Goal: Feedback & Contribution: Submit feedback/report problem

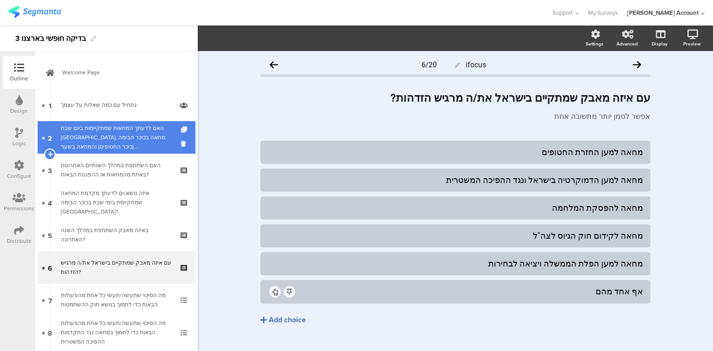
click at [106, 143] on div "האם לדעתך המחאות שמתקיימות ביום שבת בתל-אביב, מחאה בכיכר הבימה (כיכר החטופים) ו…" at bounding box center [116, 138] width 111 height 28
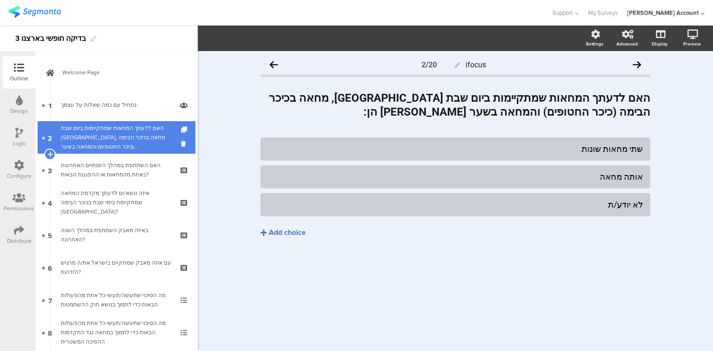
click at [106, 143] on div "האם לדעתך המחאות שמתקיימות ביום שבת בתל-אביב, מחאה בכיכר הבימה (כיכר החטופים) ו…" at bounding box center [116, 138] width 111 height 28
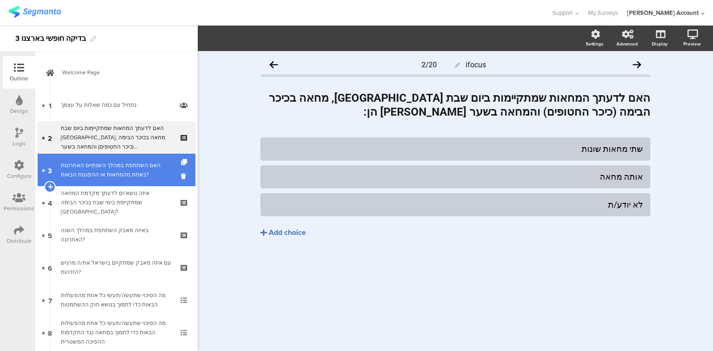
click at [102, 172] on div "האם השתתפת במהלך השנתיים האחרונות באחת מהמחאות או ההפגנות הבאות?" at bounding box center [116, 170] width 111 height 19
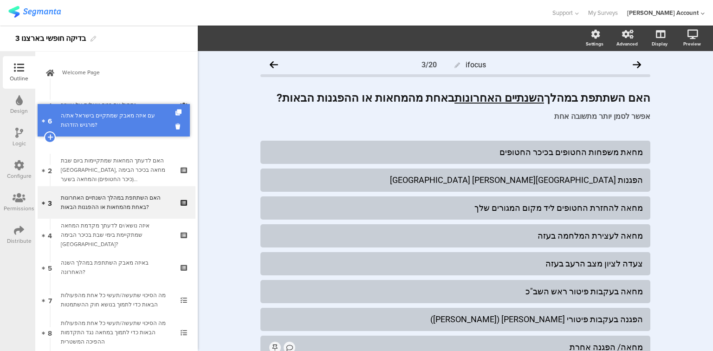
drag, startPoint x: 97, startPoint y: 266, endPoint x: 104, endPoint y: 119, distance: 147.3
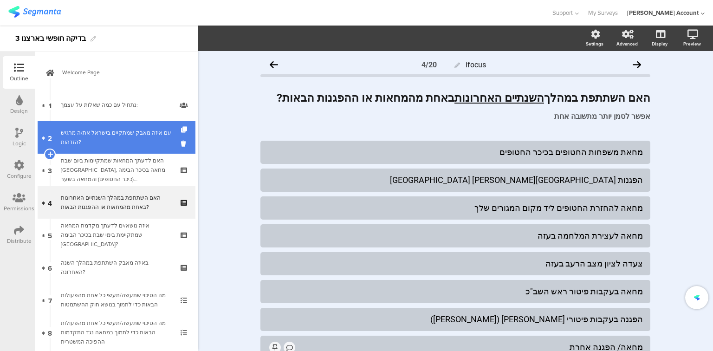
click at [107, 140] on div "עם איזה מאבק שמתקיים בישראל את/ה מרגיש הזדהות?" at bounding box center [116, 137] width 111 height 19
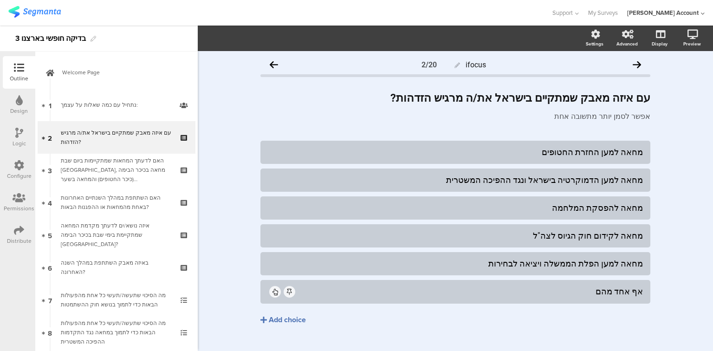
click at [659, 99] on div "ifocus 2/20 עם איזה מאבק שמתקיים בישראל את/ה מרגיש הזדהות? עם איזה מאבק שמתקיים…" at bounding box center [455, 210] width 515 height 318
click at [632, 99] on div "עם איזה מאבק שמתקיים בישראל את/ה מרגיש הזדהות? עם איזה מאבק שמתקיים בישראל את/ה…" at bounding box center [455, 98] width 395 height 19
click at [632, 99] on strong "עם איזה מאבק שמתקיים בישראל את/ה מרגיש הזדהות?" at bounding box center [521, 97] width 260 height 13
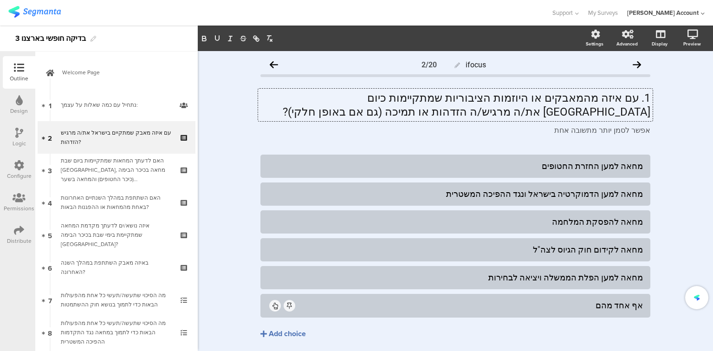
click at [638, 99] on p "1. עם איזה מהמאבקים או היוזמות הציבוריות שמתקיימות כיום בישראל את/ה מרגיש/ה הזד…" at bounding box center [456, 105] width 390 height 28
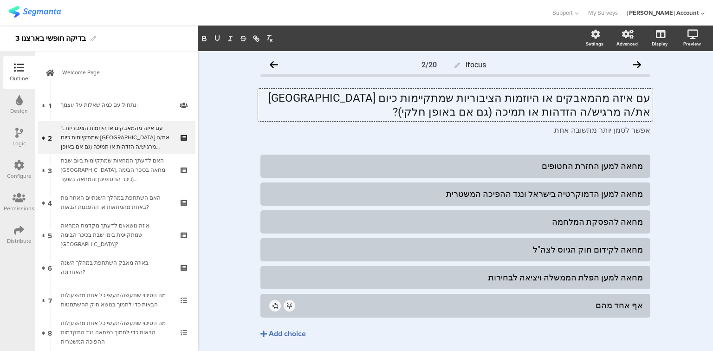
click at [614, 101] on p "עם איזה מהמאבקים או היוזמות הציבוריות שמתקיימות כיום [GEOGRAPHIC_DATA] את/ה מרג…" at bounding box center [456, 105] width 390 height 28
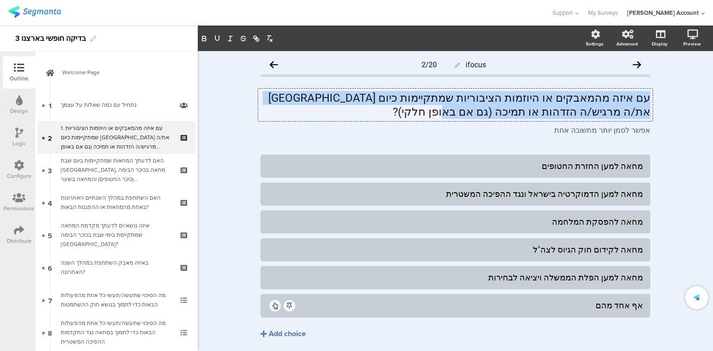
click at [614, 101] on p "עם איזה מהמאבקים או היוזמות הציבוריות שמתקיימות כיום [GEOGRAPHIC_DATA] את/ה מרג…" at bounding box center [456, 105] width 390 height 28
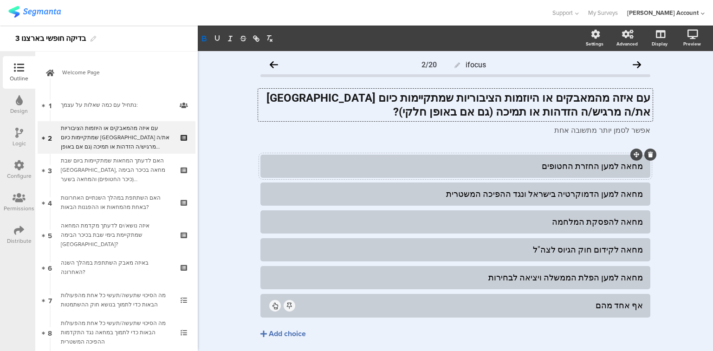
click at [635, 167] on div "מחאה למען החזרת החטופים" at bounding box center [455, 166] width 375 height 11
click at [637, 170] on div "מאבק למען החזרת החטופים" at bounding box center [455, 166] width 375 height 11
copy div "מאבק"
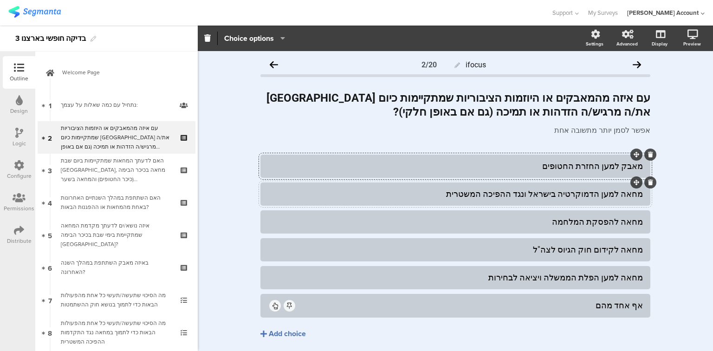
click at [629, 192] on div "מחאה למען הדמוקרטיה בישראל ונגד ההפיכה המשטרית" at bounding box center [455, 194] width 375 height 11
paste div
click at [635, 194] on div "מחאמאבק ה למען הדמוקרטיה בישראל ונגד ההפיכה המשטרית" at bounding box center [455, 194] width 375 height 11
click at [634, 195] on div "מחאמאבק ה למען הדמוקרטיה בישראל ונגד ההפיכה המשטרית" at bounding box center [455, 194] width 375 height 11
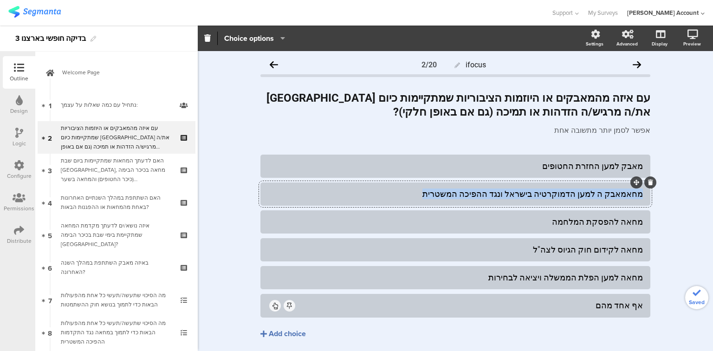
click at [634, 195] on div "מחאמאבק ה למען הדמוקרטיה בישראל ונגד ההפיכה המשטרית" at bounding box center [455, 194] width 375 height 11
click at [612, 196] on div "מחאמאבק ה למען הדמוקרטיה בישראל ונגד ההפיכה המשטרית" at bounding box center [455, 194] width 375 height 11
drag, startPoint x: 605, startPoint y: 194, endPoint x: 651, endPoint y: 193, distance: 46.4
click at [651, 193] on div "ifocus 2/20 עם איזה מהמאבקים או היוזמות הציבוריות שמתקיימות כיום בישראל את/ה מר…" at bounding box center [455, 217] width 409 height 332
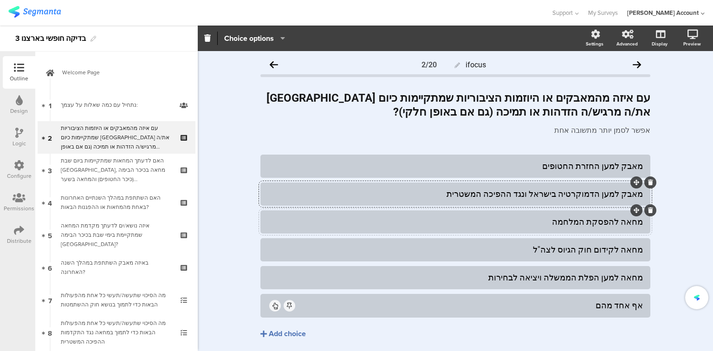
click at [631, 221] on div "מחאה להפסקת המלחמה" at bounding box center [455, 221] width 375 height 11
paste div
click at [631, 248] on div "מחאה לקידום חוק הגיוס לצה"ל" at bounding box center [455, 249] width 375 height 11
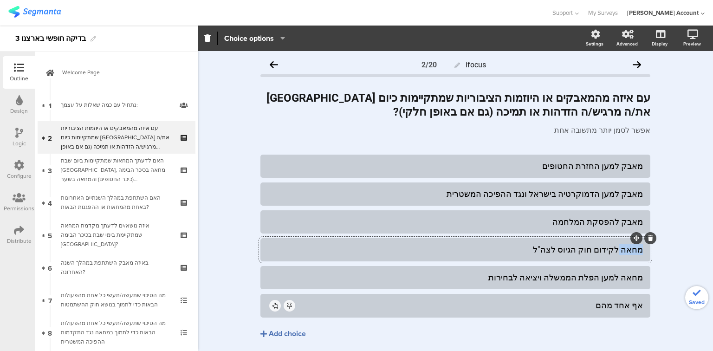
paste div
click at [633, 279] on div "מחאה למען הפלת הממשלה ויציאה לבחירות" at bounding box center [455, 277] width 375 height 11
paste div
click at [554, 169] on div "מאבק למען החזרת החטופים" at bounding box center [455, 166] width 375 height 11
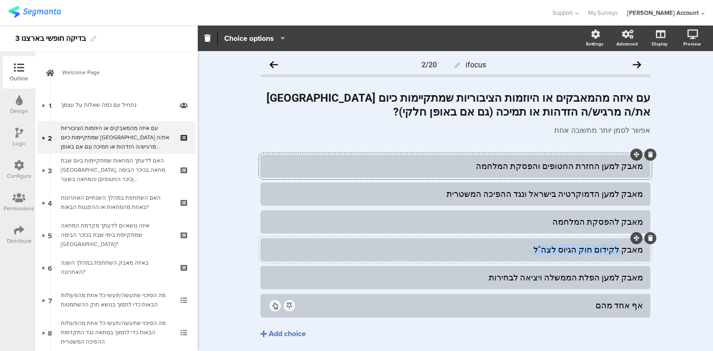
drag, startPoint x: 621, startPoint y: 249, endPoint x: 546, endPoint y: 248, distance: 74.8
click at [546, 248] on div "מאבק לקידום חוק הגיוס לצה"ל" at bounding box center [455, 249] width 375 height 11
click at [648, 240] on icon at bounding box center [650, 238] width 5 height 6
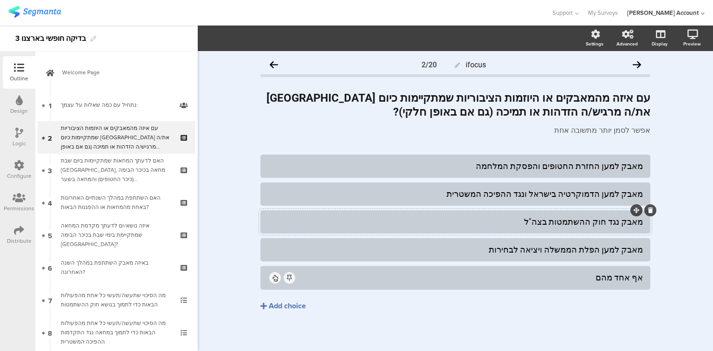
click at [564, 225] on div "מאבק נגד חוק ההשתמטות בצה"ל" at bounding box center [455, 221] width 375 height 11
click at [623, 280] on div "אף אחד מהם" at bounding box center [470, 277] width 346 height 11
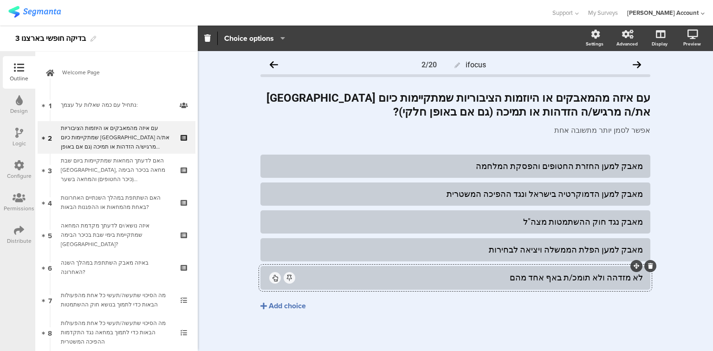
click at [20, 131] on icon at bounding box center [19, 133] width 8 height 10
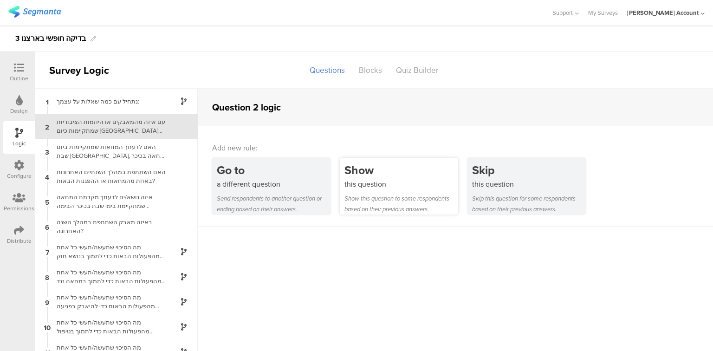
click at [352, 184] on div "this question" at bounding box center [402, 184] width 114 height 11
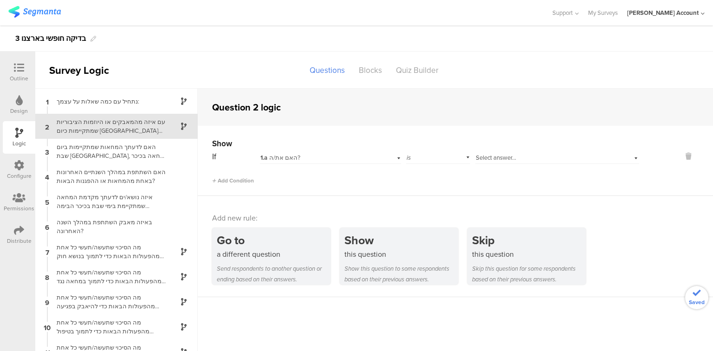
click at [505, 163] on div "Select answer..." at bounding box center [558, 157] width 164 height 14
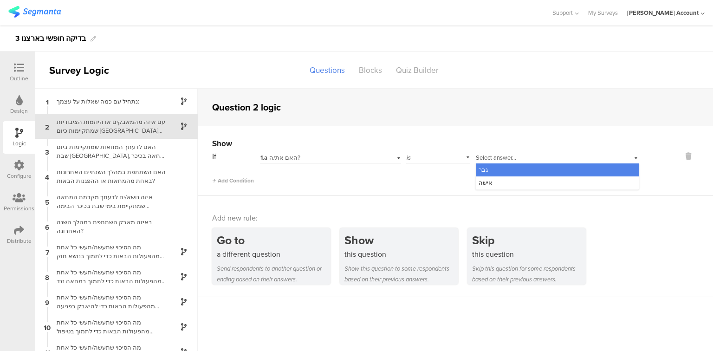
click at [292, 157] on span "1.a האם את/ה?" at bounding box center [281, 157] width 40 height 9
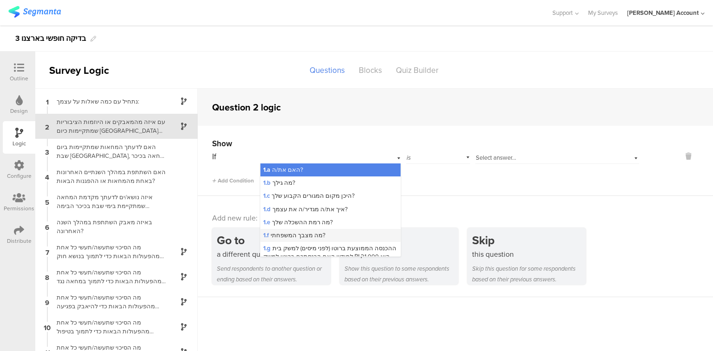
scroll to position [74, 0]
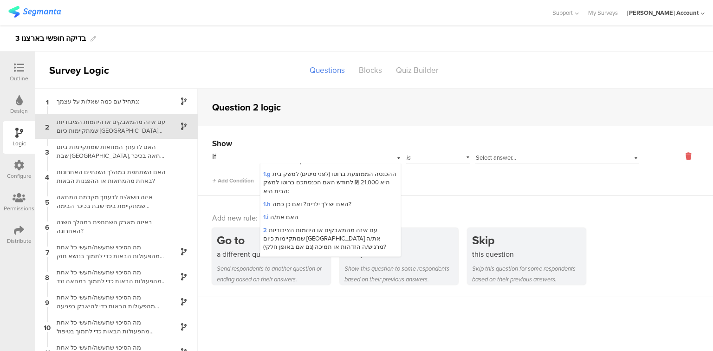
click at [681, 156] on icon at bounding box center [689, 156] width 22 height 11
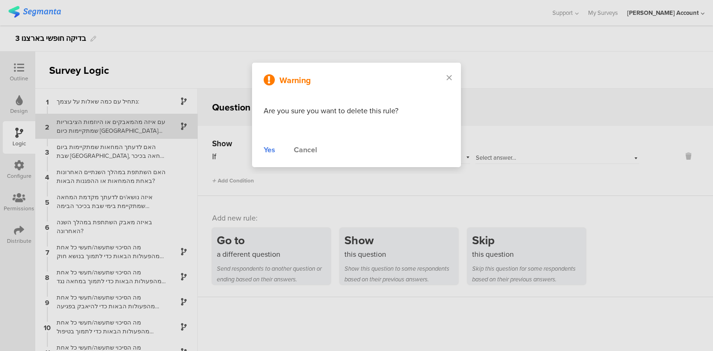
click at [262, 151] on div "Warning Are you sure you want to delete this rule? Yes Cancel" at bounding box center [356, 115] width 209 height 104
click at [269, 153] on div "Yes" at bounding box center [270, 149] width 12 height 11
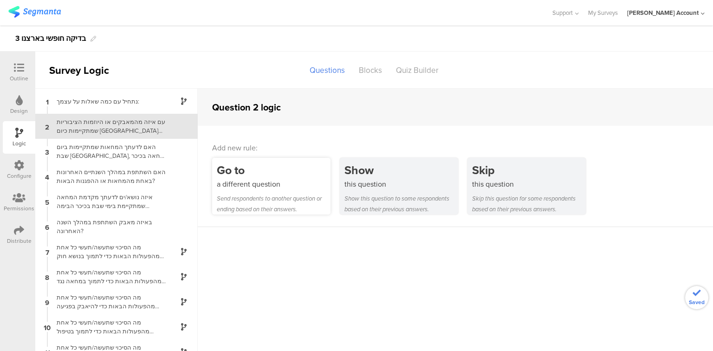
click at [275, 187] on div "a different question" at bounding box center [274, 184] width 114 height 11
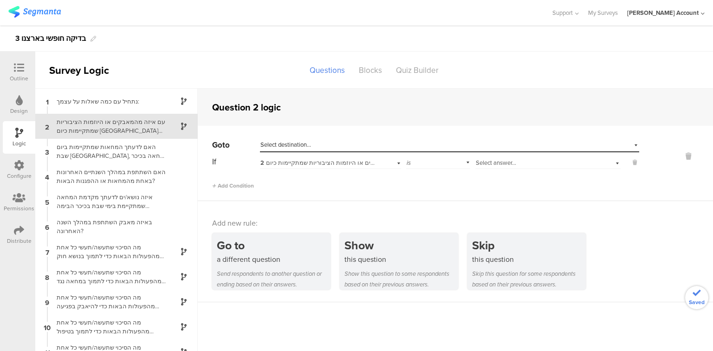
click at [505, 165] on span "Select answer..." at bounding box center [496, 162] width 40 height 9
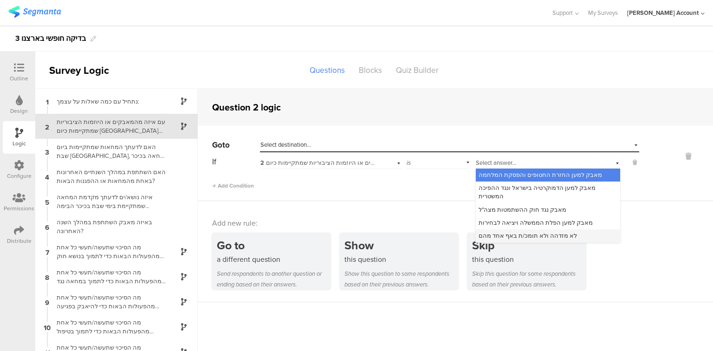
click at [511, 231] on span "לא מזדהה ולא תומכ/ת באף אחד מהם" at bounding box center [528, 235] width 98 height 9
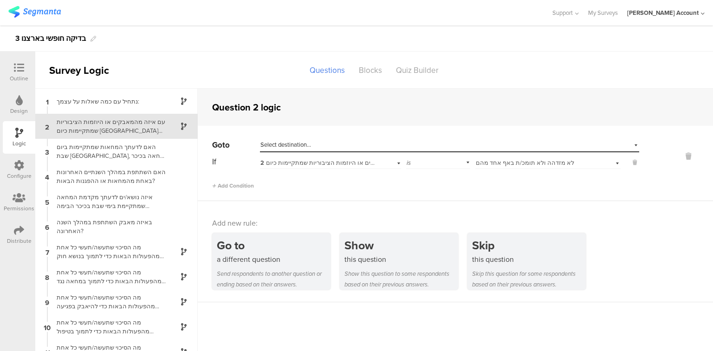
click at [337, 141] on div "Select destination..." at bounding box center [407, 145] width 293 height 8
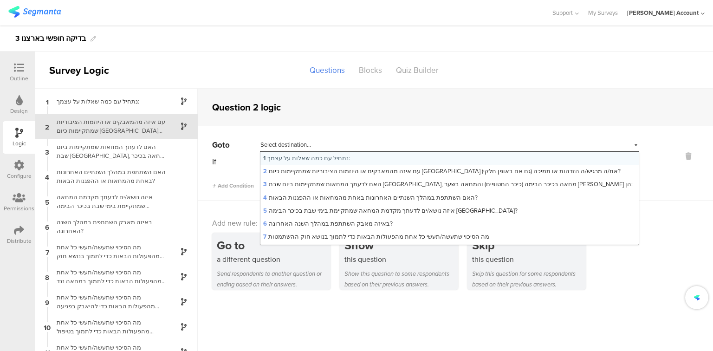
scroll to position [216, 0]
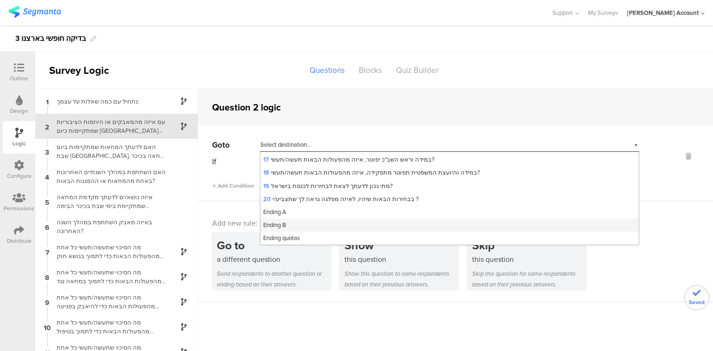
click at [266, 226] on span "Ending B" at bounding box center [274, 225] width 23 height 9
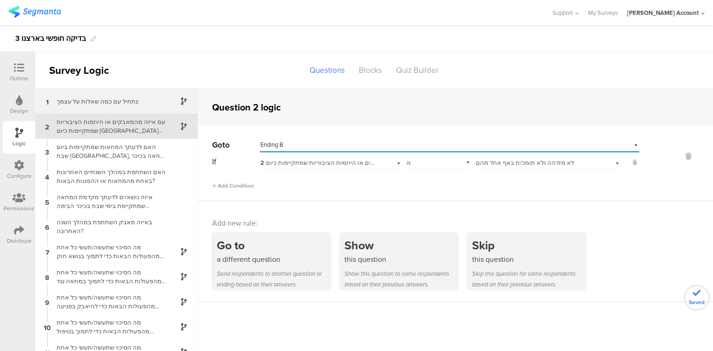
click at [93, 102] on div "נתחיל עם כמה ﻿שאלות על עצמך:" at bounding box center [109, 101] width 116 height 9
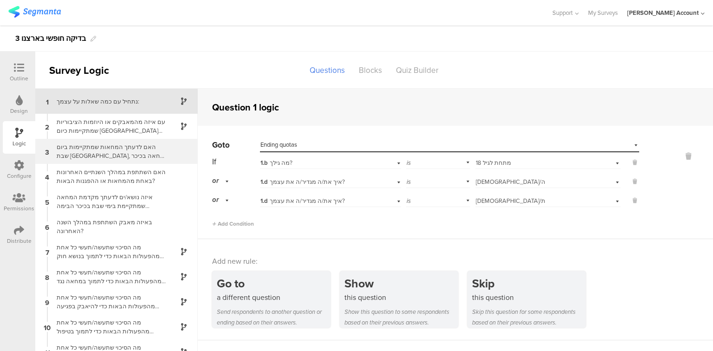
click at [98, 152] on div "האם לדעתך המחאות שמתקיימות ביום שבת בתל-אביב, מחאה בכיכר הבימה (כיכר החטופים) ו…" at bounding box center [109, 152] width 116 height 18
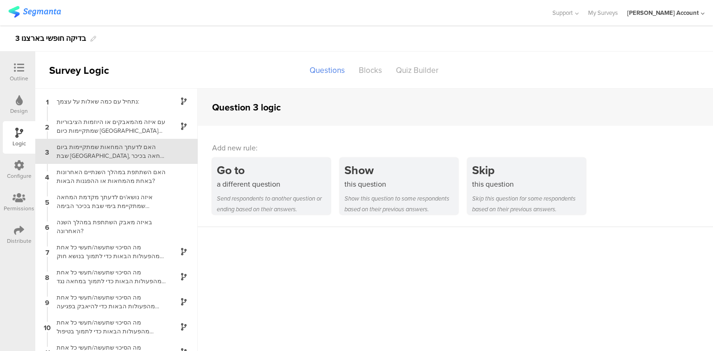
click at [21, 68] on icon at bounding box center [19, 68] width 10 height 10
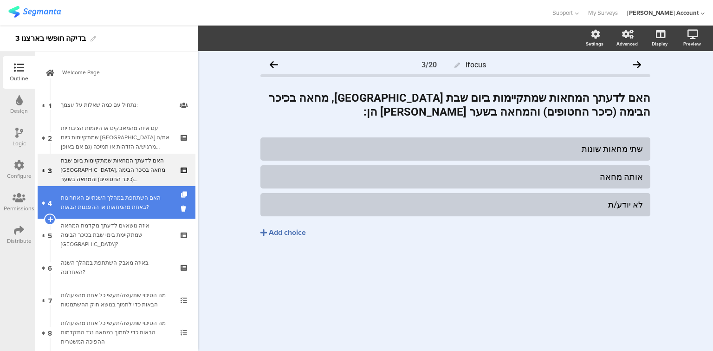
click at [136, 208] on div "האם השתתפת במהלך השנתיים האחרונות באחת מהמחאות או ההפגנות הבאות?" at bounding box center [116, 202] width 111 height 19
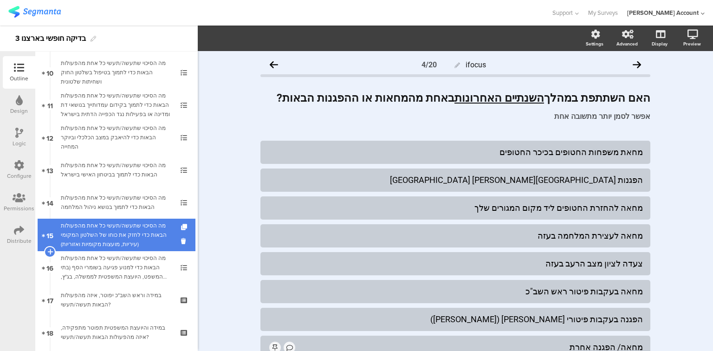
scroll to position [539, 0]
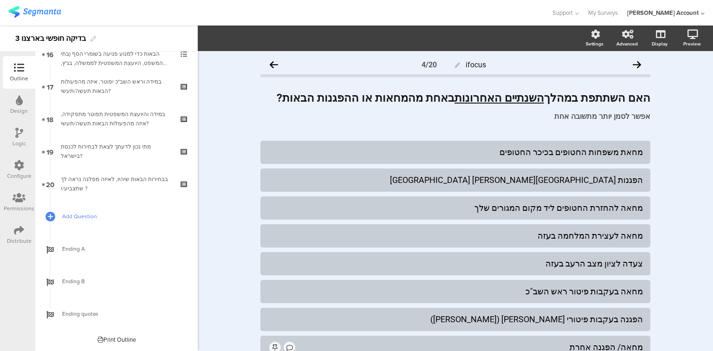
click at [83, 215] on span "Add Question" at bounding box center [121, 216] width 119 height 9
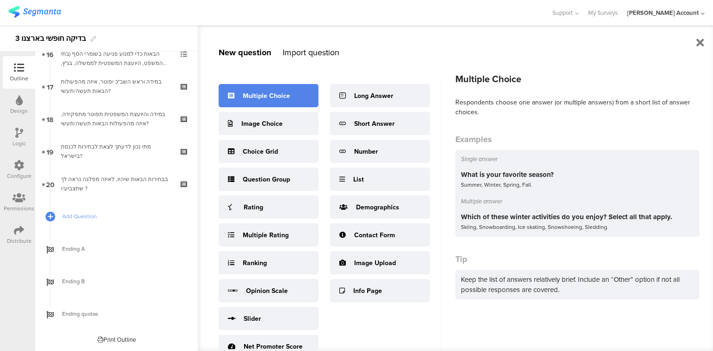
click at [267, 97] on div "Multiple Choice" at bounding box center [266, 96] width 47 height 10
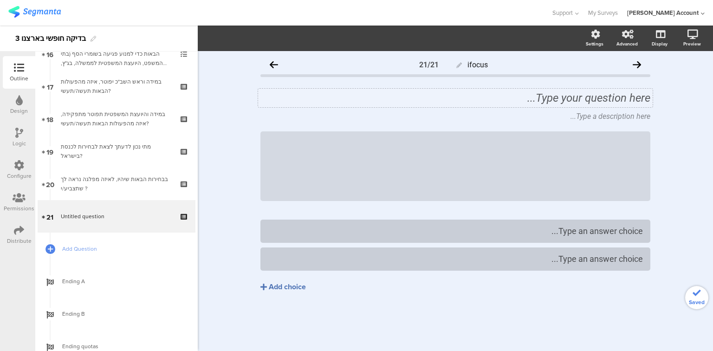
click at [596, 99] on div "Type your question here..." at bounding box center [455, 98] width 395 height 19
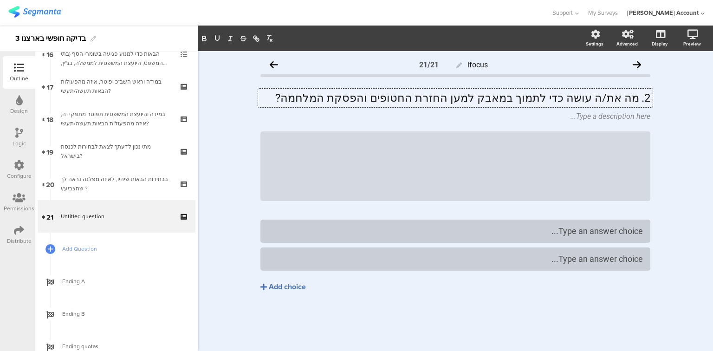
click at [639, 98] on p "2. מה את/ה עושה כדי לתמוך במאבק למען החזרת החטופים והפסקת המלחמה?" at bounding box center [456, 98] width 390 height 14
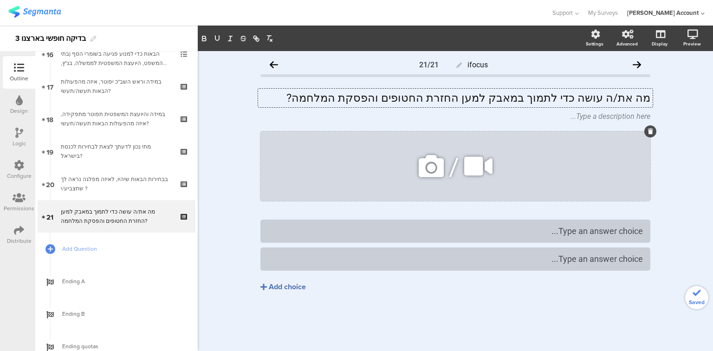
click at [649, 134] on icon at bounding box center [650, 132] width 5 height 6
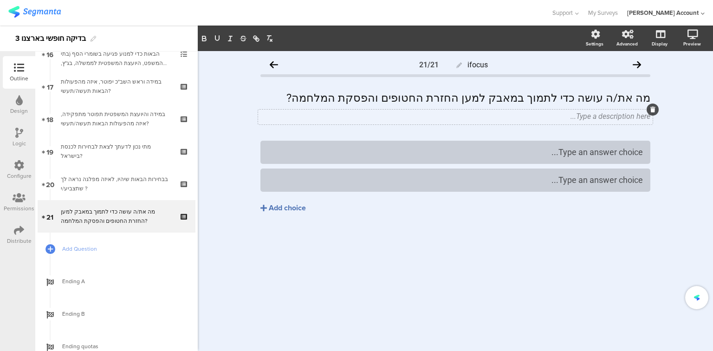
click at [628, 118] on div "Type a description here..." at bounding box center [455, 117] width 395 height 15
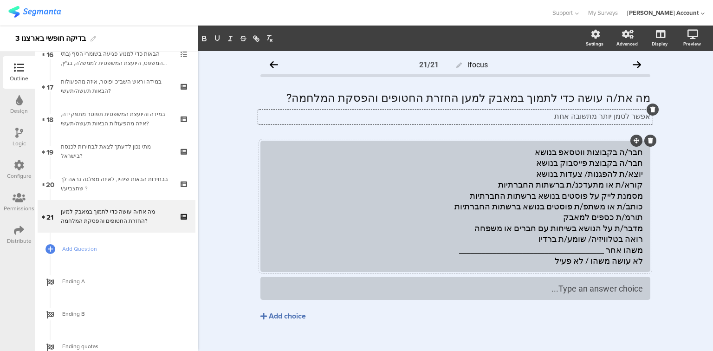
click at [578, 169] on div "חבר/ה בקבוצות ווטסאפ בנושא חבר/ה בקבוצת פייסבוק בנושא יוצא/ת להפגנות/ צעדות בנו…" at bounding box center [455, 206] width 375 height 119
click at [583, 161] on div "חבר/ה בקבוצות ווטסאפ בנושא חבר/ה בקבוצת פייסבוק בנושא יוצא/ת להפגנות/ צעדות בנו…" at bounding box center [455, 206] width 375 height 119
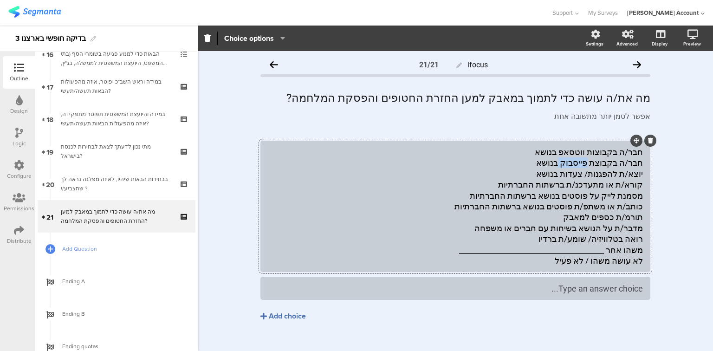
click at [583, 163] on div "חבר/ה בקבוצות ווטסאפ בנושא חבר/ה בקבוצת פייסבוק בנושא יוצא/ת להפגנות/ צעדות בנו…" at bounding box center [455, 206] width 375 height 119
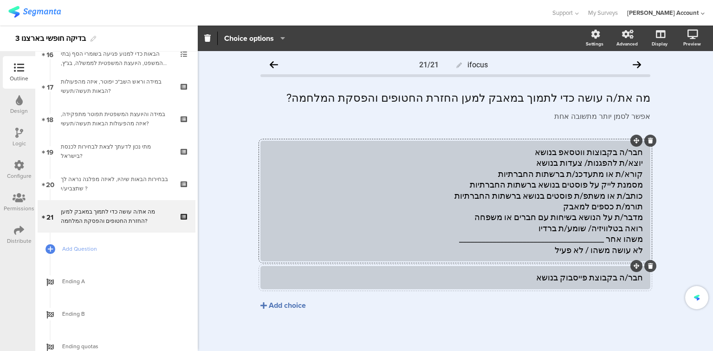
click at [603, 161] on div "חבר/ה בקבוצות ווטסאפ בנושא יוצא/ת להפגנות/ צעדות בנושא קורא/ת או מתעדכנ/ת ברשתו…" at bounding box center [455, 201] width 375 height 109
click at [601, 163] on div "חבר/ה בקבוצות ווטסאפ בנושא יוצא/ת להפגנות/ צעדות בנושא קורא/ת או מתעדכנ/ת ברשתו…" at bounding box center [455, 201] width 375 height 109
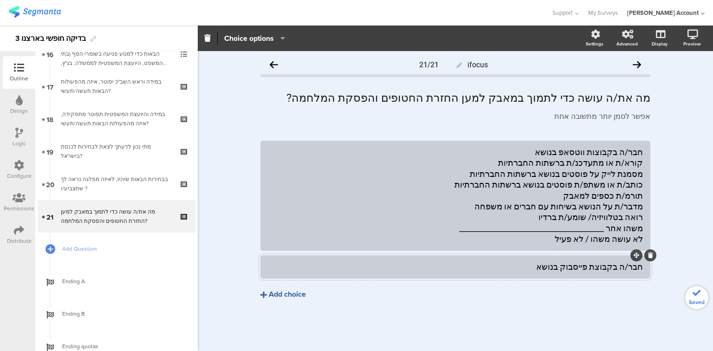
click at [299, 290] on div "Add choice" at bounding box center [287, 295] width 37 height 10
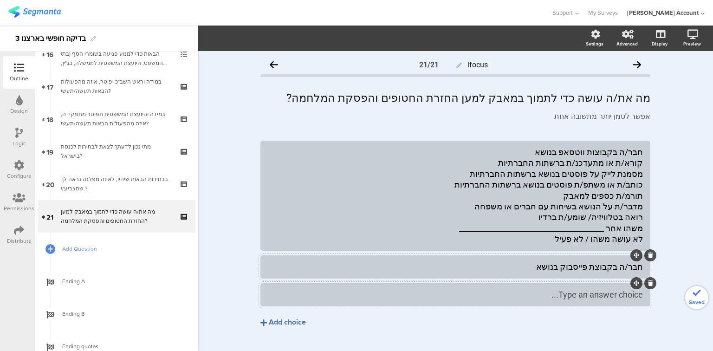
click at [321, 296] on div "Type an answer choice..." at bounding box center [455, 294] width 375 height 11
click at [554, 164] on div "חבר/ה בקבוצות ווטסאפ בנושא קורא/ת או מתעדכנ/ת ברשתות החברתיות מסמנת לייק על פוס…" at bounding box center [455, 196] width 375 height 98
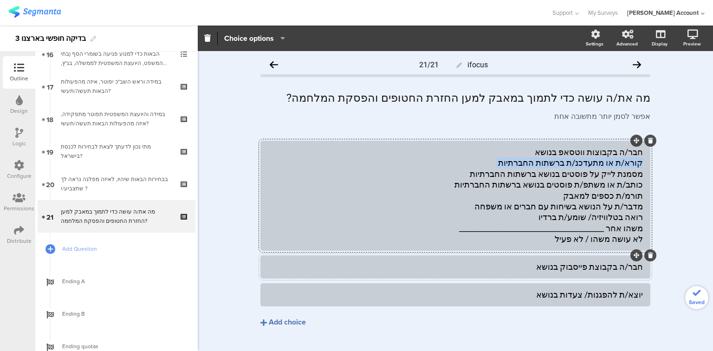
click at [554, 164] on div "חבר/ה בקבוצות ווטסאפ בנושא קורא/ת או מתעדכנ/ת ברשתות החברתיות מסמנת לייק על פוס…" at bounding box center [455, 196] width 375 height 98
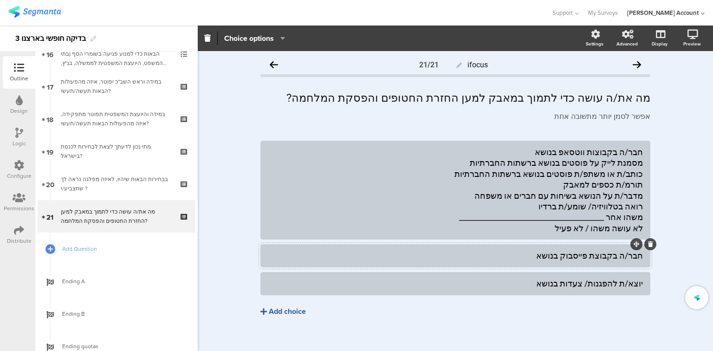
click at [275, 311] on div "Add choice" at bounding box center [287, 312] width 37 height 10
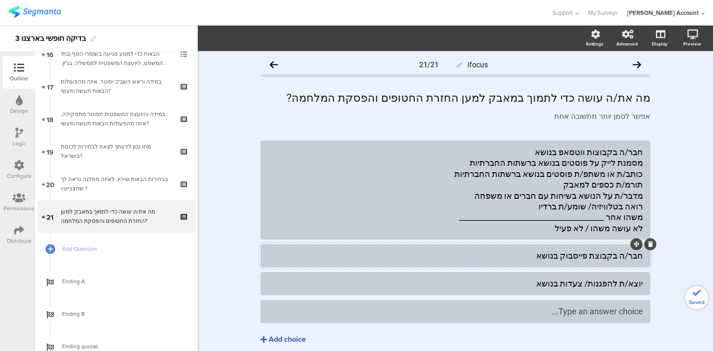
click at [369, 306] on div "Type an answer choice..." at bounding box center [455, 311] width 375 height 15
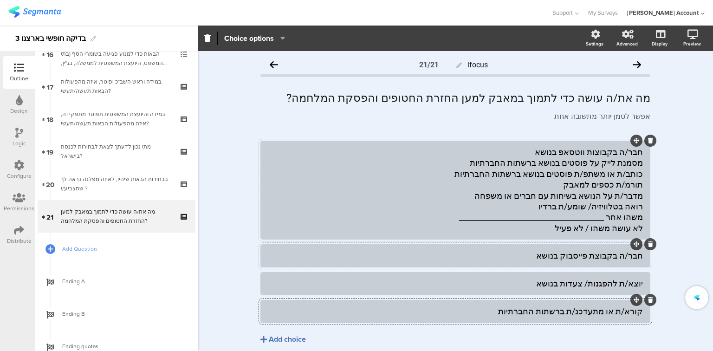
click at [600, 164] on div "חבר/ה בקבוצות ווטסאפ בנושא מסמנת לייק על פוסטים בנושא ברשתות החברתיות כותב/ת או…" at bounding box center [455, 190] width 375 height 87
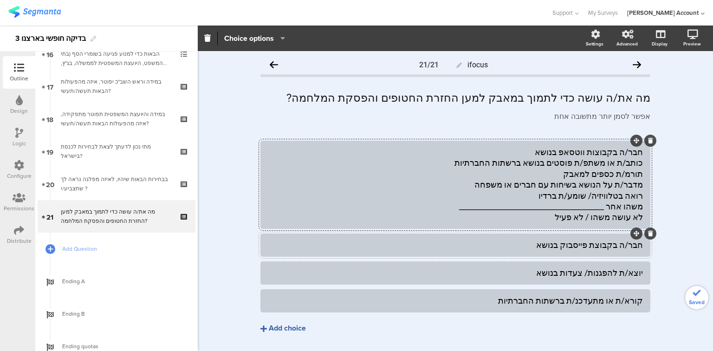
click at [276, 331] on div "Add choice" at bounding box center [287, 329] width 37 height 10
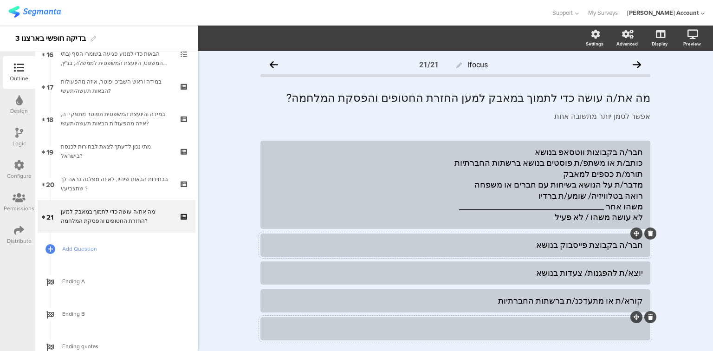
click at [361, 329] on div at bounding box center [455, 328] width 375 height 11
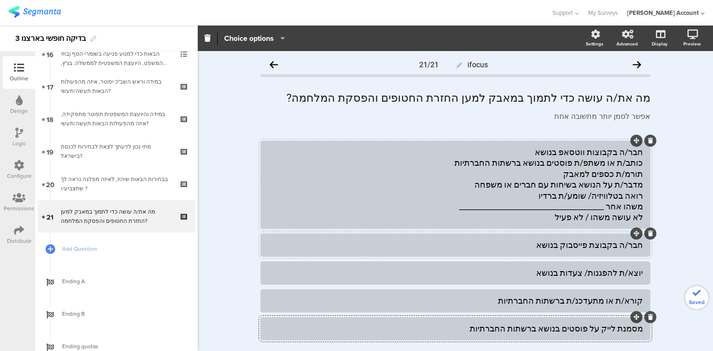
click at [579, 159] on div "חבר/ה בקבוצות ווטסאפ בנושא כותב/ת או משתפ/ת פוסטים בנושא ברשתות החברתיות תורמ/ת…" at bounding box center [455, 185] width 375 height 76
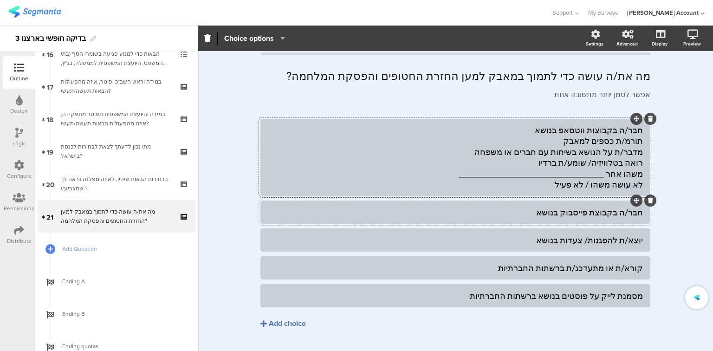
scroll to position [43, 0]
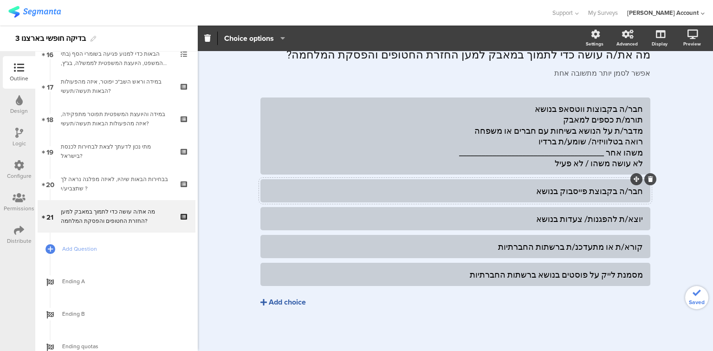
drag, startPoint x: 274, startPoint y: 303, endPoint x: 283, endPoint y: 305, distance: 10.0
click at [274, 303] on div "Add choice" at bounding box center [287, 303] width 37 height 10
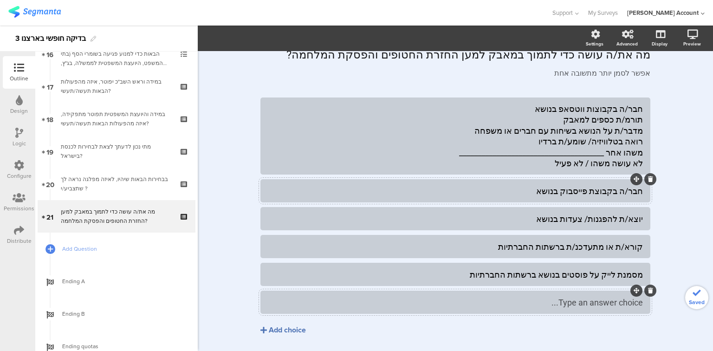
click at [295, 306] on div "Type an answer choice..." at bounding box center [455, 302] width 375 height 11
click at [596, 119] on div "חבר/ה בקבוצות ווטסאפ בנושא תורמ/ת כספים למאבק מדבר/ת על הנושא בשיחות עם חברים א…" at bounding box center [455, 136] width 375 height 65
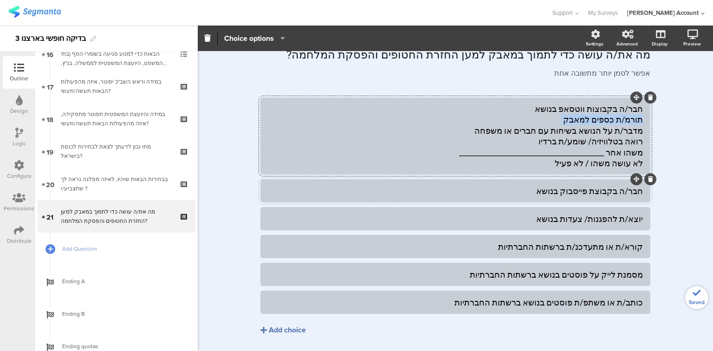
click at [596, 119] on div "חבר/ה בקבוצות ווטסאפ בנושא תורמ/ת כספים למאבק מדבר/ת על הנושא בשיחות עם חברים א…" at bounding box center [455, 136] width 375 height 65
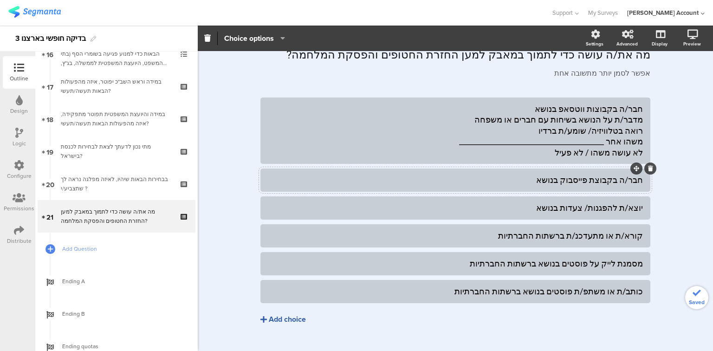
click at [273, 318] on div "Add choice" at bounding box center [287, 320] width 37 height 10
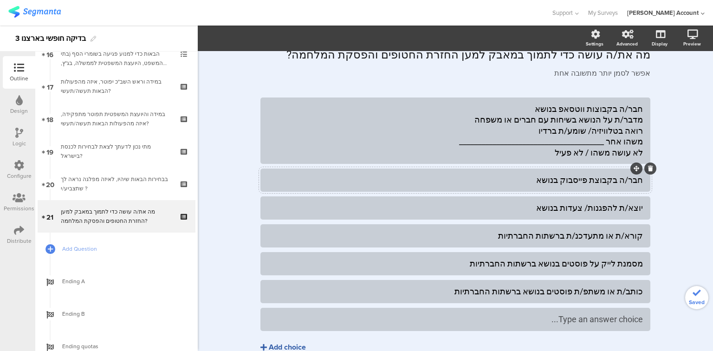
click at [305, 321] on div "Type an answer choice..." at bounding box center [455, 319] width 375 height 11
click at [535, 119] on div "חבר/ה בקבוצות ווטסאפ בנושא מדבר/ת על הנושא בשיחות עם חברים או משפחה רואה בטלווי…" at bounding box center [455, 131] width 375 height 54
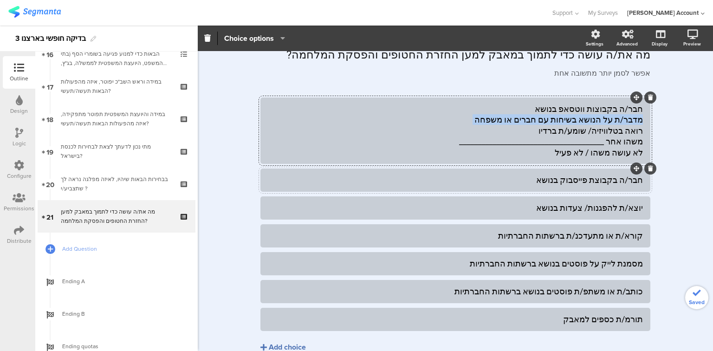
click at [535, 119] on div "חבר/ה בקבוצות ווטסאפ בנושא מדבר/ת על הנושא בשיחות עם חברים או משפחה רואה בטלווי…" at bounding box center [455, 131] width 375 height 54
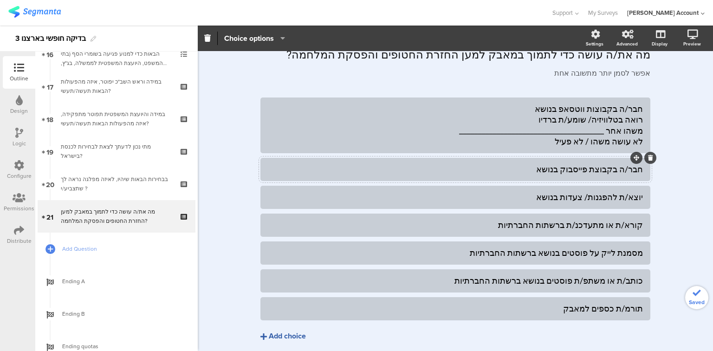
click at [276, 336] on div "Add choice" at bounding box center [287, 337] width 37 height 10
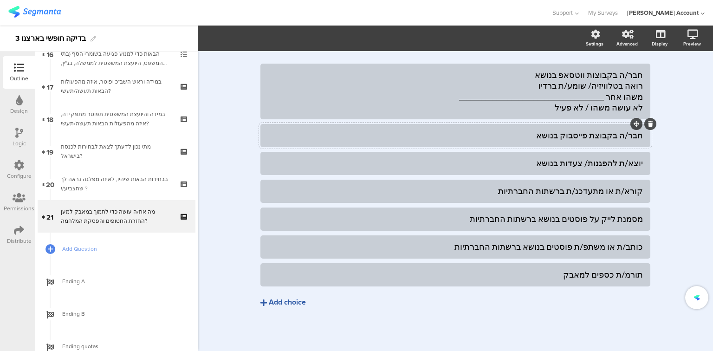
click at [286, 304] on div "Add choice" at bounding box center [287, 303] width 37 height 10
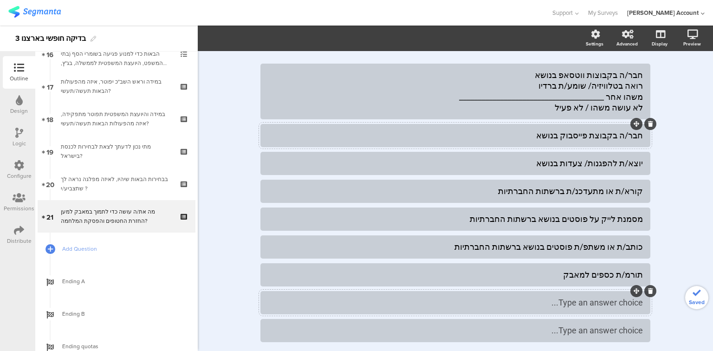
click at [296, 300] on div "Type an answer choice..." at bounding box center [455, 302] width 375 height 11
click at [564, 89] on div "חבר/ה בקבוצות ווטסאפ בנושא רואה בטלוויזיה/ שומע/ת ברדיו משהו אחר ______________…" at bounding box center [455, 92] width 375 height 44
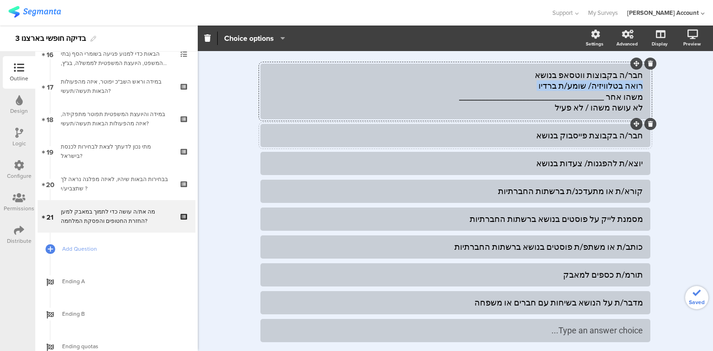
click at [564, 89] on div "חבר/ה בקבוצות ווטסאפ בנושא רואה בטלוויזיה/ שומע/ת ברדיו משהו אחר ______________…" at bounding box center [455, 92] width 375 height 44
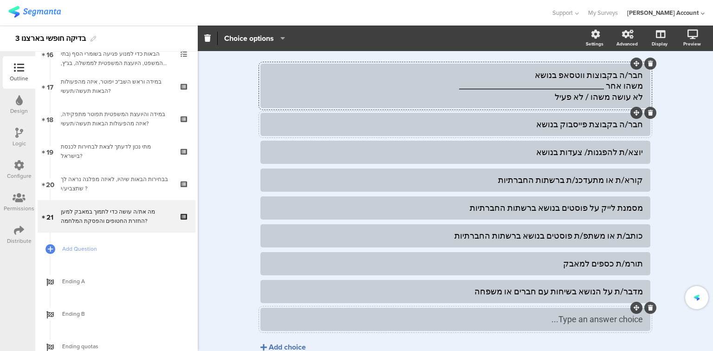
click at [277, 322] on div "Type an answer choice..." at bounding box center [455, 319] width 375 height 11
click at [286, 345] on div "Add choice" at bounding box center [287, 348] width 37 height 10
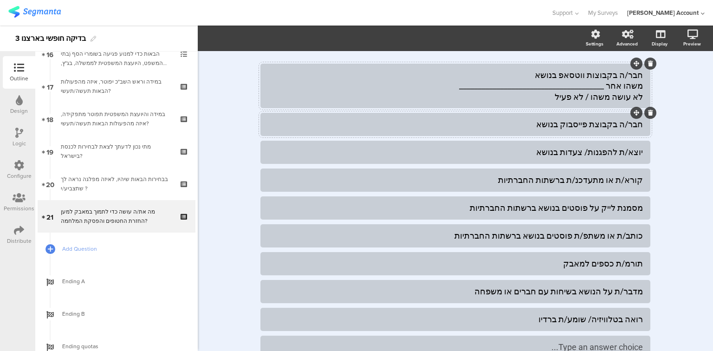
click at [625, 82] on div "חבר/ה בקבוצות ווטסאפ בנושא משהו אחר _______________________________________ לא …" at bounding box center [455, 86] width 375 height 33
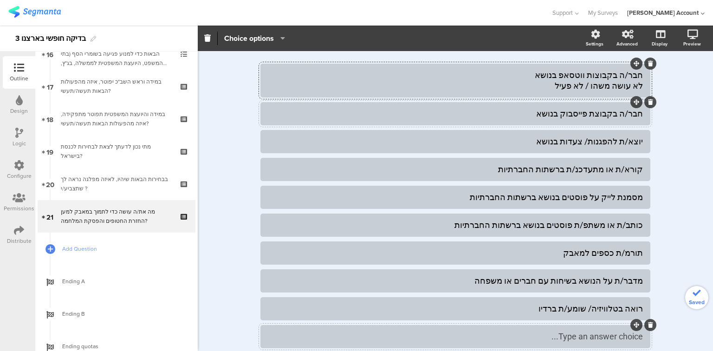
click at [475, 329] on div "Type an answer choice..." at bounding box center [455, 336] width 375 height 15
click at [587, 85] on div "חבר/ה בקבוצות ווטסאפ בנושא לא עושה משהו / לא פעיל" at bounding box center [455, 81] width 375 height 22
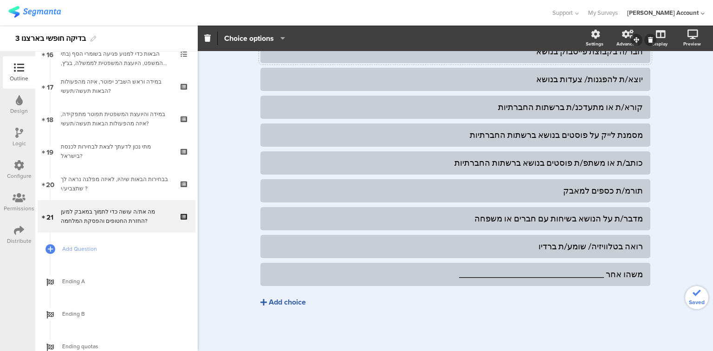
click at [292, 303] on div "Add choice" at bounding box center [287, 303] width 37 height 10
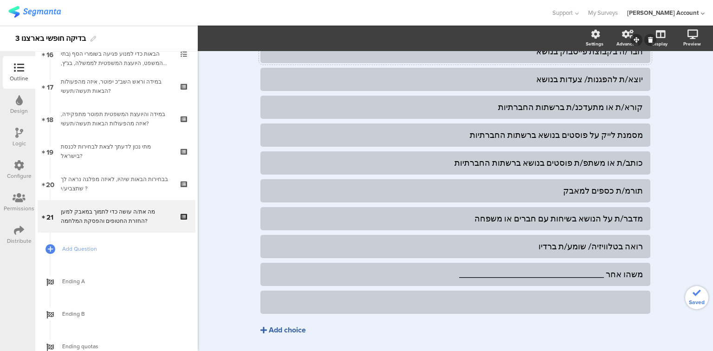
click at [292, 303] on div at bounding box center [455, 302] width 375 height 11
click at [238, 39] on span "Choice options" at bounding box center [249, 38] width 50 height 11
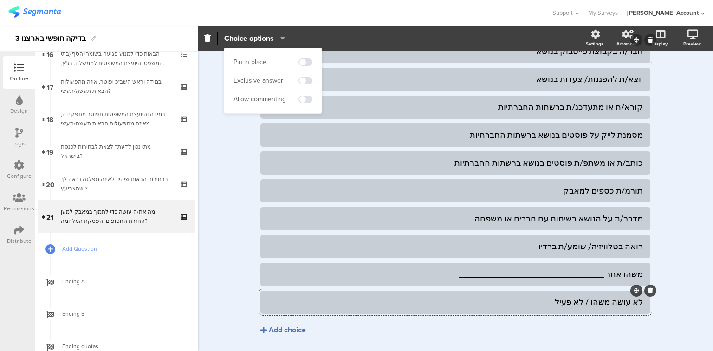
click at [305, 58] on div "Pin in place" at bounding box center [273, 62] width 79 height 14
click at [308, 59] on span at bounding box center [306, 62] width 14 height 7
click at [310, 83] on span at bounding box center [306, 80] width 14 height 7
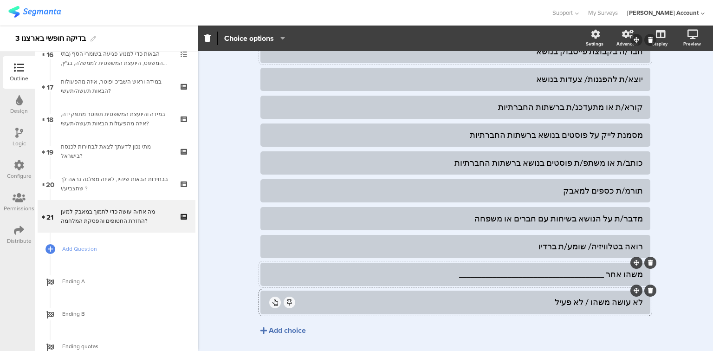
click at [358, 278] on div "משהו אחר _______________________________________" at bounding box center [455, 274] width 375 height 11
click at [264, 43] on span "Choice options" at bounding box center [249, 38] width 50 height 11
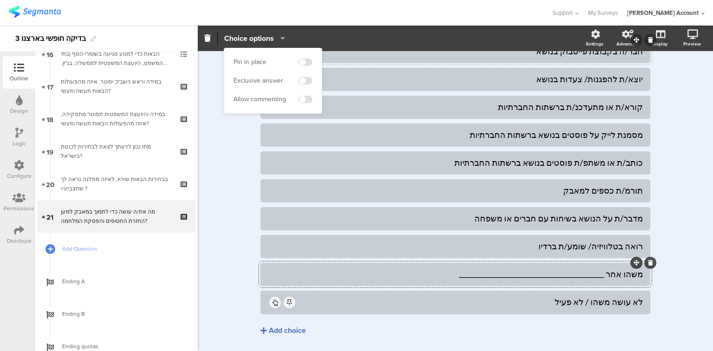
click at [312, 63] on div "Pin in place Exclusive answer Allow commenting" at bounding box center [273, 80] width 98 height 65
click at [308, 63] on span at bounding box center [306, 62] width 14 height 7
click at [306, 100] on span at bounding box center [306, 99] width 14 height 7
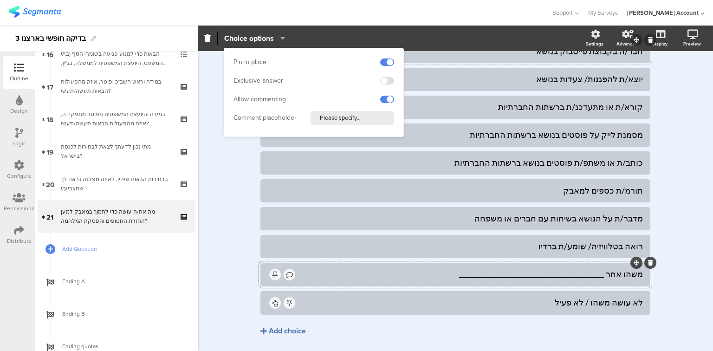
click at [342, 116] on input "Please specify..." at bounding box center [353, 118] width 84 height 14
type input "פרט/י"
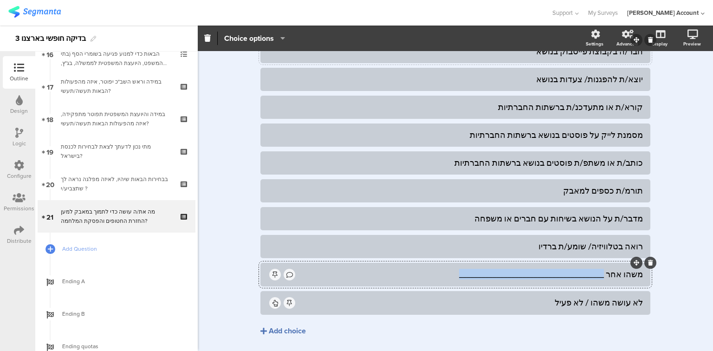
drag, startPoint x: 608, startPoint y: 274, endPoint x: 417, endPoint y: 274, distance: 190.9
click at [417, 274] on div "משהו אחר _______________________________________" at bounding box center [470, 274] width 346 height 11
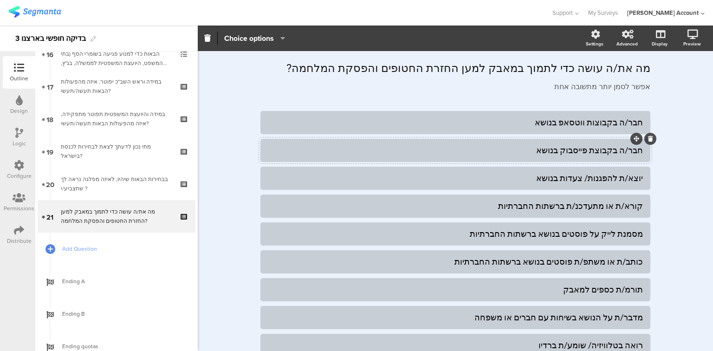
scroll to position [0, 0]
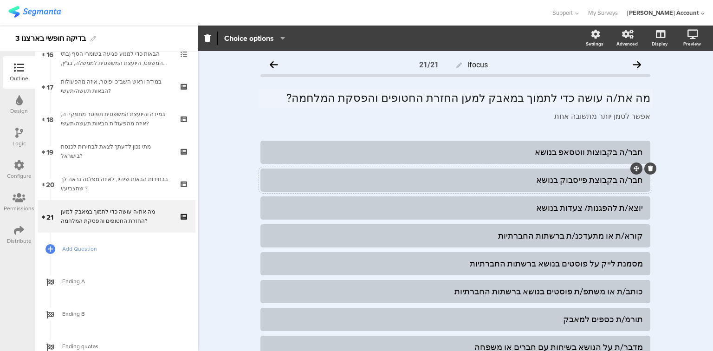
click at [543, 98] on p "מה את/ה עושה כדי לתמוך במאבק למען החזרת החטופים והפסקת המלחמה?" at bounding box center [456, 98] width 390 height 14
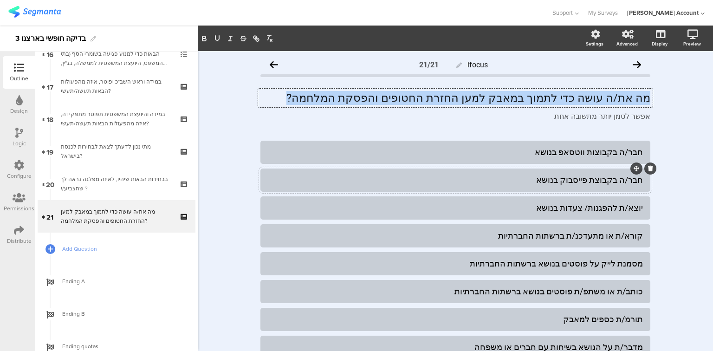
click at [543, 98] on p "מה את/ה עושה כדי לתמוך במאבק למען החזרת החטופים והפסקת המלחמה?" at bounding box center [456, 98] width 390 height 14
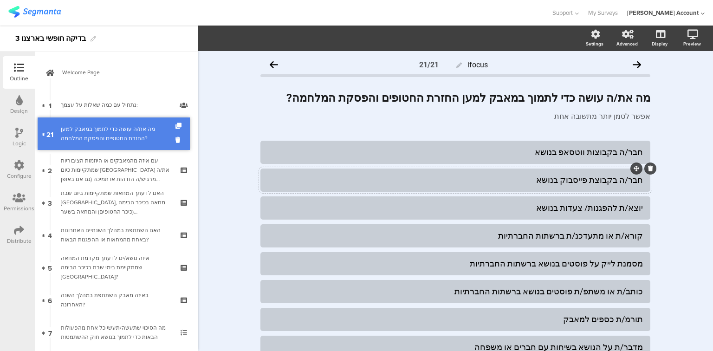
drag, startPoint x: 133, startPoint y: 217, endPoint x: 91, endPoint y: 135, distance: 92.6
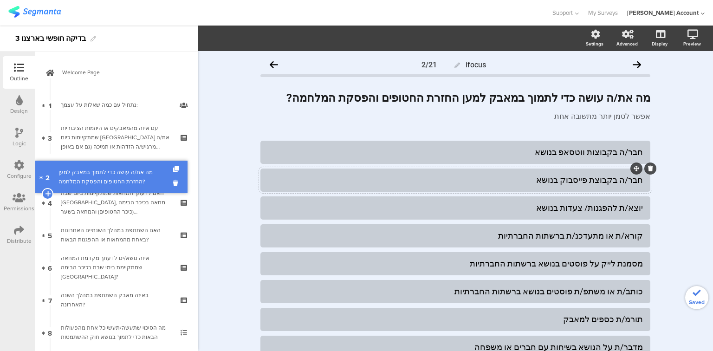
drag, startPoint x: 91, startPoint y: 137, endPoint x: 91, endPoint y: 176, distance: 39.5
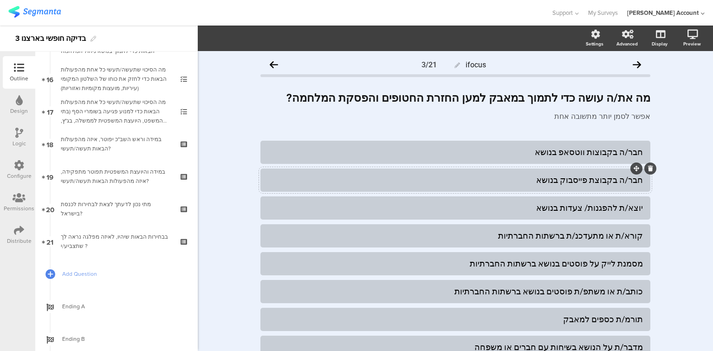
scroll to position [571, 0]
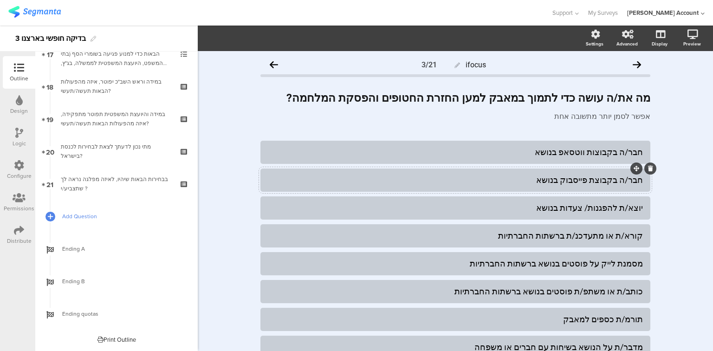
click at [68, 218] on span "Add Question" at bounding box center [121, 216] width 119 height 9
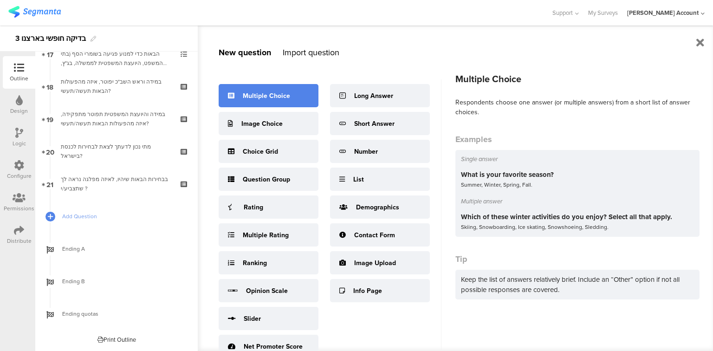
click at [269, 96] on div "Multiple Choice" at bounding box center [266, 96] width 47 height 10
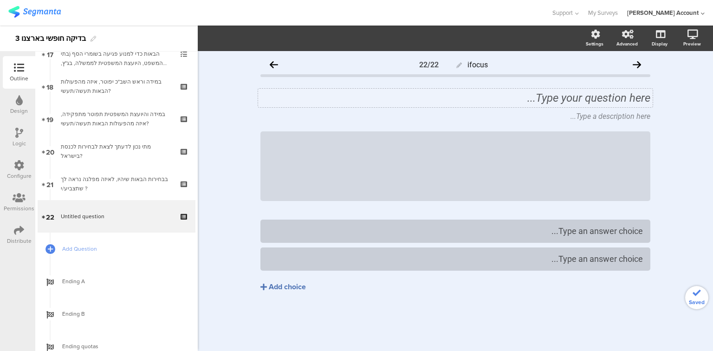
click at [511, 97] on div "Type your question here..." at bounding box center [455, 98] width 395 height 19
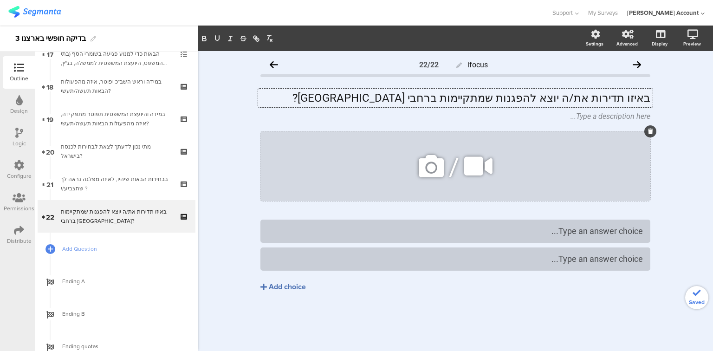
click at [649, 133] on icon at bounding box center [650, 132] width 5 height 6
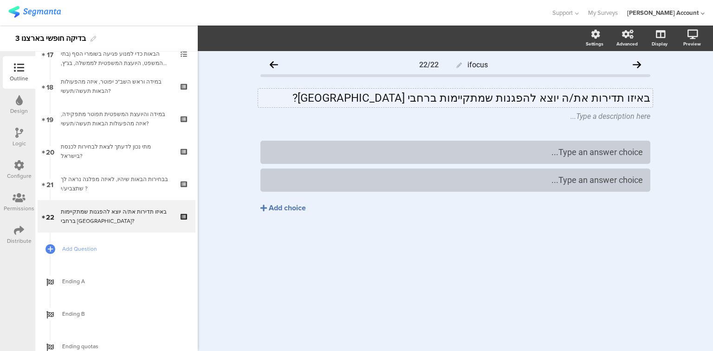
click at [524, 98] on p "באיזו תדירות את/ה יוצא להפגנות שמתקיימות ברחבי [GEOGRAPHIC_DATA]?" at bounding box center [456, 98] width 390 height 14
click at [654, 110] on icon at bounding box center [653, 110] width 5 height 6
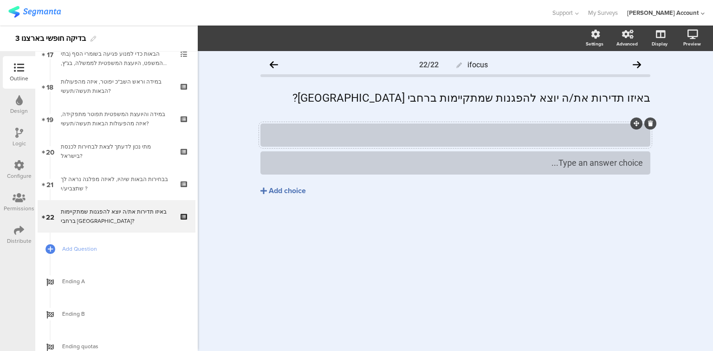
drag, startPoint x: 594, startPoint y: 133, endPoint x: 596, endPoint y: 138, distance: 5.4
click at [606, 171] on div at bounding box center [456, 162] width 390 height 23
click at [593, 165] on div "Type an answer choice..." at bounding box center [455, 162] width 375 height 11
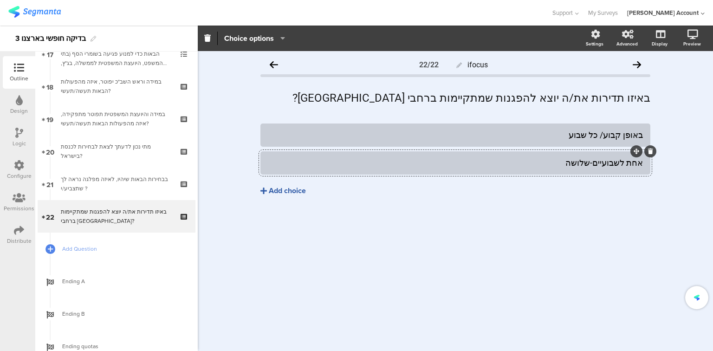
click at [297, 191] on div "Add choice" at bounding box center [287, 191] width 37 height 10
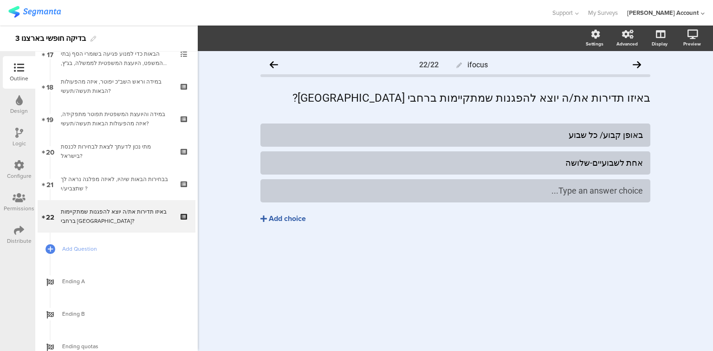
click at [281, 221] on div "Add choice" at bounding box center [287, 219] width 37 height 10
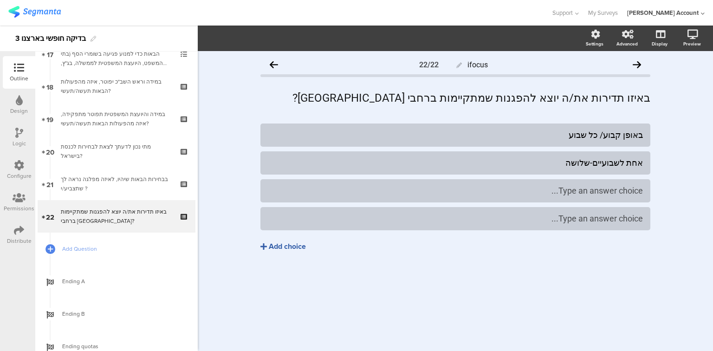
click at [282, 248] on div "Add choice" at bounding box center [287, 247] width 37 height 10
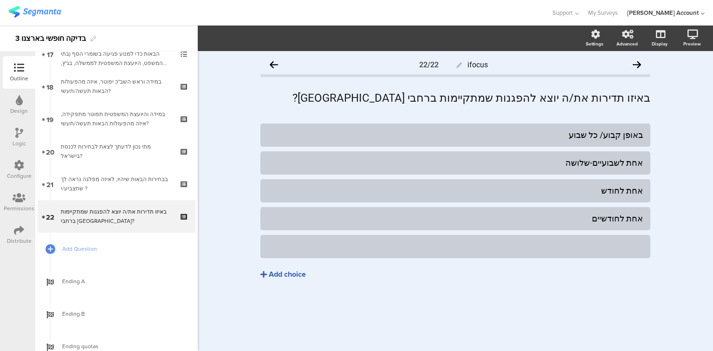
drag, startPoint x: 566, startPoint y: 248, endPoint x: 515, endPoint y: 268, distance: 54.8
click at [287, 276] on div "Add choice" at bounding box center [287, 275] width 37 height 10
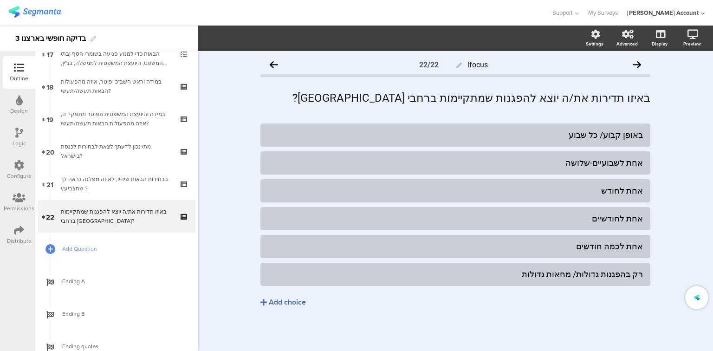
click at [673, 101] on div "ifocus 22/22 באיזו תדירות את/ה יוצא להפגנות שמתקיימות ברחבי הארץ? באיזו תדירות …" at bounding box center [455, 201] width 515 height 300
click at [513, 98] on div "באיזו תדירות את/ה יוצא להפגנות שמתקיימות ברחבי הארץ? באיזו תדירות את/ה יוצא להפ…" at bounding box center [455, 98] width 395 height 19
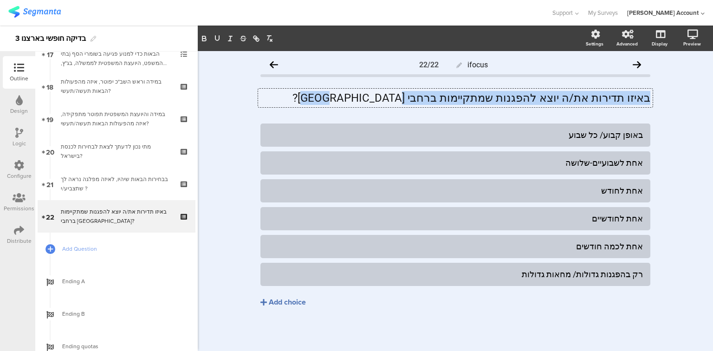
click at [513, 98] on p "באיזו תדירות את/ה יוצא להפגנות שמתקיימות ברחבי [GEOGRAPHIC_DATA]?" at bounding box center [456, 98] width 390 height 14
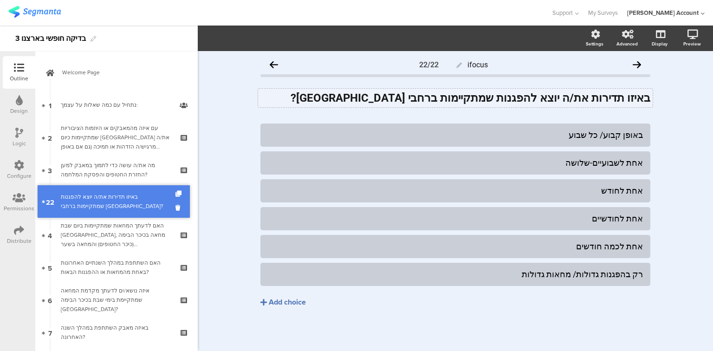
drag, startPoint x: 68, startPoint y: 221, endPoint x: 90, endPoint y: 206, distance: 26.4
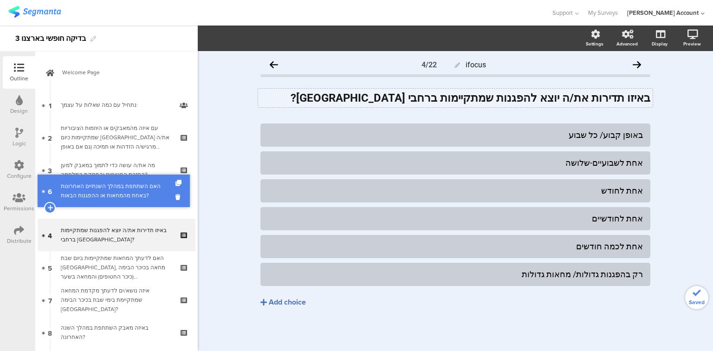
drag, startPoint x: 100, startPoint y: 266, endPoint x: 103, endPoint y: 191, distance: 74.8
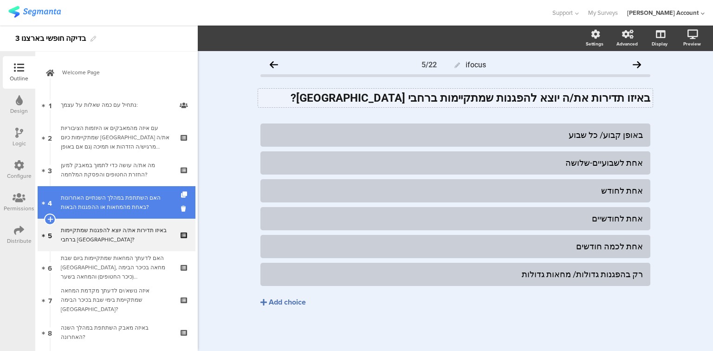
click at [92, 197] on div "האם השתתפת במהלך השנתיים האחרונות באחת מהמחאות או ההפגנות הבאות?" at bounding box center [116, 202] width 111 height 19
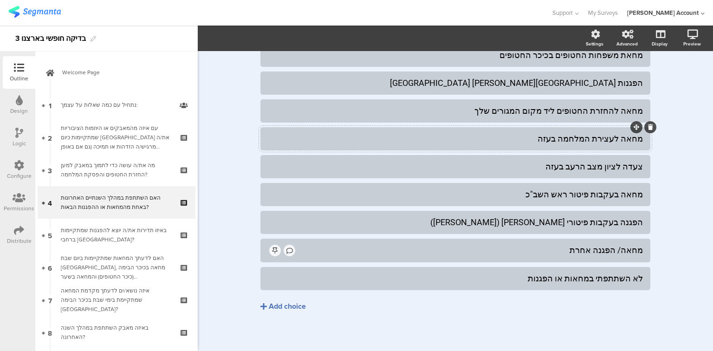
scroll to position [101, 0]
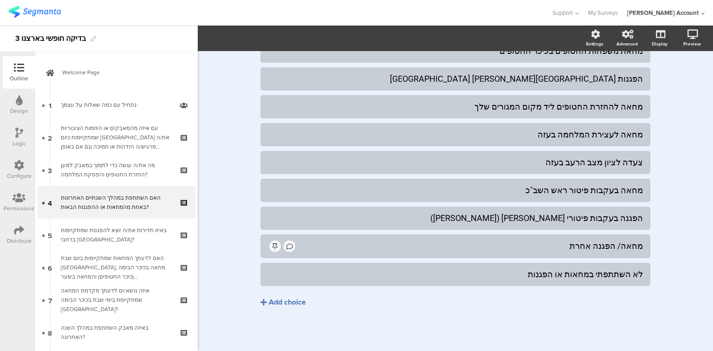
click at [20, 136] on icon at bounding box center [19, 133] width 8 height 10
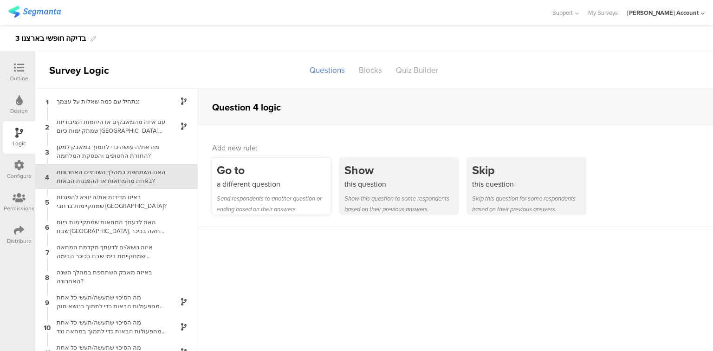
click at [261, 178] on div "Go to" at bounding box center [274, 170] width 114 height 17
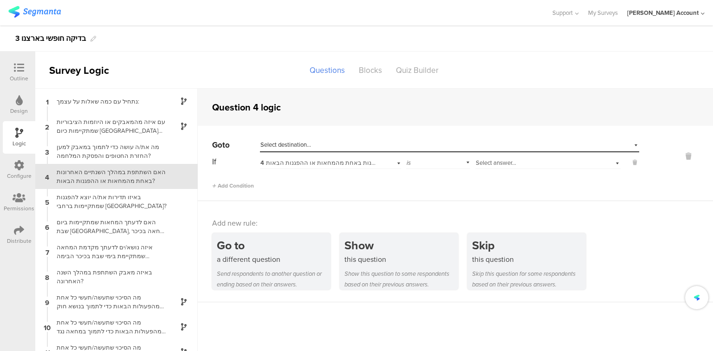
click at [539, 166] on div "Select answer..." at bounding box center [536, 163] width 120 height 8
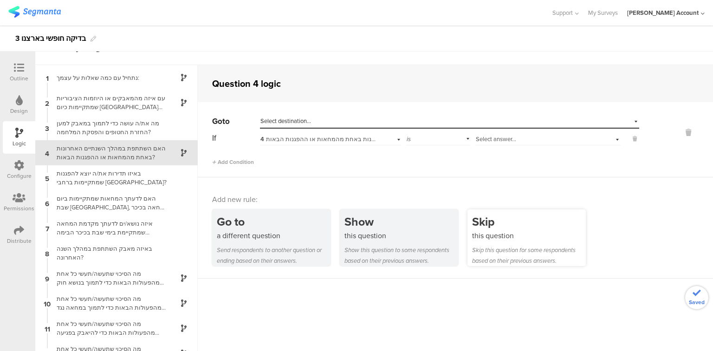
scroll to position [37, 0]
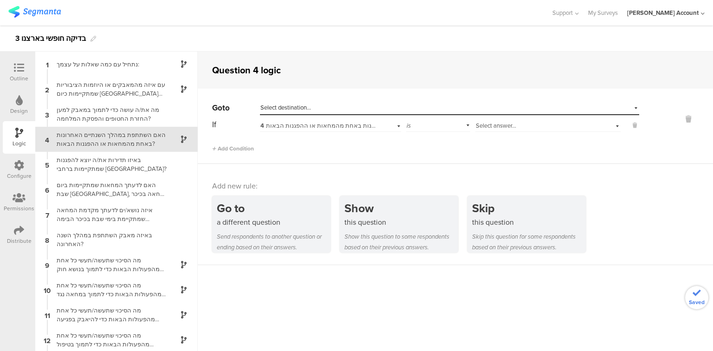
click at [517, 130] on div "Select answer..." at bounding box center [548, 124] width 145 height 14
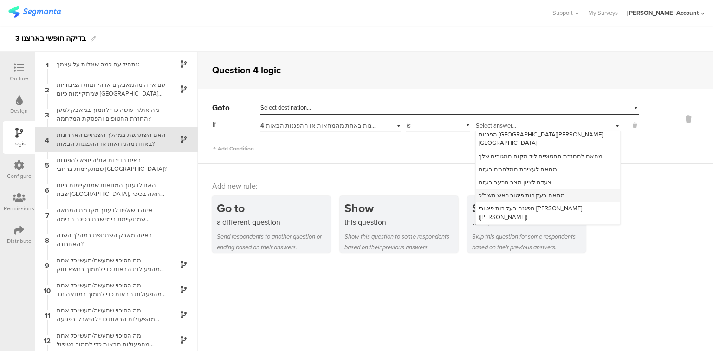
scroll to position [25, 0]
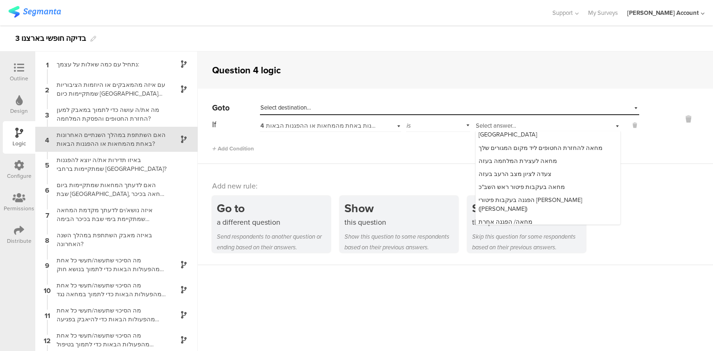
click at [531, 230] on span "לא השתתפתי במחאות או הפגנות" at bounding box center [522, 234] width 86 height 9
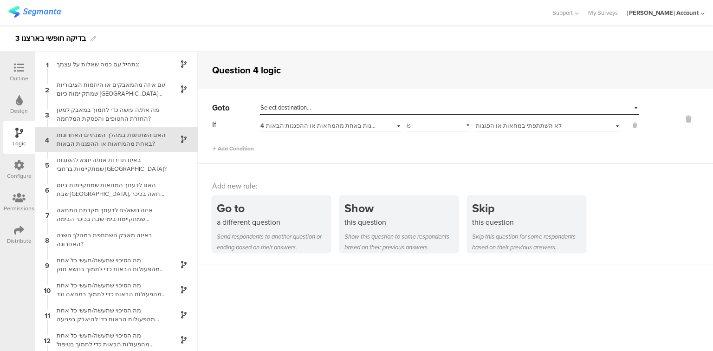
click at [316, 104] on div "Select destination..." at bounding box center [407, 108] width 293 height 8
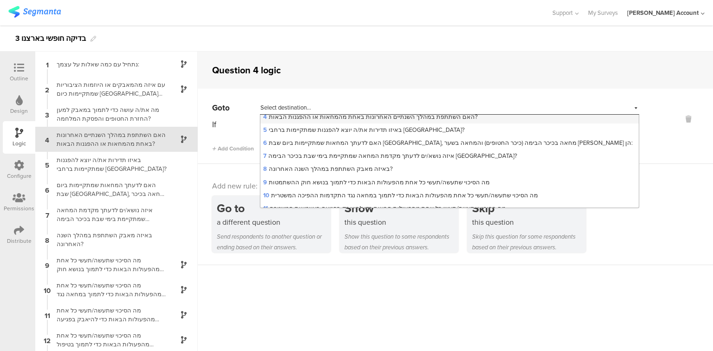
scroll to position [37, 0]
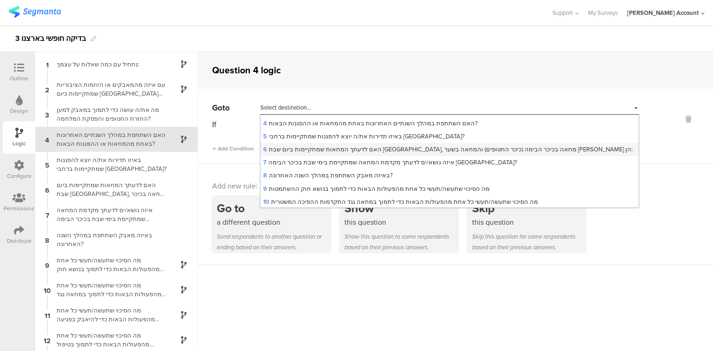
click at [306, 150] on span "6 האם לדעתך המחאות שמתקיימות ביום שבת בתל-אביב, מחאה בכיכר הבימה (כיכר החטופים)…" at bounding box center [448, 149] width 370 height 9
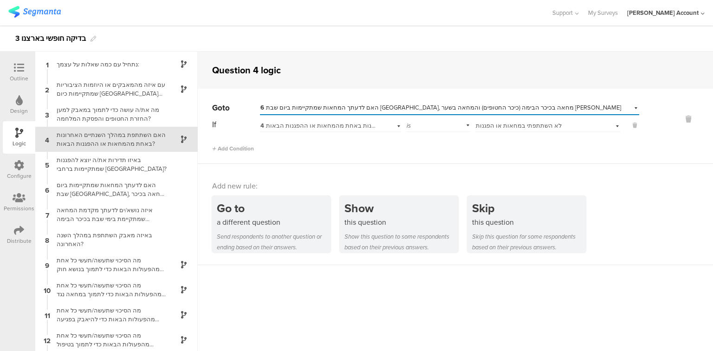
scroll to position [0, 0]
click at [14, 68] on icon at bounding box center [19, 68] width 10 height 10
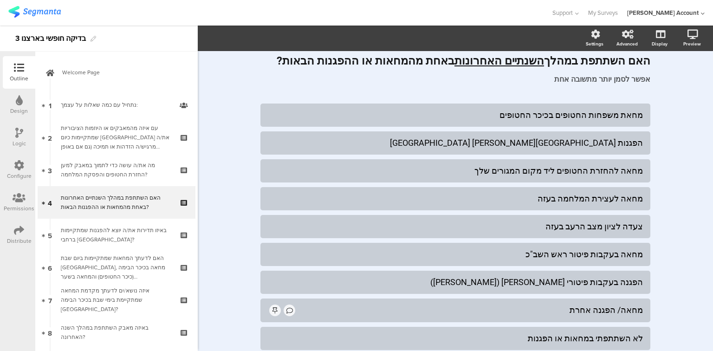
scroll to position [1, 0]
drag, startPoint x: 638, startPoint y: 115, endPoint x: 569, endPoint y: 116, distance: 69.2
click at [569, 116] on div "מחאת משפחות החטופים בכיכר החטופים" at bounding box center [455, 115] width 375 height 11
click at [622, 144] on div "הפגנות ברחוב קפלן בתל אביב" at bounding box center [455, 142] width 375 height 11
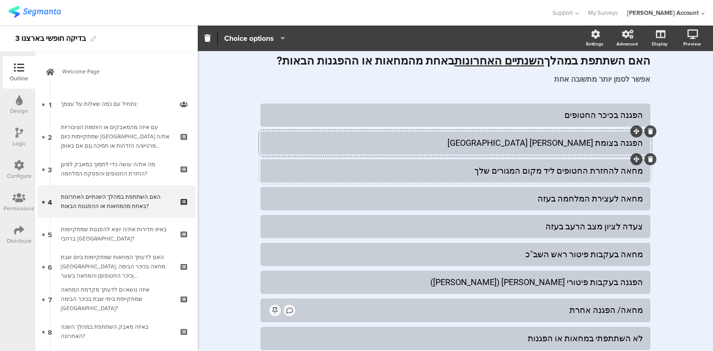
click at [586, 172] on div "מחאה להחזרת החטופים ליד מקום המגורים שלך" at bounding box center [455, 170] width 375 height 11
click at [636, 173] on div "מחאה להחזרת החטופים ליד מקום המגורים שלך" at bounding box center [455, 170] width 375 height 11
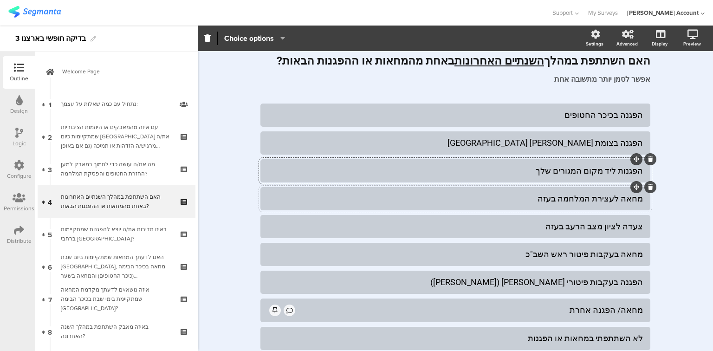
click at [582, 202] on div "מחאה לעצירת המלחמה בעזה" at bounding box center [455, 198] width 375 height 11
click at [564, 229] on div "צעדה לציון מצב הרעב בעזה" at bounding box center [455, 226] width 375 height 11
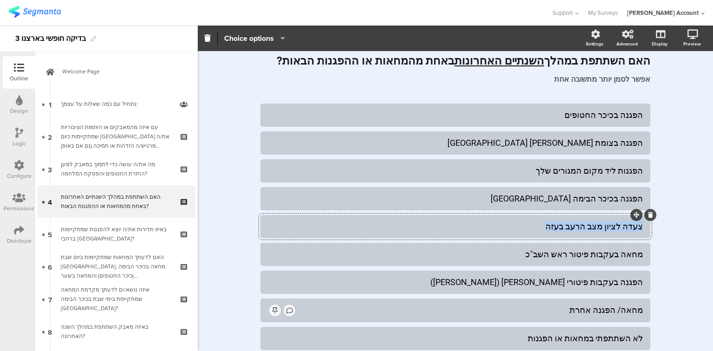
click at [560, 230] on div "צעדה לציון מצב הרעב בעזה" at bounding box center [455, 226] width 375 height 11
click at [619, 169] on div "הפגנות ליד מקום המגורים שלך" at bounding box center [455, 170] width 375 height 11
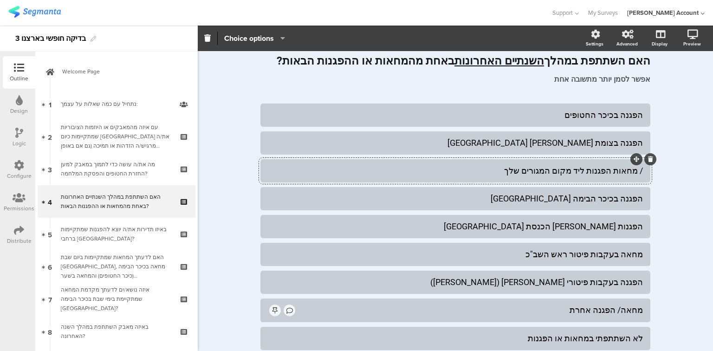
click at [641, 169] on div at bounding box center [456, 170] width 390 height 23
click at [632, 172] on div "/ מחאות הפגנות ליד מקום המגורים שלך" at bounding box center [455, 170] width 375 height 11
click at [619, 170] on div "הפגנות ליד מקום המגורים שלך" at bounding box center [455, 170] width 375 height 11
click at [648, 243] on icon at bounding box center [650, 243] width 5 height 6
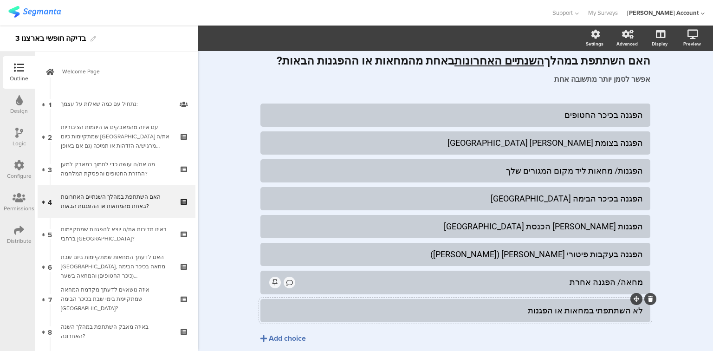
click at [648, 299] on icon at bounding box center [650, 299] width 5 height 6
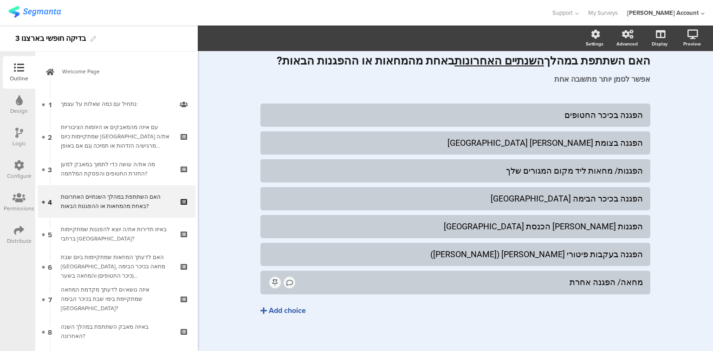
click at [286, 308] on div "Add choice" at bounding box center [287, 311] width 37 height 10
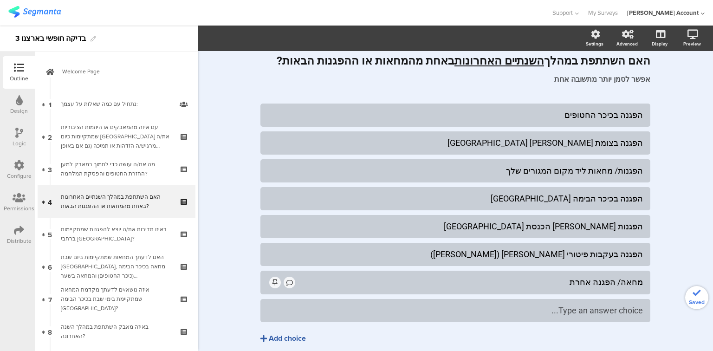
click at [300, 306] on div "Type an answer choice..." at bounding box center [455, 310] width 375 height 11
drag, startPoint x: 576, startPoint y: 312, endPoint x: 513, endPoint y: 313, distance: 63.2
click at [513, 313] on div "לא השתתפתי בהפגנות או מחאות" at bounding box center [455, 310] width 375 height 11
click at [437, 309] on div "לא השתתפתי בהפגנות" at bounding box center [455, 310] width 375 height 11
click at [237, 33] on span "Choice options" at bounding box center [249, 38] width 50 height 11
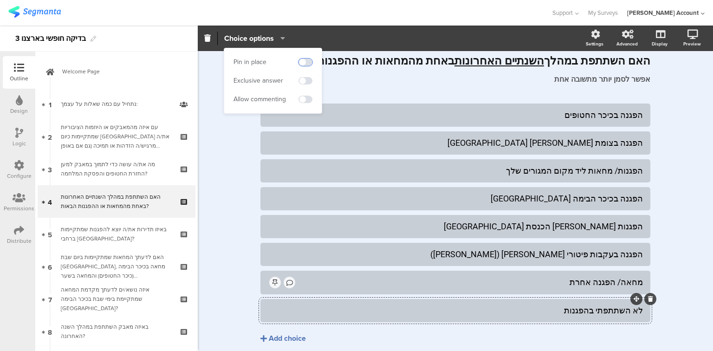
click at [310, 59] on span at bounding box center [306, 62] width 14 height 7
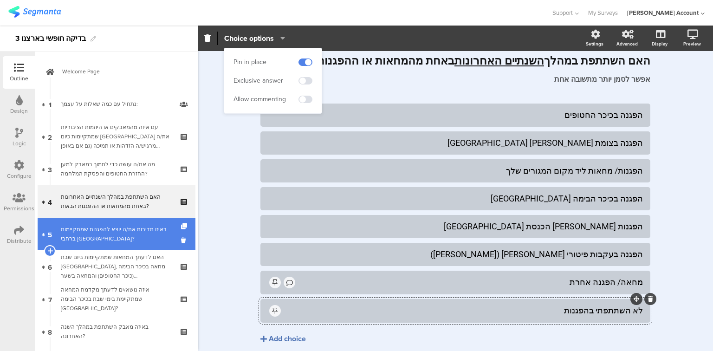
click at [111, 230] on div "באיזו תדירות את/ה יוצא להפגנות שמתקיימות ברחבי [GEOGRAPHIC_DATA]?" at bounding box center [116, 234] width 111 height 19
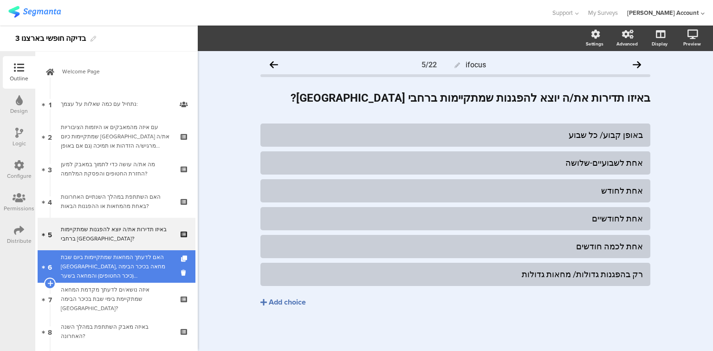
click at [135, 261] on div "האם לדעתך המחאות שמתקיימות ביום שבת בתל-אביב, מחאה בכיכר הבימה (כיכר החטופים) ו…" at bounding box center [116, 267] width 111 height 28
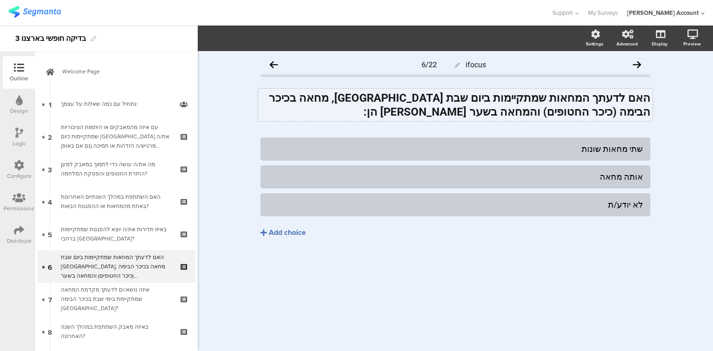
click at [551, 103] on div "האם לדעתך המחאות שמתקיימות ביום שבת בתל-אביב, מחאה בכיכר הבימה (כיכר החטופים) ו…" at bounding box center [455, 105] width 395 height 33
click at [551, 103] on strong "האם לדעתך המחאות שמתקיימות ביום שבת בתל-אביב, מחאה בכיכר הבימה (כיכר החטופים) ו…" at bounding box center [458, 104] width 384 height 27
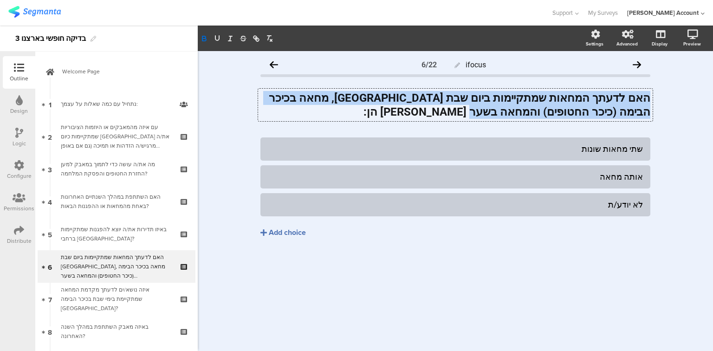
click at [551, 103] on strong "האם לדעתך המחאות שמתקיימות ביום שבת בתל-אביב, מחאה בכיכר הבימה (כיכר החטופים) ו…" at bounding box center [458, 104] width 384 height 27
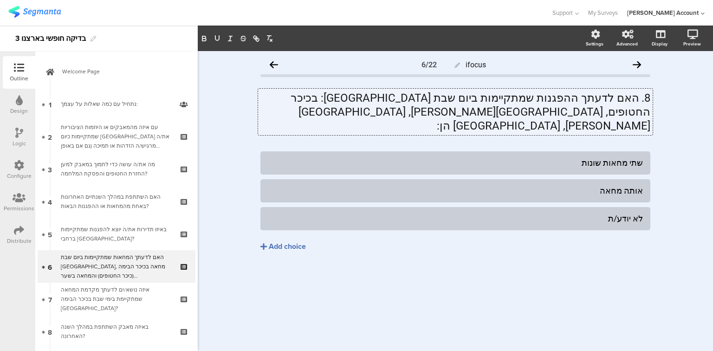
click at [640, 99] on p "8. האם לדעתך ההפגנות שמתקיימות ביום שבת בתל אביב: בכיכר החטופים, גשר בגין, צומת…" at bounding box center [456, 112] width 390 height 42
click at [616, 157] on div "שתי מחאות שונות" at bounding box center [455, 162] width 375 height 11
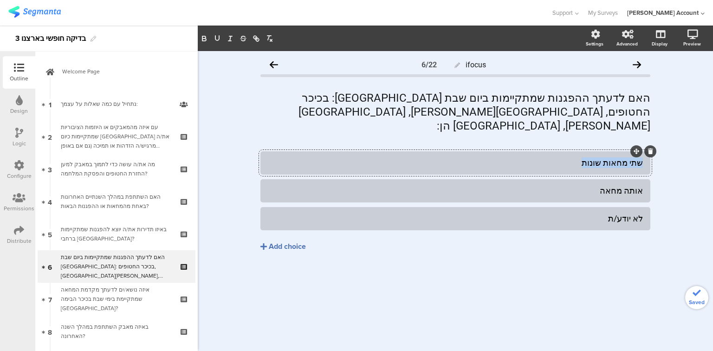
click at [616, 157] on div "שתי מחאות שונות" at bounding box center [455, 162] width 375 height 11
paste div
click at [629, 185] on div "אותה מחאה" at bounding box center [455, 190] width 375 height 11
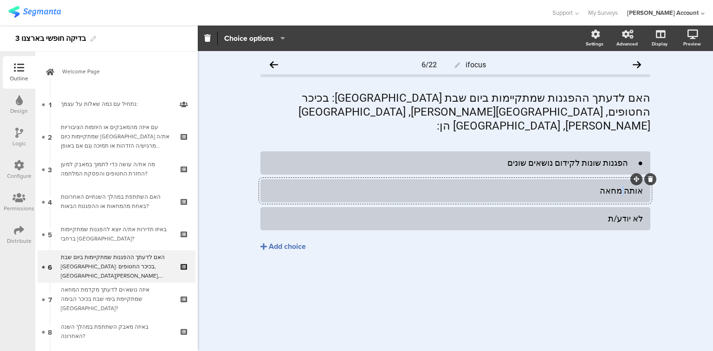
click at [629, 185] on div "אותה מחאה" at bounding box center [455, 190] width 375 height 11
paste div
click at [631, 185] on div "● הפגנות שמקדמות את אותו נושא" at bounding box center [455, 190] width 375 height 11
click at [626, 157] on div "● הפגנות שונות לקידום נושאים שונים" at bounding box center [455, 162] width 375 height 11
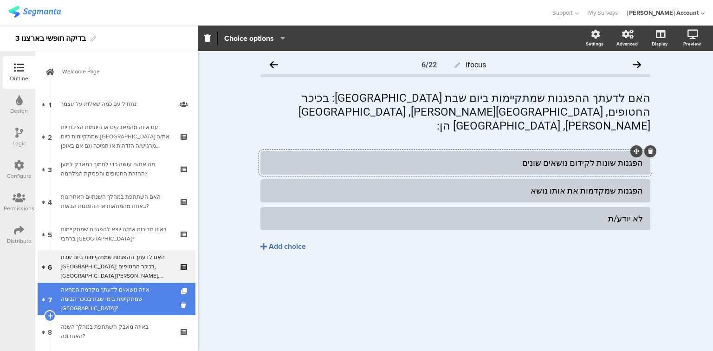
click at [86, 295] on div "איזה נושא/ים לדעתך מקדמת המחאה שמתקיימת בימי שבת בכיכר הבימה בתל אביב?" at bounding box center [116, 299] width 111 height 28
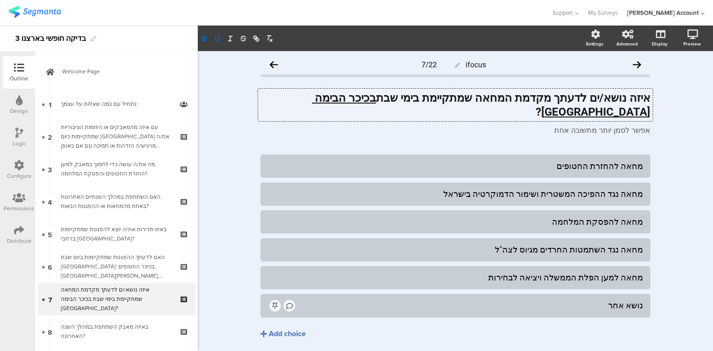
click at [315, 100] on div "איזה נושא/ים לדעתך מקדמת המחאה שמתקיימת בימי שבת בכיכר הבימה בתל אביב ? איזה נו…" at bounding box center [455, 105] width 395 height 33
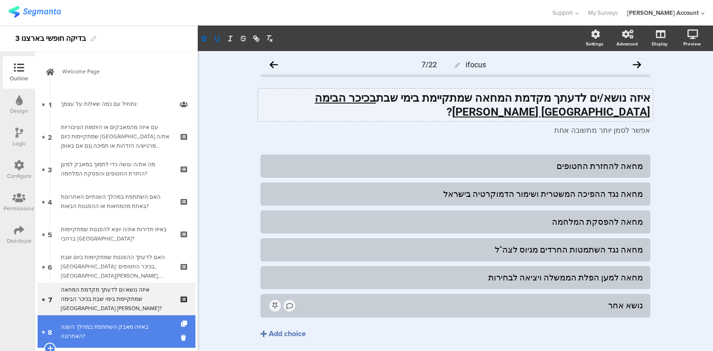
click at [108, 329] on div "באיזה מאבק השתתפת במהלך השנה האחרונה?" at bounding box center [116, 331] width 111 height 19
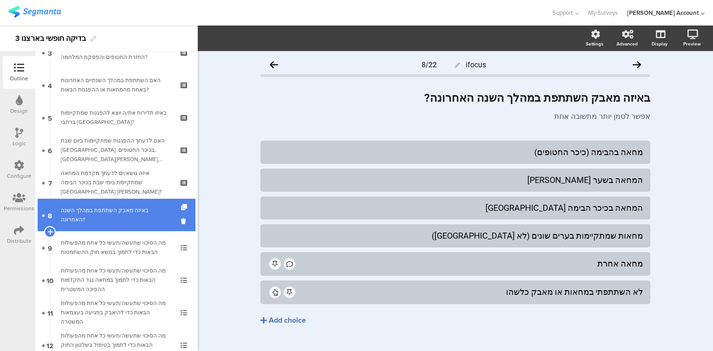
scroll to position [150, 0]
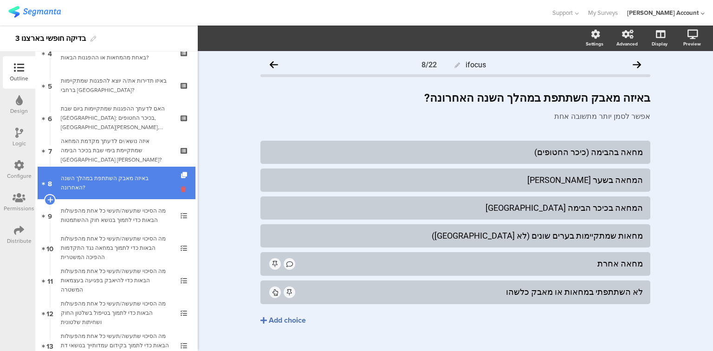
click at [181, 189] on icon at bounding box center [185, 189] width 8 height 9
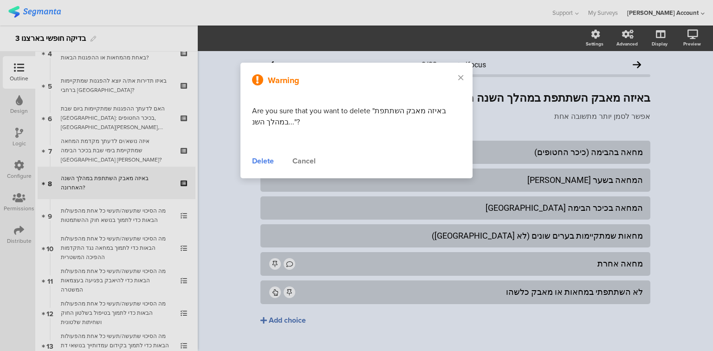
click at [266, 163] on div "Delete" at bounding box center [263, 161] width 22 height 11
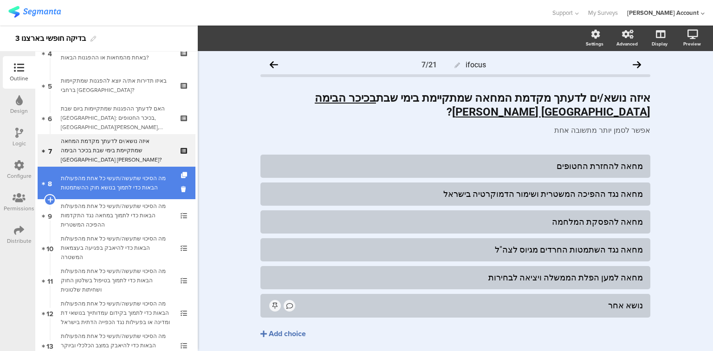
click at [125, 184] on div "מה הסיכוי שתעשה/תעשי כל אחת מהפעולות הבאות כדי לתמוך בנושא חוק ההשתמטות" at bounding box center [116, 183] width 111 height 19
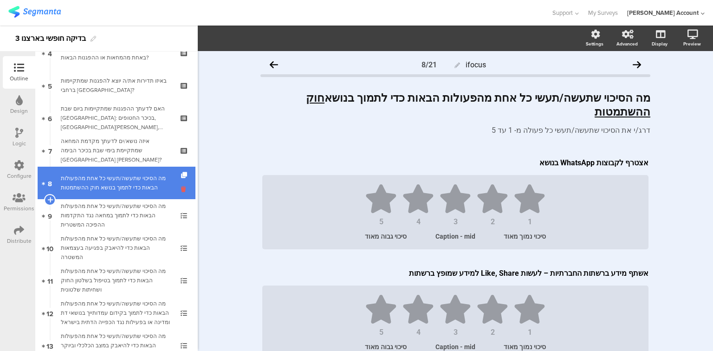
click at [181, 189] on icon at bounding box center [185, 189] width 8 height 9
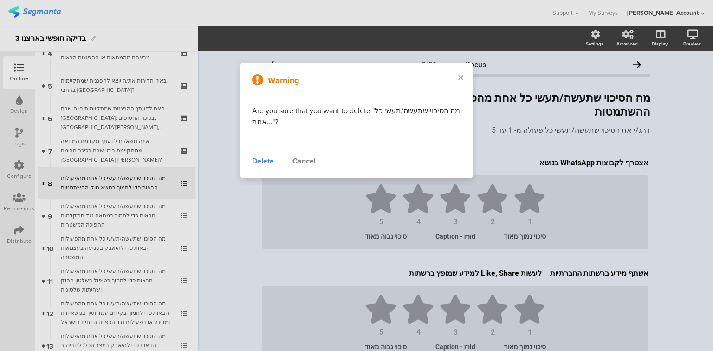
click at [253, 160] on div "Delete" at bounding box center [263, 161] width 22 height 11
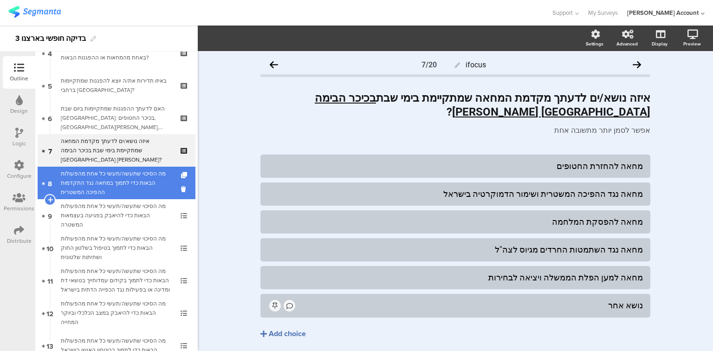
click at [123, 189] on div "מה הסיכוי שתעשה/תעשי כל אחת מהפעולות הבאות כדי לתמוך במחאה נגד התקדמות ההפיכה ה…" at bounding box center [116, 183] width 111 height 28
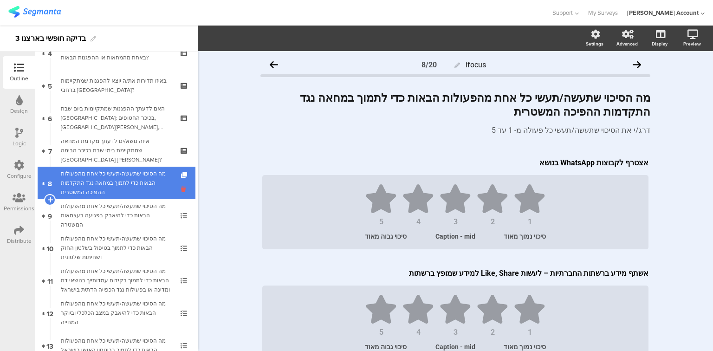
click at [181, 190] on icon at bounding box center [185, 189] width 8 height 9
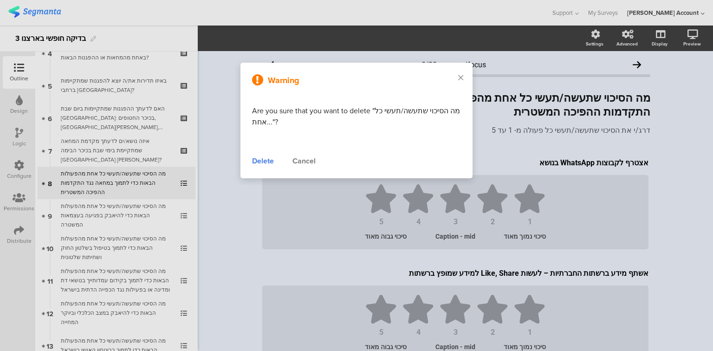
click at [261, 160] on div "Delete" at bounding box center [263, 161] width 22 height 11
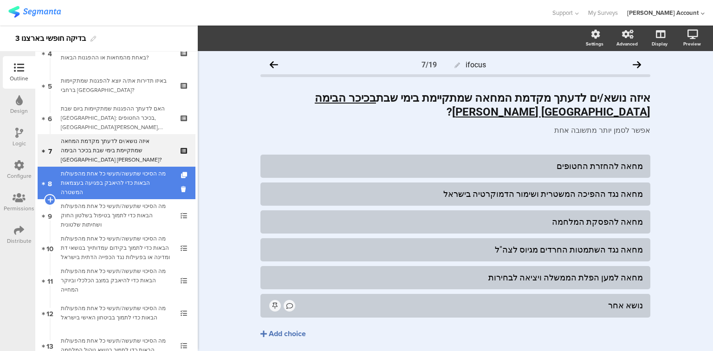
click at [117, 192] on link "8 מה הסיכוי שתעשה/תעשי כל אחת מהפעולות הבאות כדי להיאבק בפגיעה בעצמאות המשטרה" at bounding box center [117, 183] width 158 height 33
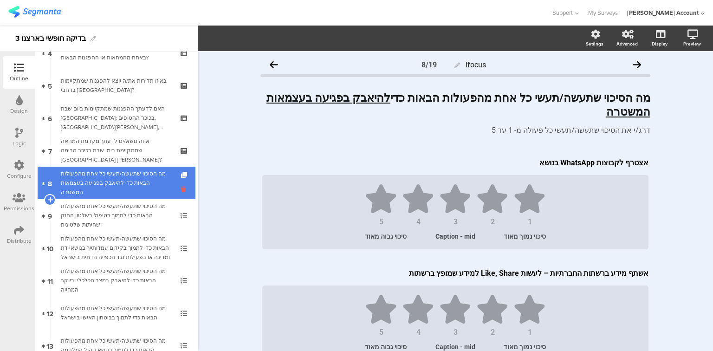
click at [181, 190] on icon at bounding box center [185, 189] width 8 height 9
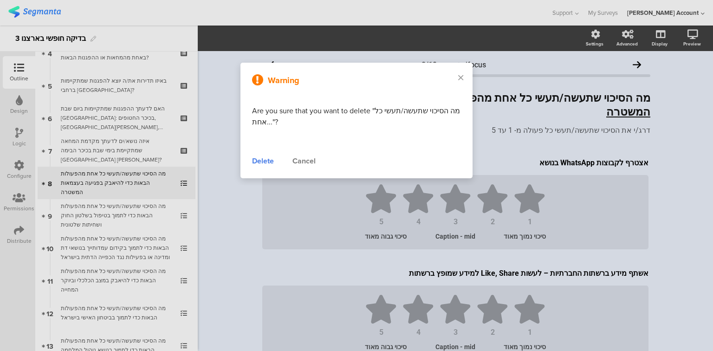
click at [263, 164] on div "Delete" at bounding box center [263, 161] width 22 height 11
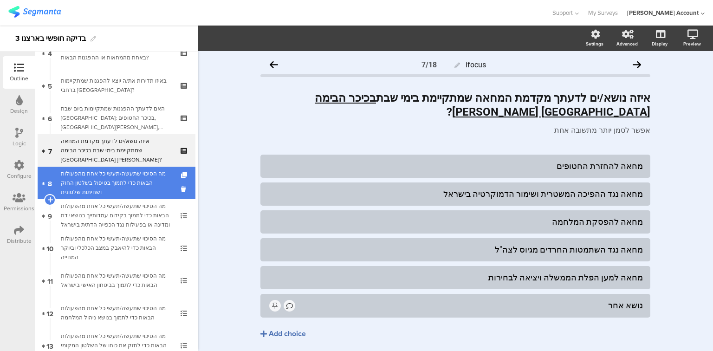
click at [120, 182] on div "מה הסיכוי שתעשה/תעשי כל אחת מהפעולות הבאות כדי לתמוך בטיפול בשלטון החוק ושחיתות…" at bounding box center [116, 183] width 111 height 28
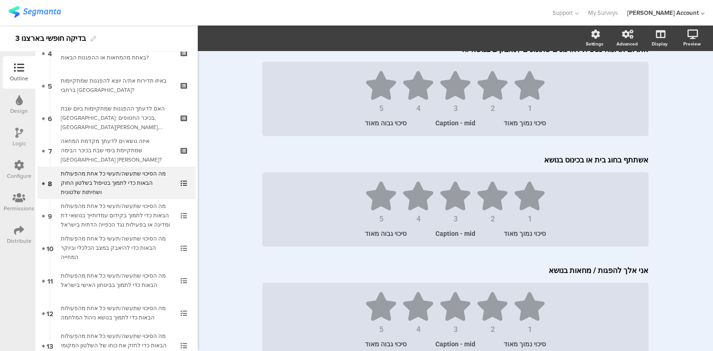
scroll to position [408, 0]
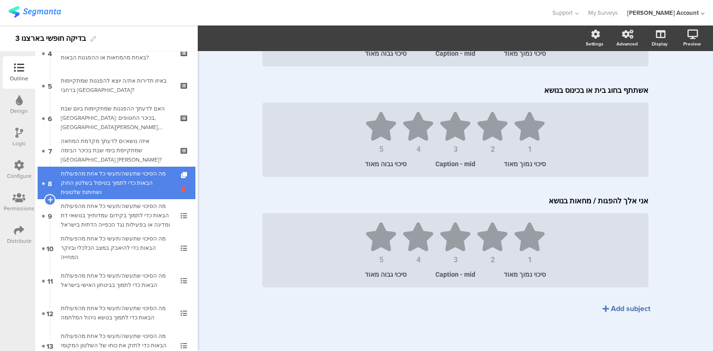
click at [181, 190] on icon at bounding box center [185, 189] width 8 height 9
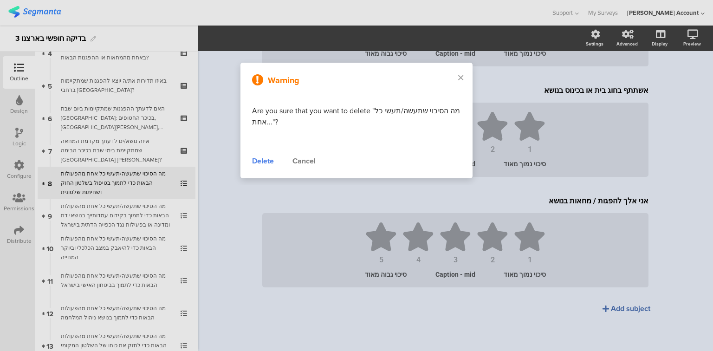
click at [256, 162] on div "Delete" at bounding box center [263, 161] width 22 height 11
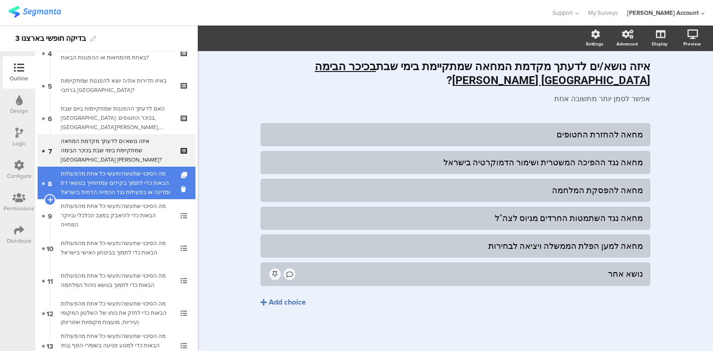
click at [120, 188] on div "מה הסיכוי שתעשה/תעשי כל אחת מהפעולות הבאות כדי לתמוך בקידום עמדותייך בנושאי דת …" at bounding box center [116, 183] width 111 height 28
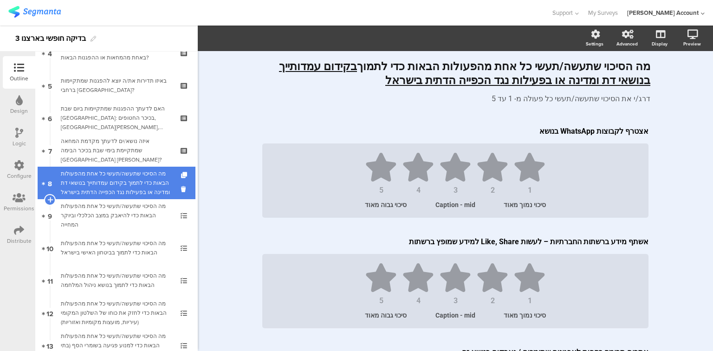
scroll to position [394, 0]
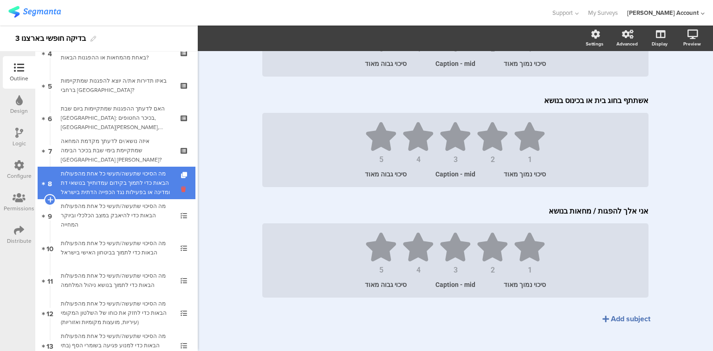
click at [181, 189] on icon at bounding box center [185, 189] width 8 height 9
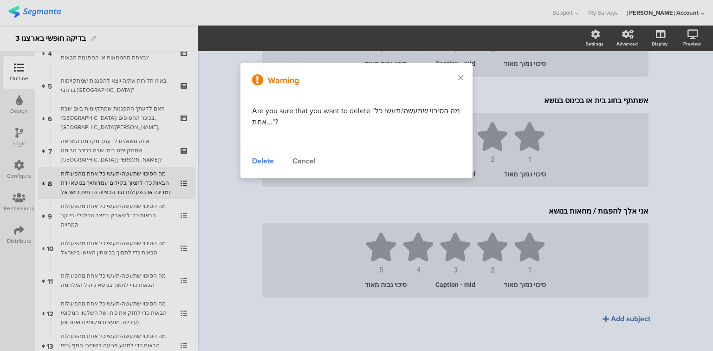
click at [258, 162] on div "Delete" at bounding box center [263, 161] width 22 height 11
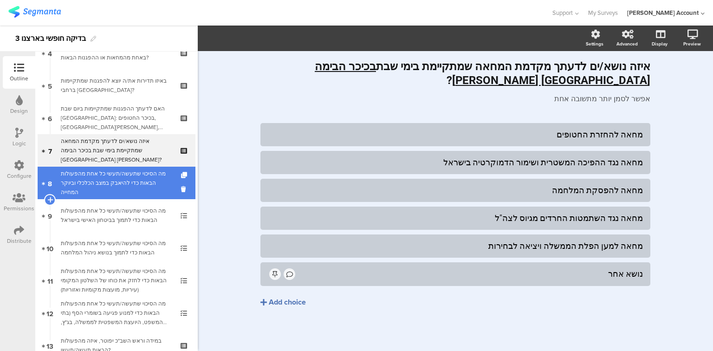
click at [137, 190] on div "מה הסיכוי שתעשה/תעשי כל אחת מהפעולות הבאות כדי להיאבק במצב הכלכלי וביוקר המחייה" at bounding box center [116, 183] width 111 height 28
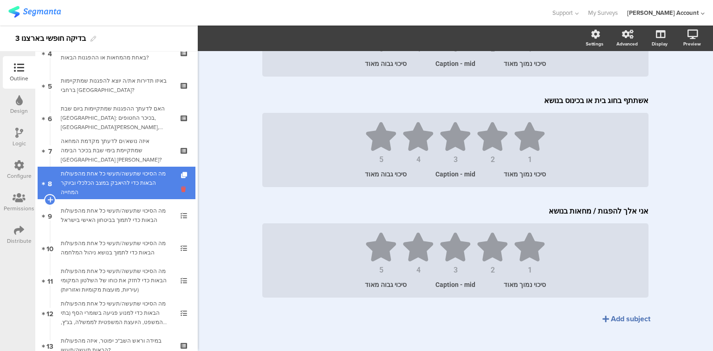
click at [181, 189] on icon at bounding box center [185, 189] width 8 height 9
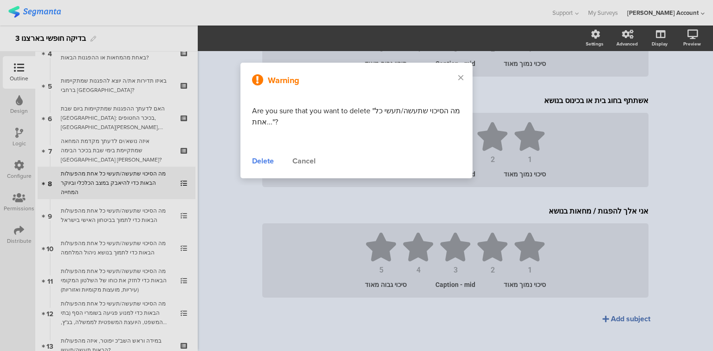
click at [261, 161] on div "Delete" at bounding box center [263, 161] width 22 height 11
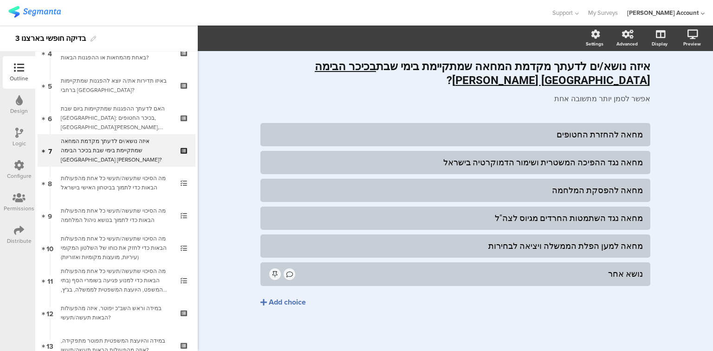
click at [141, 187] on div "מה הסיכוי שתעשה/תעשי כל אחת מהפעולות הבאות כדי לתמוך בביטחון האישי בישראל" at bounding box center [116, 183] width 111 height 19
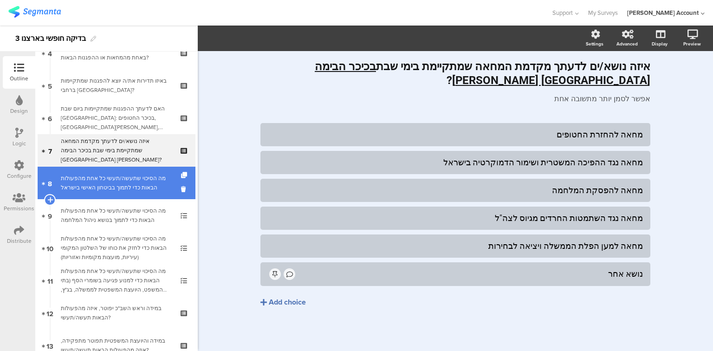
scroll to position [394, 0]
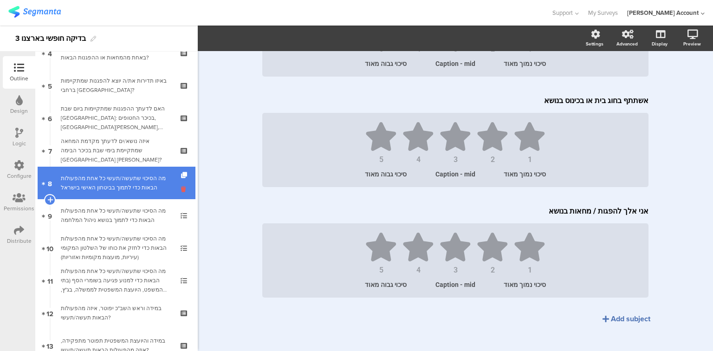
click at [181, 189] on icon at bounding box center [185, 189] width 8 height 9
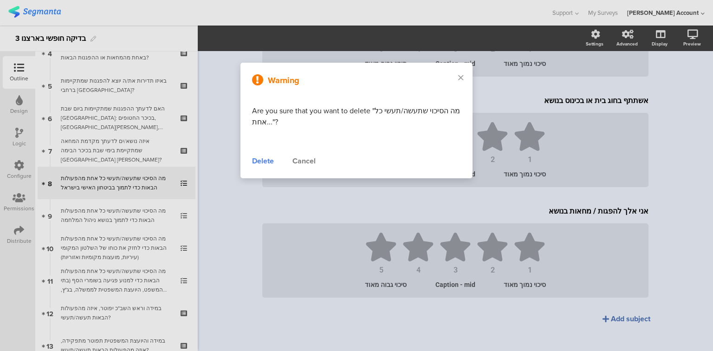
click at [256, 162] on div "Delete" at bounding box center [263, 161] width 22 height 11
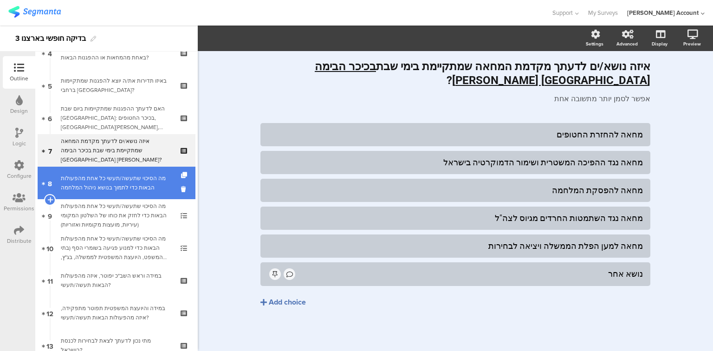
click at [133, 189] on div "מה הסיכוי שתעשה/תעשי כל אחת מהפעולות הבאות כדי לתמוך בנושא ניהול המלחמה" at bounding box center [116, 183] width 111 height 19
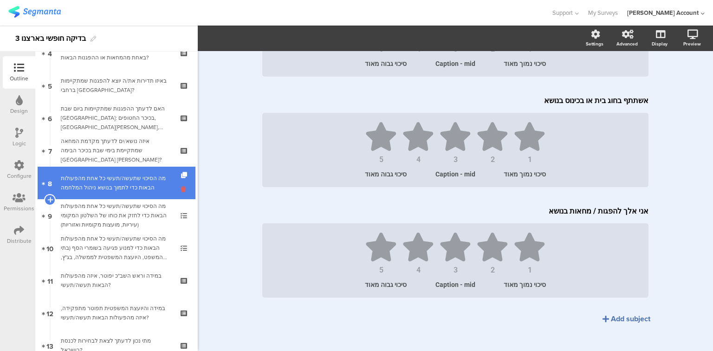
click at [181, 189] on icon at bounding box center [185, 189] width 8 height 9
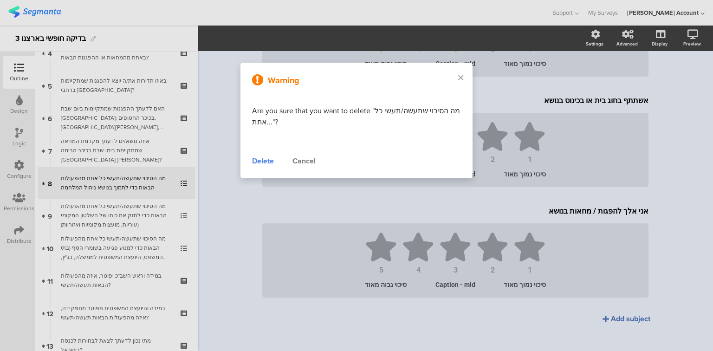
click at [257, 161] on div "Delete" at bounding box center [263, 161] width 22 height 11
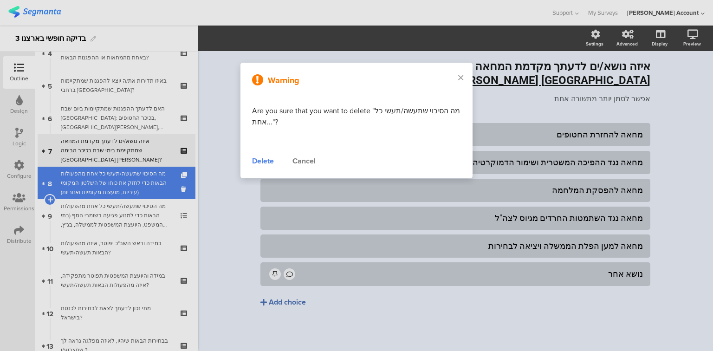
click at [127, 182] on div "מה הסיכוי שתעשה/תעשי כל אחת מהפעולות הבאות כדי לחזק את כוחו של השלטון המקומי (ע…" at bounding box center [116, 183] width 111 height 28
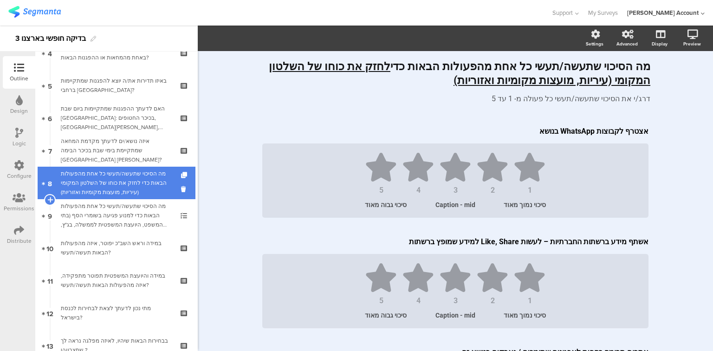
scroll to position [394, 0]
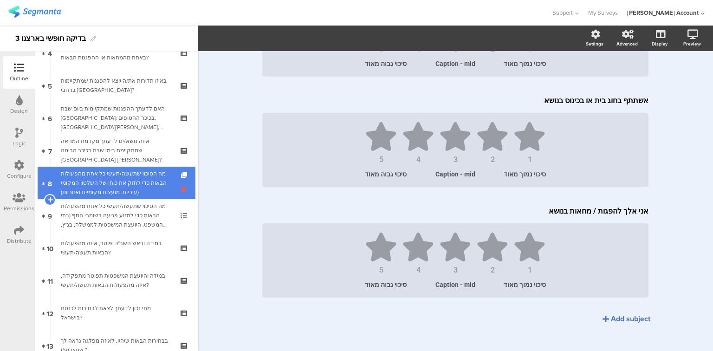
click at [181, 189] on icon at bounding box center [185, 189] width 8 height 9
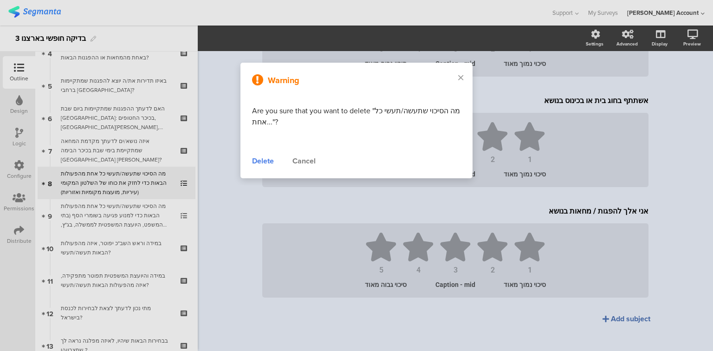
click at [266, 160] on div "Delete" at bounding box center [263, 161] width 22 height 11
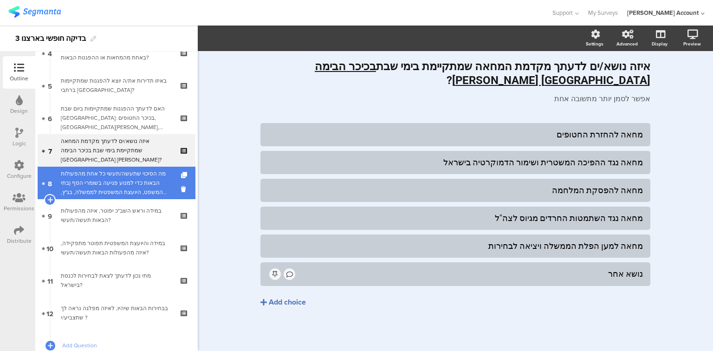
click at [143, 188] on div "מה הסיכוי שתעשה/תעשי כל אחת מהפעולות הבאות כדי למנוע פגיעה בשומרי הסף (בתי המשפ…" at bounding box center [116, 183] width 111 height 28
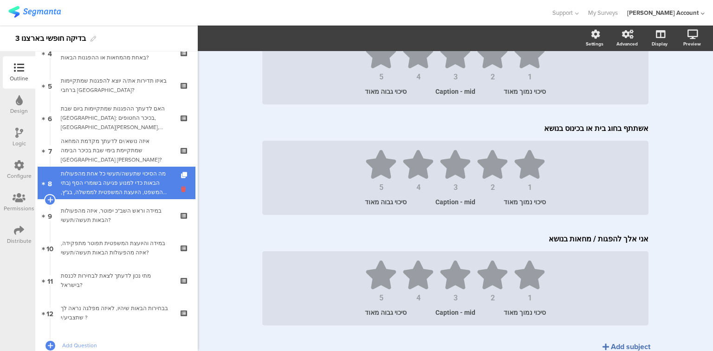
click at [181, 190] on icon at bounding box center [185, 189] width 8 height 9
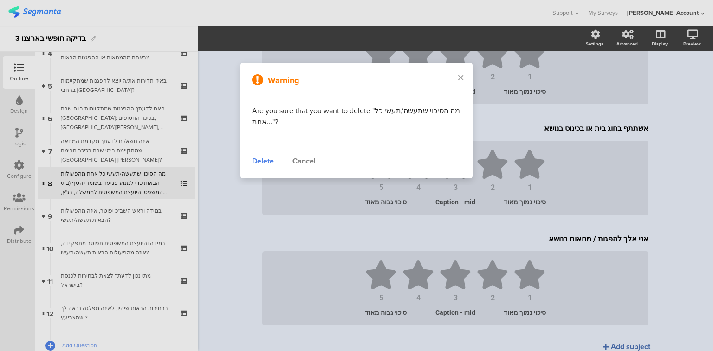
click at [260, 165] on div "Delete" at bounding box center [263, 161] width 22 height 11
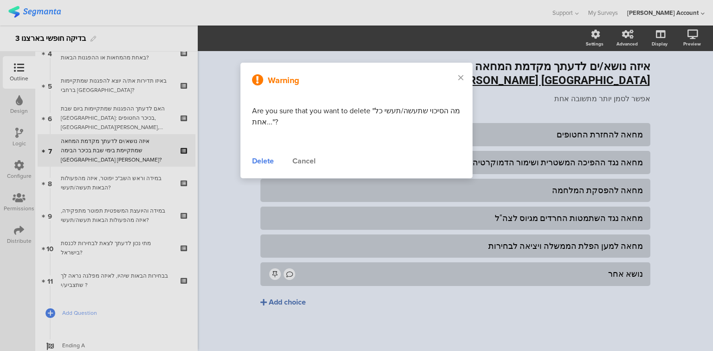
scroll to position [32, 0]
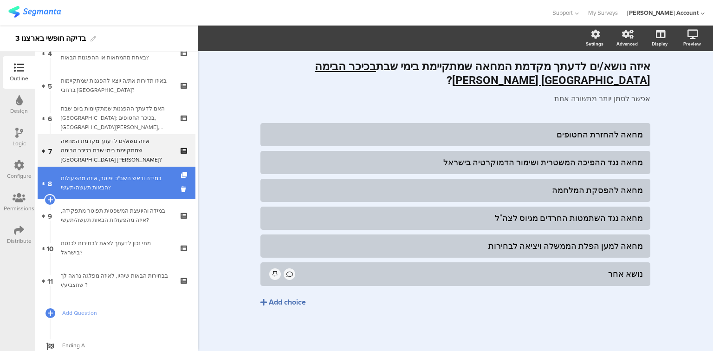
click at [125, 185] on div "במידה וראש השב"כ יפוטר, איזה מהפעולות הבאות תעשה/תעשי?" at bounding box center [116, 183] width 111 height 19
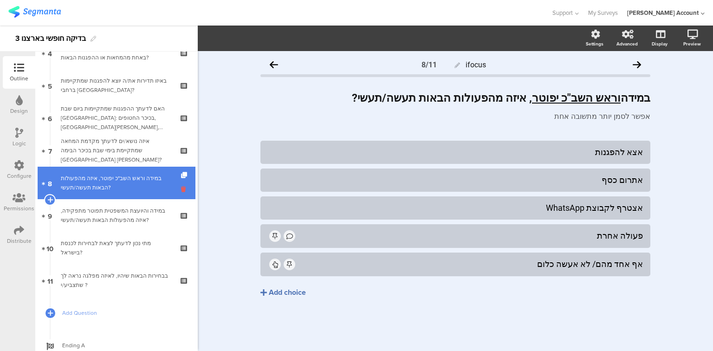
click at [181, 188] on icon at bounding box center [185, 189] width 8 height 9
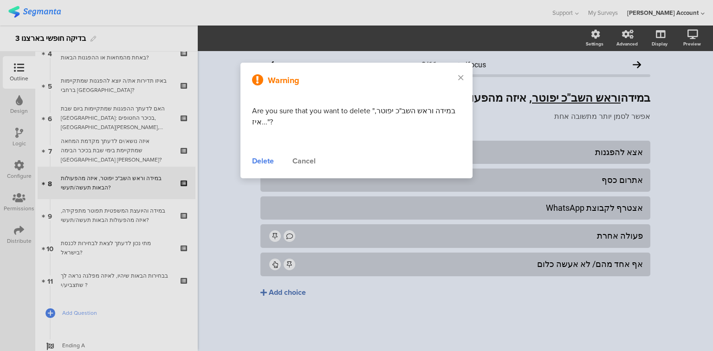
click at [256, 163] on div "Delete" at bounding box center [263, 161] width 22 height 11
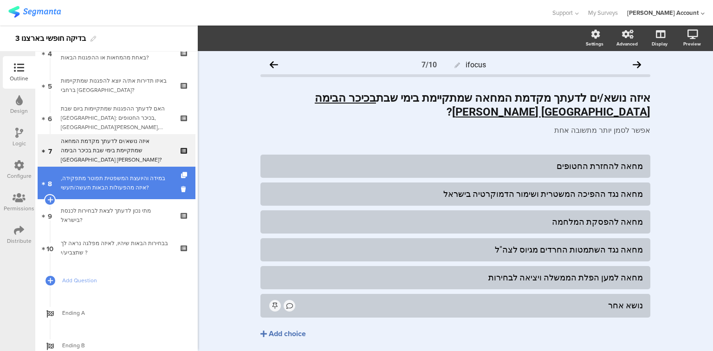
click at [125, 193] on link "8 במידה והיועצת המשפטית תפוטר מתפקידה, איזה מהפעולות הבאות תעשה/תעשי?" at bounding box center [117, 183] width 158 height 33
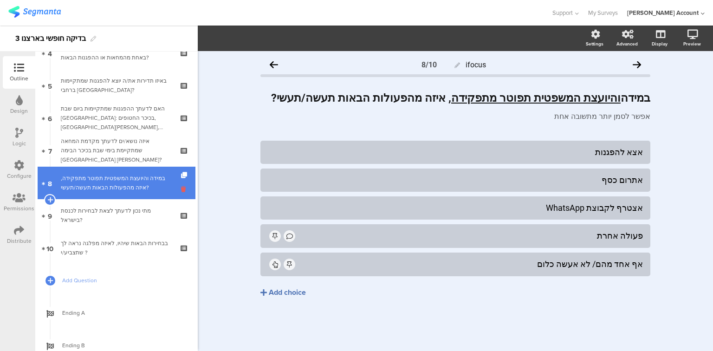
click at [181, 192] on icon at bounding box center [185, 189] width 8 height 9
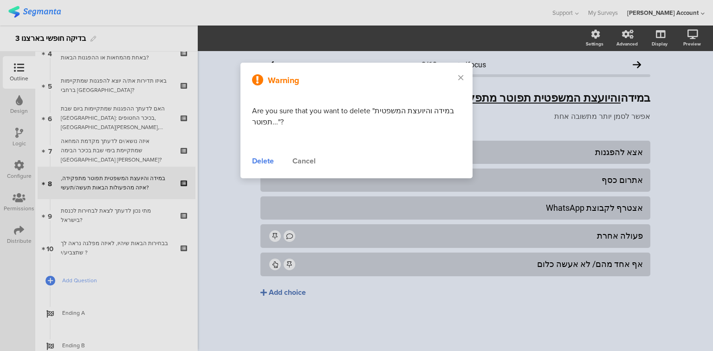
click at [263, 161] on div "Delete" at bounding box center [263, 161] width 22 height 11
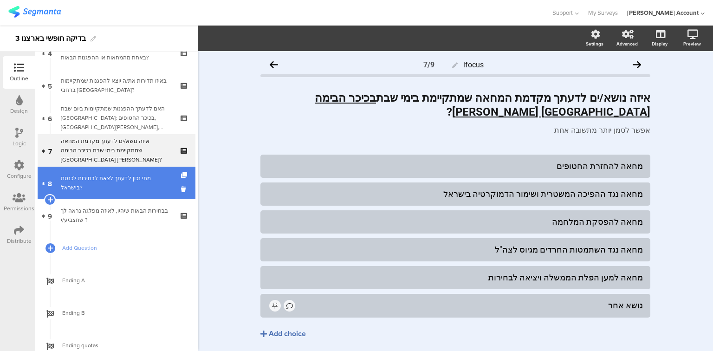
click at [147, 190] on link "8 מתי נכון לדעתך לצאת לבחירות לכנסת בישראל?" at bounding box center [117, 183] width 158 height 33
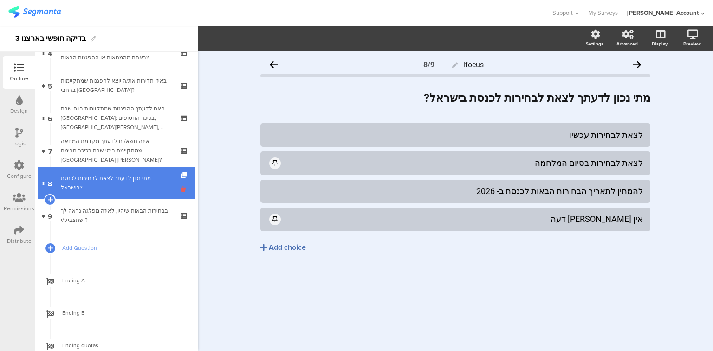
scroll to position [149, 0]
click at [181, 190] on icon at bounding box center [185, 190] width 8 height 9
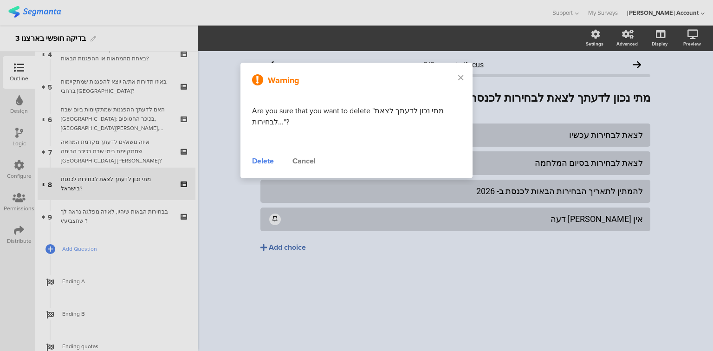
click at [258, 163] on div "Delete" at bounding box center [263, 161] width 22 height 11
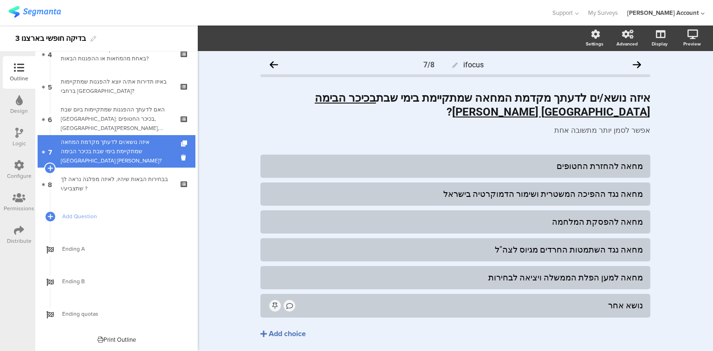
click at [98, 145] on div "איזה נושא/ים לדעתך מקדמת המחאה שמתקיימת בימי שבת בכיכר הבימה [GEOGRAPHIC_DATA] …" at bounding box center [116, 151] width 111 height 28
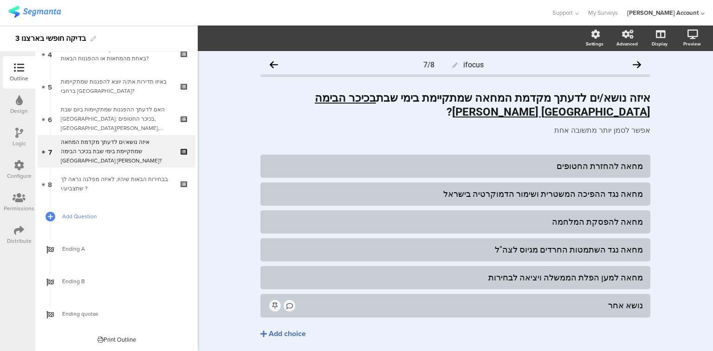
click at [86, 216] on span "Add Question" at bounding box center [121, 216] width 119 height 9
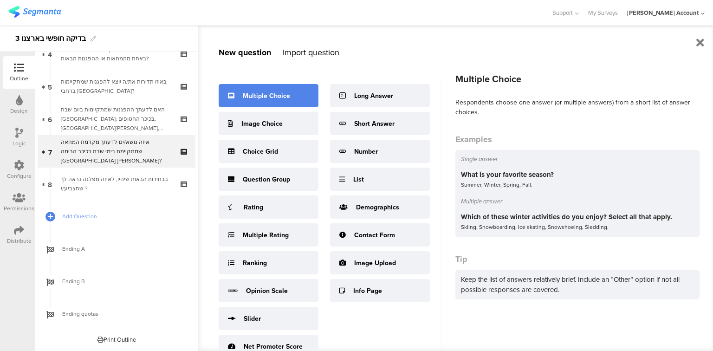
click at [293, 95] on div "Multiple Choice" at bounding box center [269, 95] width 100 height 23
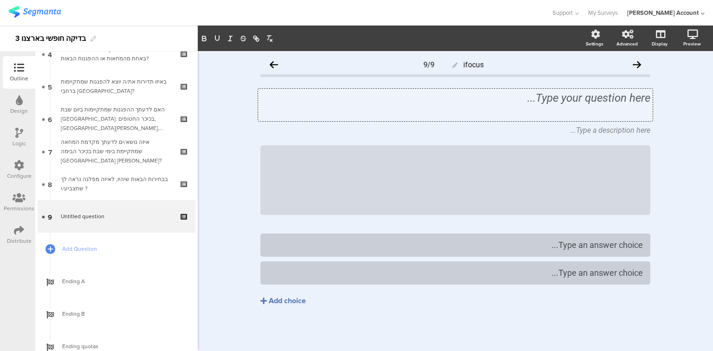
click at [626, 102] on div "Type your question here..." at bounding box center [455, 105] width 395 height 33
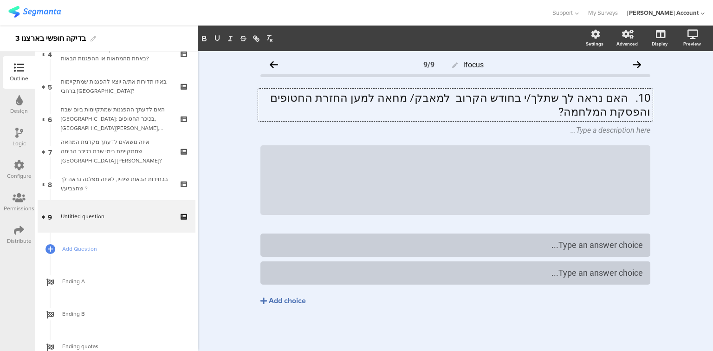
click at [630, 101] on p "10. האם נראה לך שתלך/י בחודש הקרוב למאבק/ מחאה למען החזרת החטופים והפסקת המלחמה?" at bounding box center [456, 105] width 390 height 28
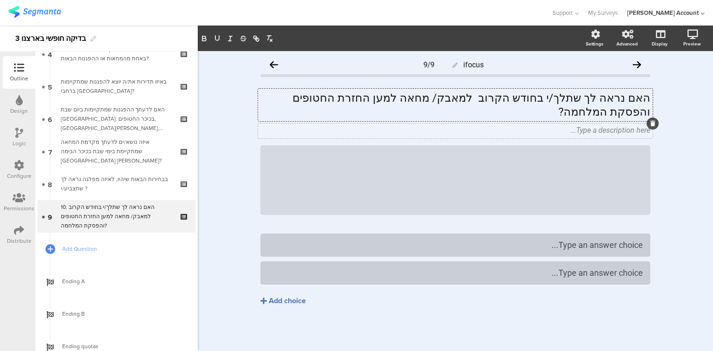
click at [652, 121] on icon at bounding box center [653, 124] width 5 height 6
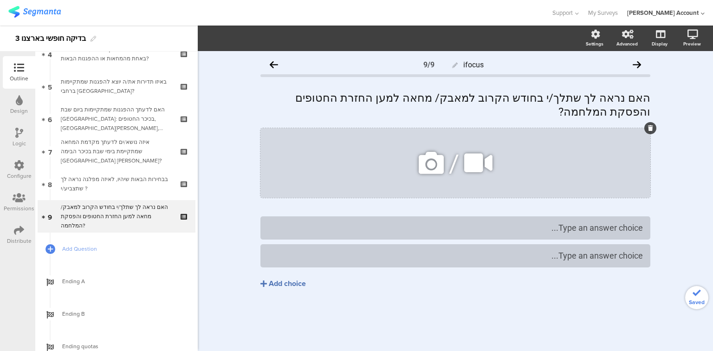
click at [651, 125] on icon at bounding box center [650, 128] width 5 height 6
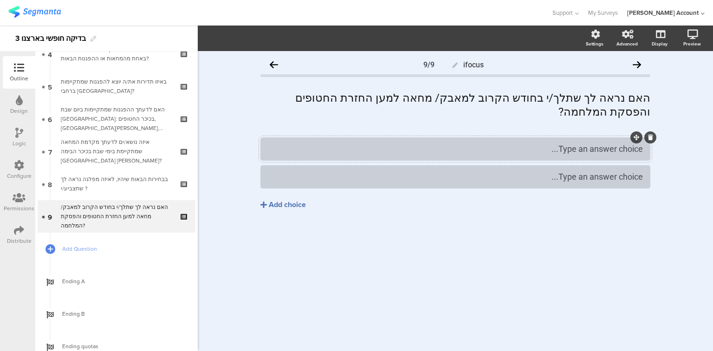
click at [624, 144] on div at bounding box center [456, 148] width 390 height 23
click at [631, 143] on div "● בטוח אלך" at bounding box center [455, 148] width 375 height 11
click at [623, 171] on div at bounding box center [455, 176] width 375 height 11
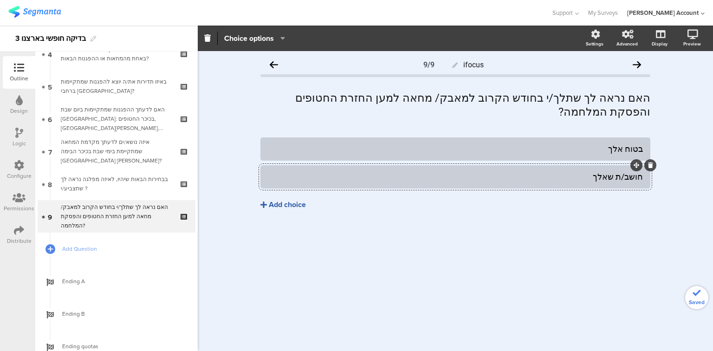
click at [281, 200] on div "Add choice" at bounding box center [287, 205] width 37 height 10
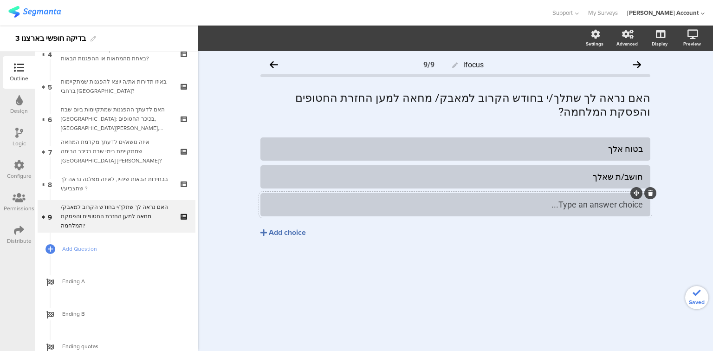
click at [300, 199] on div "Type an answer choice..." at bounding box center [455, 204] width 375 height 11
click at [352, 101] on div "האם נראה לך שתלך/י בחודש הקרוב למאבק/ מחאה למען החזרת החטופים והפסקת המלחמה? הא…" at bounding box center [455, 105] width 395 height 33
click at [352, 101] on p "האם נראה לך שתלך/י בחודש הקרוב למאבק/ מחאה למען החזרת החטופים והפסקת המלחמה?" at bounding box center [456, 105] width 390 height 28
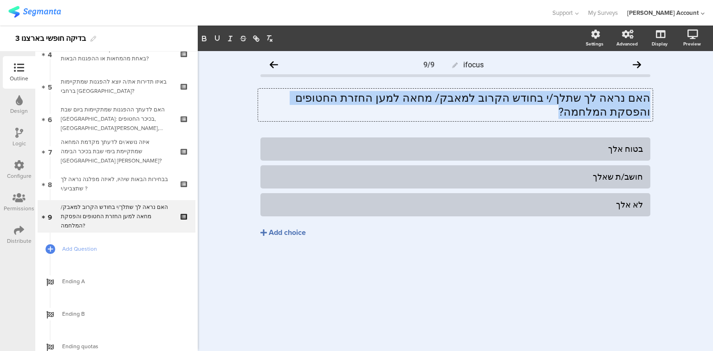
click at [349, 102] on p "האם נראה לך שתלך/י בחודש הקרוב למאבק/ מחאה למען החזרת החטופים והפסקת המלחמה?" at bounding box center [456, 105] width 390 height 28
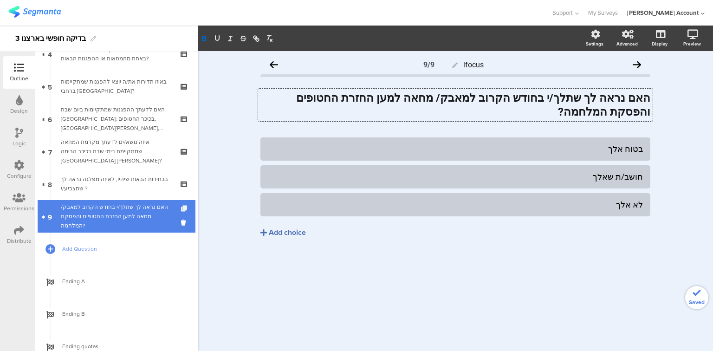
click at [181, 210] on icon at bounding box center [185, 209] width 8 height 6
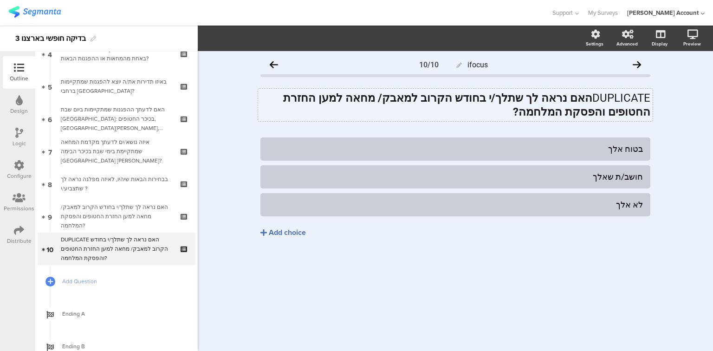
click at [432, 97] on div "DUPLICATE האם נראה לך שתלך/י בחודש הקרוב למאבק/ מחאה למען החזרת החטופים והפסקת …" at bounding box center [455, 105] width 395 height 33
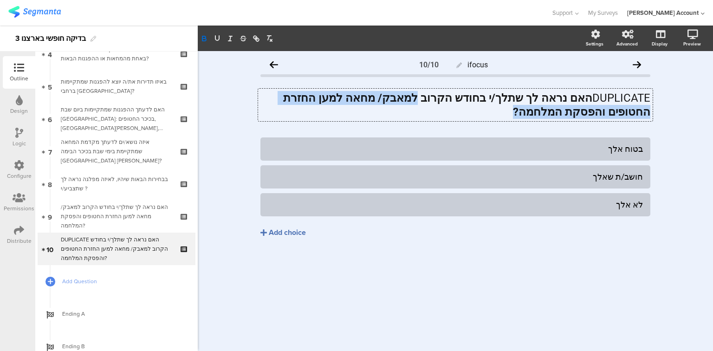
drag, startPoint x: 443, startPoint y: 99, endPoint x: 429, endPoint y: 112, distance: 19.1
click at [429, 112] on p "DUPLICATE האם נראה לך שתלך/י בחודש הקרוב למאבק/ מחאה למען החזרת החטופים והפסקת …" at bounding box center [456, 105] width 390 height 28
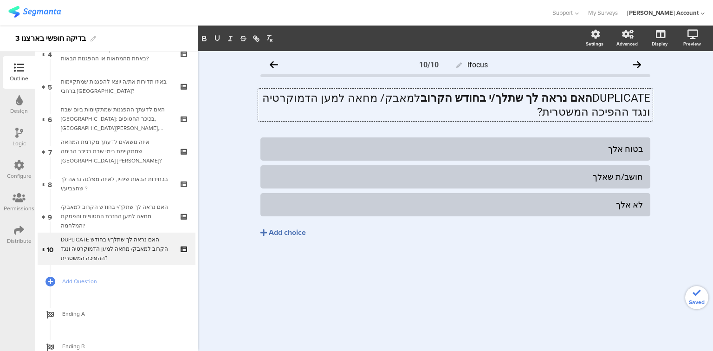
click at [433, 99] on p "DUPLICATE האם נראה לך שתלך/י בחודש הקרוב למאבק/ מחאה למען הדמוקרטיה ונגד ההפיכה…" at bounding box center [456, 105] width 390 height 28
click at [430, 97] on p "DUPLICATE האם נראה לך שתלך/י בחודש הקרוב למאבק/ מחאה למען הדמוקרטיה ונגד ההפיכה…" at bounding box center [456, 105] width 390 height 28
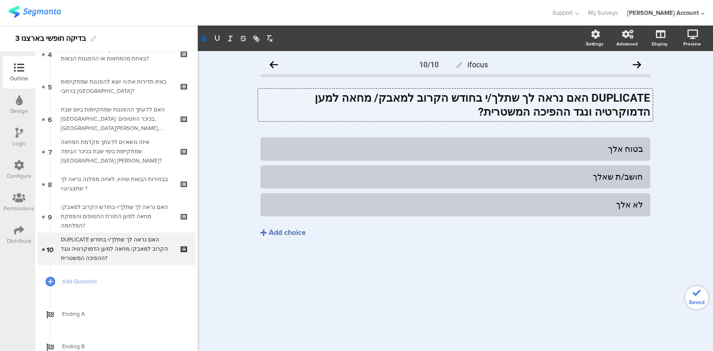
click at [607, 100] on strong "DUPLICATE האם נראה לך שתלך/י בחודש הקרוב למאבק/ מחאה למען הדמוקרטיה ונגד ההפיכה…" at bounding box center [481, 104] width 339 height 27
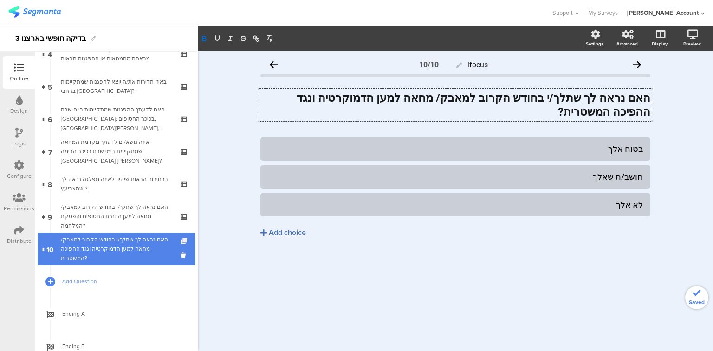
click at [181, 240] on icon at bounding box center [185, 241] width 8 height 6
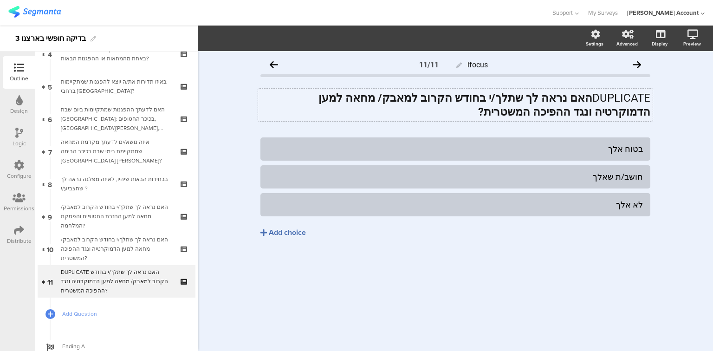
click at [447, 103] on strong "האם נראה לך שתלך/י בחודש הקרוב למאבק/ מחאה למען הדמוקרטיה ונגד ההפיכה המשטרית?" at bounding box center [485, 104] width 332 height 27
click at [448, 103] on strong "האם נראה לך שתלך/י בחודש הקרוב למאבק/ מחאה למען הדמוקרטיה ונגד ההפיכה המשטרית?" at bounding box center [483, 104] width 335 height 27
click at [448, 102] on strong "האם נראה לך שתלך/י בחודש הקרוב למאבק/ מחאה למען הדמוקרטיה ונגד ההפיכה המשטרית?" at bounding box center [483, 104] width 335 height 27
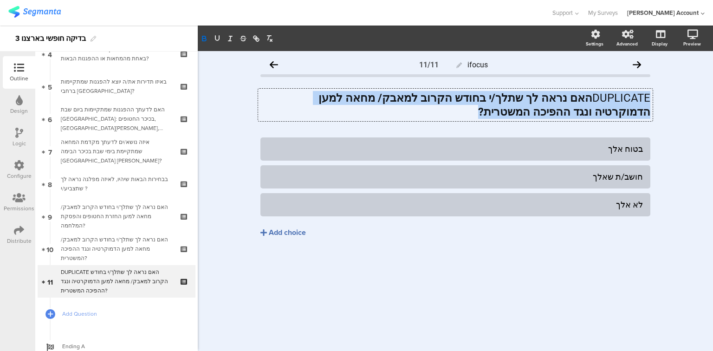
click at [448, 102] on strong "האם נראה לך שתלך/י בחודש הקרוב למאבק/ מחאה למען הדמוקרטיה ונגד ההפיכה המשטרית?" at bounding box center [483, 104] width 335 height 27
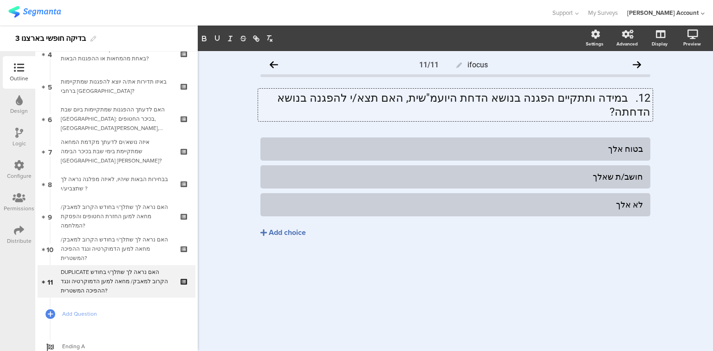
click at [630, 96] on p "12. במידה ותתקיים הפגנה בנושא הדחת היועמ"שית, האם תצא/י להפגנה בנושא הדחתה?" at bounding box center [456, 105] width 390 height 28
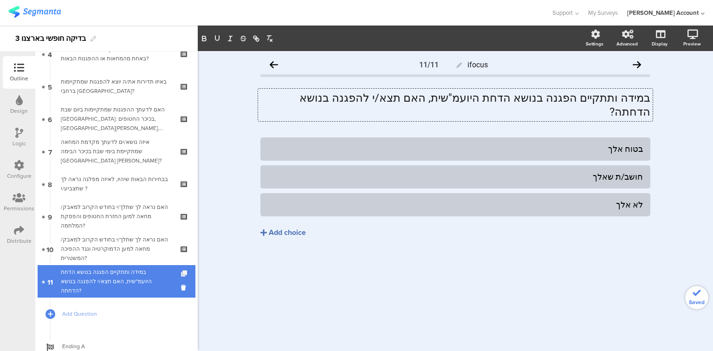
click at [181, 275] on icon at bounding box center [185, 274] width 8 height 6
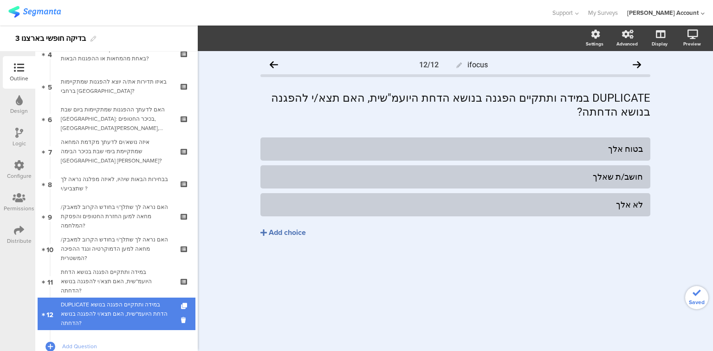
click at [113, 305] on div "DUPLICATE במידה ותתקיים הפגנה בנושא הדחת היועמ"שית, האם תצא/י להפגנה בנושא הדחת…" at bounding box center [116, 314] width 111 height 28
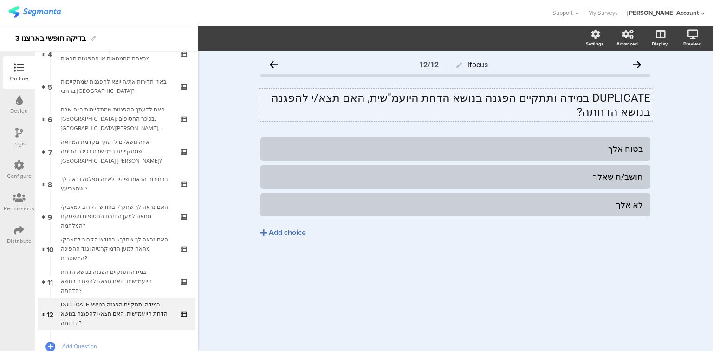
click at [557, 95] on div "DUPLICATE במידה ותתקיים הפגנה בנושא הדחת היועמ"שית, האם תצא/י להפגנה בנושא הדחת…" at bounding box center [455, 105] width 395 height 33
click at [557, 95] on p "DUPLICATE במידה ותתקיים הפגנה בנושא הדחת היועמ"שית, האם תצא/י להפגנה בנושא הדחת…" at bounding box center [456, 105] width 390 height 28
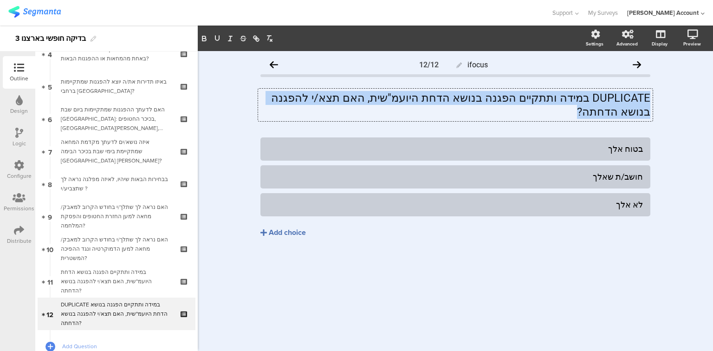
click at [557, 95] on p "DUPLICATE במידה ותתקיים הפגנה בנושא הדחת היועמ"שית, האם תצא/י להפגנה בנושא הדחת…" at bounding box center [456, 105] width 390 height 28
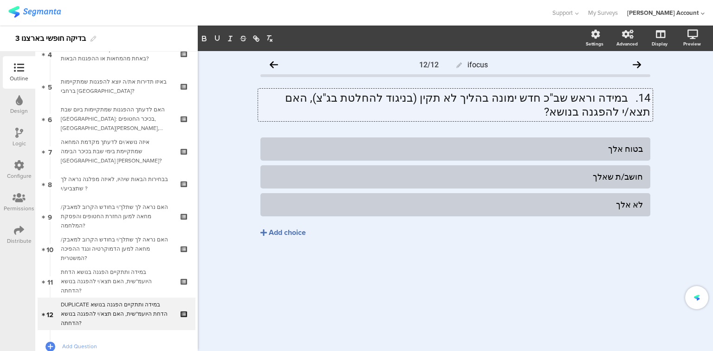
click at [630, 100] on p "14. במידה וראש שב"כ חדש ימונה בהליך לא תקין (בניגוד להחלטת בג"צ), האם תצא/י להפ…" at bounding box center [456, 105] width 390 height 28
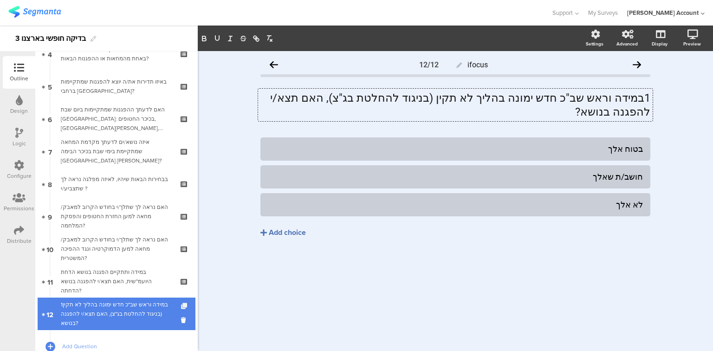
click at [181, 306] on icon at bounding box center [185, 306] width 8 height 6
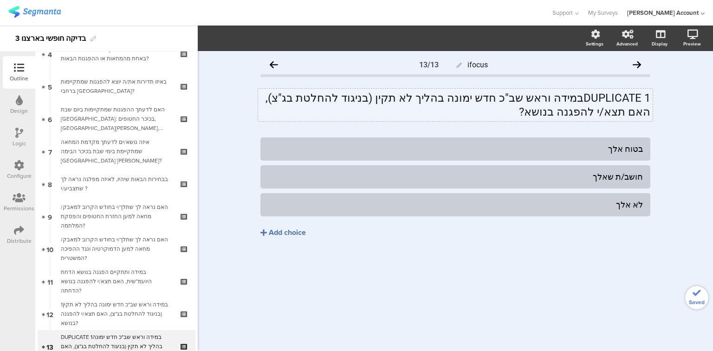
click at [502, 97] on div "DUPLICATE 1במידה וראש שב"כ חדש ימונה בהליך לא תקין (בניגוד להחלטת בג"צ), האם תצ…" at bounding box center [455, 105] width 395 height 33
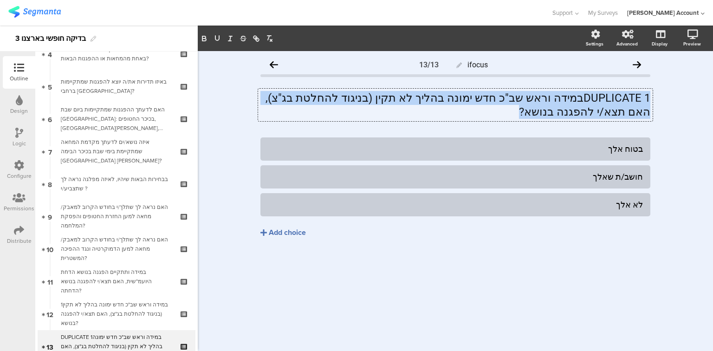
click at [502, 97] on p "DUPLICATE 1במידה וראש שב"כ חדש ימונה בהליך לא תקין (בניגוד להחלטת בג"צ), האם תצ…" at bounding box center [456, 105] width 390 height 28
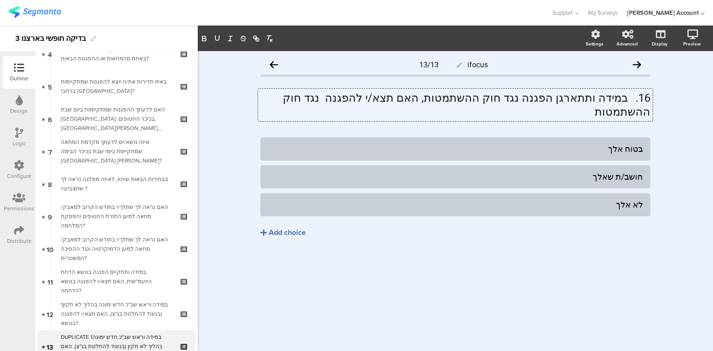
click at [626, 98] on p "16. במידה ותתארגן הפגנה נגד חוק ההשתמטות, האם תצא/י להפגנה נגד חוק ההשתמטות" at bounding box center [456, 105] width 390 height 28
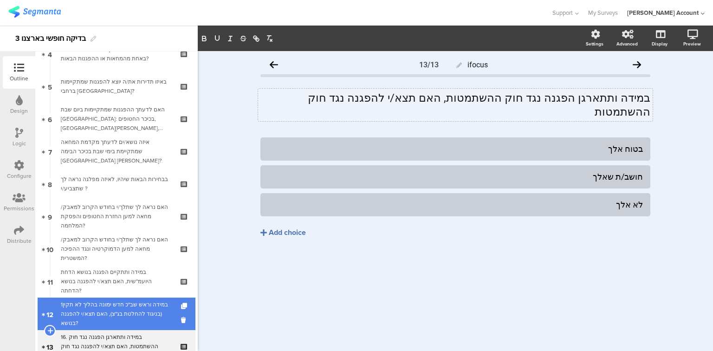
click at [119, 307] on div "1במידה וראש שב"כ חדש ימונה בהליך לא תקין (בניגוד להחלטת בג"צ), האם תצא/י להפגנה…" at bounding box center [116, 314] width 111 height 28
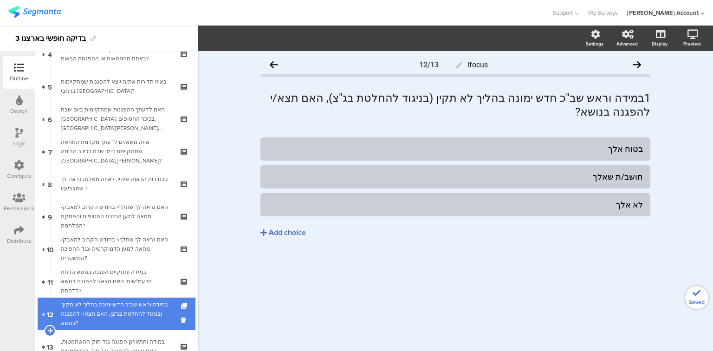
click at [119, 307] on div "1במידה וראש שב"כ חדש ימונה בהליך לא תקין (בניגוד להחלטת בג"צ), האם תצא/י להפגנה…" at bounding box center [116, 314] width 111 height 28
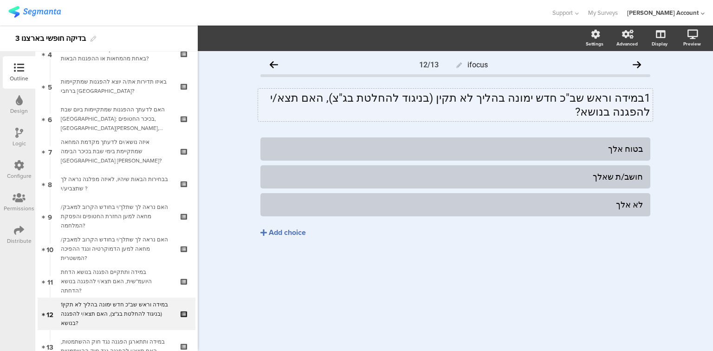
click at [644, 98] on div "1במידה וראש שב"כ חדש ימונה בהליך לא תקין (בניגוד להחלטת בג"צ), האם תצא/י להפגנה…" at bounding box center [455, 105] width 395 height 33
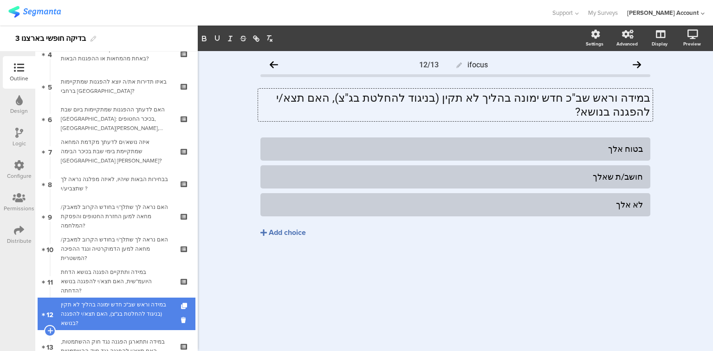
scroll to position [311, 0]
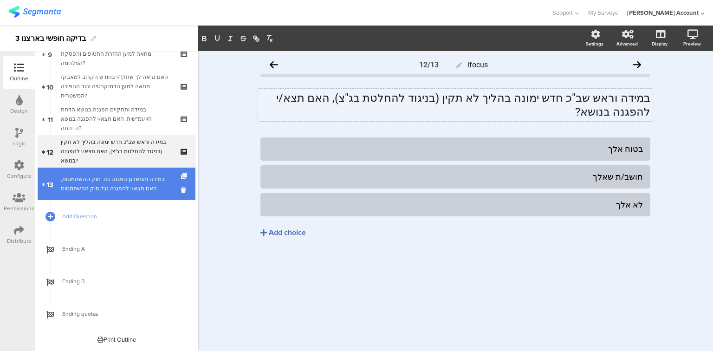
click at [181, 176] on icon at bounding box center [185, 176] width 8 height 6
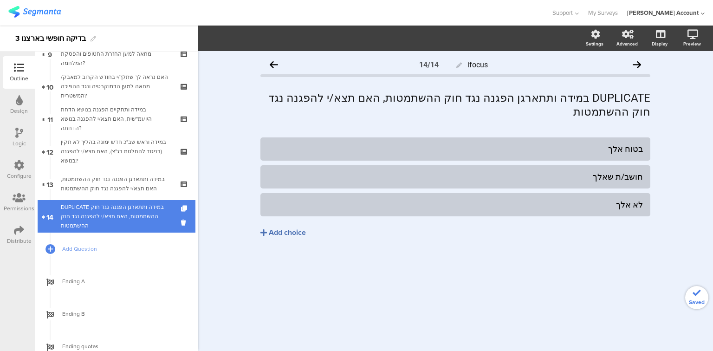
click at [110, 210] on div "DUPLICATE במידה ותתארגן הפגנה נגד חוק ההשתמטות, האם תצא/י להפגנה נגד חוק ההשתמט…" at bounding box center [116, 216] width 111 height 28
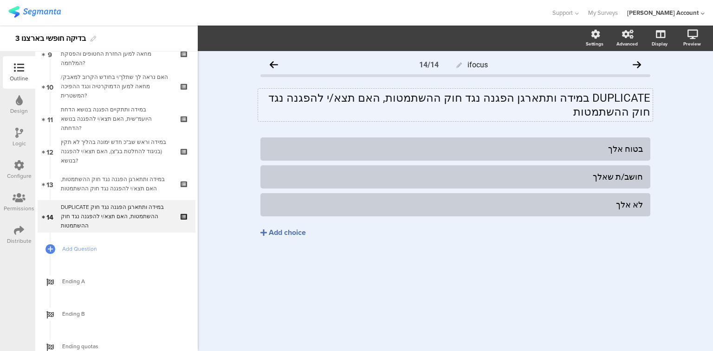
click at [426, 101] on div "DUPLICATE במידה ותתארגן הפגנה נגד חוק ההשתמטות, האם תצא/י להפגנה נגד חוק ההשתמט…" at bounding box center [455, 105] width 395 height 33
click at [426, 101] on p "DUPLICATE במידה ותתארגן הפגנה נגד חוק ההשתמטות, האם תצא/י להפגנה נגד חוק ההשתמט…" at bounding box center [456, 105] width 390 height 28
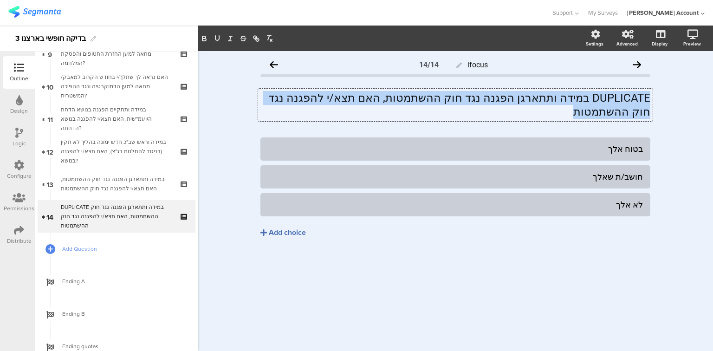
click at [426, 101] on p "DUPLICATE במידה ותתארגן הפגנה נגד חוק ההשתמטות, האם תצא/י להפגנה נגד חוק ההשתמט…" at bounding box center [456, 105] width 390 height 28
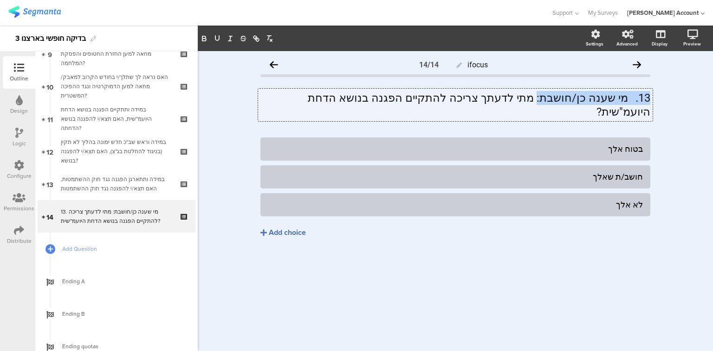
drag, startPoint x: 552, startPoint y: 100, endPoint x: 651, endPoint y: 104, distance: 99.0
click at [651, 104] on div "13. מי שענה כן/חושבת: מתי לדעתך צריכה להתקיים הפגנה בנושא הדחת היועמ"שית? 13. מ…" at bounding box center [455, 105] width 395 height 33
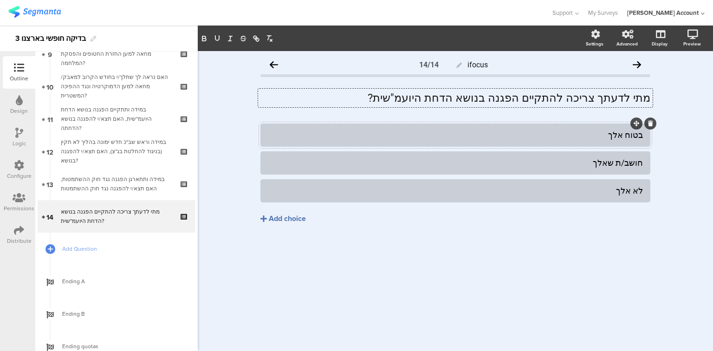
click at [491, 136] on div "בטוח אלך" at bounding box center [455, 135] width 375 height 11
paste div
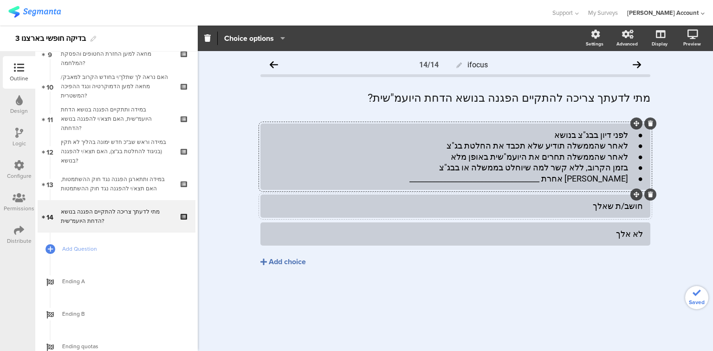
click at [613, 208] on div "חושב/ת שאלך" at bounding box center [455, 206] width 375 height 11
click at [628, 235] on div "לא אלך" at bounding box center [455, 233] width 375 height 11
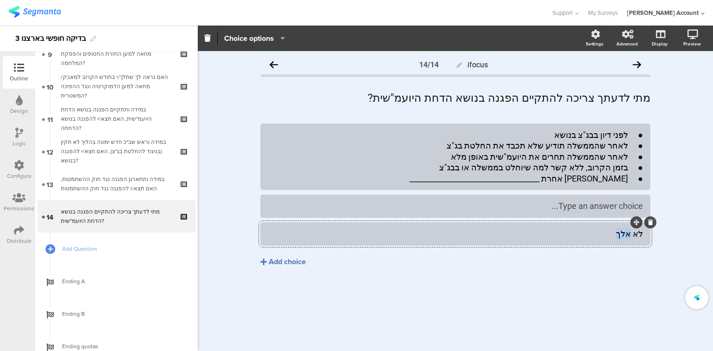
click at [628, 235] on div "לא אלך" at bounding box center [455, 233] width 375 height 11
click at [280, 264] on div "Add choice" at bounding box center [287, 262] width 37 height 10
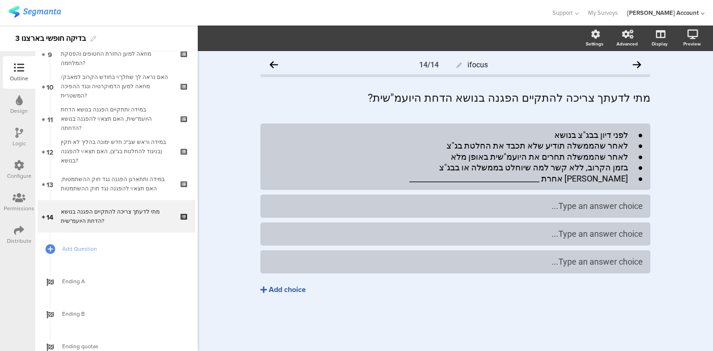
click at [279, 290] on div "Add choice" at bounding box center [287, 290] width 37 height 10
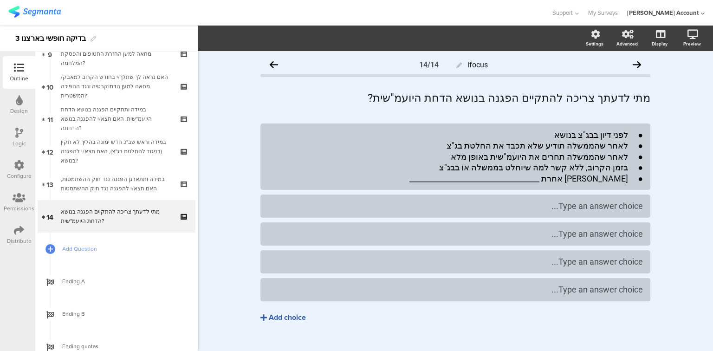
click at [282, 315] on div "Add choice" at bounding box center [287, 318] width 37 height 10
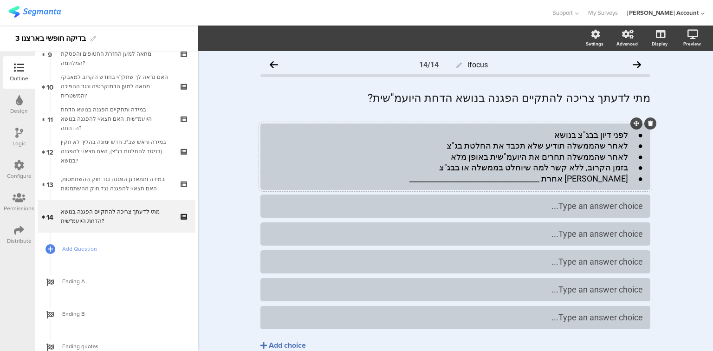
click at [550, 150] on div "● לפני דיון בבג"צ בנושא ● לאחר שהממשלה תודיע שלא תכבד את החלטת בג"צ ● לאחר שהממ…" at bounding box center [455, 157] width 375 height 54
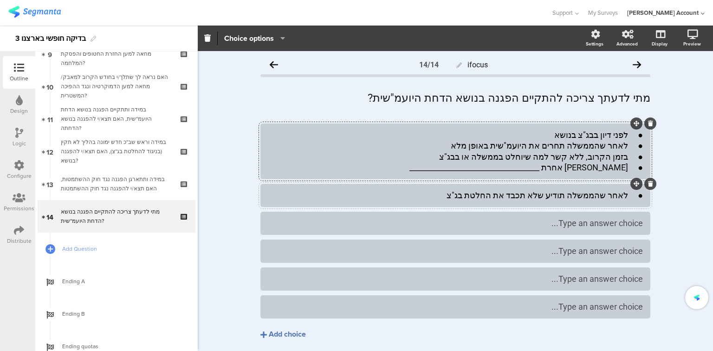
click at [602, 147] on div "● לפני דיון בבג"צ בנושא ● לאחר שהממשלה תחרים את היועמ"שית באופן מלא ● בזמן הקרו…" at bounding box center [455, 152] width 375 height 44
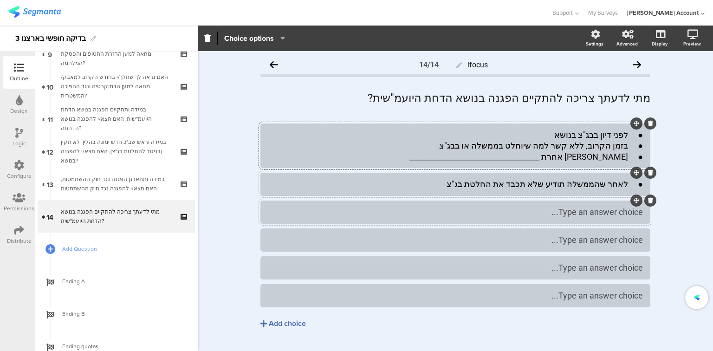
click at [589, 218] on div "Type an answer choice..." at bounding box center [455, 211] width 375 height 15
click at [597, 145] on div "● לפני דיון בבג"צ בנושא ● בזמן הקרוב, ללא קשר למה שיוחלט בממשלה או בבג"צ ● תשוב…" at bounding box center [455, 146] width 375 height 33
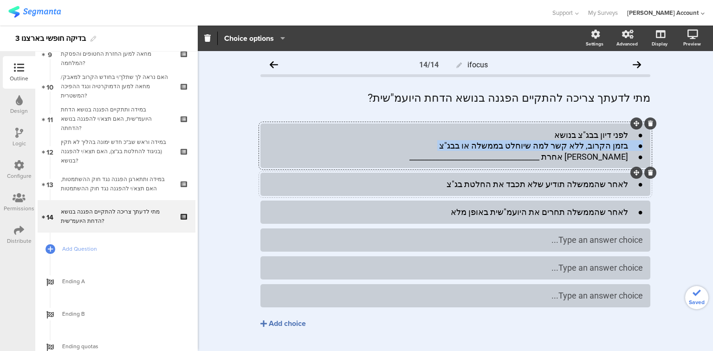
click at [597, 145] on div "● לפני דיון בבג"צ בנושא ● בזמן הקרוב, ללא קשר למה שיוחלט בממשלה או בבג"צ ● תשוב…" at bounding box center [455, 146] width 375 height 33
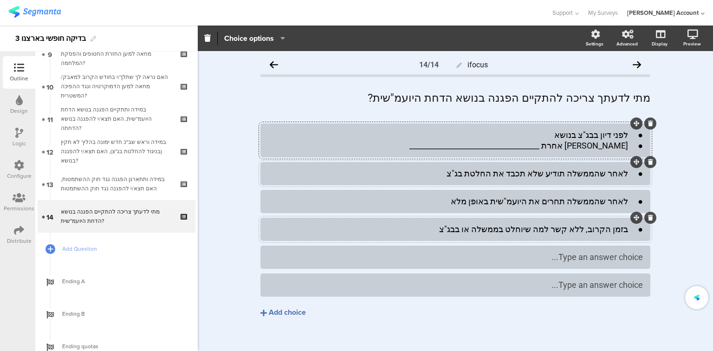
click at [600, 148] on div "● לפני דיון בבג"צ בנושא ● תשובה אחרת ___________________________________" at bounding box center [455, 141] width 375 height 22
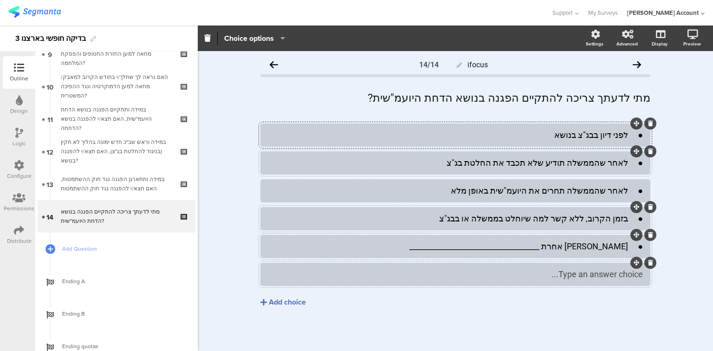
click at [650, 262] on icon at bounding box center [650, 263] width 5 height 6
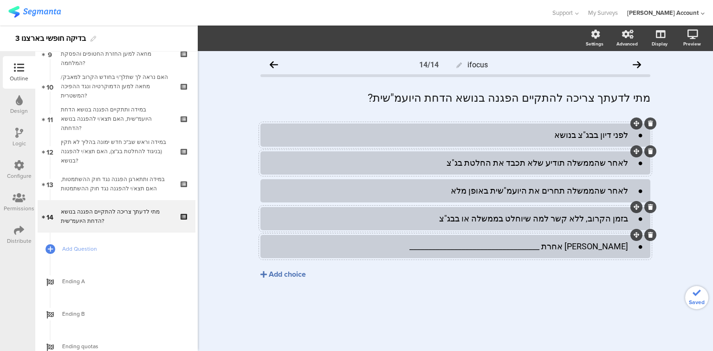
click at [625, 135] on div "● לפני דיון בבג"צ בנושא" at bounding box center [455, 135] width 375 height 11
click at [629, 163] on div "● לאחר שהממשלה תודיע שלא תכבד את החלטת בג"צ" at bounding box center [455, 162] width 375 height 11
click at [629, 189] on div "● לאחר שהממשלה תחרים את היועמ"שית באופן מלא" at bounding box center [455, 190] width 375 height 11
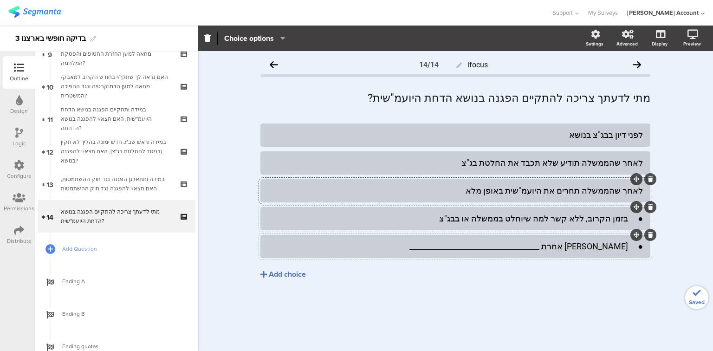
click at [627, 216] on div "● בזמן הקרוב, ללא קשר למה שיוחלט בממשלה או בבג"צ" at bounding box center [455, 218] width 375 height 11
click at [627, 248] on div "● תשובה אחרת ___________________________________" at bounding box center [455, 246] width 375 height 11
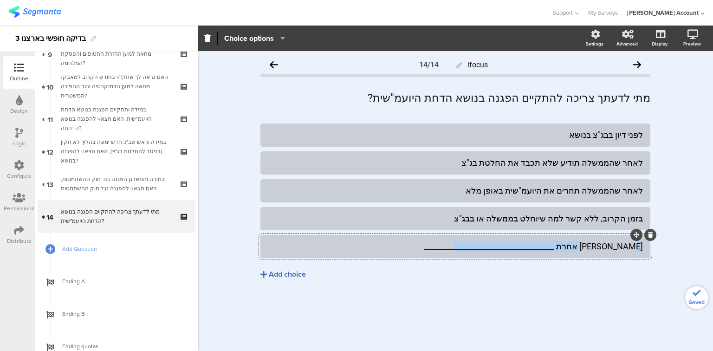
drag, startPoint x: 593, startPoint y: 248, endPoint x: 395, endPoint y: 249, distance: 198.3
click at [395, 249] on div "תשובה אחרת ___________________________________" at bounding box center [455, 246] width 375 height 11
click at [275, 244] on div "תשובה אחרת" at bounding box center [455, 246] width 375 height 11
click at [240, 33] on span "Choice options" at bounding box center [249, 38] width 50 height 11
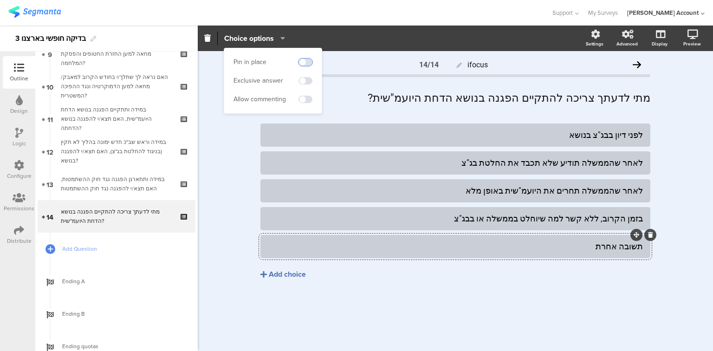
click at [311, 60] on span at bounding box center [306, 62] width 14 height 7
click at [310, 100] on span at bounding box center [306, 99] width 14 height 7
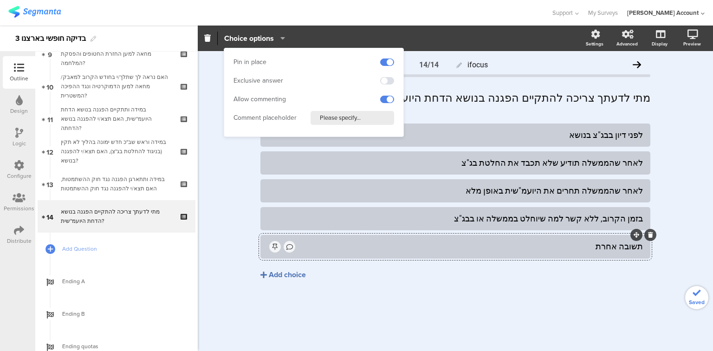
click at [327, 119] on input "Please specify..." at bounding box center [353, 118] width 84 height 14
type input "פרט/י"
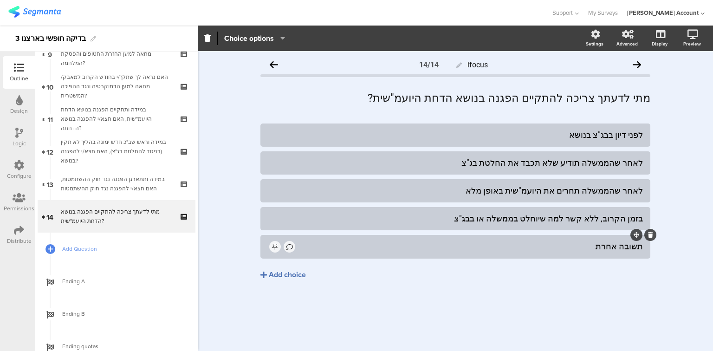
click at [471, 309] on div "לפני דיון בבג"צ בנושא לאחר שהממשלה תודיע שלא תכבד את החלטת בג"צ לאחר שהממשלה תח…" at bounding box center [456, 221] width 390 height 195
click at [496, 98] on div "מתי לדעתך צריכה להתקיים הפגנה בנושא הדחת היועמ"שית? מתי לדעתך צריכה להתקיים הפג…" at bounding box center [455, 98] width 395 height 19
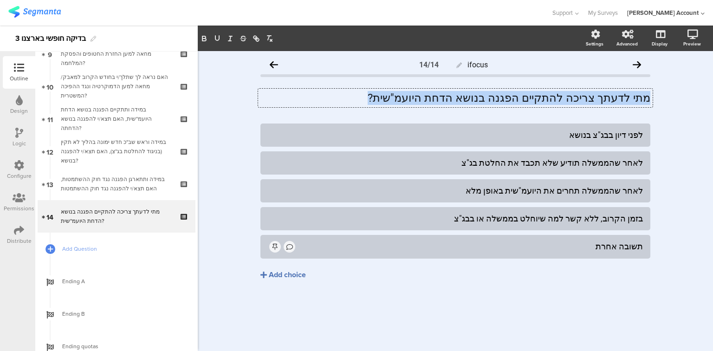
click at [496, 98] on p "מתי לדעתך צריכה להתקיים הפגנה בנושא הדחת היועמ"שית?" at bounding box center [456, 98] width 390 height 14
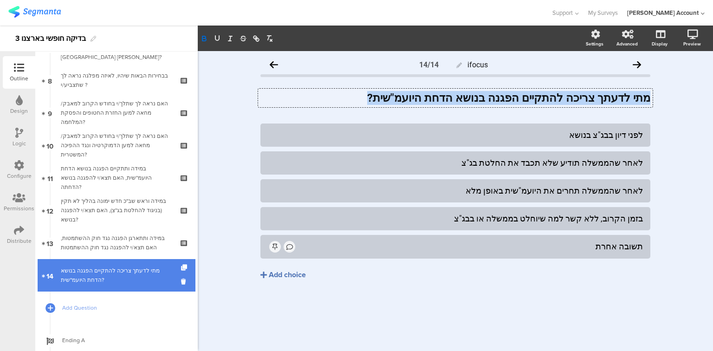
scroll to position [237, 0]
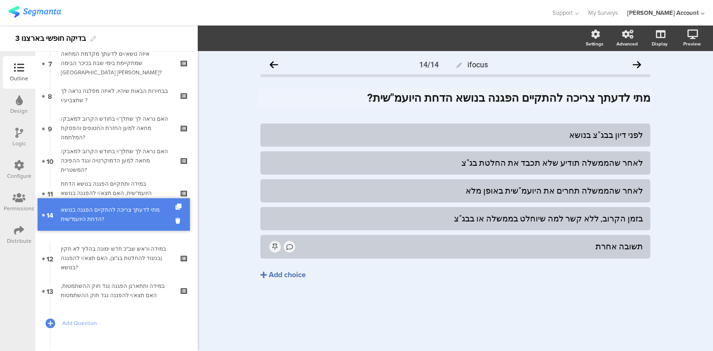
drag, startPoint x: 119, startPoint y: 293, endPoint x: 121, endPoint y: 217, distance: 75.7
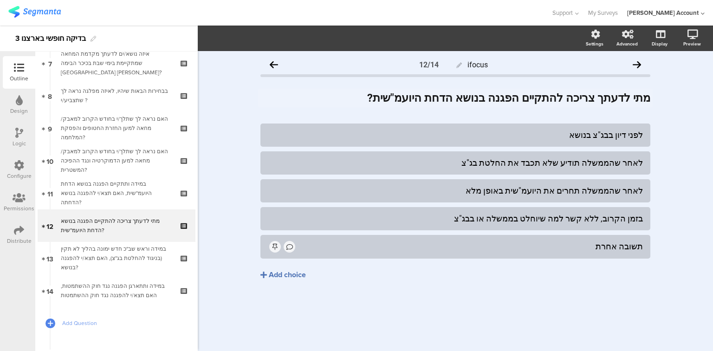
click at [18, 132] on icon at bounding box center [19, 133] width 8 height 10
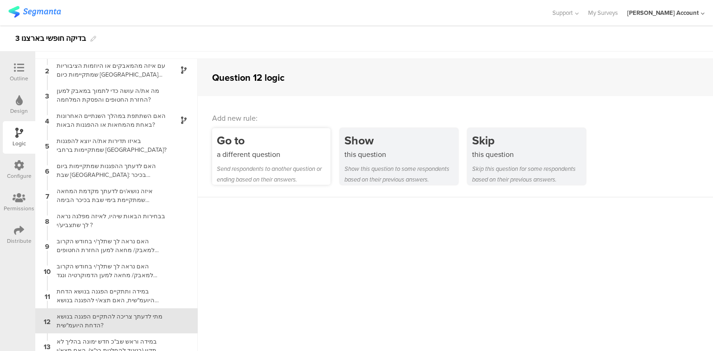
scroll to position [52, 0]
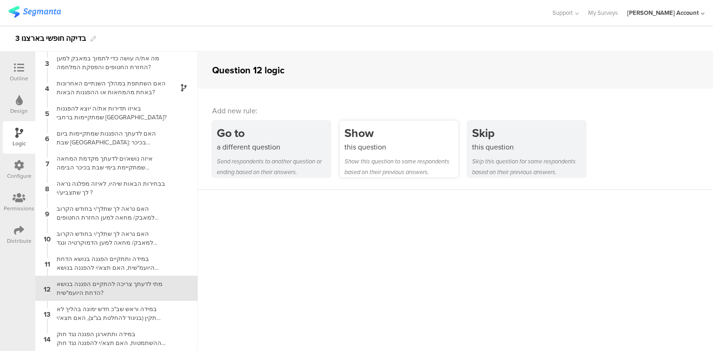
click at [385, 154] on div "Show this question Show this question to some respondents based on their previo…" at bounding box center [399, 149] width 118 height 57
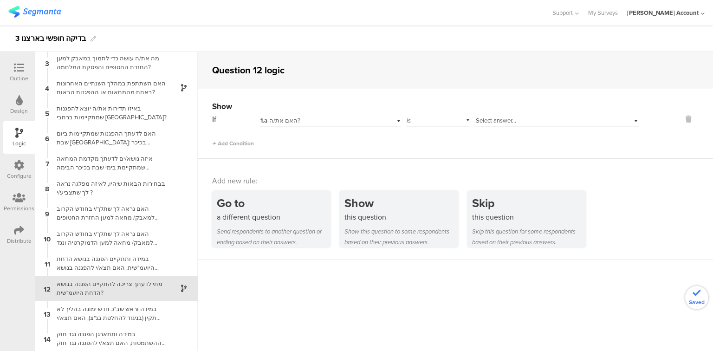
click at [325, 121] on div "1.a האם את/ה?" at bounding box center [319, 121] width 116 height 8
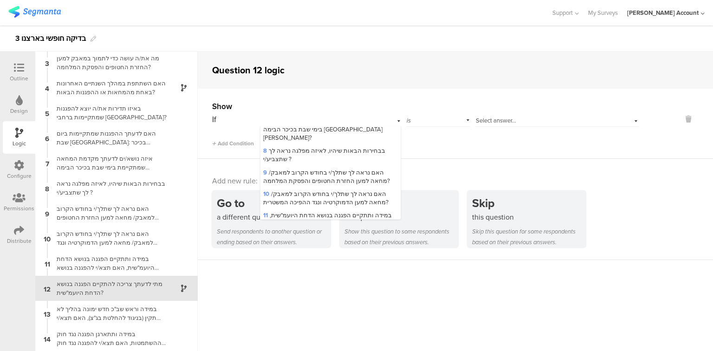
scroll to position [297, 0]
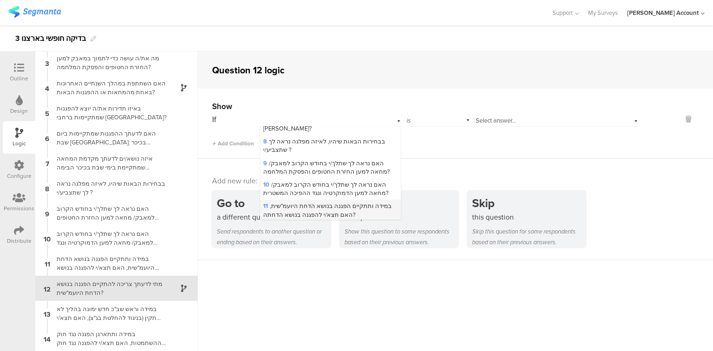
click at [341, 202] on span "11 במידה ותתקיים הפגנה בנושא הדחת היועמ"שית, האם תצא/י להפגנה בנושא הדחתה?" at bounding box center [327, 210] width 129 height 17
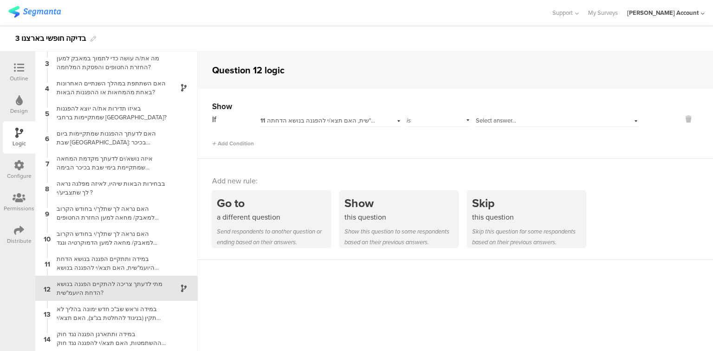
scroll to position [0, 0]
click at [491, 120] on span "Select answer..." at bounding box center [496, 120] width 40 height 9
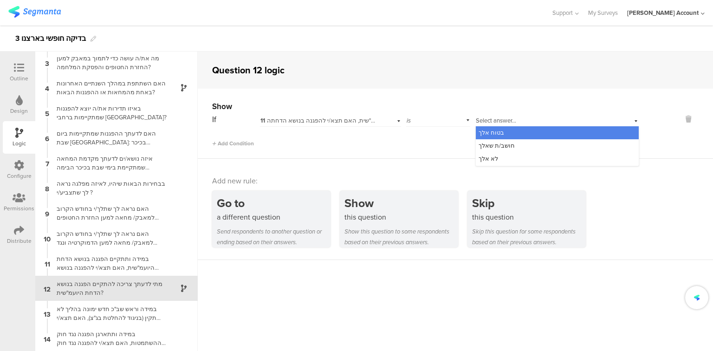
drag, startPoint x: 489, startPoint y: 130, endPoint x: 483, endPoint y: 132, distance: 6.0
click at [489, 130] on span "בטוח אלך" at bounding box center [492, 132] width 26 height 9
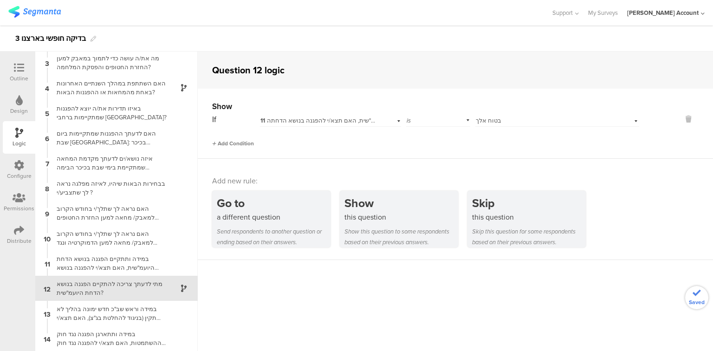
click at [247, 139] on span "Add Condition" at bounding box center [233, 143] width 42 height 8
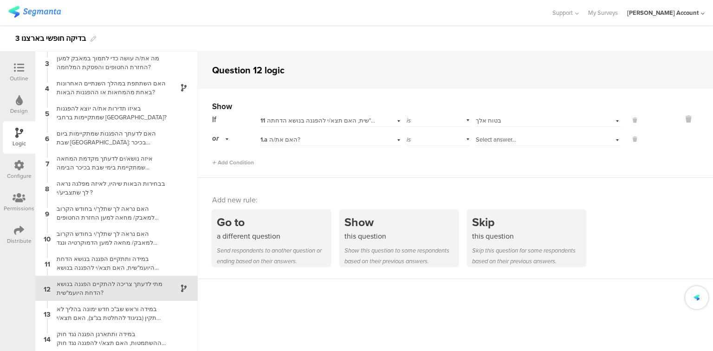
click at [297, 134] on div "1.a האם את/ה?" at bounding box center [330, 138] width 141 height 14
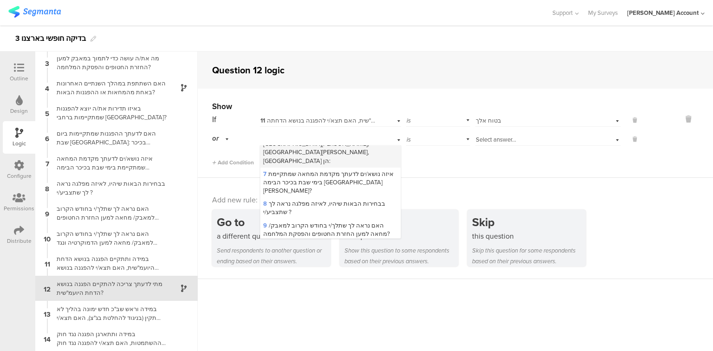
scroll to position [297, 0]
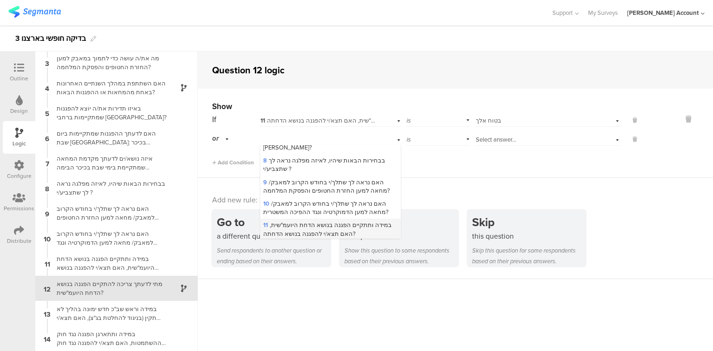
click at [319, 221] on span "11 במידה ותתקיים הפגנה בנושא הדחת היועמ"שית, האם תצא/י להפגנה בנושא הדחתה?" at bounding box center [327, 229] width 129 height 17
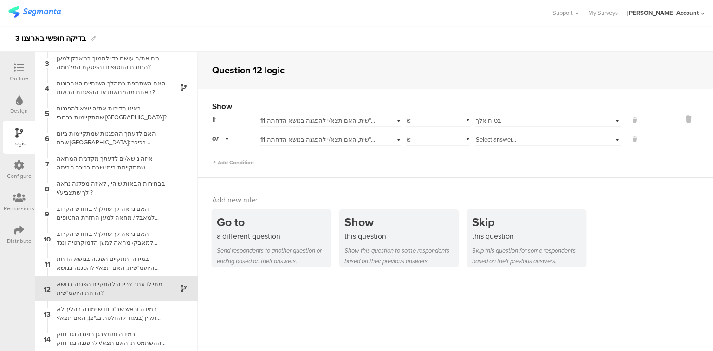
click at [485, 141] on span "Select answer..." at bounding box center [496, 139] width 40 height 9
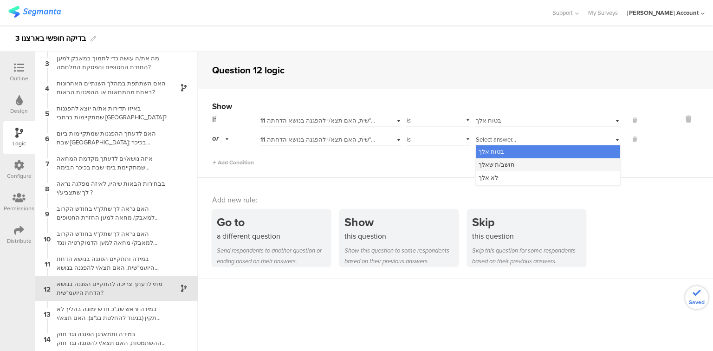
click at [487, 165] on span "חושב/ת שאלך" at bounding box center [497, 164] width 36 height 9
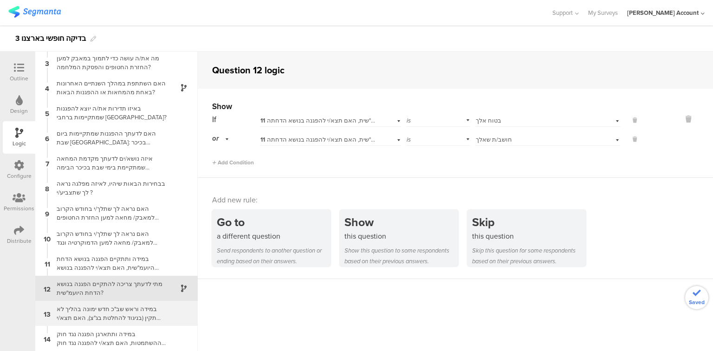
click at [100, 319] on div "במידה וראש שב"כ חדש ימונה בהליך לא תקין (בניגוד להחלטת בג"צ), האם תצא/י להפגנה …" at bounding box center [109, 314] width 116 height 18
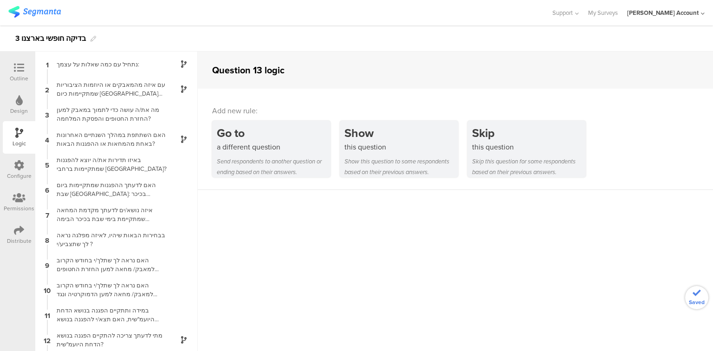
scroll to position [52, 0]
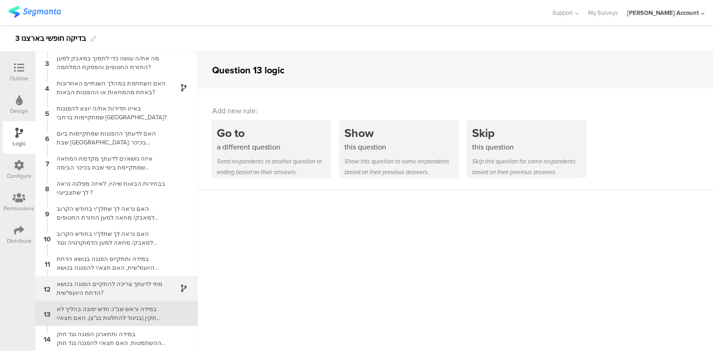
click at [130, 288] on div "מתי לדעתך צריכה להתקיים הפגנה בנושא הדחת היועמ"שית?" at bounding box center [109, 289] width 116 height 18
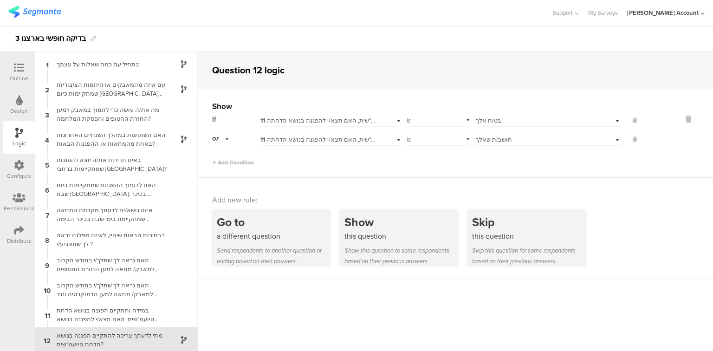
scroll to position [52, 0]
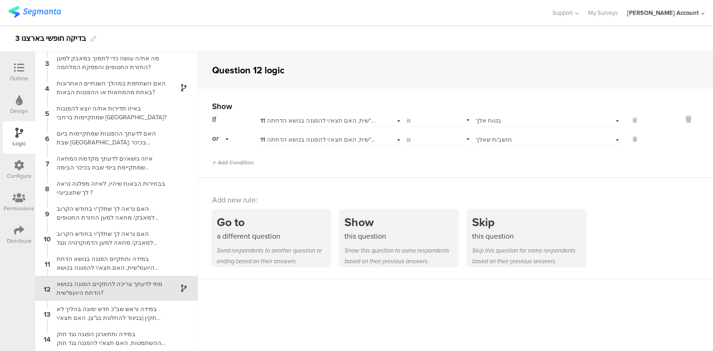
click at [12, 65] on div at bounding box center [19, 69] width 19 height 12
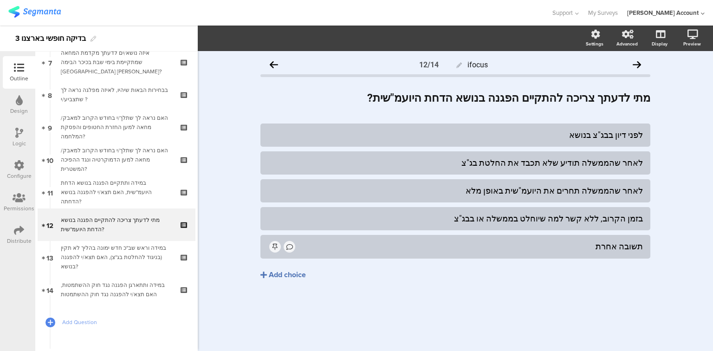
scroll to position [261, 0]
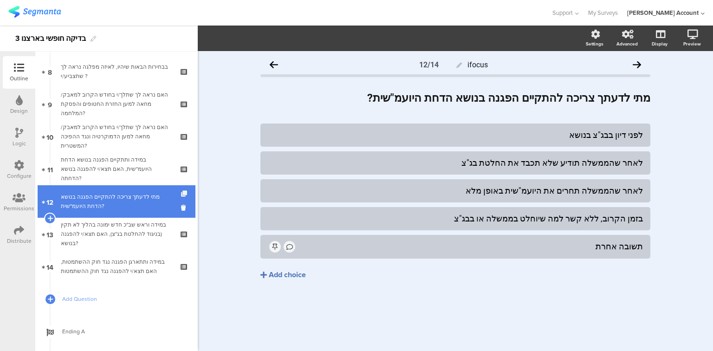
click at [181, 195] on icon at bounding box center [185, 194] width 8 height 6
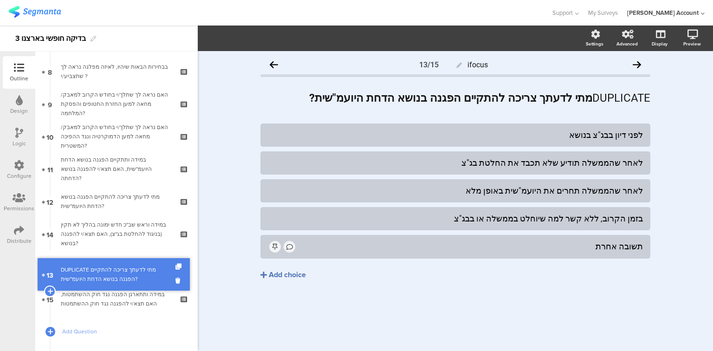
drag, startPoint x: 112, startPoint y: 236, endPoint x: 108, endPoint y: 272, distance: 35.5
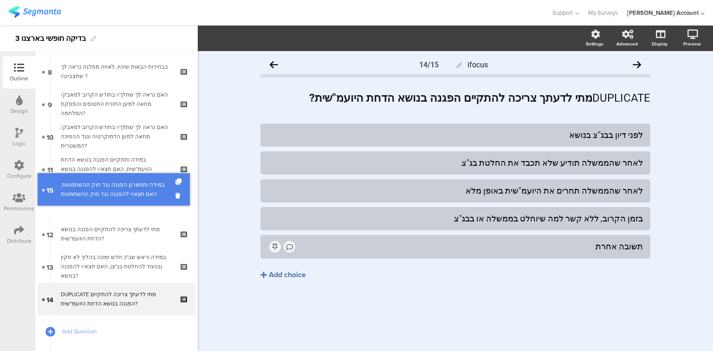
drag, startPoint x: 116, startPoint y: 301, endPoint x: 128, endPoint y: 191, distance: 110.2
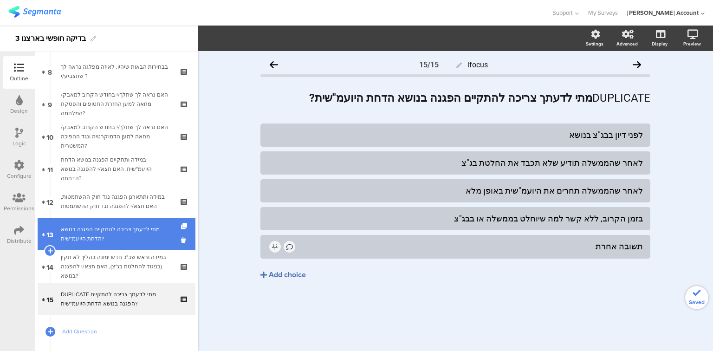
click at [117, 236] on div "מתי לדעתך צריכה להתקיים הפגנה בנושא הדחת היועמ"שית?" at bounding box center [116, 234] width 111 height 19
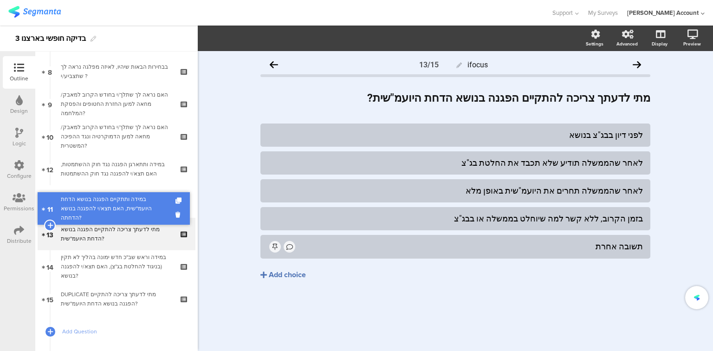
drag, startPoint x: 112, startPoint y: 175, endPoint x: 113, endPoint y: 214, distance: 39.5
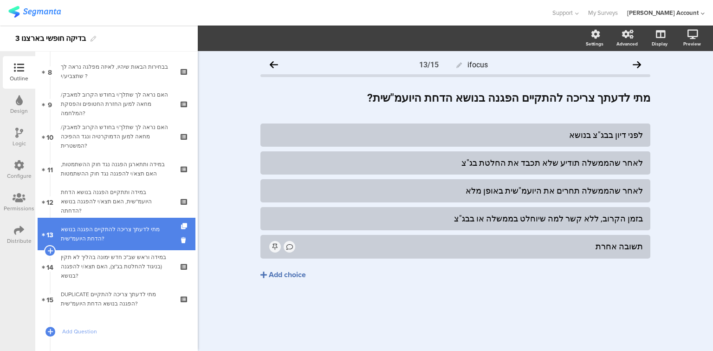
click at [112, 232] on div "מתי לדעתך צריכה להתקיים הפגנה בנושא הדחת היועמ"שית?" at bounding box center [116, 234] width 111 height 19
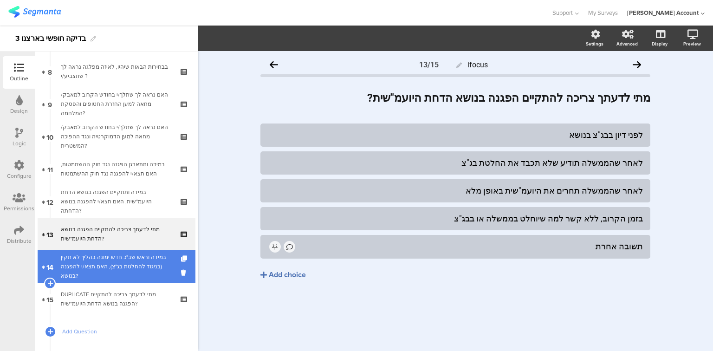
click at [108, 261] on div "במידה וראש שב"כ חדש ימונה בהליך לא תקין (בניגוד להחלטת בג"צ), האם תצא/י להפגנה …" at bounding box center [116, 267] width 111 height 28
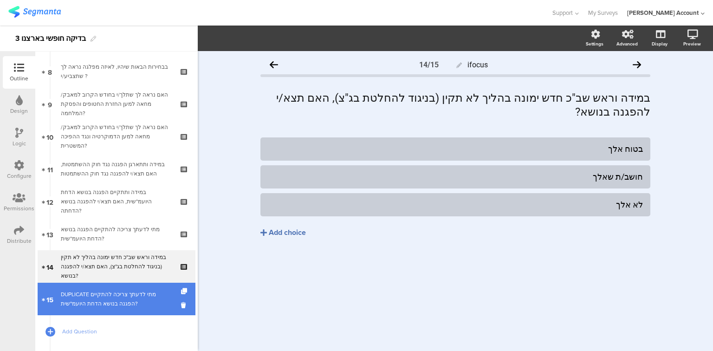
click at [114, 292] on div "DUPLICATE מתי לדעתך צריכה להתקיים הפגנה בנושא הדחת היועמ"שית?" at bounding box center [116, 299] width 111 height 19
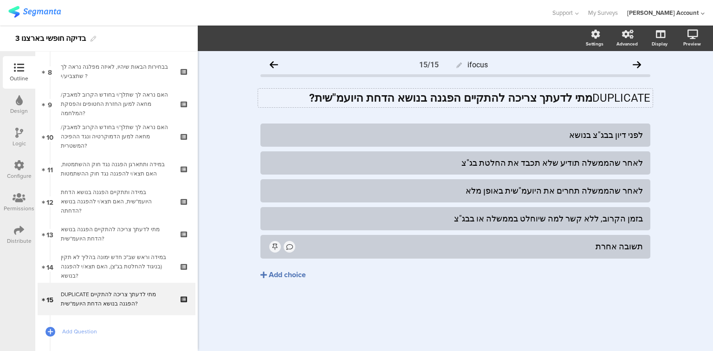
click at [533, 95] on strong "מתי לדעתך צריכה להתקיים הפגנה בנושא הדחת היועמ"שית?" at bounding box center [450, 97] width 283 height 13
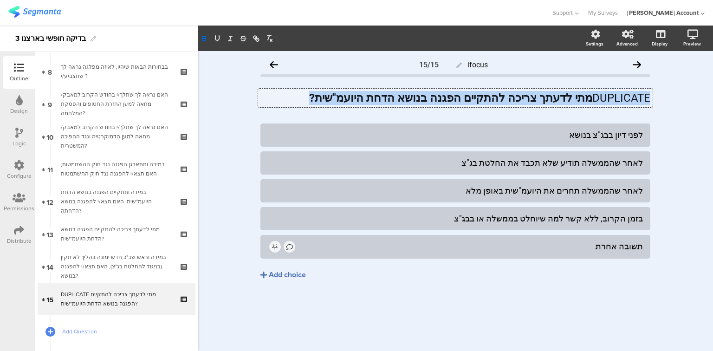
click at [533, 95] on strong "מתי לדעתך צריכה להתקיים הפגנה בנושא הדחת היועמ"שית?" at bounding box center [450, 97] width 283 height 13
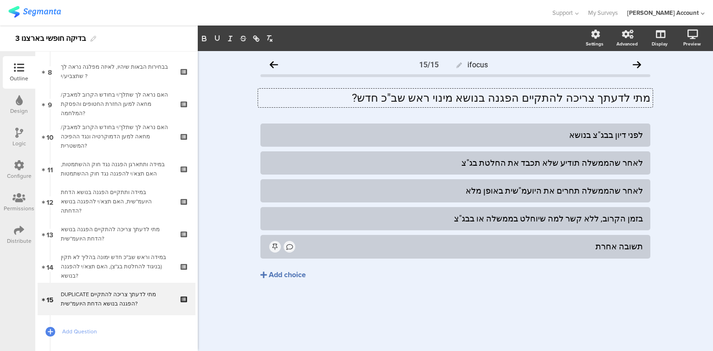
click at [539, 98] on p "מתי לדעתך צריכה להתקיים הפגנה בנושא מינוי ראש שב"כ חדש?" at bounding box center [456, 98] width 390 height 14
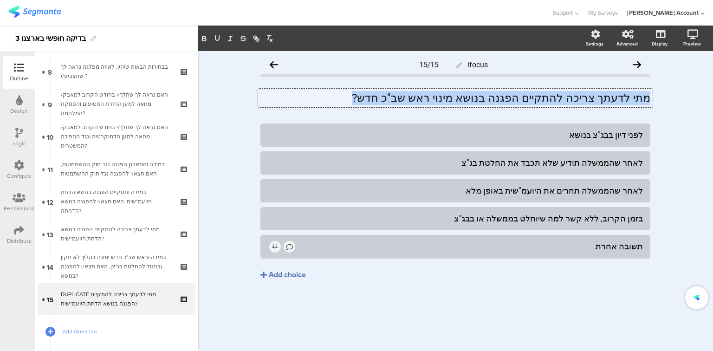
click at [539, 98] on p "מתי לדעתך צריכה להתקיים הפגנה בנושא מינוי ראש שב"כ חדש?" at bounding box center [456, 98] width 390 height 14
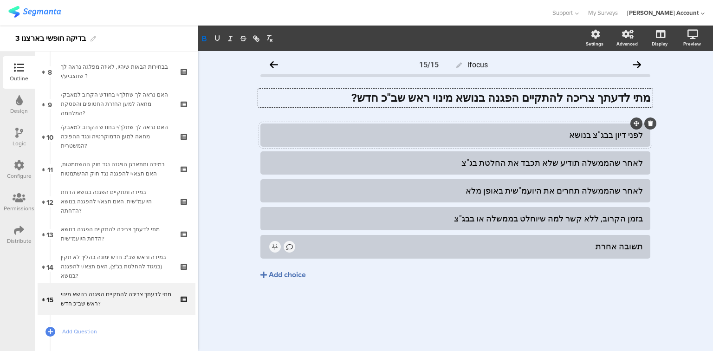
click at [597, 134] on div "לפני דיון בבג"צ בנושא" at bounding box center [455, 135] width 375 height 11
paste div
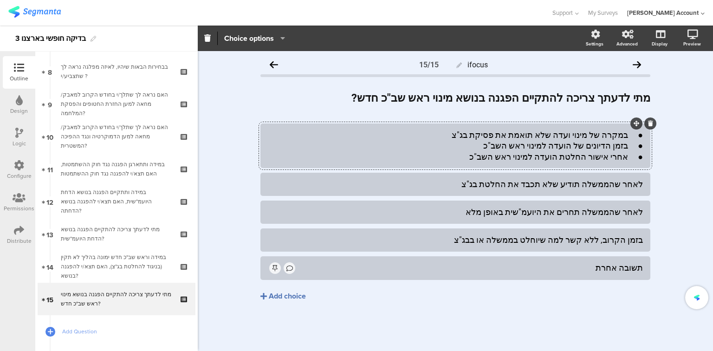
click at [591, 145] on div "● במקרה של מינוי ועדה שלא תואמת את פסיקת בג"צ ● בזמן הדיונים של הועדה למינוי רא…" at bounding box center [455, 146] width 375 height 33
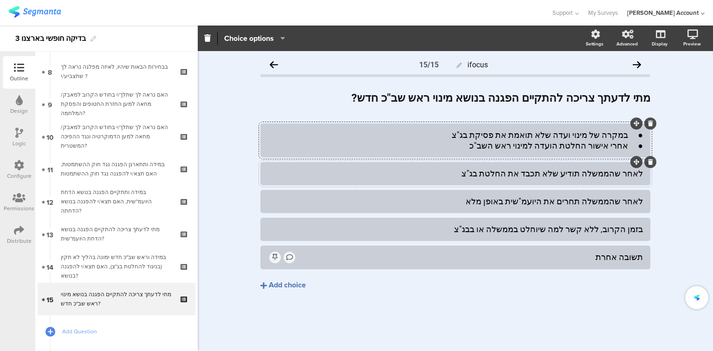
click at [595, 176] on div "לאחר שהממשלה תודיע שלא תכבד את החלטת בג"צ" at bounding box center [455, 173] width 375 height 11
paste div
click at [584, 145] on div "● במקרה של מינוי ועדה שלא תואמת את פסיקת בג"צ ● אחרי אישור החלטת הועדה למינוי ר…" at bounding box center [455, 141] width 375 height 22
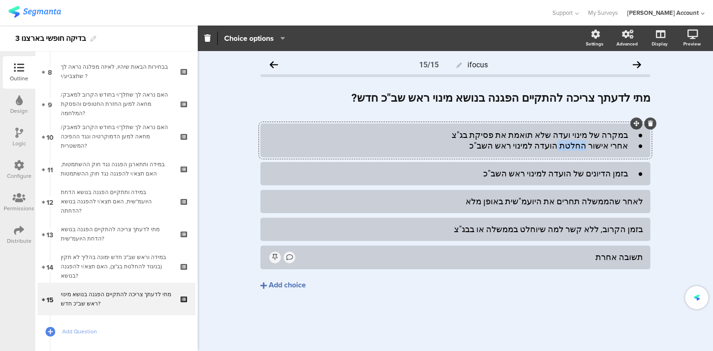
click at [584, 145] on div "● במקרה של מינוי ועדה שלא תואמת את פסיקת בג"צ ● אחרי אישור החלטת הועדה למינוי ר…" at bounding box center [455, 141] width 375 height 22
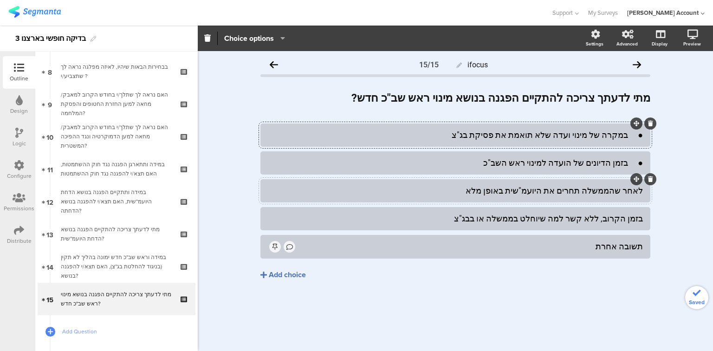
click at [596, 202] on div "לאחר שהממשלה תחרים את היועמ"שית באופן מלא" at bounding box center [456, 190] width 390 height 23
click at [596, 202] on div at bounding box center [456, 190] width 390 height 23
click at [600, 190] on div "לאחר שהממשלה תחרים את היועמ"שית באופן מלא" at bounding box center [455, 190] width 375 height 11
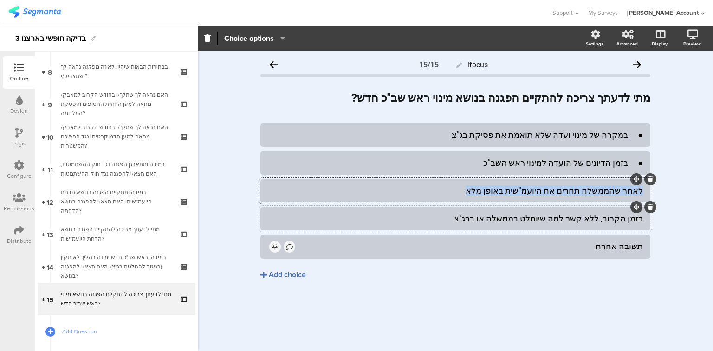
paste div
click at [651, 209] on icon at bounding box center [650, 207] width 5 height 6
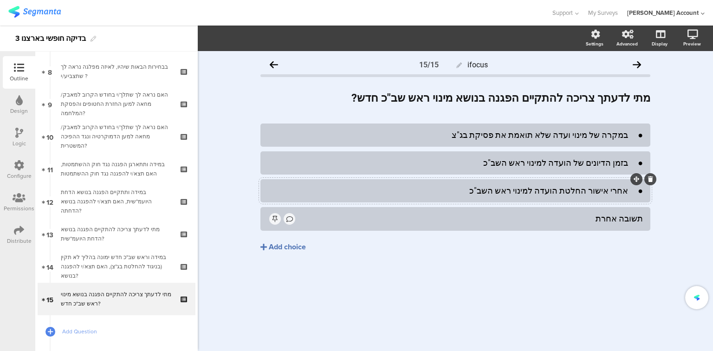
click at [630, 189] on div "● אחרי אישור החלטת הועדה למינוי ראש השב"כ" at bounding box center [455, 190] width 375 height 11
click at [626, 165] on div "● בזמן הדיונים של הועדה למינוי ראש השב"כ" at bounding box center [455, 162] width 375 height 11
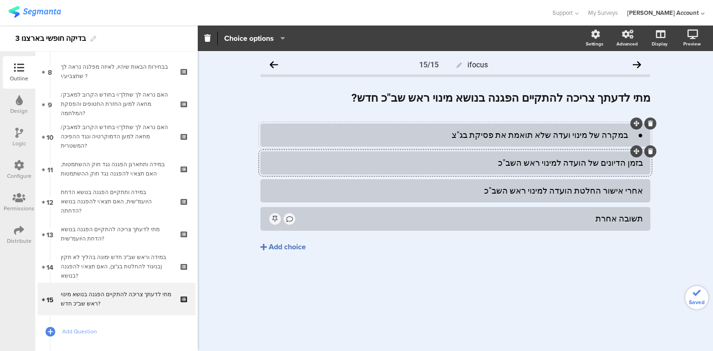
click at [628, 136] on div "● במקרה של מינוי ועדה שלא תואמת את פסיקת בג"צ" at bounding box center [455, 135] width 375 height 11
drag, startPoint x: 13, startPoint y: 136, endPoint x: 24, endPoint y: 139, distance: 12.2
click at [13, 136] on div "Logic" at bounding box center [19, 137] width 33 height 33
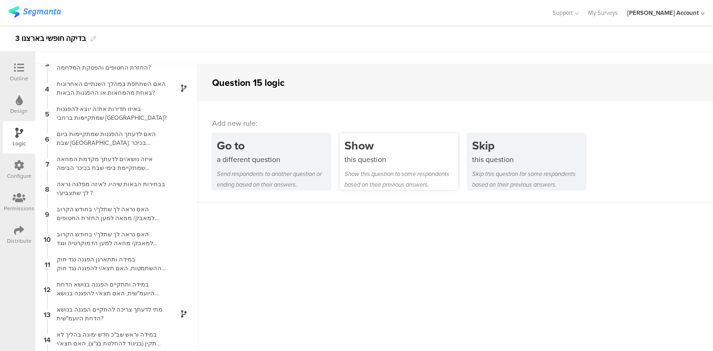
scroll to position [37, 0]
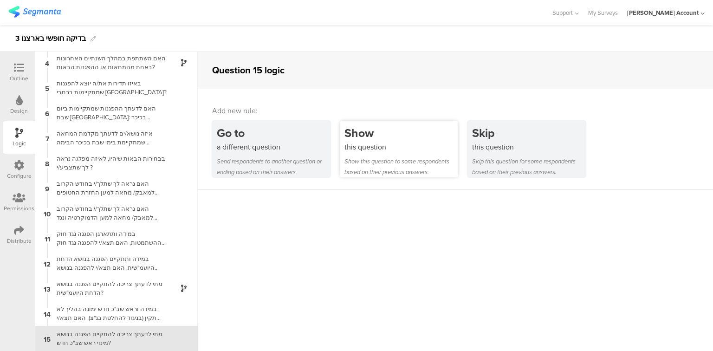
click at [389, 153] on div "Show this question Show this question to some respondents based on their previo…" at bounding box center [399, 149] width 118 height 57
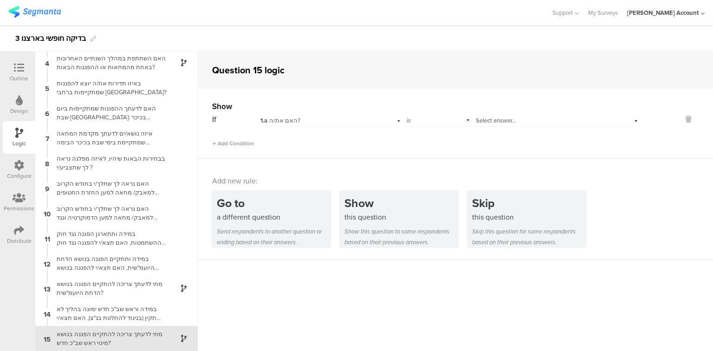
click at [363, 122] on div "1.a האם את/ה?" at bounding box center [319, 121] width 116 height 8
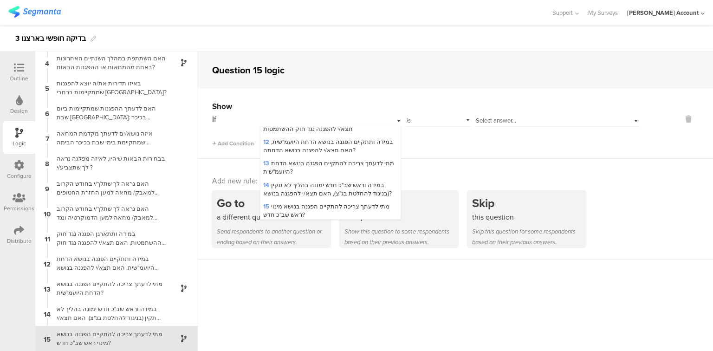
scroll to position [386, 0]
click at [350, 176] on div "14 במידה וראש שב"כ חדש ימונה בהליך לא תקין (בניגוד להחלטת בג"צ), האם תצא/י להפג…" at bounding box center [331, 186] width 140 height 21
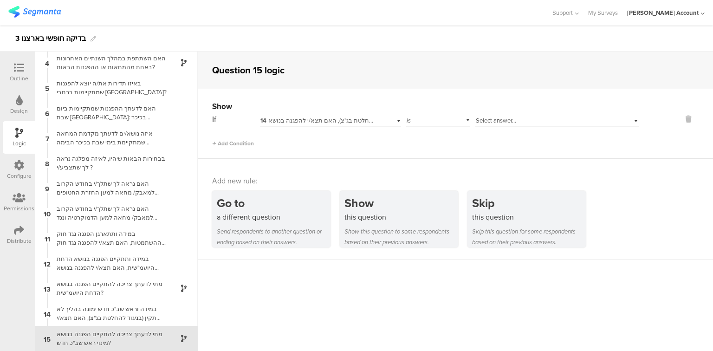
click at [494, 123] on span "Select answer..." at bounding box center [496, 120] width 40 height 9
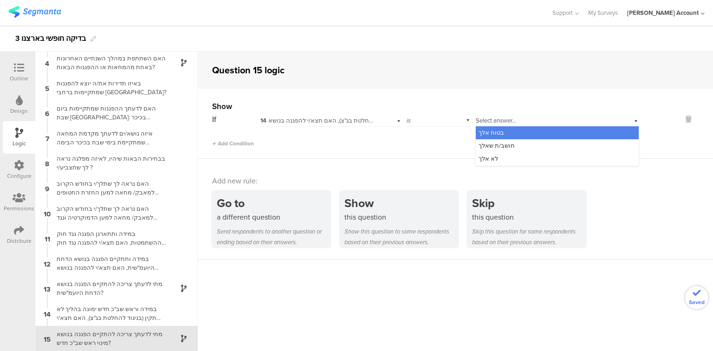
click at [489, 132] on span "בטוח אלך" at bounding box center [492, 132] width 26 height 9
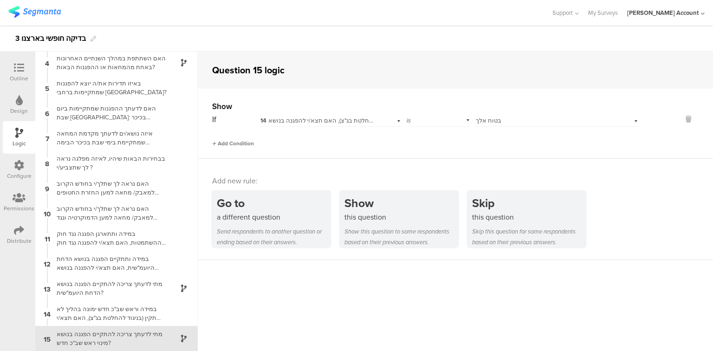
click at [228, 139] on div "Add Condition" at bounding box center [233, 143] width 42 height 8
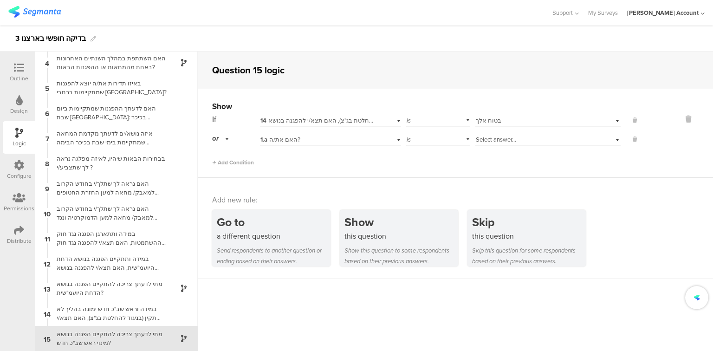
click at [332, 144] on div "1.a האם את/ה?" at bounding box center [330, 138] width 141 height 14
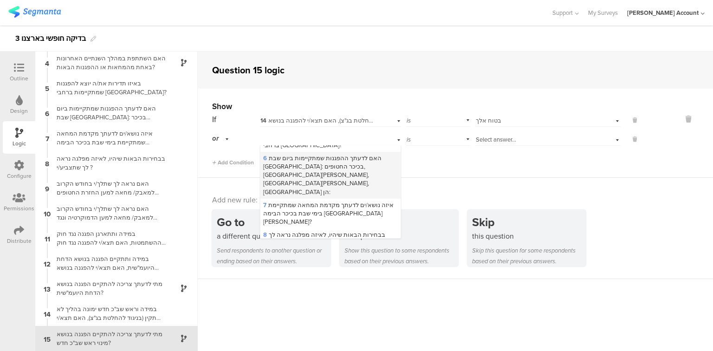
scroll to position [386, 0]
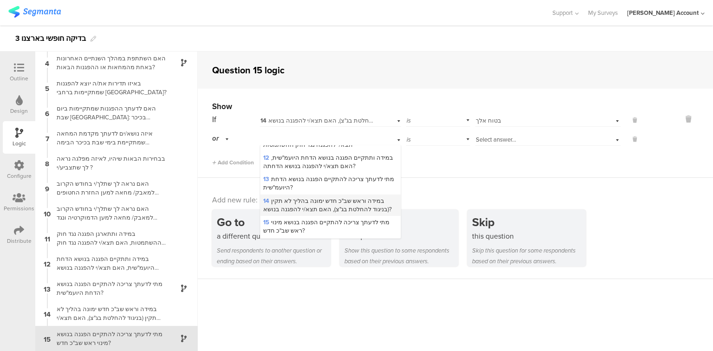
click at [317, 196] on span "14 במידה וראש שב"כ חדש ימונה בהליך לא תקין (בניגוד להחלטת בג"צ), האם תצא/י להפג…" at bounding box center [327, 204] width 129 height 17
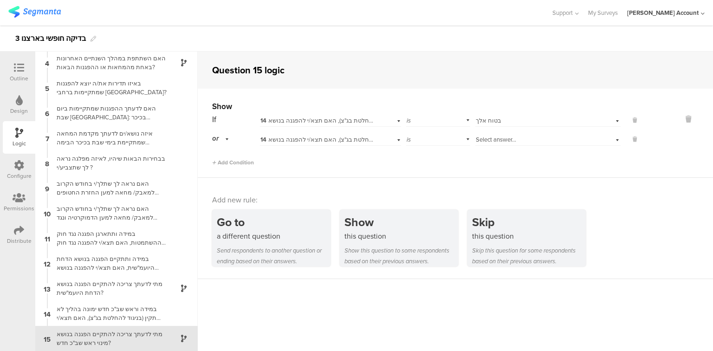
click at [485, 134] on div "Select answer..." at bounding box center [548, 138] width 145 height 14
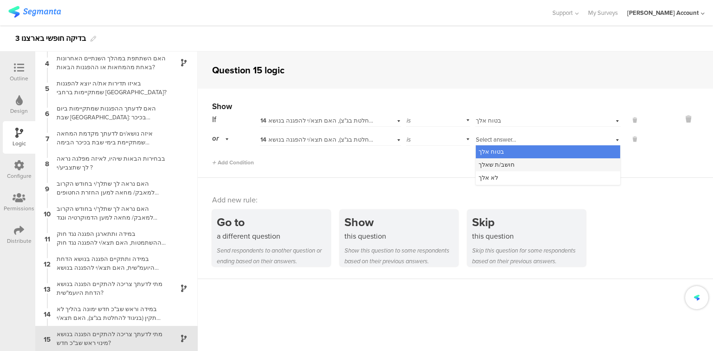
click at [488, 164] on span "חושב/ת שאלך" at bounding box center [497, 164] width 36 height 9
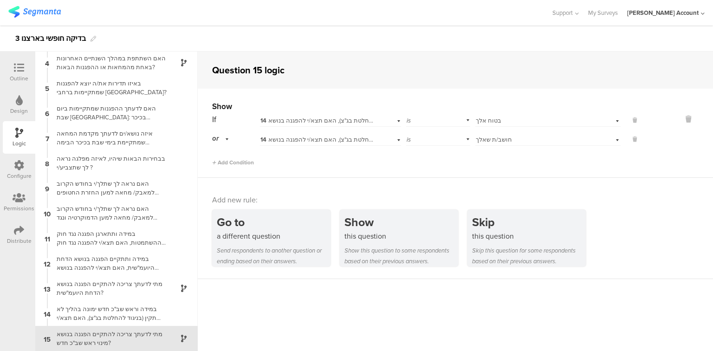
click at [72, 341] on div "מתי לדעתך צריכה להתקיים הפגנה בנושא מינוי ראש שב"כ חדש?" at bounding box center [109, 339] width 116 height 18
click at [13, 71] on div at bounding box center [19, 69] width 19 height 12
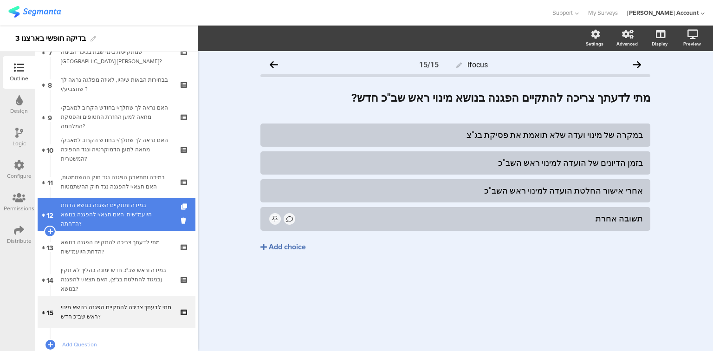
scroll to position [247, 0]
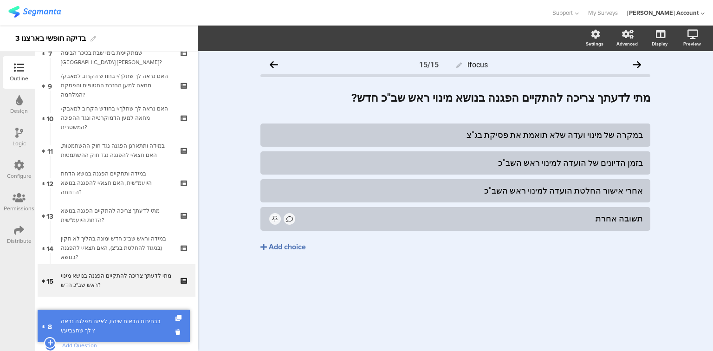
drag, startPoint x: 107, startPoint y: 87, endPoint x: 86, endPoint y: 327, distance: 241.4
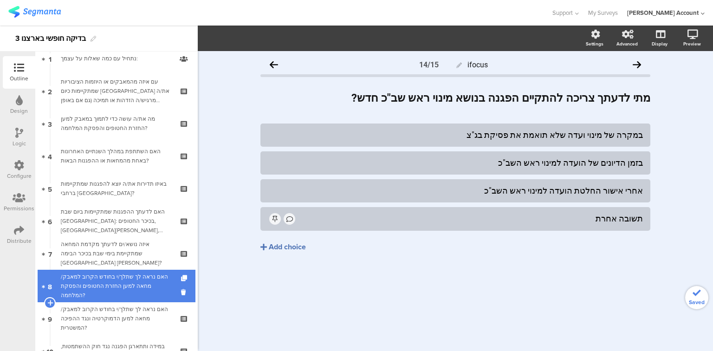
scroll to position [0, 0]
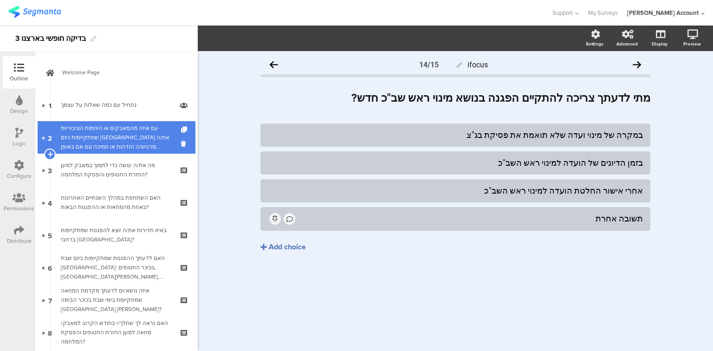
click at [97, 144] on div "עם איזה מהמאבקים או היוזמות הציבוריות שמתקיימות כיום [GEOGRAPHIC_DATA] את/ה מרג…" at bounding box center [116, 138] width 111 height 28
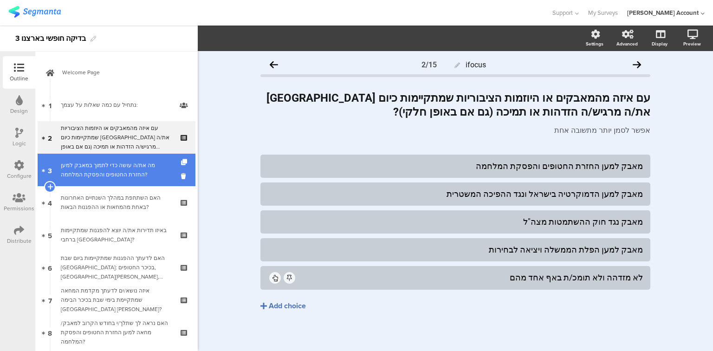
click at [94, 175] on div "מה את/ה עושה כדי לתמוך במאבק למען החזרת החטופים והפסקת המלחמה?" at bounding box center [116, 170] width 111 height 19
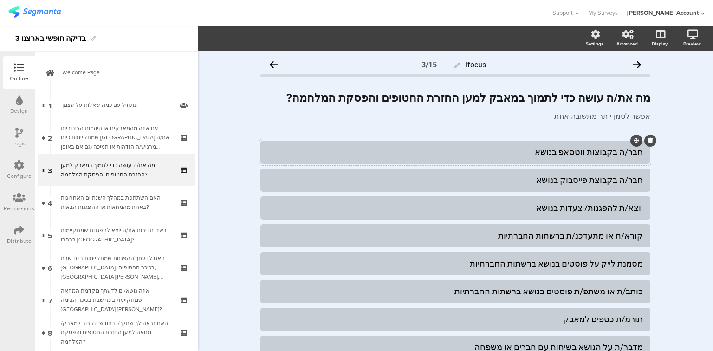
click at [574, 154] on div "חבר/ה בקבוצות ווטסאפ בנושא" at bounding box center [455, 152] width 375 height 11
click at [612, 267] on div "מסמנת לייק על פוסטים בנושא ברשתות החברתיות" at bounding box center [455, 263] width 375 height 11
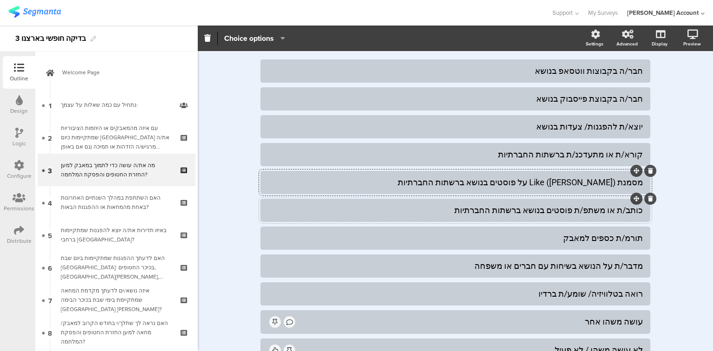
scroll to position [149, 0]
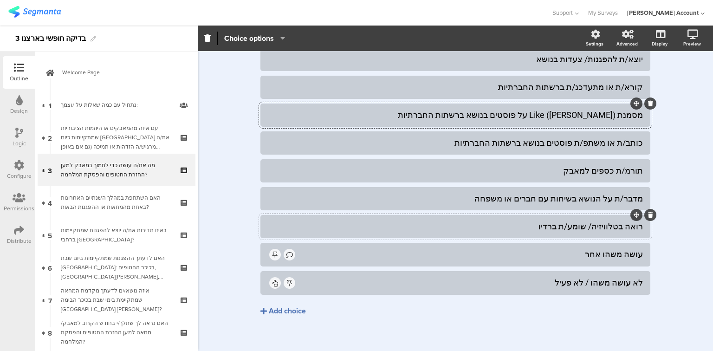
click at [545, 228] on div "רואה בטלוויזיה/ שומע/ת ברדיו" at bounding box center [455, 226] width 375 height 11
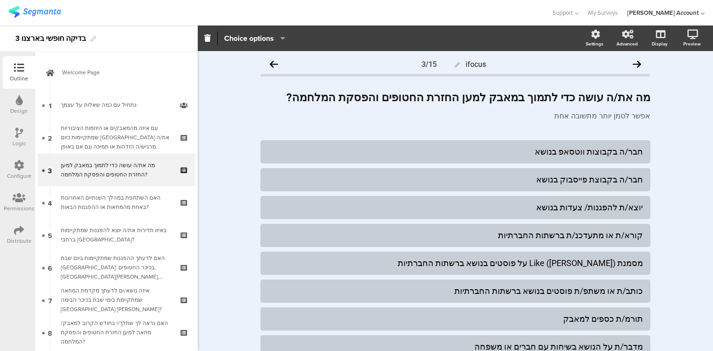
scroll to position [0, 0]
click at [20, 132] on icon at bounding box center [19, 133] width 8 height 10
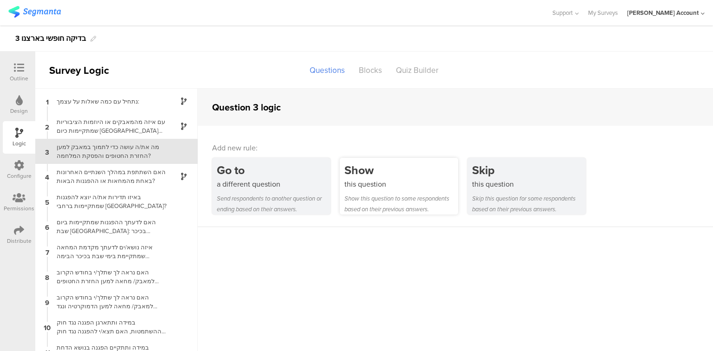
click at [362, 174] on div "Show" at bounding box center [402, 170] width 114 height 17
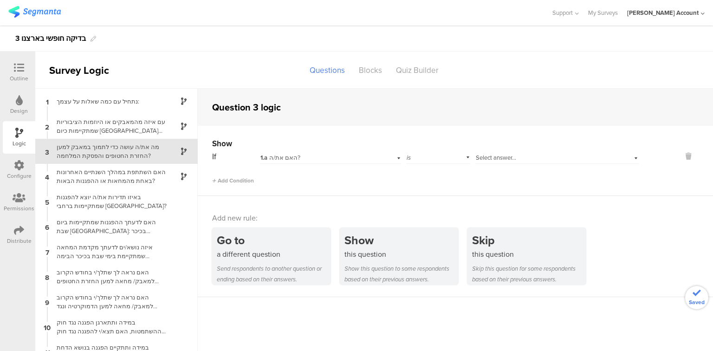
click at [322, 156] on div "1.a האם את/ה?" at bounding box center [319, 158] width 116 height 8
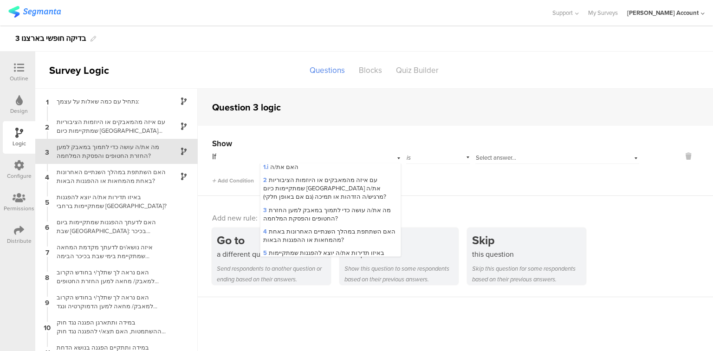
scroll to position [111, 0]
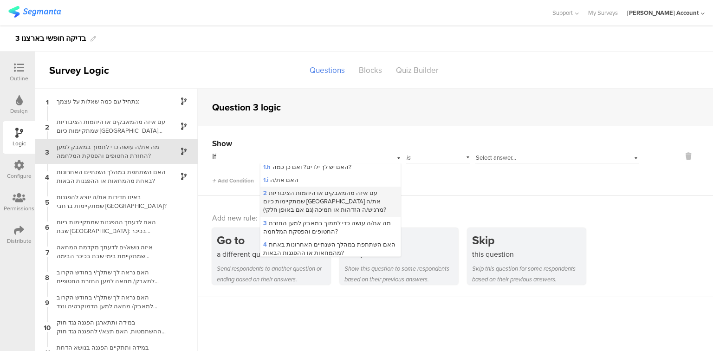
click at [340, 208] on div "2 עם איזה מהמאבקים או היוזמות הציבוריות שמתקיימות כיום בישראל את/ה מרגיש/ה הזדה…" at bounding box center [331, 202] width 140 height 30
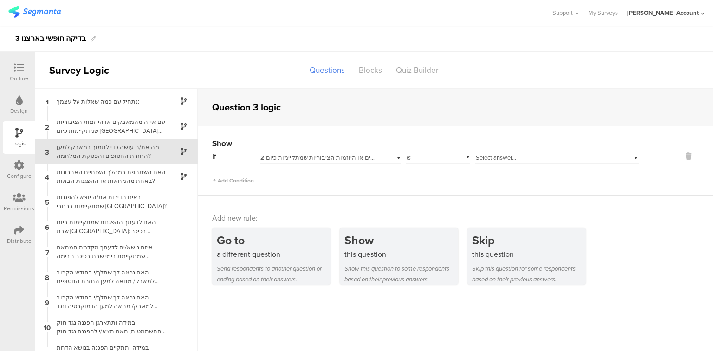
click at [516, 156] on div "Select answer..." at bounding box center [544, 158] width 137 height 8
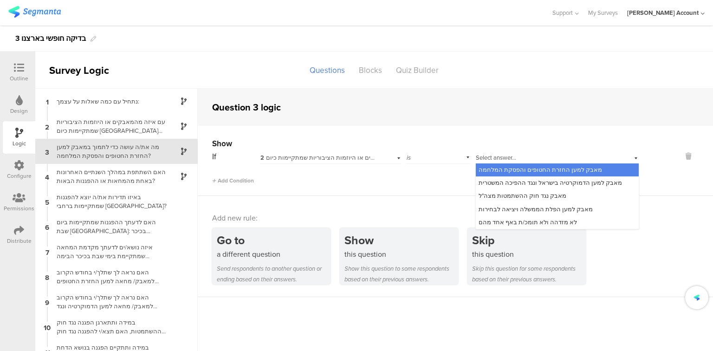
click at [519, 171] on span "מאבק למען החזרת החטופים והפסקת המלחמה" at bounding box center [541, 169] width 124 height 9
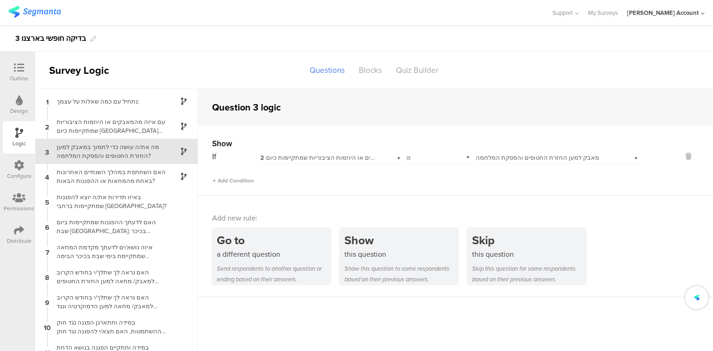
click at [24, 66] on div at bounding box center [19, 69] width 19 height 12
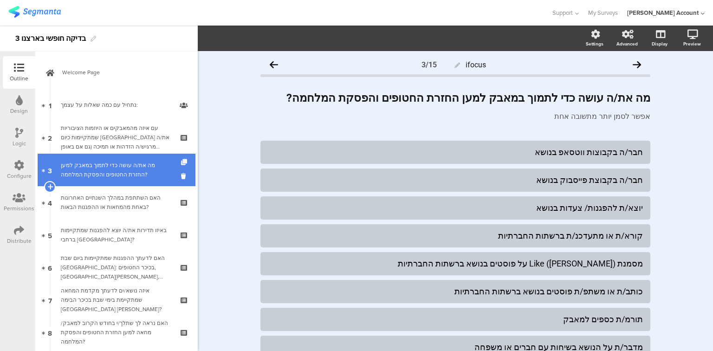
click at [181, 160] on icon at bounding box center [185, 162] width 8 height 6
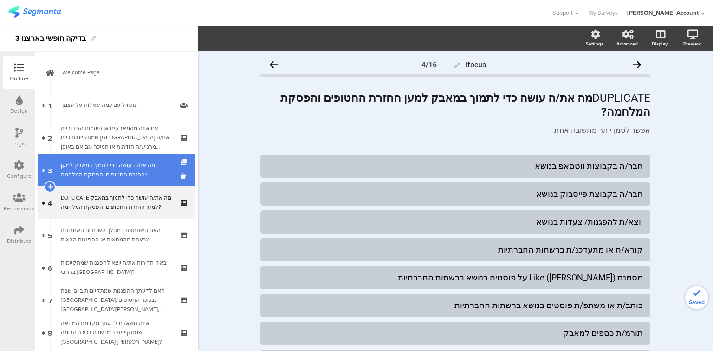
click at [181, 163] on icon at bounding box center [185, 162] width 8 height 6
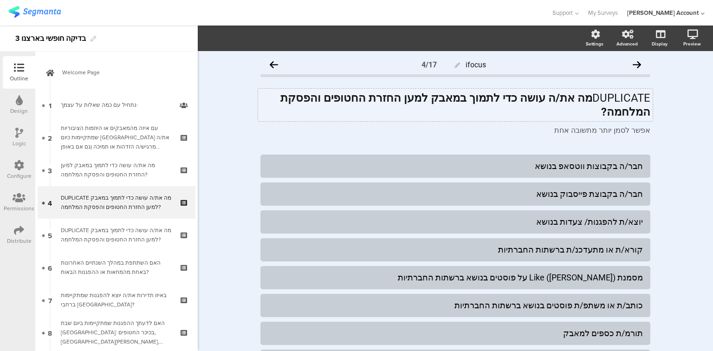
click at [541, 101] on div "DUPLICATE מה את/ה עושה כדי לתמוך במאבק למען החזרת החטופים והפסקת המלחמה? DUPLIC…" at bounding box center [455, 105] width 395 height 33
click at [541, 101] on strong "מה את/ה עושה כדי לתמוך במאבק למען החזרת החטופים והפסקת המלחמה?" at bounding box center [464, 104] width 373 height 27
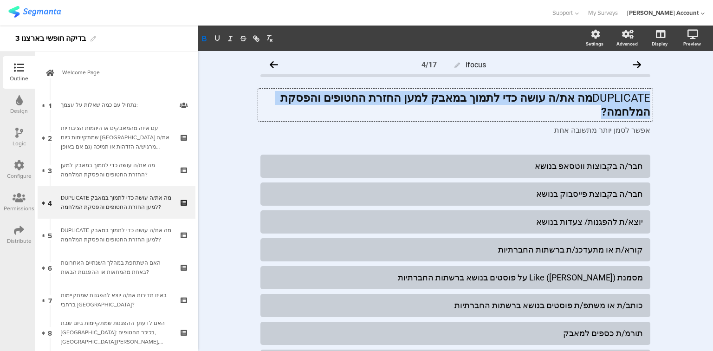
click at [541, 101] on strong "מה את/ה עושה כדי לתמוך במאבק למען החזרת החטופים והפסקת המלחמה?" at bounding box center [464, 104] width 373 height 27
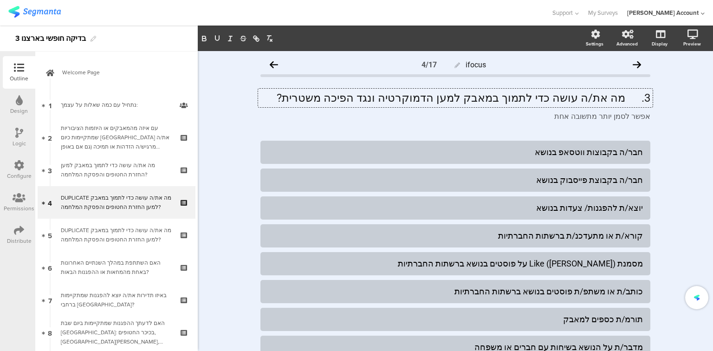
click at [624, 98] on p "3. מה את/ה עושה כדי לתמוך במאבק למען הדמוקרטיה ונגד הפיכה משטרית?" at bounding box center [456, 98] width 390 height 14
click at [17, 137] on icon at bounding box center [19, 133] width 8 height 10
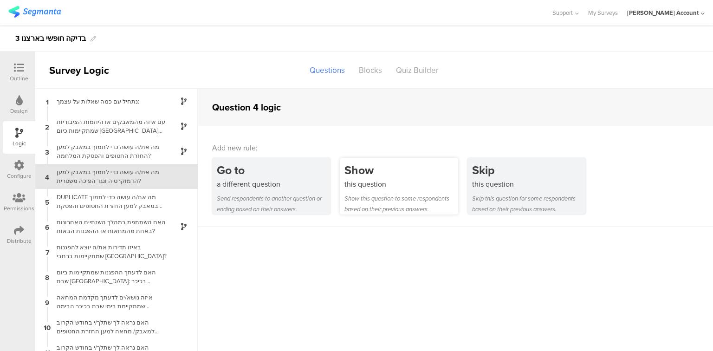
click at [394, 169] on div "Show" at bounding box center [402, 170] width 114 height 17
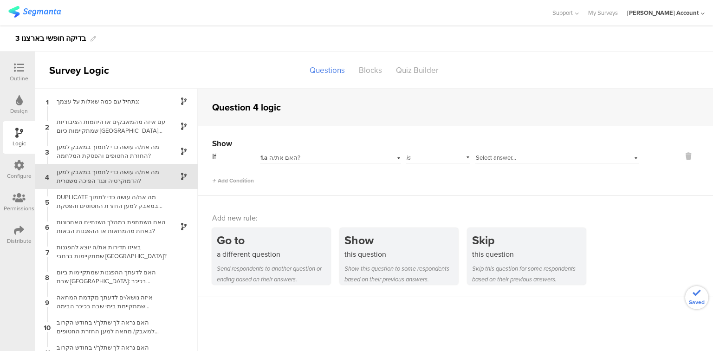
click at [361, 154] on div "1.a האם את/ה?" at bounding box center [319, 158] width 116 height 8
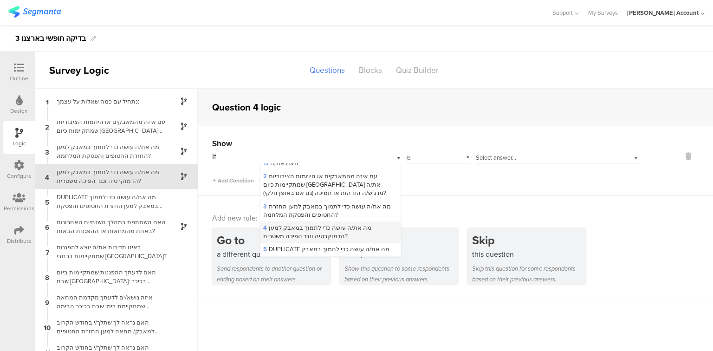
scroll to position [111, 0]
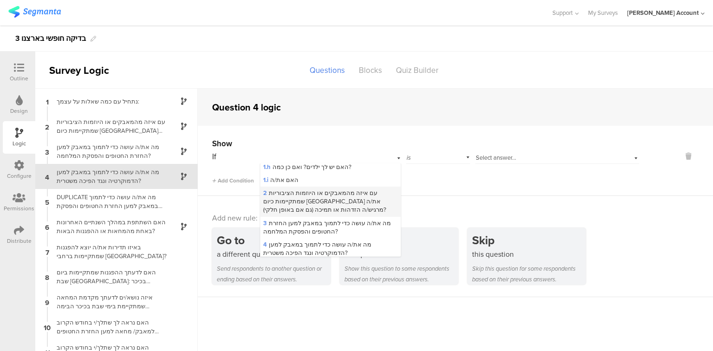
click at [303, 208] on span "2 עם איזה מהמאבקים או היוזמות הציבוריות שמתקיימות כיום בישראל את/ה מרגיש/ה הזדה…" at bounding box center [324, 202] width 123 height 26
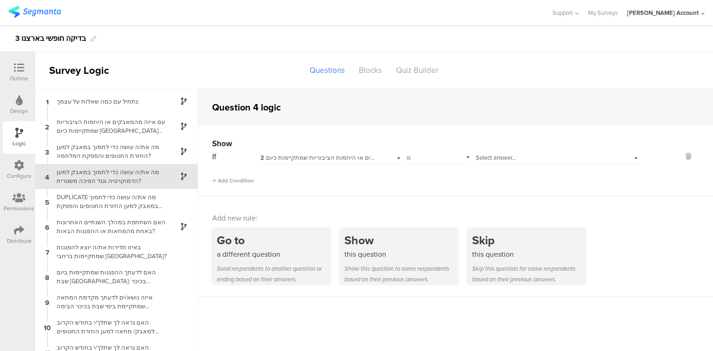
scroll to position [0, 0]
click at [507, 157] on span "Select answer..." at bounding box center [496, 157] width 40 height 9
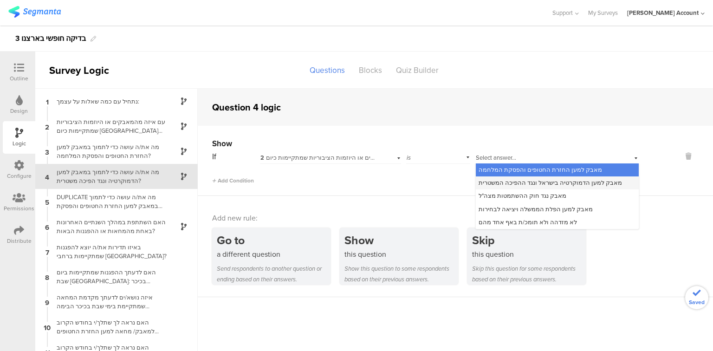
click at [503, 183] on span "מאבק למען הדמוקרטיה בישראל ונגד ההפיכה המשטרית" at bounding box center [550, 182] width 143 height 9
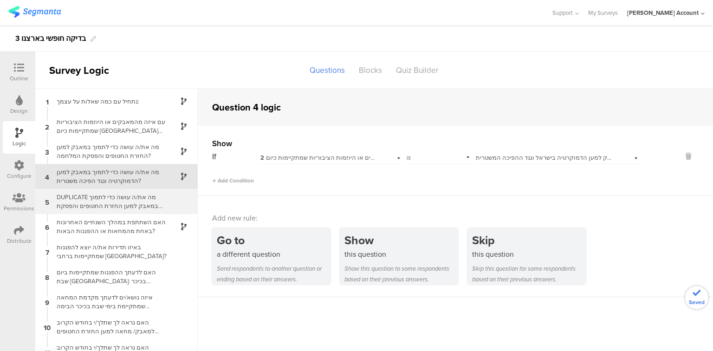
click at [113, 209] on div "DUPLICATE מה את/ה עושה כדי לתמוך במאבק למען החזרת החטופים והפסקת המלחמה?" at bounding box center [109, 202] width 116 height 18
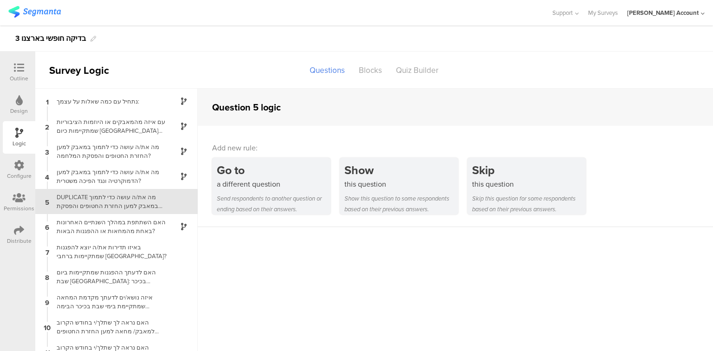
click at [12, 75] on div "Outline" at bounding box center [19, 78] width 19 height 8
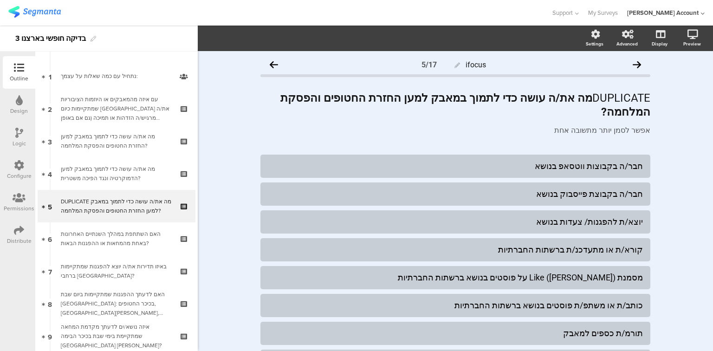
scroll to position [33, 0]
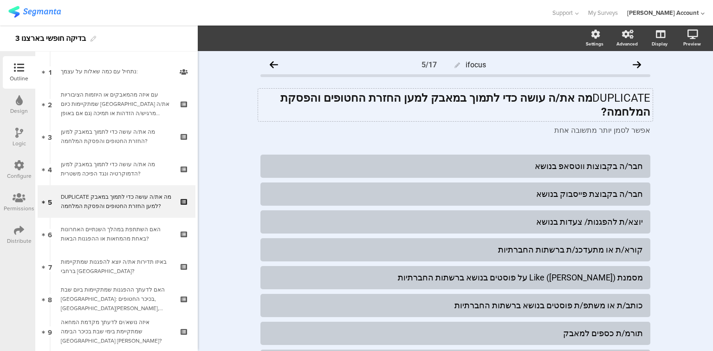
click at [552, 100] on div "DUPLICATE מה את/ה עושה כדי לתמוך במאבק למען החזרת החטופים והפסקת המלחמה? DUPLIC…" at bounding box center [455, 105] width 395 height 33
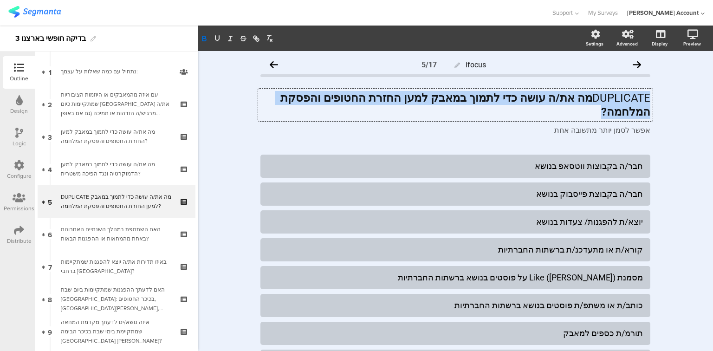
click at [552, 100] on strong "מה את/ה עושה כדי לתמוך במאבק למען החזרת החטופים והפסקת המלחמה?" at bounding box center [464, 104] width 373 height 27
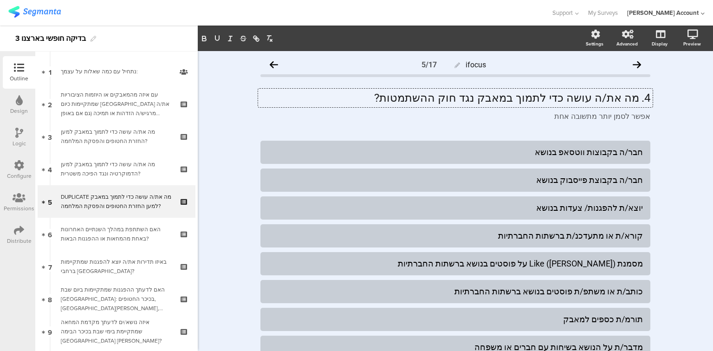
click at [637, 98] on p "4. מה את/ה עושה כדי לתמוך במאבק נגד חוק ההשתמטות?" at bounding box center [456, 98] width 390 height 14
click at [23, 139] on div "Logic" at bounding box center [19, 137] width 33 height 33
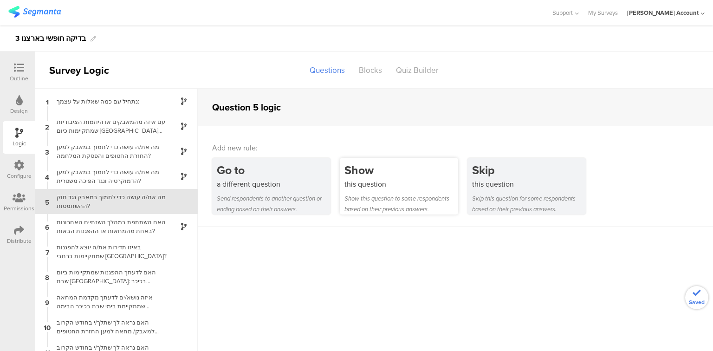
click at [371, 184] on div "this question" at bounding box center [402, 184] width 114 height 11
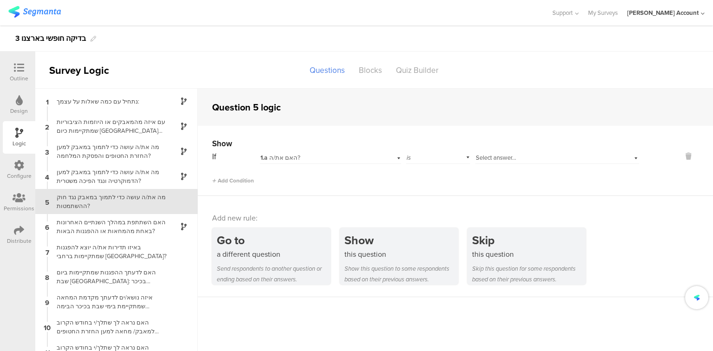
click at [310, 157] on div "1.a האם את/ה?" at bounding box center [319, 158] width 116 height 8
click at [319, 159] on div "1.a האם את/ה?" at bounding box center [319, 158] width 116 height 8
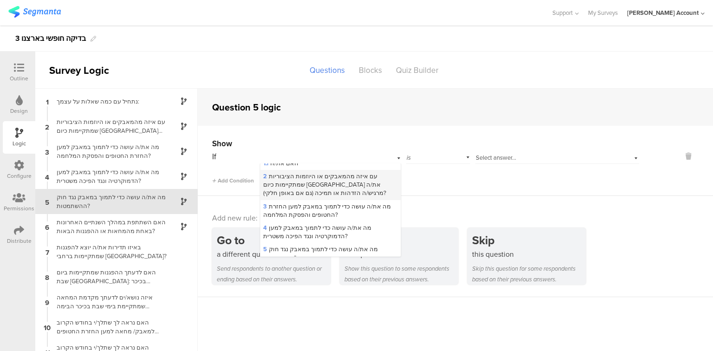
scroll to position [111, 0]
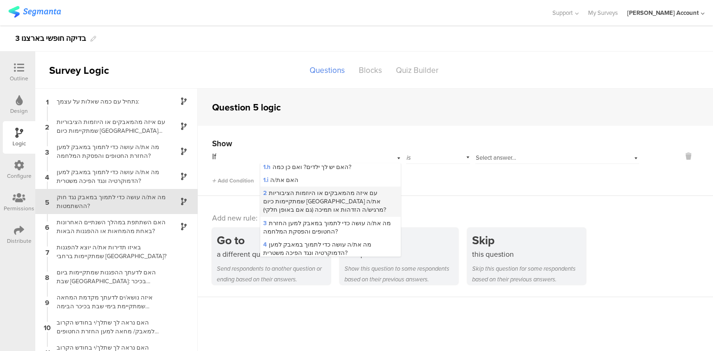
click at [329, 206] on div "2 עם איזה מהמאבקים או היוזמות הציבוריות שמתקיימות כיום בישראל את/ה מרגיש/ה הזדה…" at bounding box center [331, 202] width 140 height 30
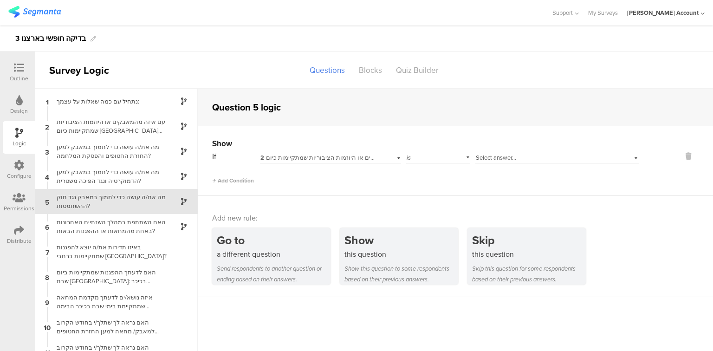
click at [517, 157] on div "Select answer..." at bounding box center [544, 158] width 137 height 8
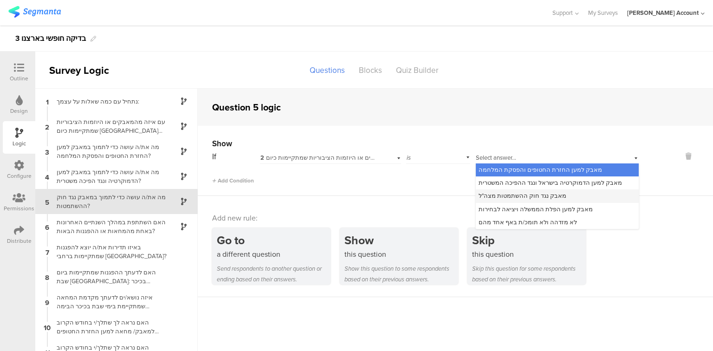
click at [509, 200] on div "מאבק נגד חוק ההשתמטות מצה"ל" at bounding box center [557, 195] width 163 height 13
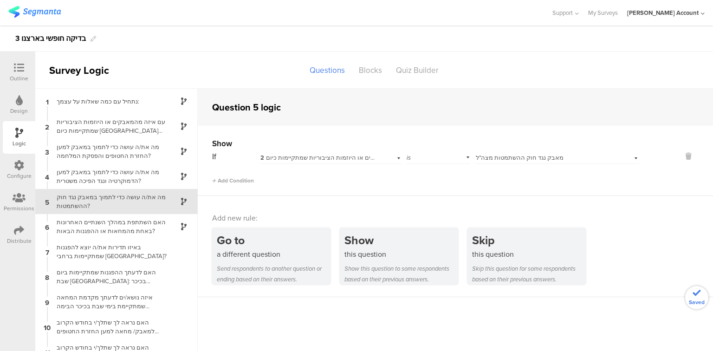
click at [20, 71] on icon at bounding box center [19, 68] width 10 height 10
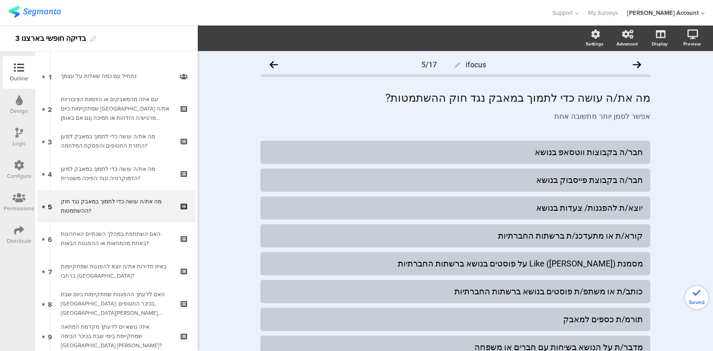
scroll to position [33, 0]
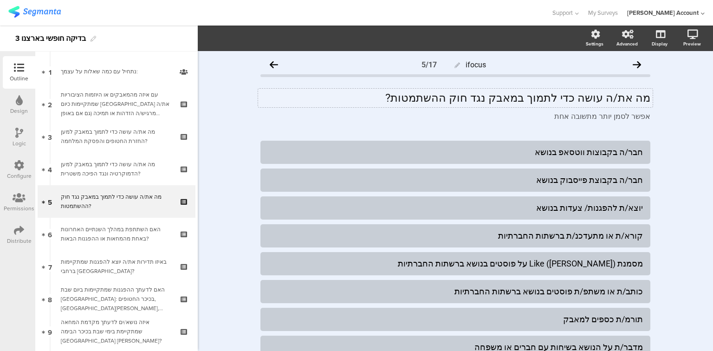
click at [443, 94] on div "מה את/ה עושה כדי לתמוך במאבק נגד חוק ההשתמטות? מה את/ה עושה כדי לתמוך במאבק נגד…" at bounding box center [455, 98] width 395 height 19
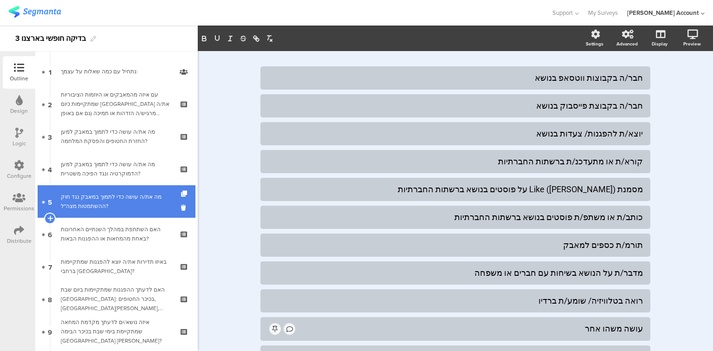
scroll to position [88, 0]
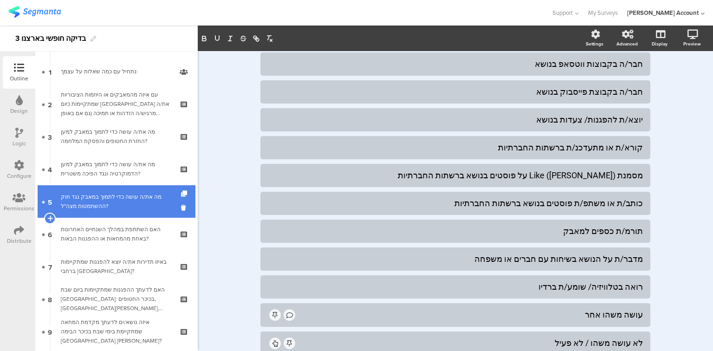
click at [108, 204] on div "מה את/ה עושה כדי לתמוך במאבק נגד חוק ההשתמטות מצה"ל?" at bounding box center [116, 201] width 111 height 19
click at [181, 194] on icon at bounding box center [185, 194] width 8 height 6
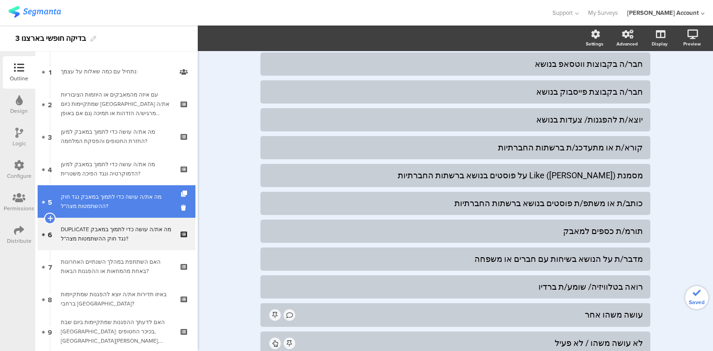
click at [136, 207] on div "מה את/ה עושה כדי לתמוך במאבק נגד חוק ההשתמטות מצה"ל?" at bounding box center [116, 201] width 111 height 19
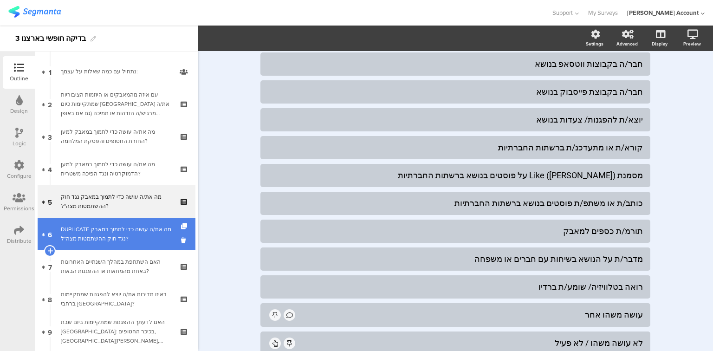
click at [136, 228] on div "DUPLICATE מה את/ה עושה כדי לתמוך במאבק נגד חוק ההשתמטות מצה"ל?" at bounding box center [116, 234] width 111 height 19
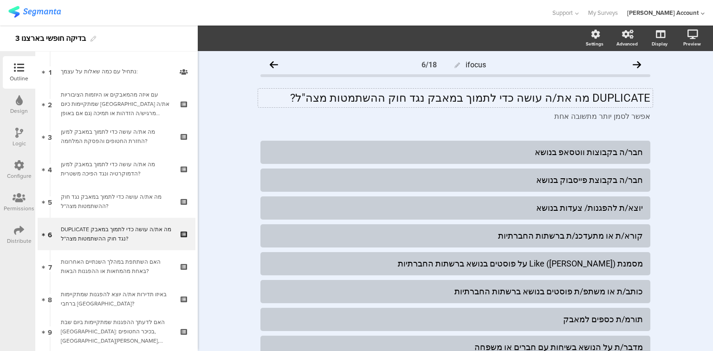
click at [551, 100] on div "DUPLICATE מה את/ה עושה כדי לתמוך במאבק נגד חוק ההשתמטות מצה"ל? DUPLICATE מה את/…" at bounding box center [455, 98] width 395 height 19
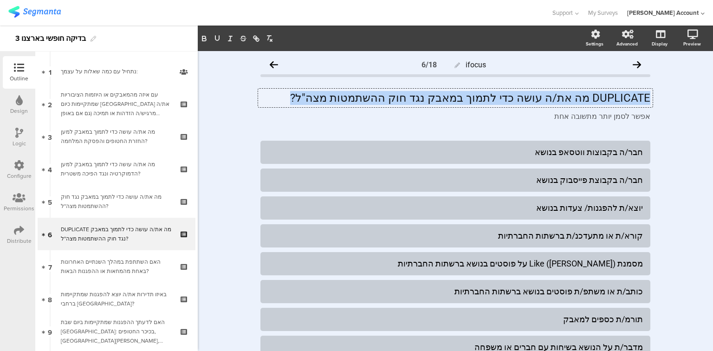
click at [551, 100] on p "DUPLICATE מה את/ה עושה כדי לתמוך במאבק נגד חוק ההשתמטות מצה"ל?" at bounding box center [456, 98] width 390 height 14
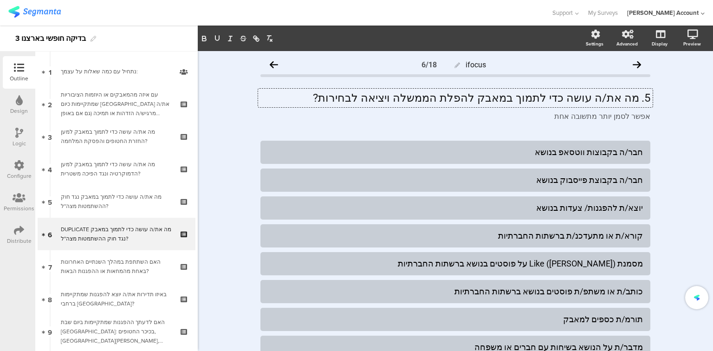
click at [636, 98] on p "5. מה את/ה עושה כדי לתמוך במאבק להפלת הממשלה ויציאה לבחירות?" at bounding box center [456, 98] width 390 height 14
click at [515, 100] on p "מה את/ה עושה כדי לתמוך במאבק להפלת הממשלה ויציאה לבחירות?" at bounding box center [456, 98] width 390 height 14
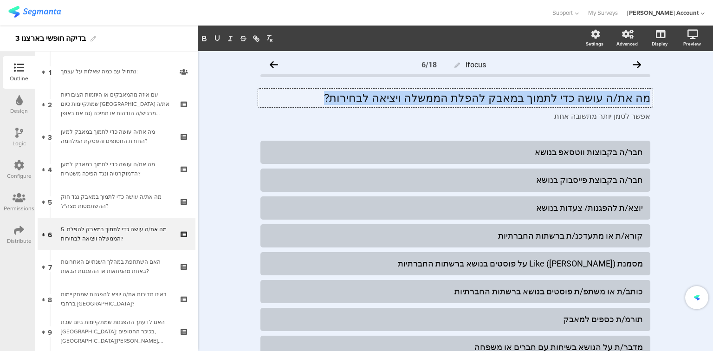
click at [515, 100] on p "מה את/ה עושה כדי לתמוך במאבק להפלת הממשלה ויציאה לבחירות?" at bounding box center [456, 98] width 390 height 14
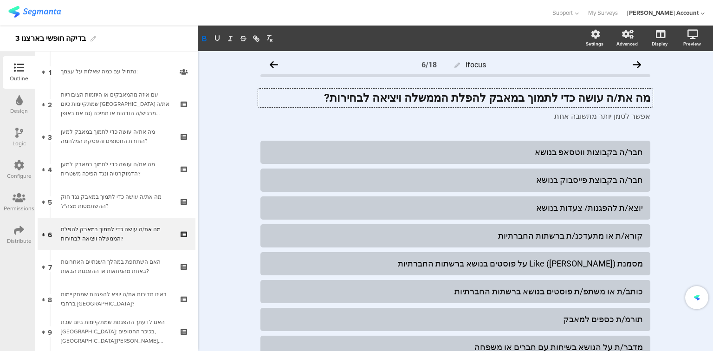
click at [17, 140] on div "Logic" at bounding box center [19, 143] width 13 height 8
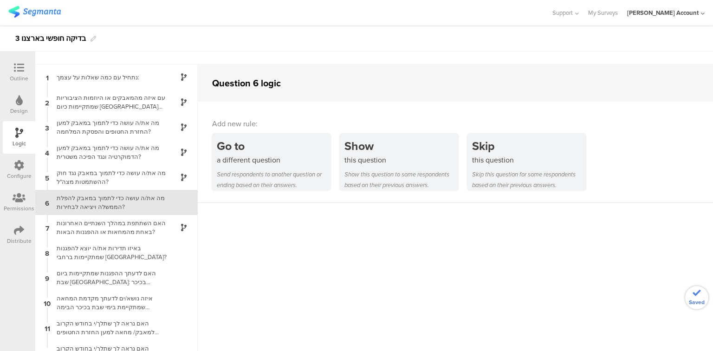
scroll to position [25, 0]
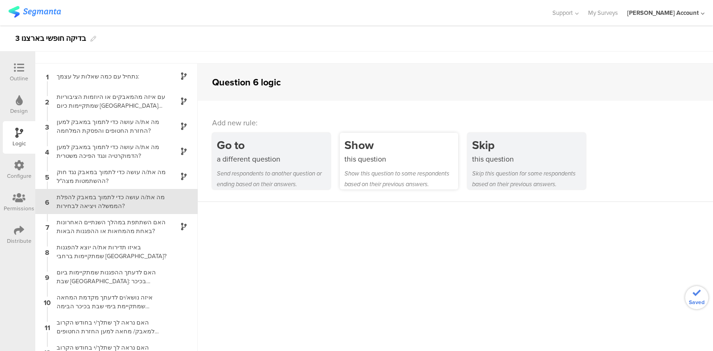
click at [422, 163] on div "this question" at bounding box center [402, 159] width 114 height 11
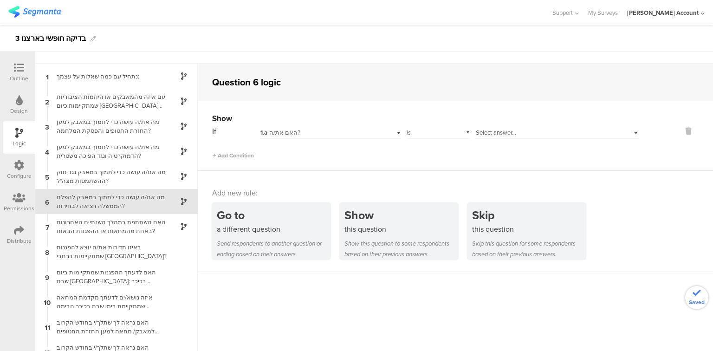
click at [331, 132] on div "1.a האם את/ה?" at bounding box center [319, 133] width 116 height 8
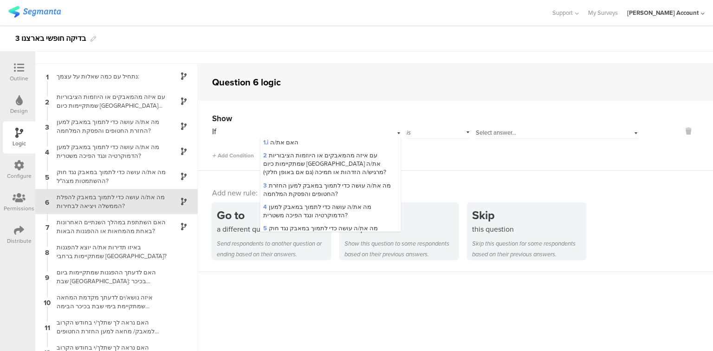
scroll to position [111, 0]
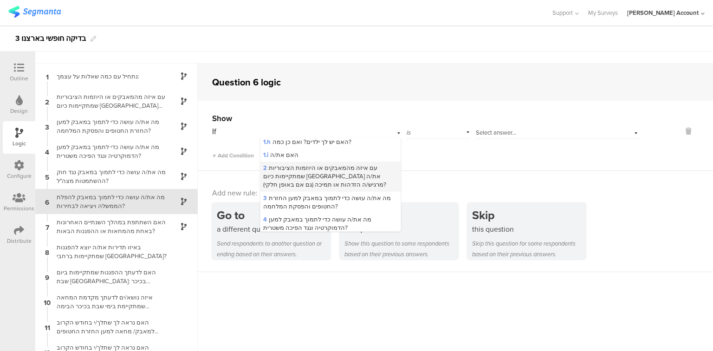
click at [347, 180] on span "2 עם איזה מהמאבקים או היוזמות הציבוריות שמתקיימות כיום בישראל את/ה מרגיש/ה הזדה…" at bounding box center [324, 176] width 123 height 26
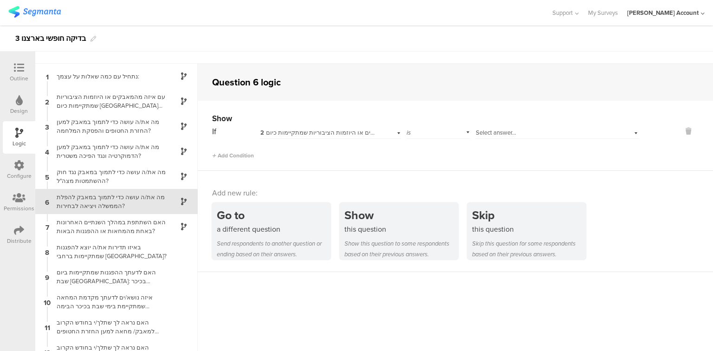
click at [522, 130] on div "Select answer..." at bounding box center [544, 133] width 137 height 8
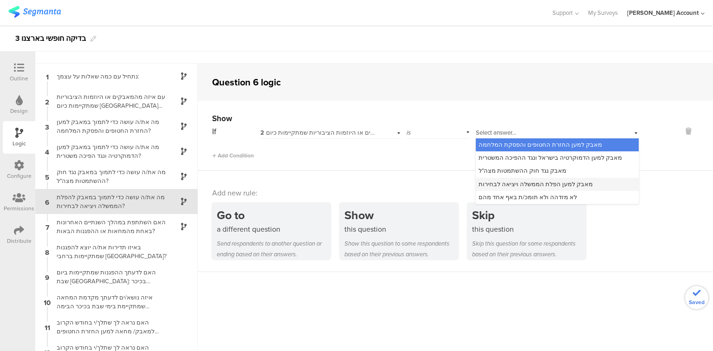
click at [519, 184] on span "מאבק למען הפלת הממשלה ויציאה לבחירות" at bounding box center [536, 184] width 114 height 9
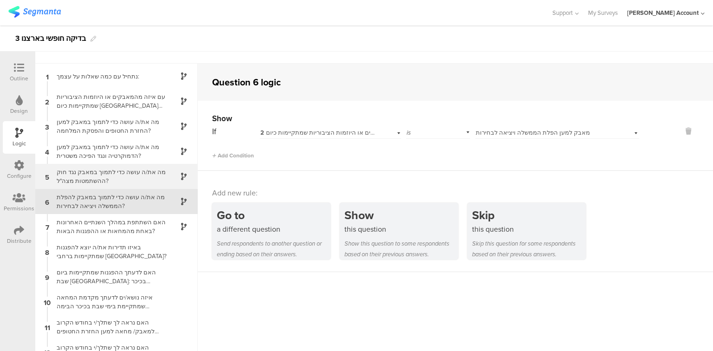
click at [119, 183] on div "מה את/ה עושה כדי לתמוך במאבק נגד חוק ההשתמטות מצה"ל?" at bounding box center [109, 177] width 116 height 18
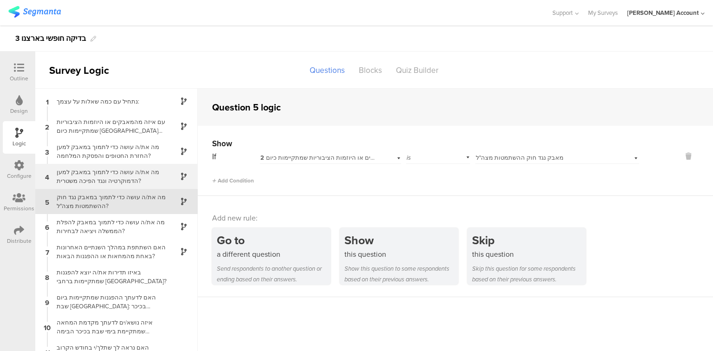
click at [118, 183] on div "מה את/ה עושה כדי לתמוך במאבק למען הדמוקרטיה ונגד הפיכה משטרית?" at bounding box center [109, 177] width 116 height 18
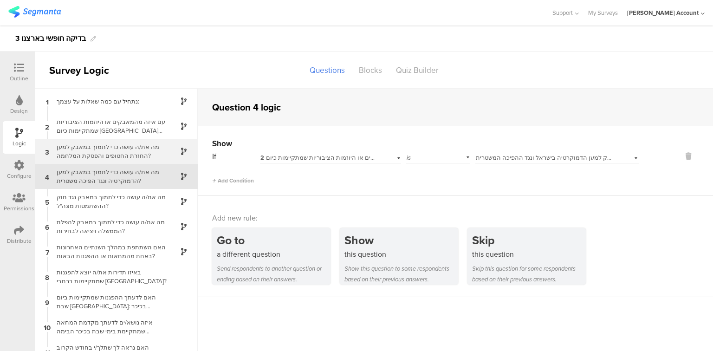
click at [117, 155] on div "מה את/ה עושה כדי לתמוך במאבק למען החזרת החטופים והפסקת המלחמה?" at bounding box center [109, 152] width 116 height 18
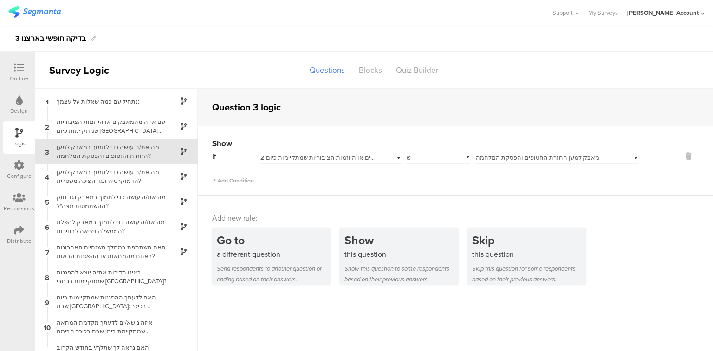
click at [16, 67] on icon at bounding box center [19, 68] width 10 height 10
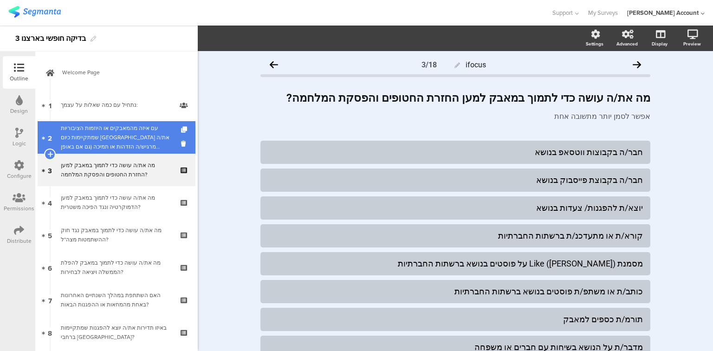
click at [113, 138] on div "עם איזה מהמאבקים או היוזמות הציבוריות שמתקיימות כיום [GEOGRAPHIC_DATA] את/ה מרג…" at bounding box center [116, 138] width 111 height 28
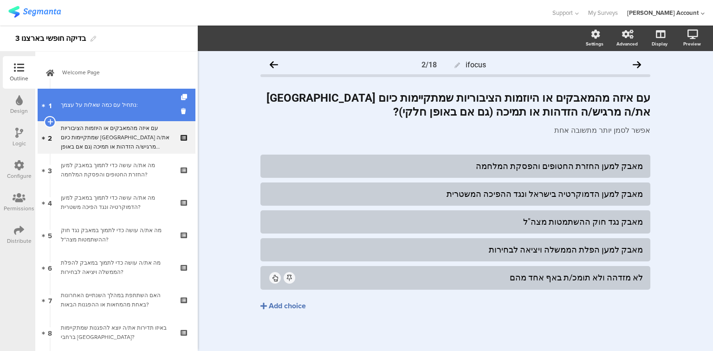
click at [130, 99] on link "1 נתחיל עם כמה ﻿שאלות על עצמך:" at bounding box center [117, 105] width 158 height 33
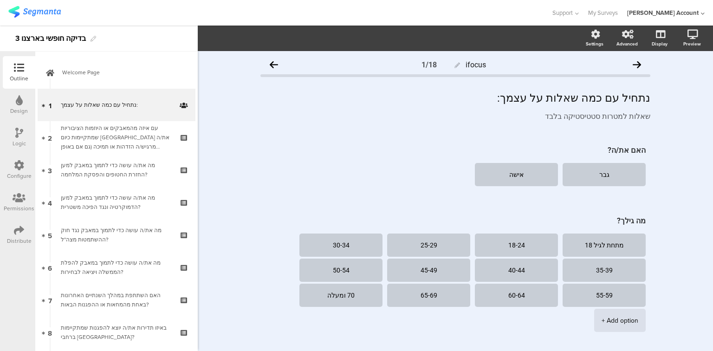
scroll to position [186, 0]
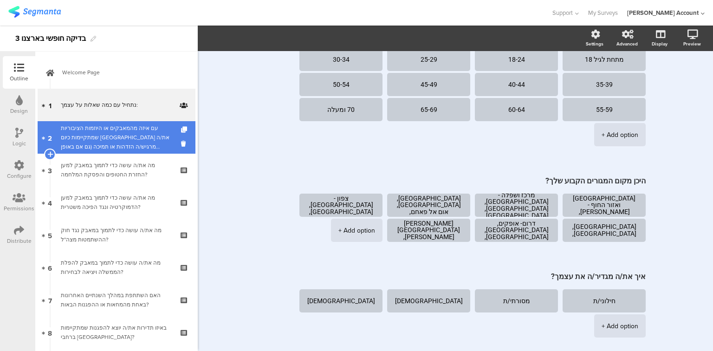
click at [81, 131] on div "עם איזה מהמאבקים או היוזמות הציבוריות שמתקיימות כיום [GEOGRAPHIC_DATA] את/ה מרג…" at bounding box center [116, 138] width 111 height 28
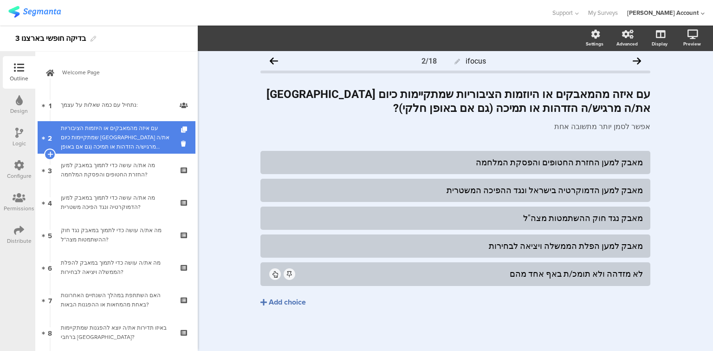
scroll to position [4, 0]
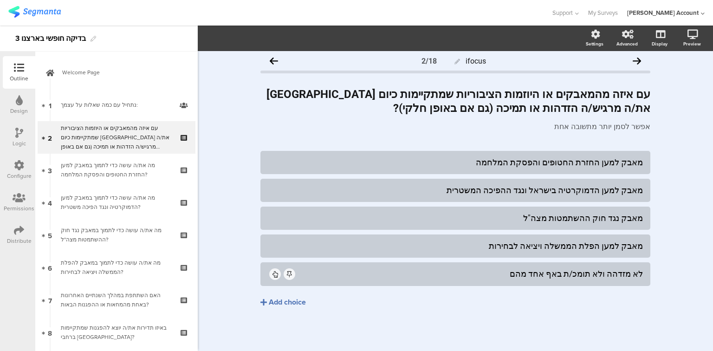
click at [20, 135] on icon at bounding box center [19, 133] width 8 height 10
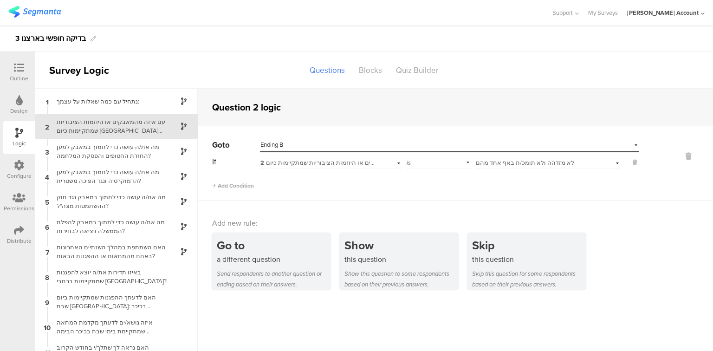
click at [336, 145] on div "Select destination... Ending B" at bounding box center [444, 145] width 367 height 8
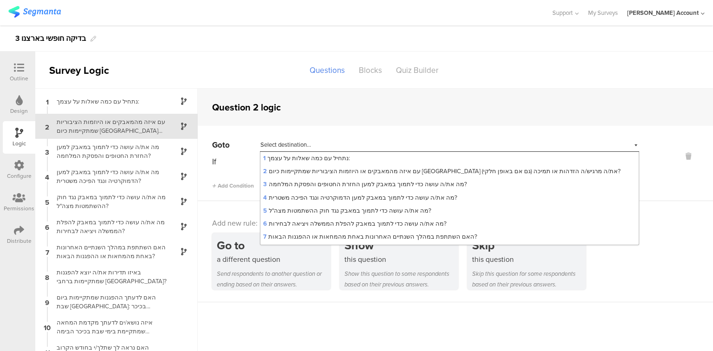
scroll to position [182, 0]
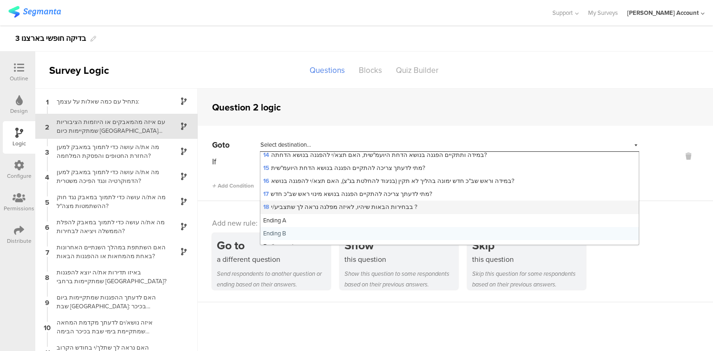
click at [363, 202] on span "18 בבחירות הבאות שיהיו, לאיזה מפלגה נראה לך שתצביע/י ?" at bounding box center [340, 206] width 154 height 9
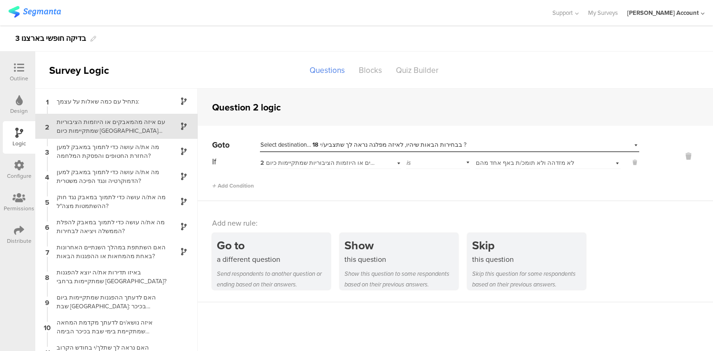
scroll to position [0, 0]
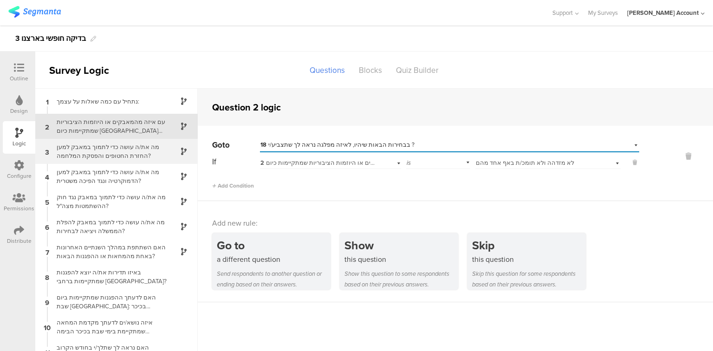
click at [102, 154] on div "מה את/ה עושה כדי לתמוך במאבק למען החזרת החטופים והפסקת המלחמה?" at bounding box center [109, 152] width 116 height 18
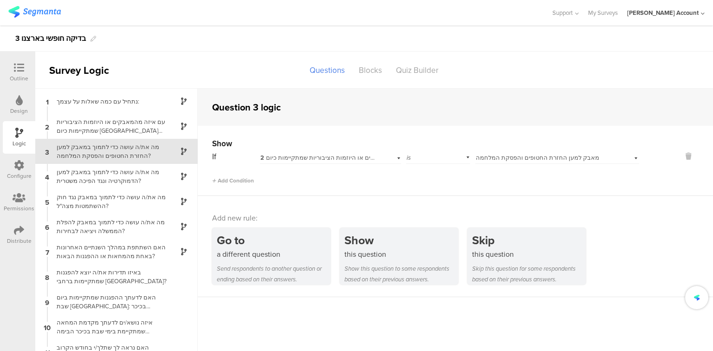
click at [16, 61] on div "Outline" at bounding box center [19, 72] width 33 height 33
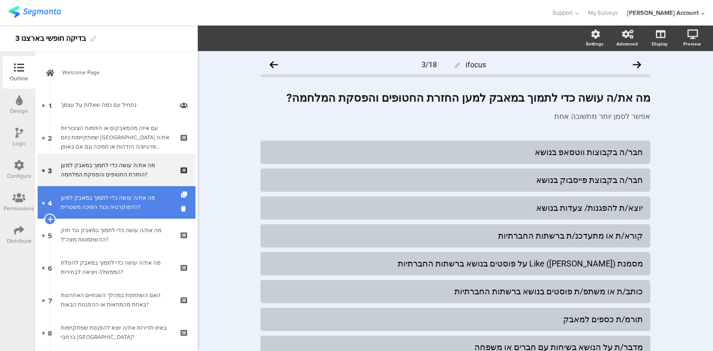
click at [82, 207] on div "מה את/ה עושה כדי לתמוך במאבק למען הדמוקרטיה ונגד הפיכה משטרית?" at bounding box center [116, 202] width 111 height 19
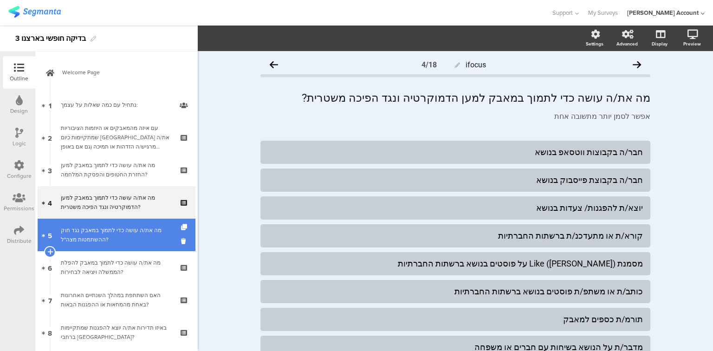
click at [91, 236] on div "מה את/ה עושה כדי לתמוך במאבק נגד חוק ההשתמטות מצה"ל?" at bounding box center [116, 235] width 111 height 19
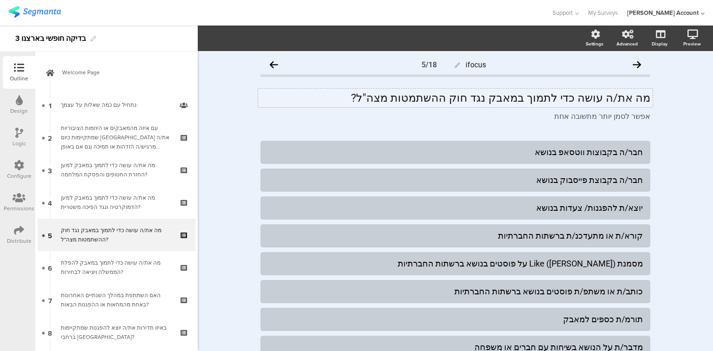
click at [556, 97] on div "מה את/ה עושה כדי לתמוך במאבק נגד חוק ההשתמטות מצה"ל? מה את/ה עושה כדי לתמוך במא…" at bounding box center [455, 98] width 395 height 19
click at [556, 97] on p "מה את/ה עושה כדי לתמוך במאבק נגד חוק ההשתמטות מצה"ל?" at bounding box center [456, 98] width 390 height 14
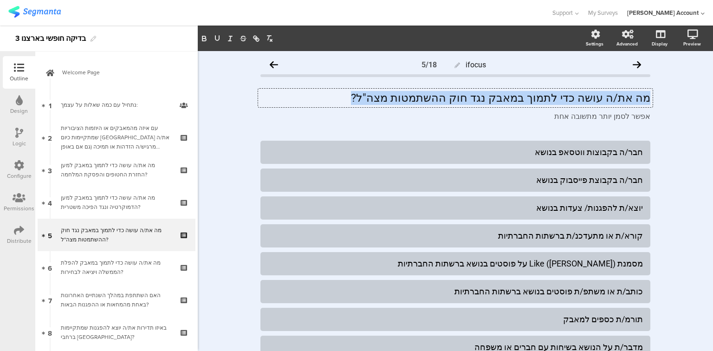
click at [556, 97] on p "מה את/ה עושה כדי לתמוך במאבק נגד חוק ההשתמטות מצה"ל?" at bounding box center [456, 98] width 390 height 14
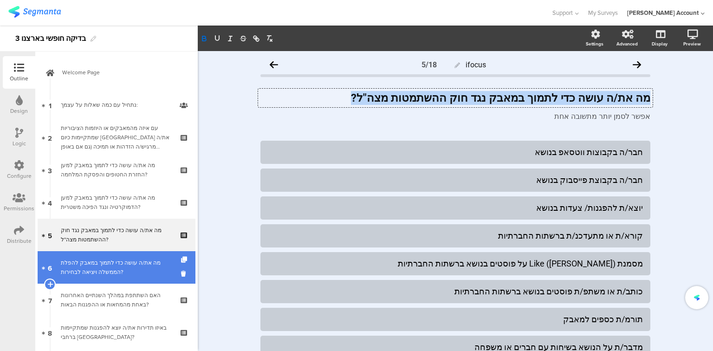
click at [86, 273] on div "מה את/ה עושה כדי לתמוך במאבק להפלת הממשלה ויציאה לבחירות?" at bounding box center [116, 267] width 111 height 19
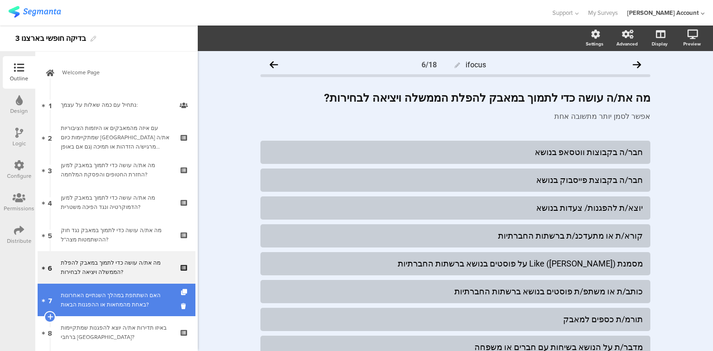
click at [125, 303] on div "האם השתתפת במהלך השנתיים האחרונות באחת מהמחאות או ההפגנות הבאות?" at bounding box center [116, 300] width 111 height 19
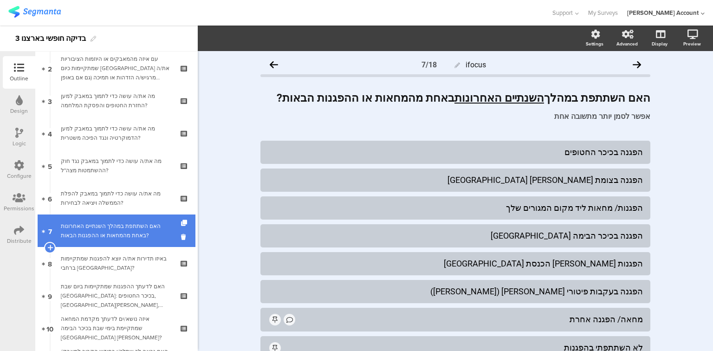
scroll to position [111, 0]
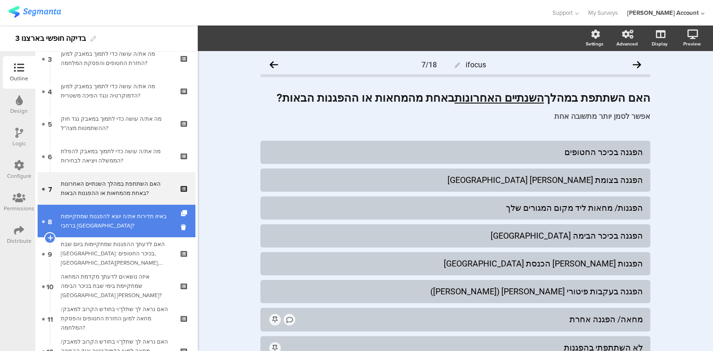
click at [107, 224] on div "באיזו תדירות את/ה יוצא להפגנות שמתקיימות ברחבי [GEOGRAPHIC_DATA]?" at bounding box center [116, 221] width 111 height 19
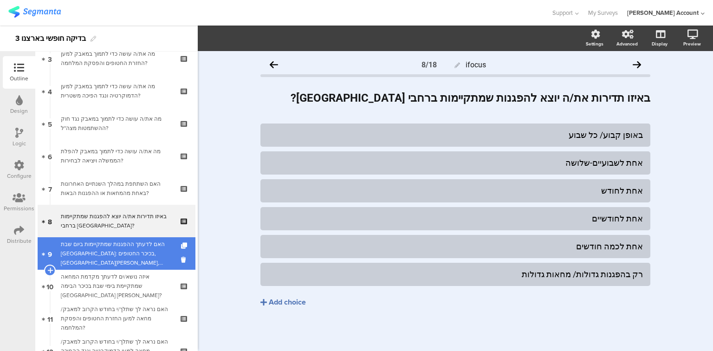
click at [127, 250] on div "האם לדעתך ההפגנות שמתקיימות ביום שבת [GEOGRAPHIC_DATA]: בכיכר החטופים, [GEOGRAP…" at bounding box center [116, 254] width 111 height 28
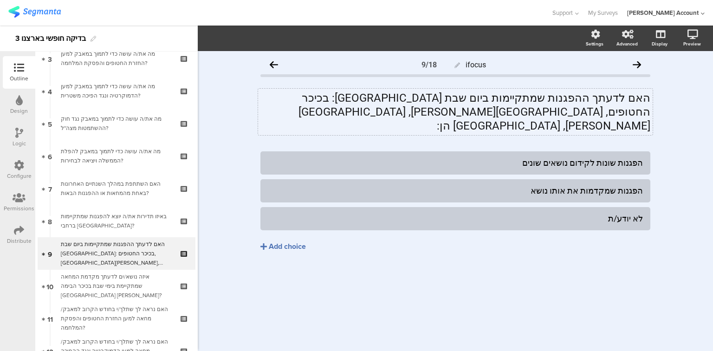
click at [402, 103] on div "האם לדעתך ההפגנות שמתקיימות ביום שבת בתל אביב: בכיכר החטופים, גשר בגין, צומת קפ…" at bounding box center [455, 112] width 395 height 46
click at [402, 103] on p "האם לדעתך ההפגנות שמתקיימות ביום שבת [GEOGRAPHIC_DATA]: בכיכר החטופים, [GEOGRAP…" at bounding box center [456, 112] width 390 height 42
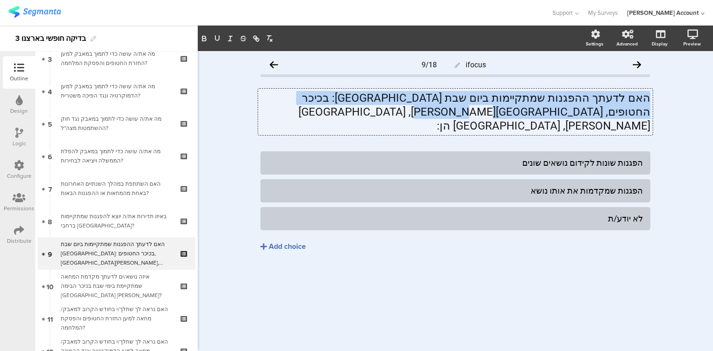
click at [402, 103] on p "האם לדעתך ההפגנות שמתקיימות ביום שבת [GEOGRAPHIC_DATA]: בכיכר החטופים, [GEOGRAP…" at bounding box center [456, 112] width 390 height 42
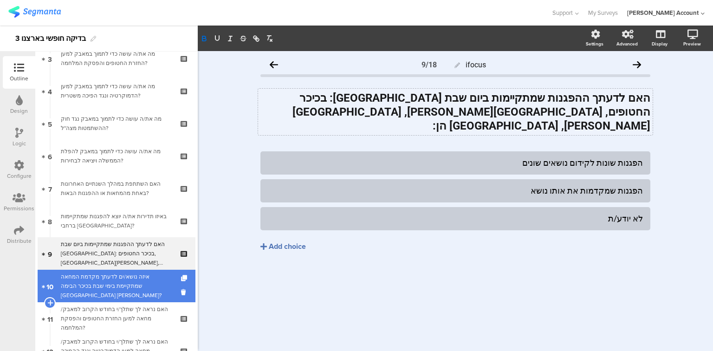
click at [78, 289] on div "איזה נושא/ים לדעתך מקדמת המחאה שמתקיימת בימי שבת בכיכר הבימה [GEOGRAPHIC_DATA] …" at bounding box center [116, 286] width 111 height 28
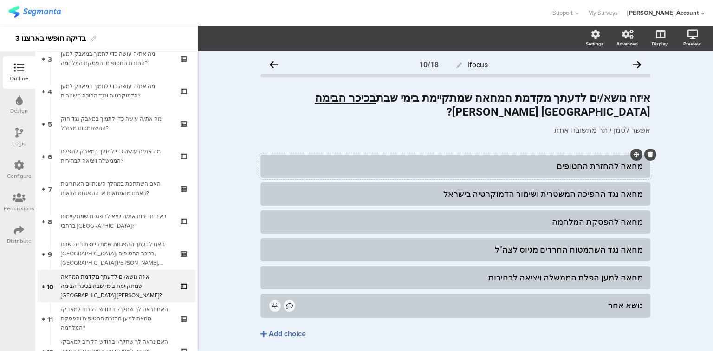
click at [631, 169] on div "מחאה להחזרת החטופים" at bounding box center [455, 166] width 375 height 11
paste div
click at [633, 196] on div "מחאה נגד ההפיכה המשטרית ושימור הדמוקרטיה בישראל" at bounding box center [455, 194] width 375 height 11
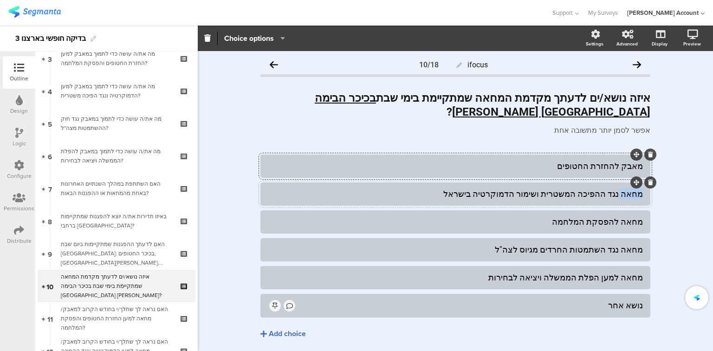
paste div
click at [635, 219] on div "מחאה להפסקת המלחמה" at bounding box center [455, 221] width 375 height 11
paste div
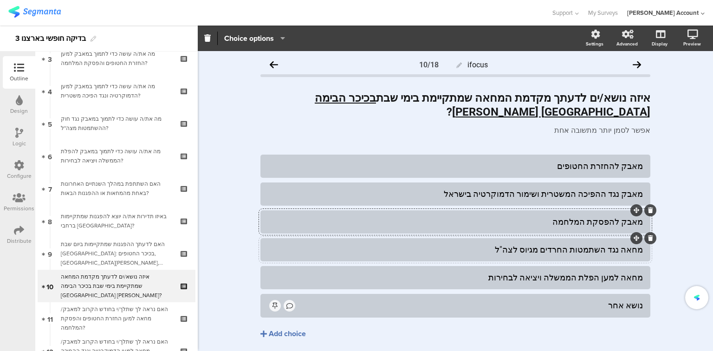
click at [632, 248] on div "מחאה נגד השתמטות החרדים מגיוס לצה"ל" at bounding box center [455, 249] width 375 height 11
paste div
click at [634, 275] on div "מחאה למען הפלת הממשלה ויציאה לבחירות" at bounding box center [455, 277] width 375 height 11
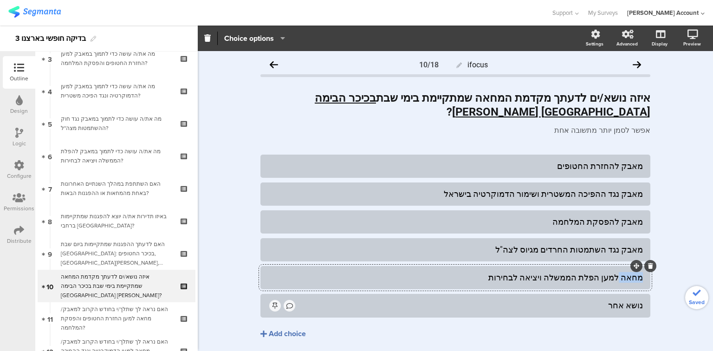
paste div
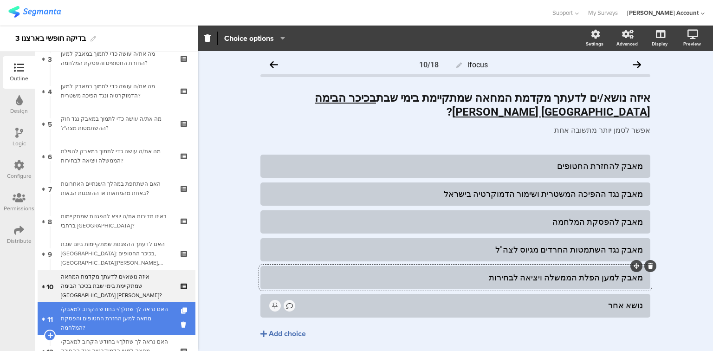
click at [80, 312] on div "האם נראה לך שתלך/י בחודש הקרוב למאבק/ מחאה למען החזרת החטופים והפסקת המלחמה?" at bounding box center [116, 319] width 111 height 28
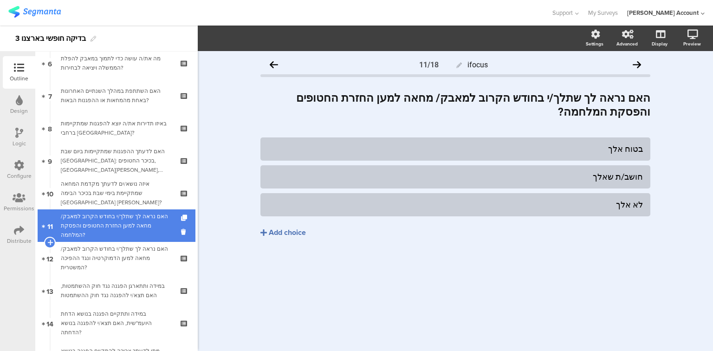
scroll to position [223, 0]
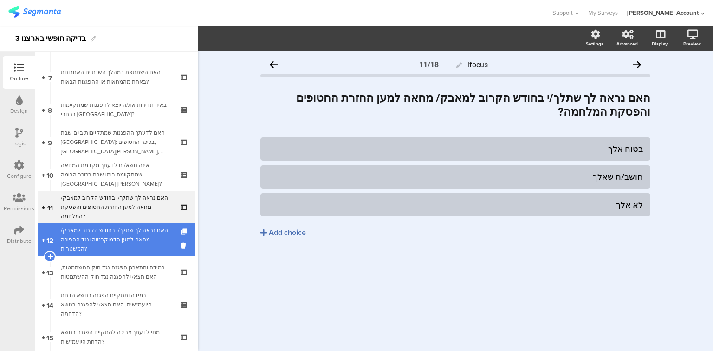
click at [100, 250] on link "12 האם נראה לך שתלך/י בחודש הקרוב למאבק/ מחאה למען הדמוקרטיה ונגד ההפיכה המשטרי…" at bounding box center [117, 239] width 158 height 33
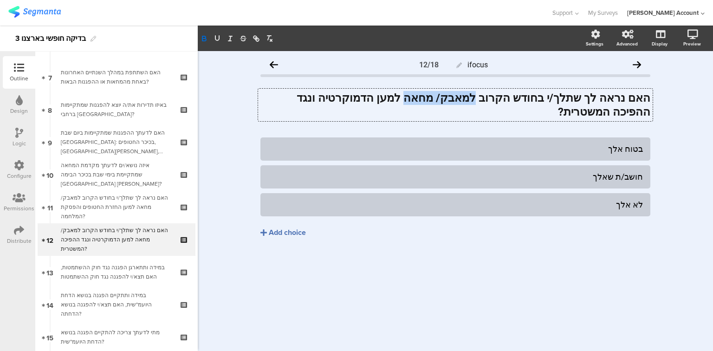
drag, startPoint x: 503, startPoint y: 96, endPoint x: 448, endPoint y: 100, distance: 55.9
click at [448, 100] on div "האם נראה לך שתלך/י בחודש הקרוב למאבק/ מחאה למען הדמוקרטיה ונגד ההפיכה המשטרית? …" at bounding box center [455, 105] width 395 height 33
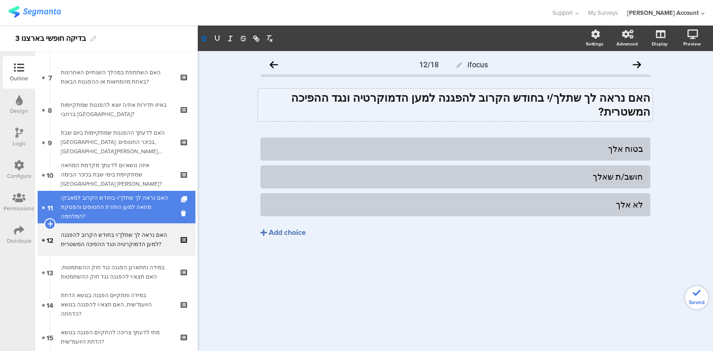
click at [119, 202] on div "האם נראה לך שתלך/י בחודש הקרוב למאבק/ מחאה למען החזרת החטופים והפסקת המלחמה?" at bounding box center [116, 207] width 111 height 28
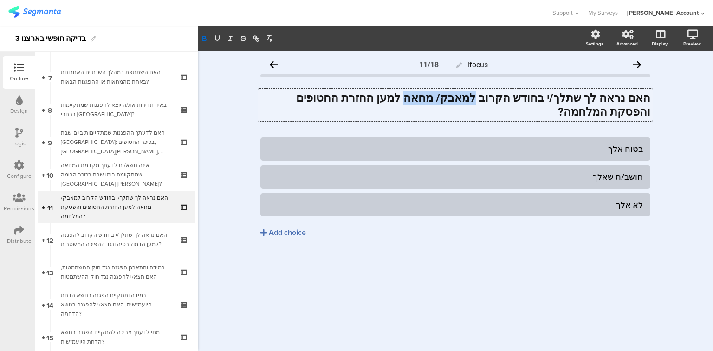
drag, startPoint x: 503, startPoint y: 97, endPoint x: 449, endPoint y: 96, distance: 54.8
click at [449, 96] on div "האם נראה לך שתלך/י בחודש הקרוב למאבק/ מחאה למען החזרת החטופים והפסקת המלחמה? הא…" at bounding box center [455, 105] width 395 height 33
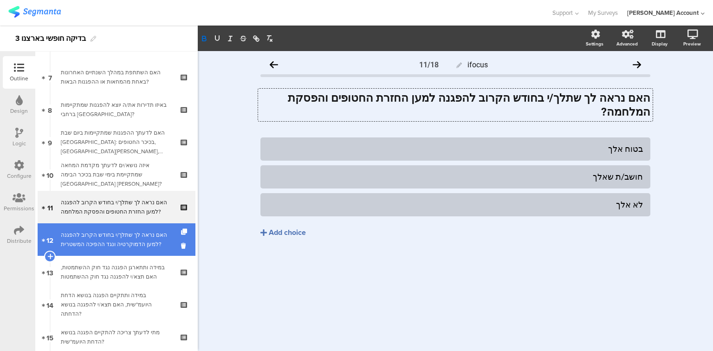
click at [124, 243] on div "האם נראה לך שתלך/י בחודש הקרוב להפגנה למען הדמוקרטיה ונגד ההפיכה המשטרית?" at bounding box center [116, 239] width 111 height 19
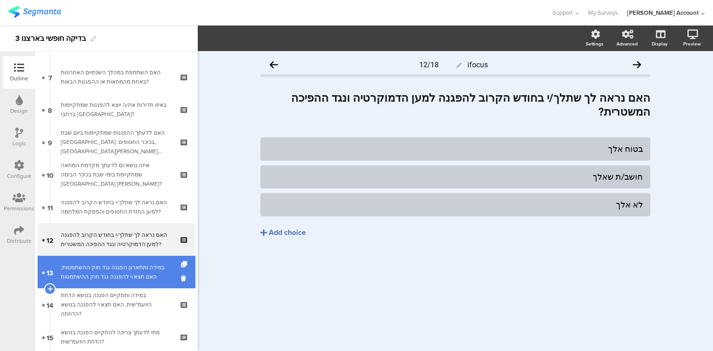
click at [124, 267] on div "במידה ותתארגן הפגנה נגד חוק ההשתמטות, האם תצא/י להפגנה נגד חוק ההשתמטות" at bounding box center [116, 272] width 111 height 19
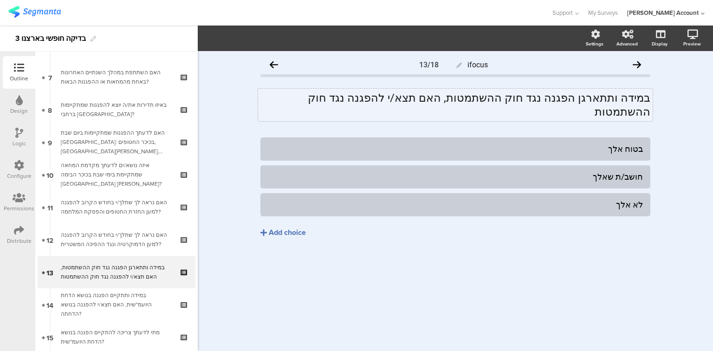
click at [492, 98] on div "במידה ותתארגן הפגנה נגד חוק ההשתמטות, האם תצא/י להפגנה נגד חוק ההשתמטות במידה ו…" at bounding box center [455, 105] width 395 height 33
click at [492, 98] on p "במידה ותתארגן הפגנה נגד חוק ההשתמטות, האם תצא/י להפגנה נגד חוק ההשתמטות" at bounding box center [456, 105] width 390 height 28
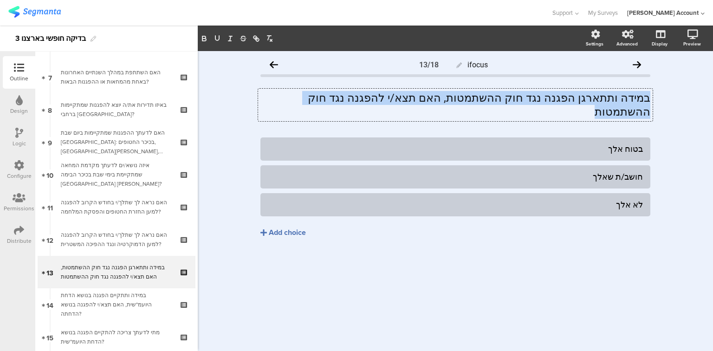
click at [492, 98] on p "במידה ותתארגן הפגנה נגד חוק ההשתמטות, האם תצא/י להפגנה נגד חוק ההשתמטות" at bounding box center [456, 105] width 390 height 28
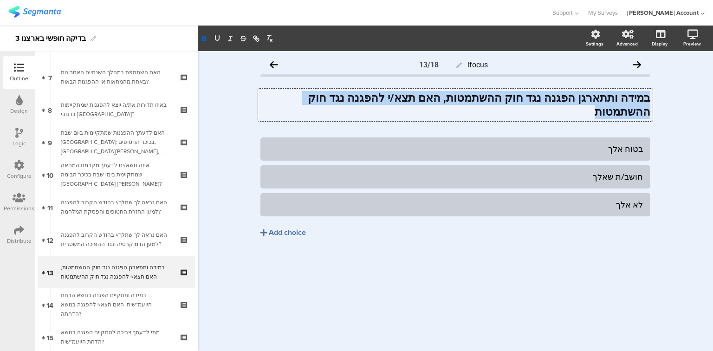
click at [308, 98] on p "במידה ותתארגן הפגנה נגד חוק ההשתמטות, האם תצא/י להפגנה נגד חוק ההשתמטות" at bounding box center [456, 105] width 390 height 28
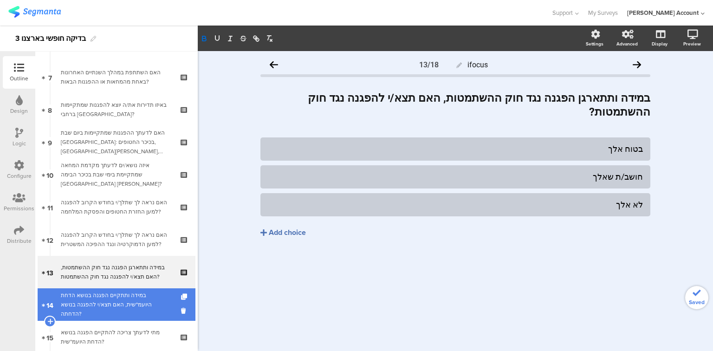
click at [86, 308] on div "במידה ותתקיים הפגנה בנושא הדחת היועמ"שית, האם תצא/י להפגנה בנושא הדחתה?" at bounding box center [116, 305] width 111 height 28
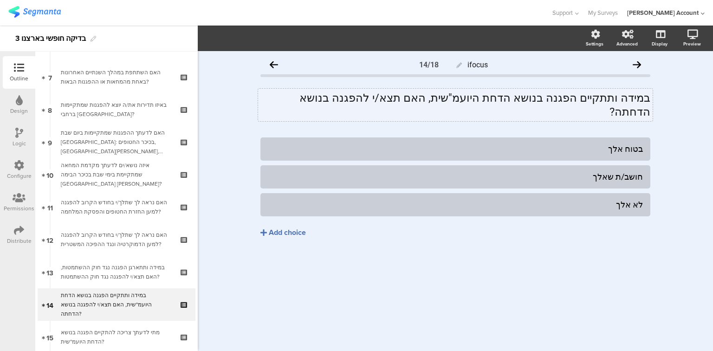
click at [459, 97] on div "במידה ותתקיים הפגנה בנושא הדחת היועמ"שית, האם תצא/י להפגנה בנושא הדחתה? במידה ו…" at bounding box center [455, 105] width 395 height 33
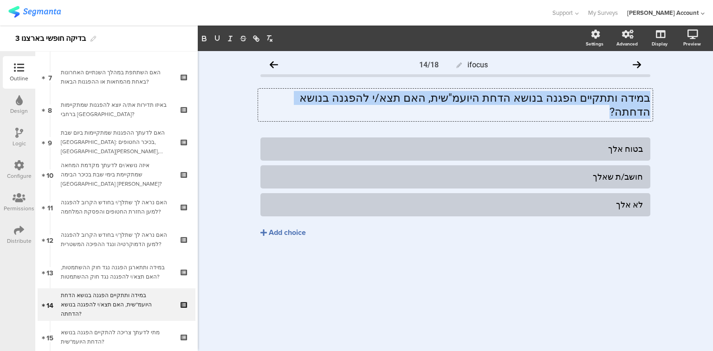
click at [459, 97] on p "במידה ותתקיים הפגנה בנושא הדחת היועמ"שית, האם תצא/י להפגנה בנושא הדחתה?" at bounding box center [456, 105] width 390 height 28
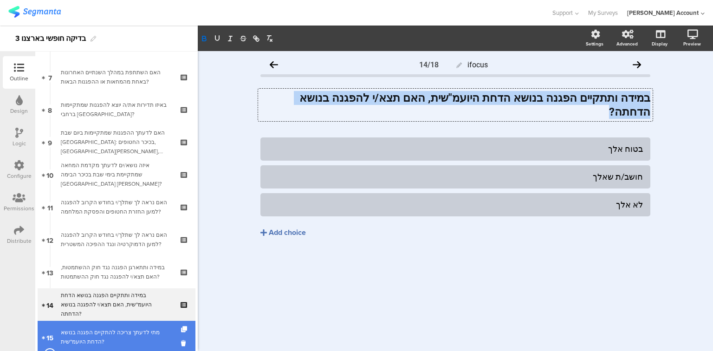
click at [85, 328] on div "מתי לדעתך צריכה להתקיים הפגנה בנושא הדחת היועמ"שית?" at bounding box center [116, 337] width 111 height 19
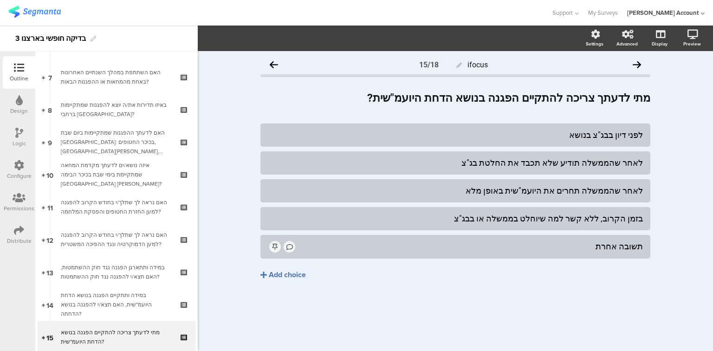
click at [16, 141] on div "Logic" at bounding box center [19, 143] width 13 height 8
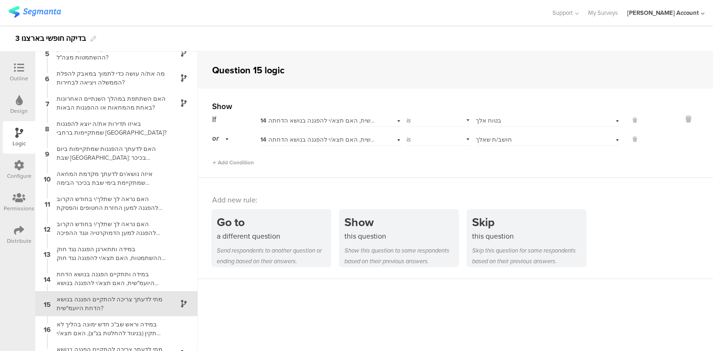
scroll to position [152, 0]
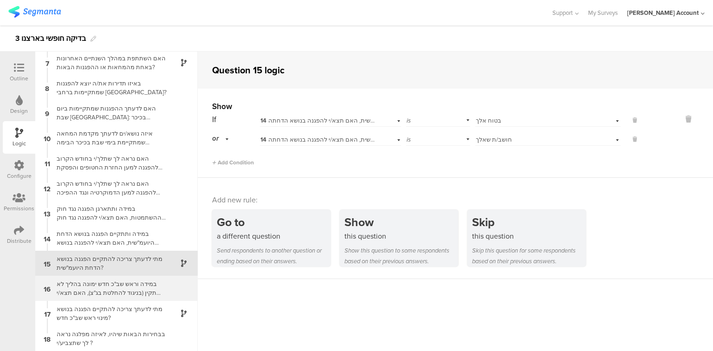
click at [96, 288] on div "במידה וראש שב"כ חדש ימונה בהליך לא תקין (בניגוד להחלטת בג"צ), האם תצא/י להפגנה …" at bounding box center [109, 289] width 116 height 18
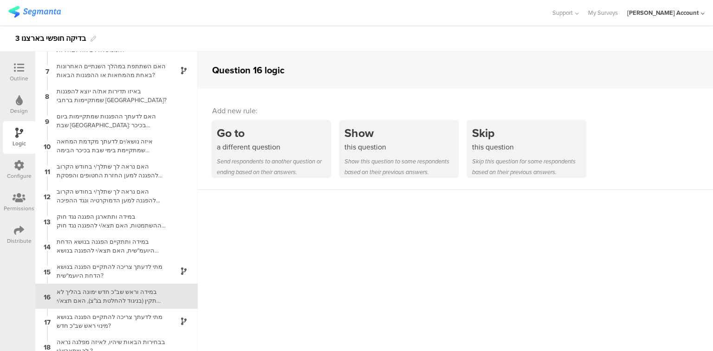
scroll to position [152, 0]
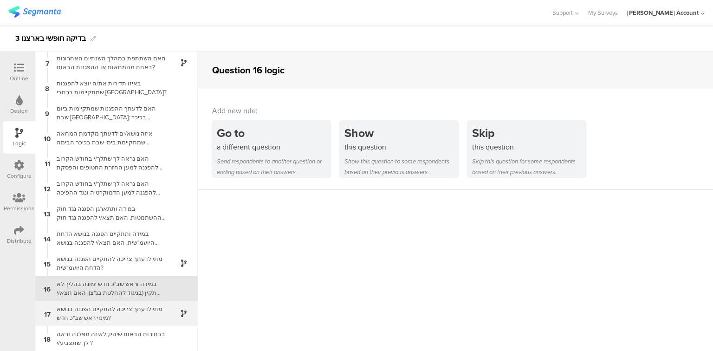
click at [98, 312] on div "מתי לדעתך צריכה להתקיים הפגנה בנושא מינוי ראש שב"כ חדש?" at bounding box center [109, 314] width 116 height 18
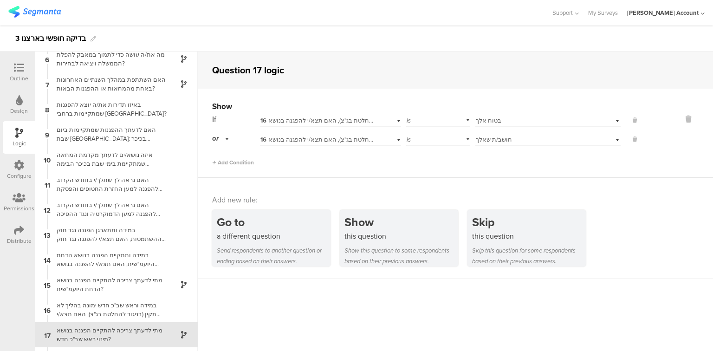
scroll to position [152, 0]
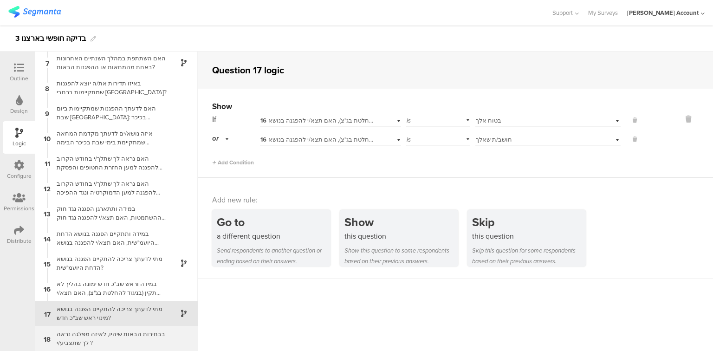
click at [98, 340] on div "בבחירות הבאות שיהיו, לאיזה מפלגה נראה לך שתצביע/י ?" at bounding box center [109, 339] width 116 height 18
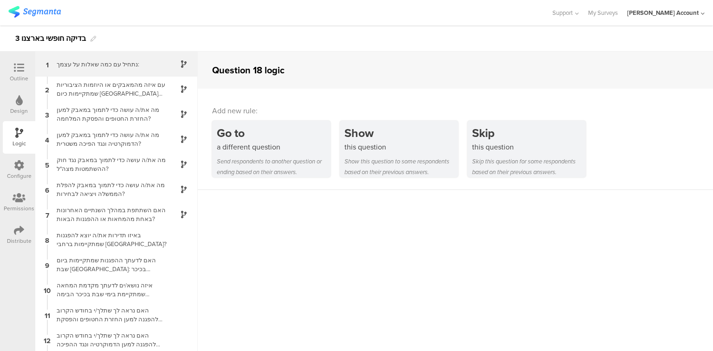
click at [115, 65] on div "נתחיל עם כמה ﻿שאלות על עצמך:" at bounding box center [109, 64] width 116 height 9
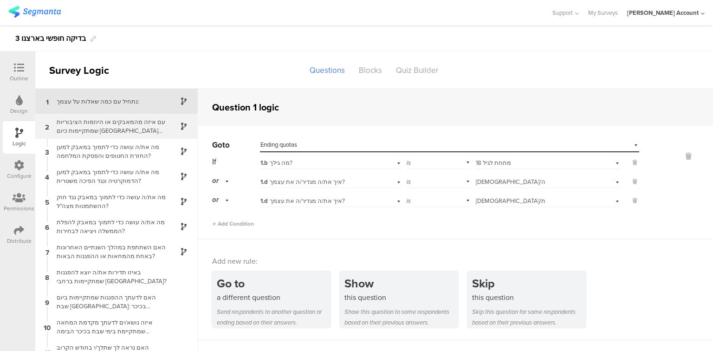
click at [111, 120] on div "עם איזה מהמאבקים או היוזמות הציבוריות שמתקיימות כיום [GEOGRAPHIC_DATA] את/ה מרג…" at bounding box center [109, 126] width 116 height 18
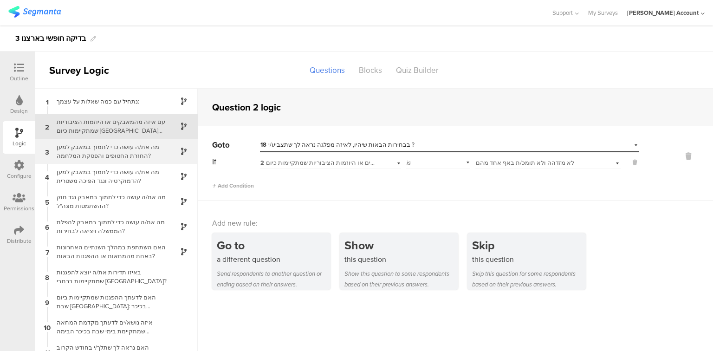
click at [110, 150] on div "מה את/ה עושה כדי לתמוך במאבק למען החזרת החטופים והפסקת המלחמה?" at bounding box center [109, 152] width 116 height 18
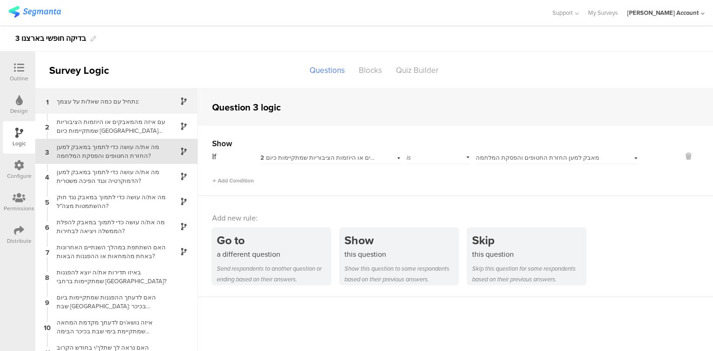
click at [87, 109] on div "1 נתחיל עם כמה ﻿שאלות על עצמך:" at bounding box center [116, 101] width 163 height 25
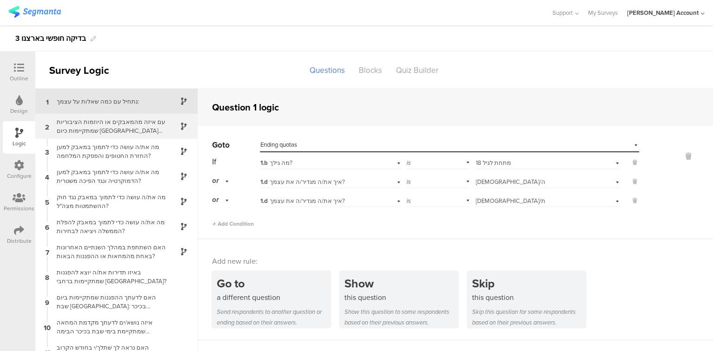
click at [91, 128] on div "עם איזה מהמאבקים או היוזמות הציבוריות שמתקיימות כיום [GEOGRAPHIC_DATA] את/ה מרג…" at bounding box center [109, 126] width 116 height 18
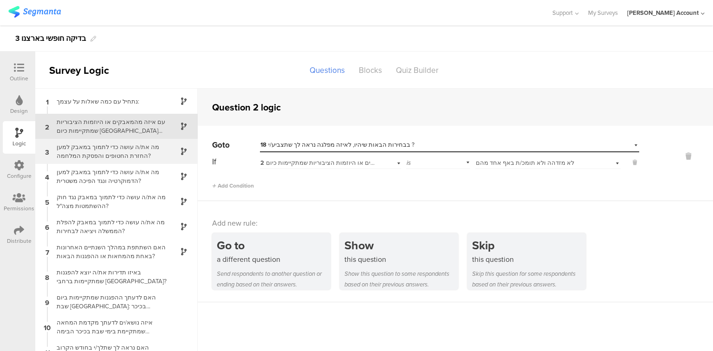
click at [95, 145] on div "מה את/ה עושה כדי לתמוך במאבק למען החזרת החטופים והפסקת המלחמה?" at bounding box center [109, 152] width 116 height 18
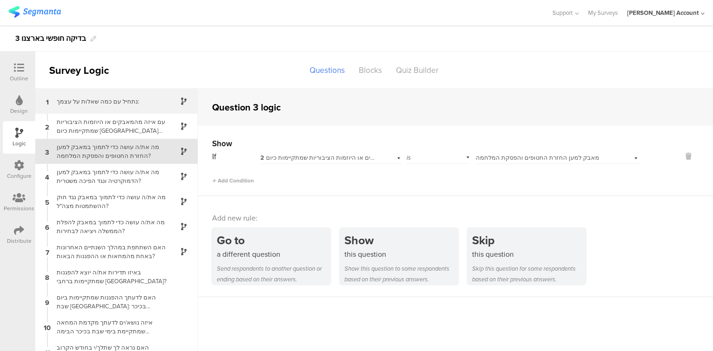
click at [89, 99] on div "נתחיל עם כמה ﻿שאלות על עצמך:" at bounding box center [109, 101] width 116 height 9
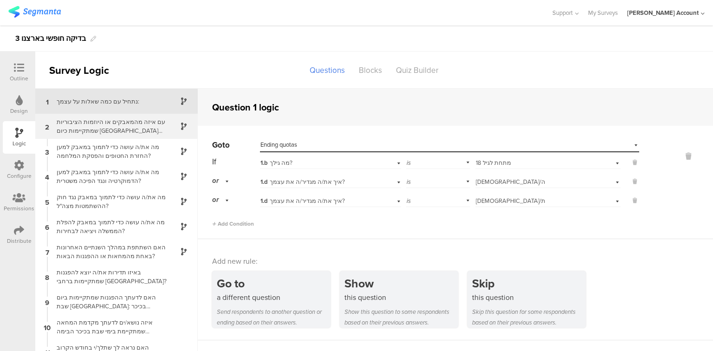
click at [86, 119] on div "עם איזה מהמאבקים או היוזמות הציבוריות שמתקיימות כיום [GEOGRAPHIC_DATA] את/ה מרג…" at bounding box center [109, 126] width 116 height 18
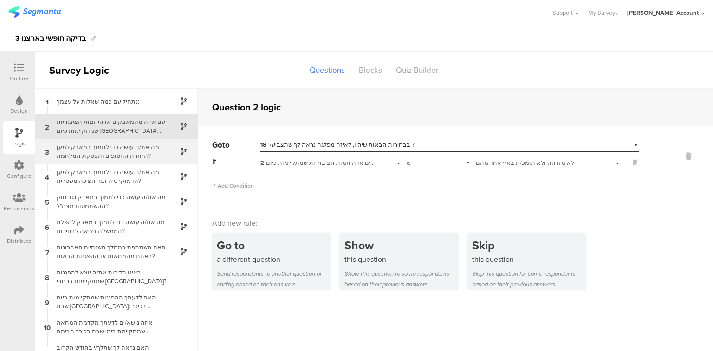
click at [89, 156] on div "מה את/ה עושה כדי לתמוך במאבק למען החזרת החטופים והפסקת המלחמה?" at bounding box center [109, 152] width 116 height 18
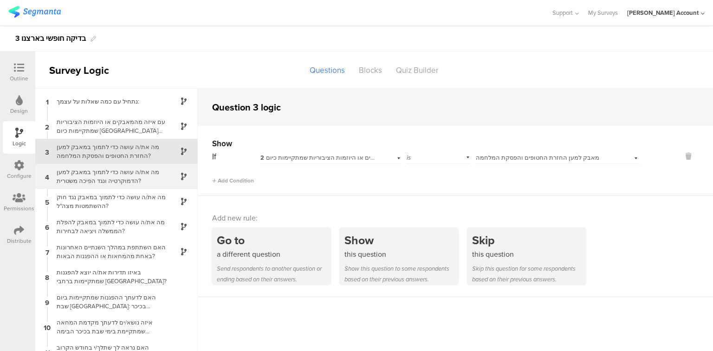
click at [93, 173] on div "מה את/ה עושה כדי לתמוך במאבק למען הדמוקרטיה ונגד הפיכה משטרית?" at bounding box center [109, 177] width 116 height 18
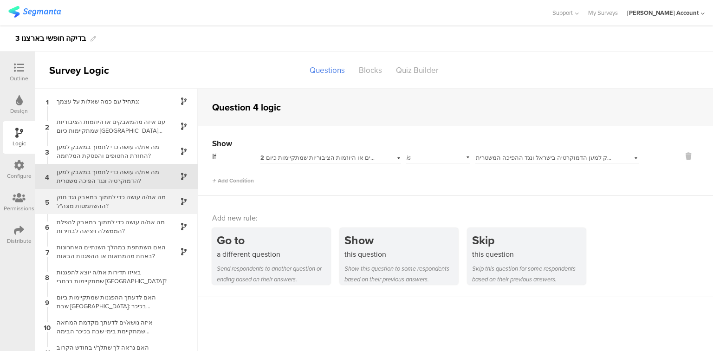
click at [97, 197] on div "מה את/ה עושה כדי לתמוך במאבק נגד חוק ההשתמטות מצה"ל?" at bounding box center [109, 202] width 116 height 18
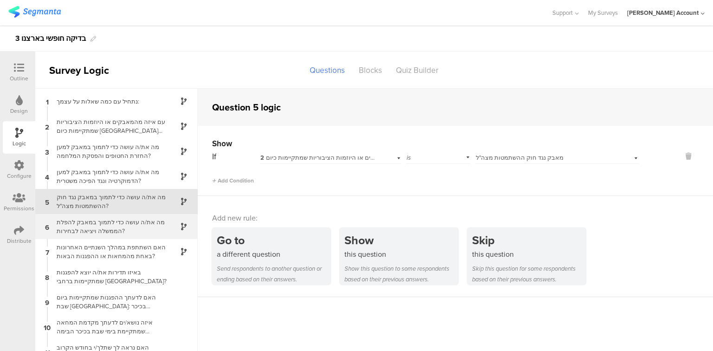
click at [106, 230] on div "מה את/ה עושה כדי לתמוך במאבק להפלת הממשלה ויציאה לבחירות?" at bounding box center [109, 227] width 116 height 18
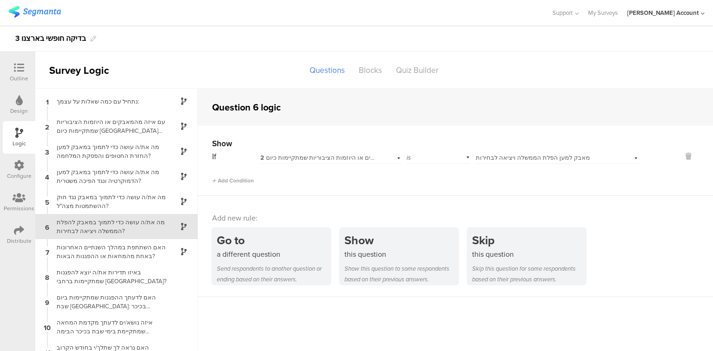
scroll to position [25, 0]
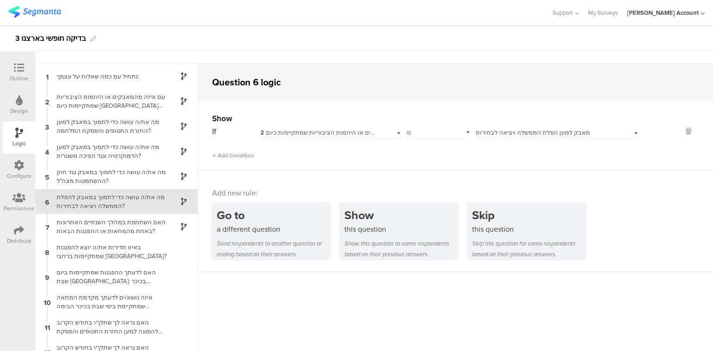
click at [106, 230] on div "האם השתתפת במהלך השנתיים האחרונות באחת מהמחאות או ההפגנות הבאות?" at bounding box center [109, 227] width 116 height 18
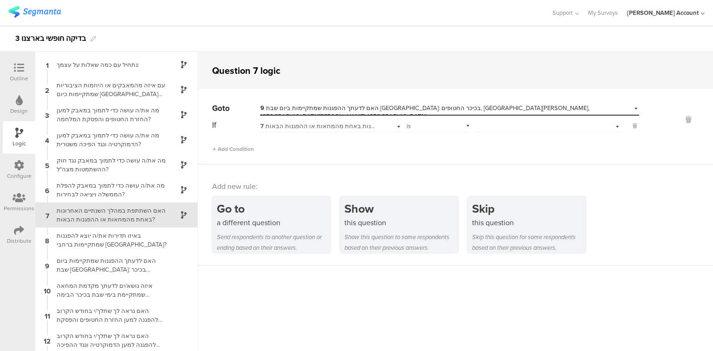
scroll to position [13, 0]
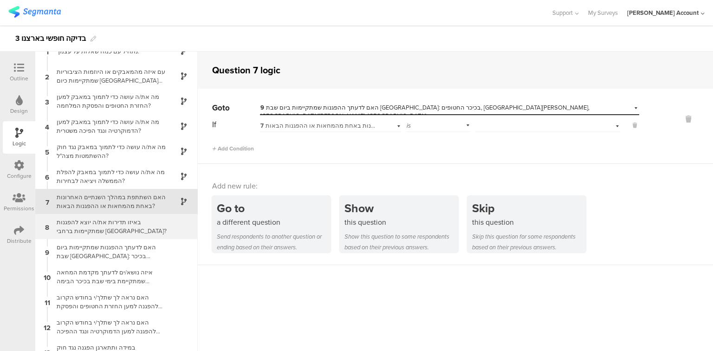
click at [107, 230] on div "באיזו תדירות את/ה יוצא להפגנות שמתקיימות ברחבי [GEOGRAPHIC_DATA]?" at bounding box center [109, 227] width 116 height 18
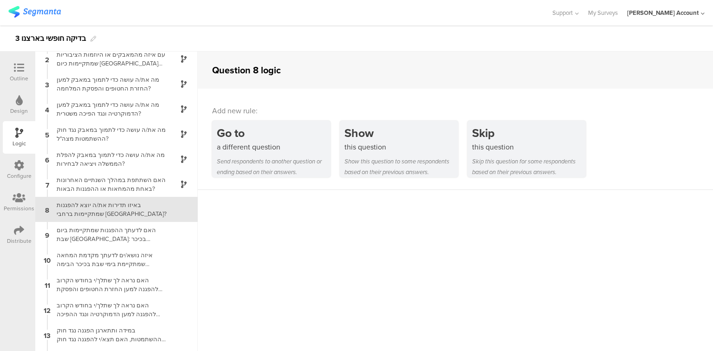
scroll to position [38, 0]
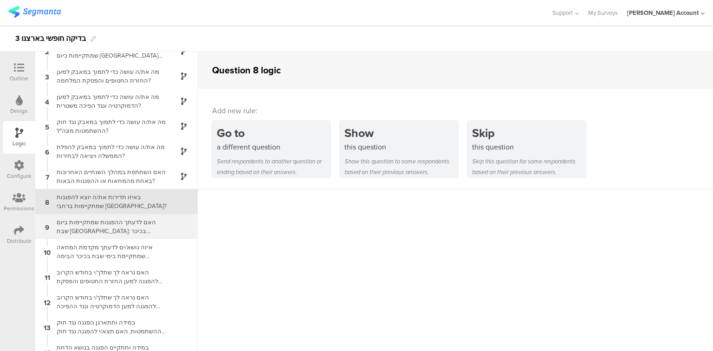
click at [104, 235] on div "9 האם לדעתך ההפגנות שמתקיימות ביום שבת בתל אביב: בכיכר החטופים, גשר בגין, צומת …" at bounding box center [116, 226] width 163 height 25
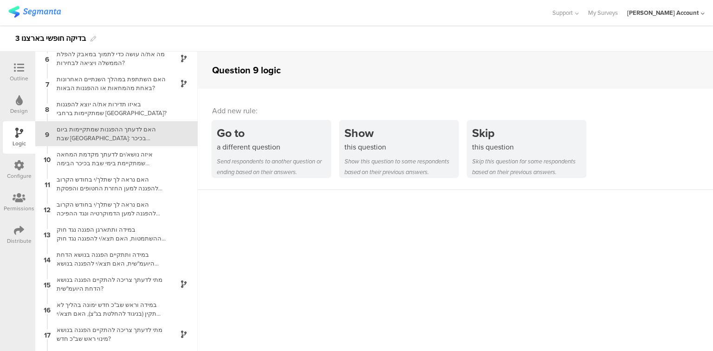
scroll to position [152, 0]
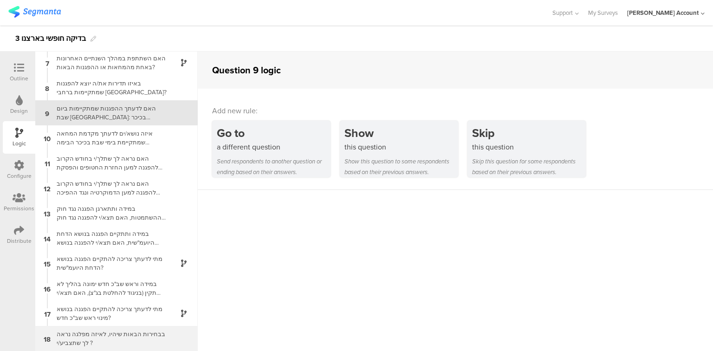
click at [128, 338] on div "בבחירות הבאות שיהיו, לאיזה מפלגה נראה לך שתצביע/י ?" at bounding box center [109, 339] width 116 height 18
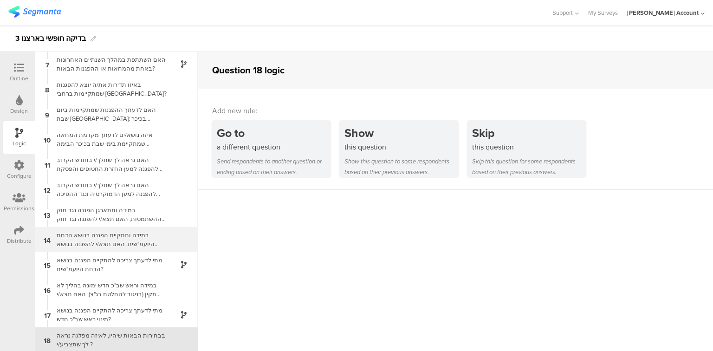
scroll to position [152, 0]
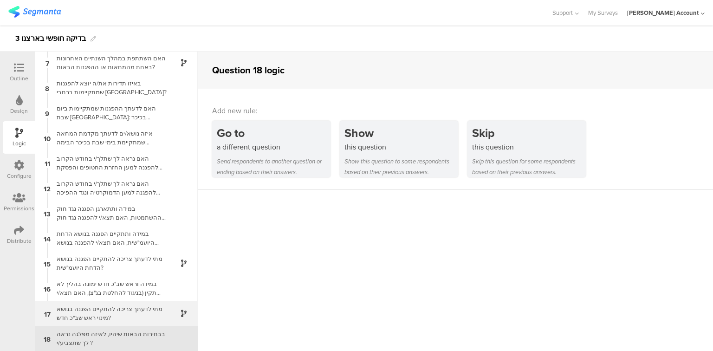
click at [122, 318] on div "מתי לדעתך צריכה להתקיים הפגנה בנושא מינוי ראש שב"כ חדש?" at bounding box center [109, 314] width 116 height 18
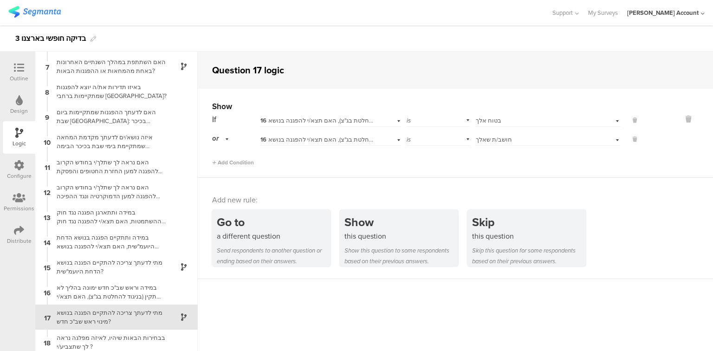
scroll to position [152, 0]
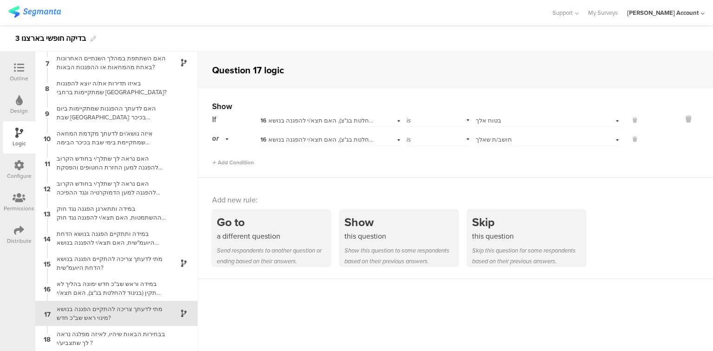
click at [12, 68] on div at bounding box center [19, 69] width 19 height 12
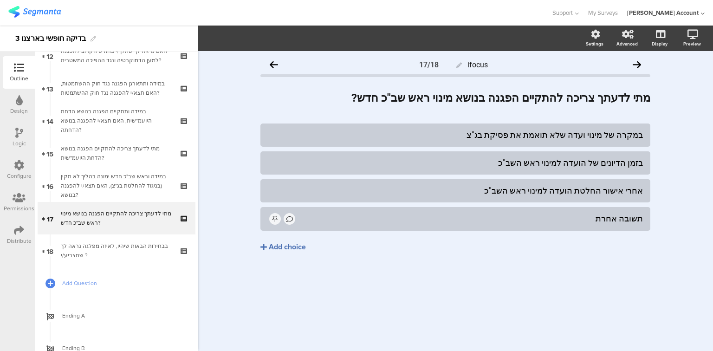
scroll to position [424, 0]
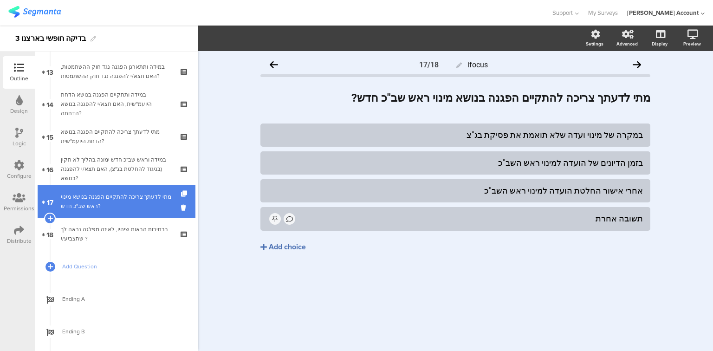
click at [97, 210] on div "מתי לדעתך צריכה להתקיים הפגנה בנושא מינוי ראש שב"כ חדש?" at bounding box center [116, 201] width 111 height 19
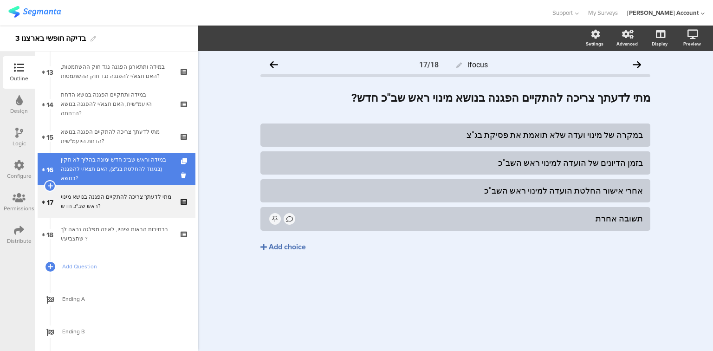
click at [98, 175] on div "במידה וראש שב"כ חדש ימונה בהליך לא תקין (בניגוד להחלטת בג"צ), האם תצא/י להפגנה …" at bounding box center [116, 169] width 111 height 28
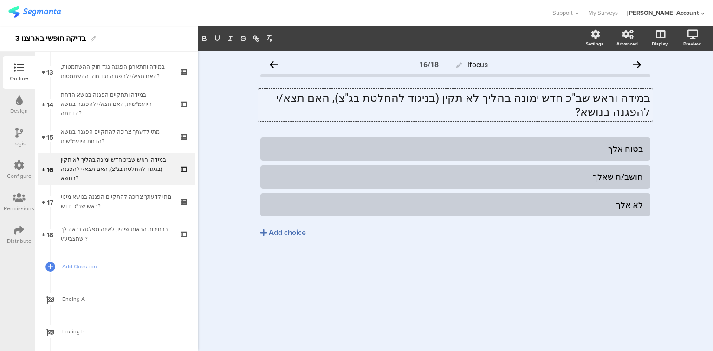
click at [345, 100] on div "במידה וראש שב"כ חדש ימונה בהליך לא תקין (בניגוד להחלטת בג"צ), האם תצא/י להפגנה …" at bounding box center [455, 105] width 395 height 33
click at [345, 100] on p "במידה וראש שב"כ חדש ימונה בהליך לא תקין (בניגוד להחלטת בג"צ), האם תצא/י להפגנה …" at bounding box center [456, 105] width 390 height 28
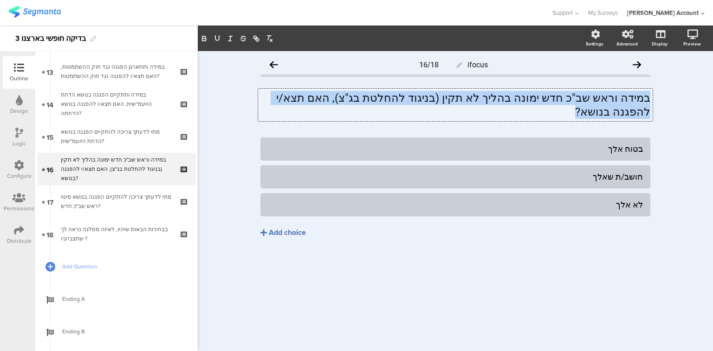
click at [345, 100] on p "במידה וראש שב"כ חדש ימונה בהליך לא תקין (בניגוד להחלטת בג"צ), האם תצא/י להפגנה …" at bounding box center [456, 105] width 390 height 28
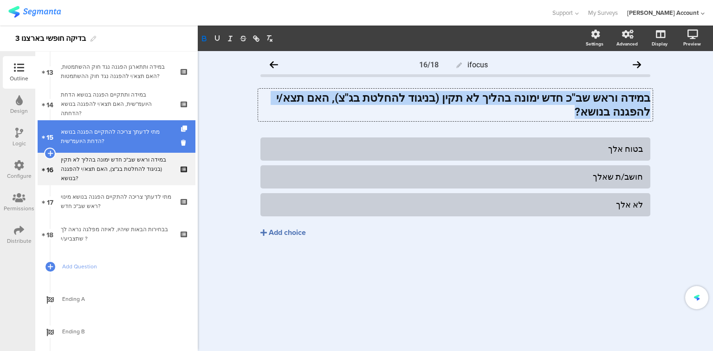
click at [105, 135] on div "מתי לדעתך צריכה להתקיים הפגנה בנושא הדחת היועמ"שית?" at bounding box center [116, 136] width 111 height 19
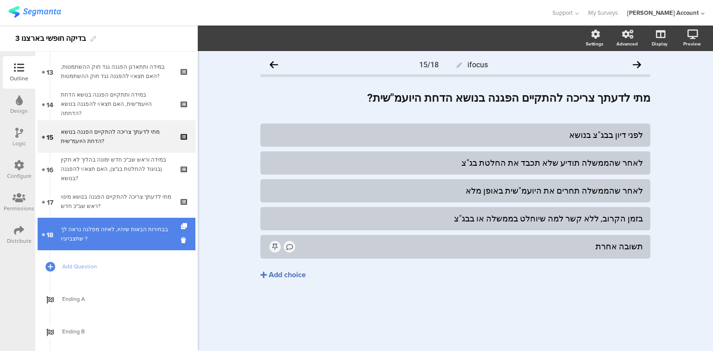
click at [125, 228] on div "בבחירות הבאות שיהיו, לאיזה מפלגה נראה לך שתצביע/י ?" at bounding box center [116, 234] width 111 height 19
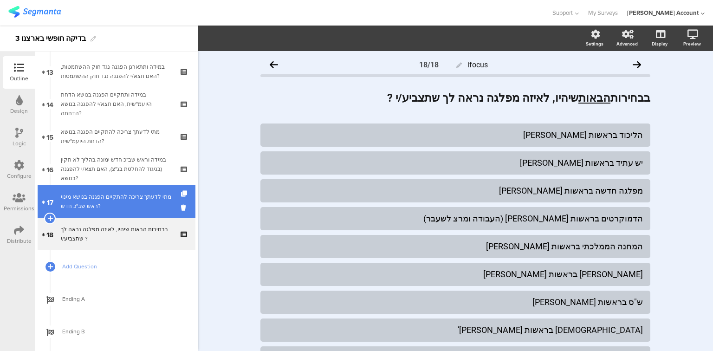
click at [121, 206] on div "מתי לדעתך צריכה להתקיים הפגנה בנושא מינוי ראש שב"כ חדש?" at bounding box center [116, 201] width 111 height 19
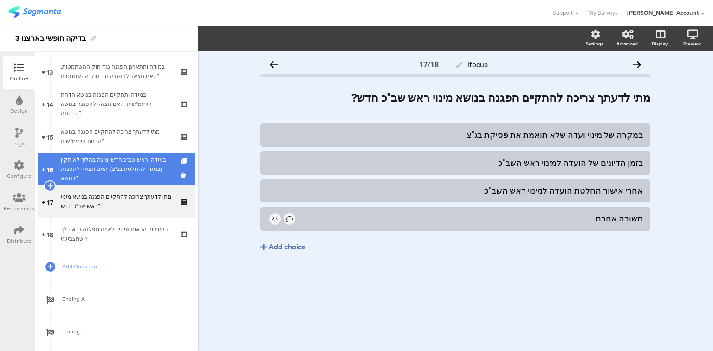
click at [114, 163] on div "במידה וראש שב"כ חדש ימונה בהליך לא תקין (בניגוד להחלטת בג"צ), האם תצא/י להפגנה …" at bounding box center [116, 169] width 111 height 28
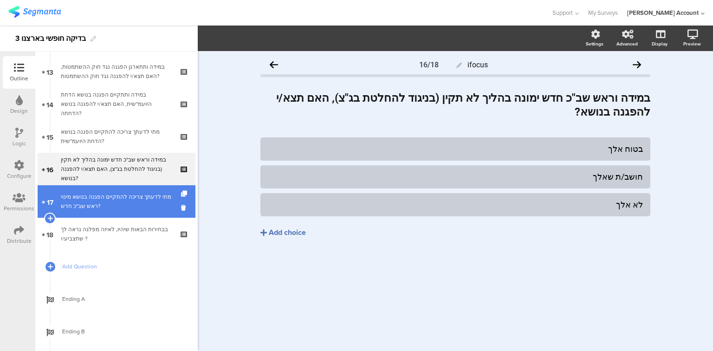
click at [118, 197] on div "מתי לדעתך צריכה להתקיים הפגנה בנושא מינוי ראש שב"כ חדש?" at bounding box center [116, 201] width 111 height 19
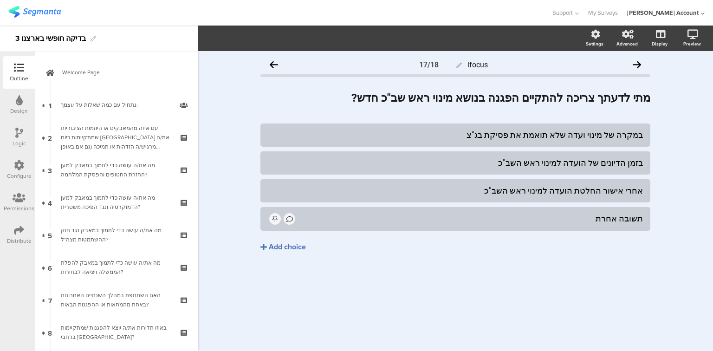
click at [16, 137] on icon at bounding box center [19, 133] width 8 height 10
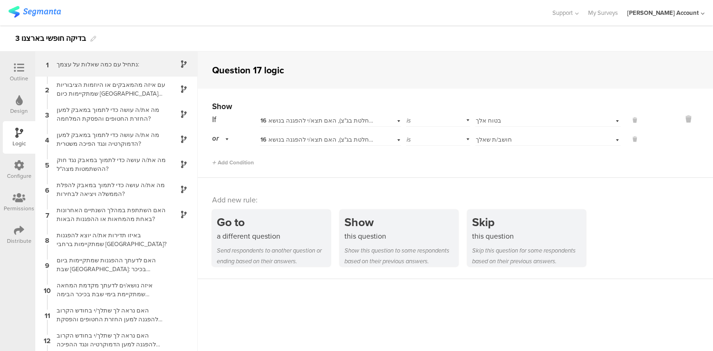
click at [91, 63] on div "נתחיל עם כמה ﻿שאלות על עצמך:" at bounding box center [109, 64] width 116 height 9
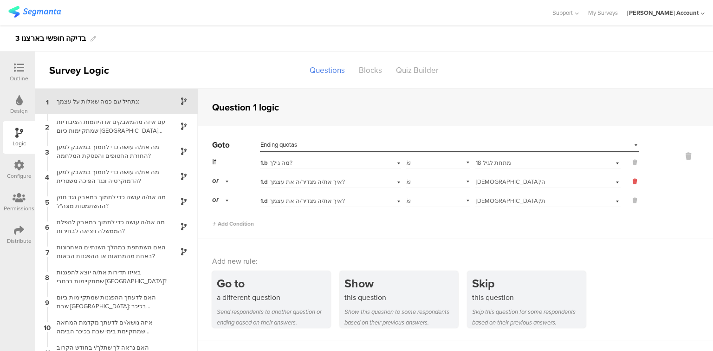
click at [633, 182] on icon at bounding box center [635, 181] width 4 height 8
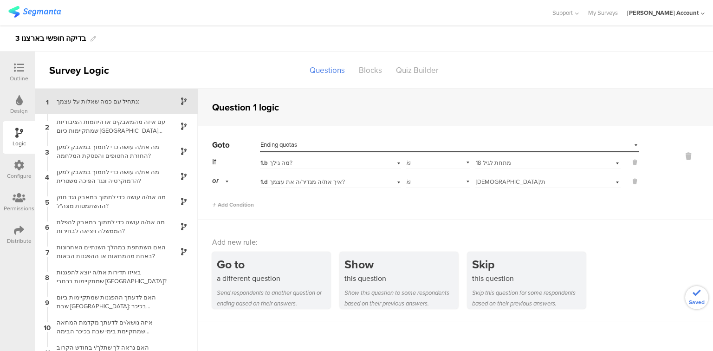
click at [26, 65] on div at bounding box center [19, 69] width 19 height 12
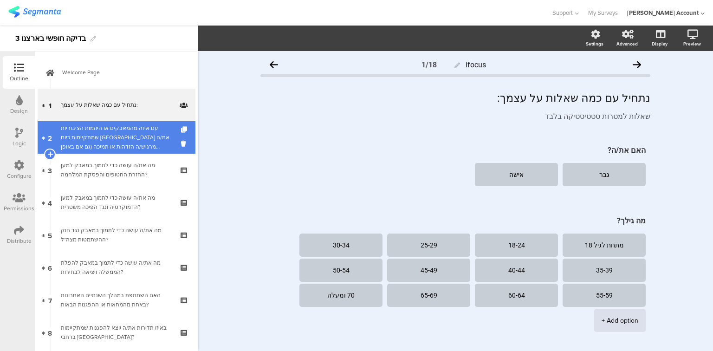
click at [132, 141] on div "עם איזה מהמאבקים או היוזמות הציבוריות שמתקיימות כיום [GEOGRAPHIC_DATA] את/ה מרג…" at bounding box center [116, 138] width 111 height 28
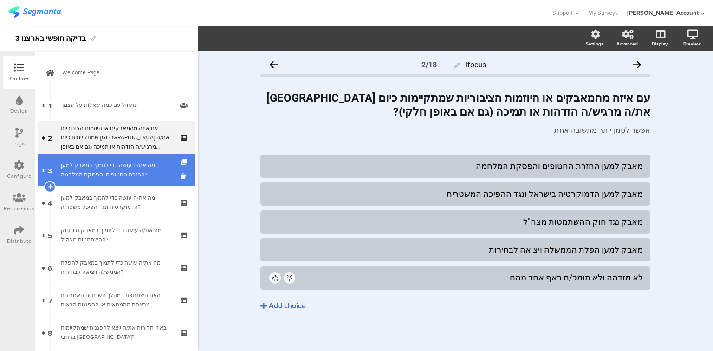
click at [102, 173] on div "מה את/ה עושה כדי לתמוך במאבק למען החזרת החטופים והפסקת המלחמה?" at bounding box center [116, 170] width 111 height 19
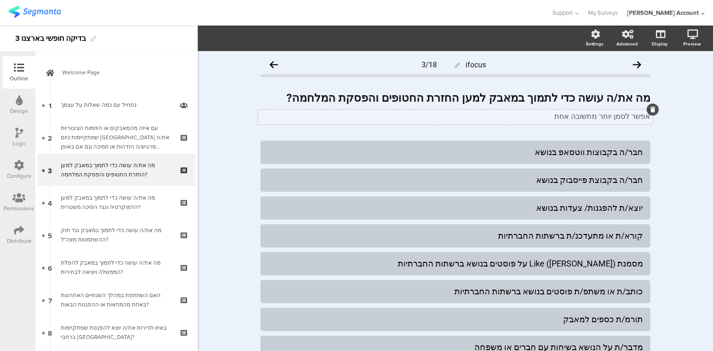
click at [580, 115] on div "אפשר לסמן יותר מתשובה אחת אפשר לסמן יותר מתשובה אחת" at bounding box center [455, 117] width 395 height 15
click at [580, 115] on p "אפשר לסמן יותר מתשובה אחת" at bounding box center [456, 116] width 390 height 9
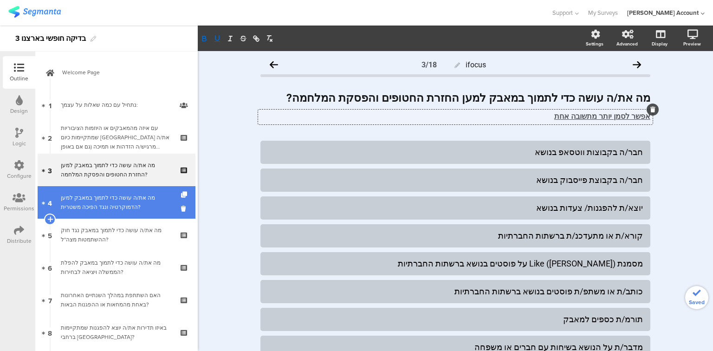
click at [84, 198] on div "מה את/ה עושה כדי לתמוך במאבק למען הדמוקרטיה ונגד הפיכה משטרית?" at bounding box center [116, 202] width 111 height 19
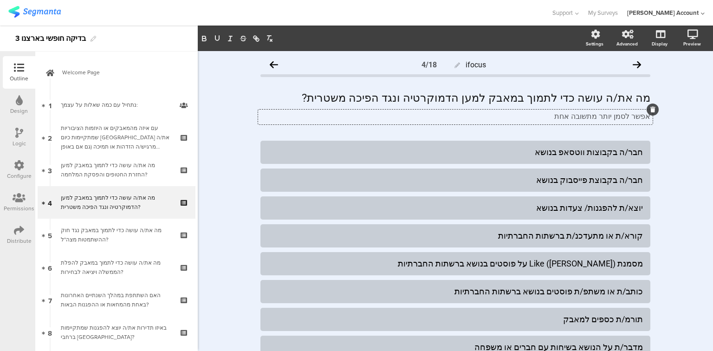
click at [589, 114] on div "אפשר לסמן יותר מתשובה אחת אפשר לסמן יותר מתשובה אחת אפשר לסמן יותר מתשובה אחת" at bounding box center [455, 117] width 395 height 15
click at [589, 114] on p "אפשר לסמן יותר מתשובה אחת" at bounding box center [456, 116] width 390 height 9
click at [463, 97] on div "מה את/ה עושה כדי לתמוך במאבק למען הדמוקרטיה ונגד הפיכה משטרית? מה את/ה עושה כדי…" at bounding box center [455, 98] width 395 height 19
click at [463, 97] on p "מה את/ה עושה כדי לתמוך במאבק למען הדמוקרטיה ונגד הפיכה משטרית?" at bounding box center [456, 98] width 390 height 14
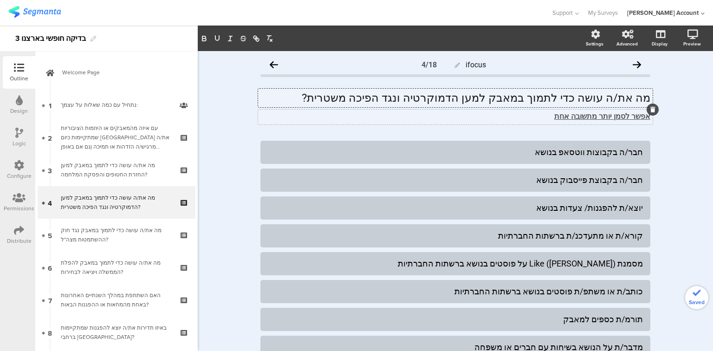
click at [463, 97] on p "מה את/ה עושה כדי לתמוך במאבק למען הדמוקרטיה ונגד הפיכה משטרית?" at bounding box center [456, 98] width 390 height 14
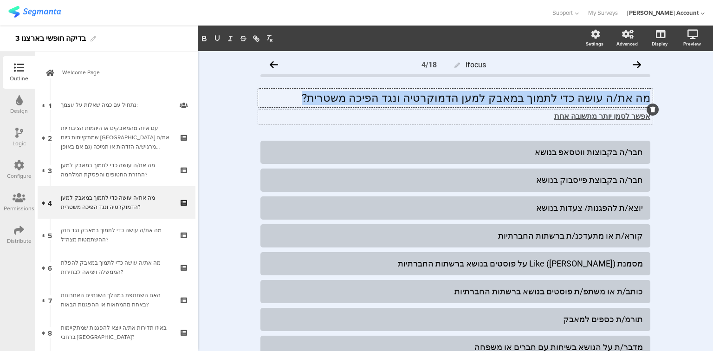
click at [463, 97] on p "מה את/ה עושה כדי לתמוך במאבק למען הדמוקרטיה ונגד הפיכה משטרית?" at bounding box center [456, 98] width 390 height 14
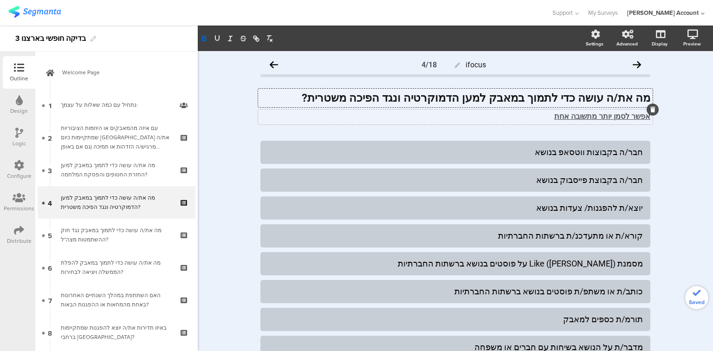
click at [14, 134] on div "Logic" at bounding box center [19, 137] width 33 height 33
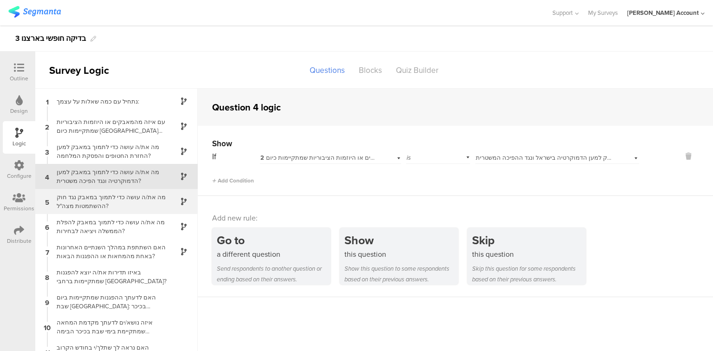
click at [95, 204] on div "מה את/ה עושה כדי לתמוך במאבק נגד חוק ההשתמטות מצה"ל?" at bounding box center [109, 202] width 116 height 18
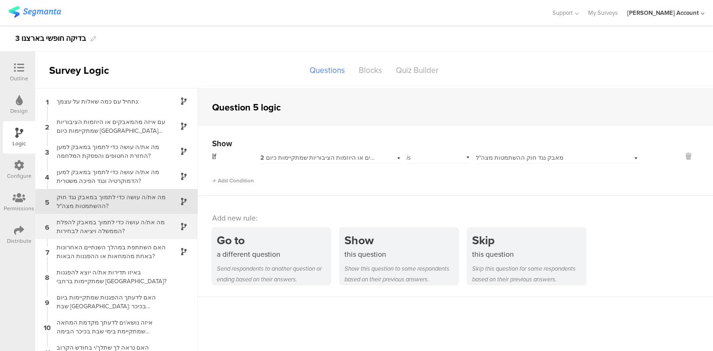
click at [101, 224] on div "מה את/ה עושה כדי לתמוך במאבק להפלת הממשלה ויציאה לבחירות?" at bounding box center [109, 227] width 116 height 18
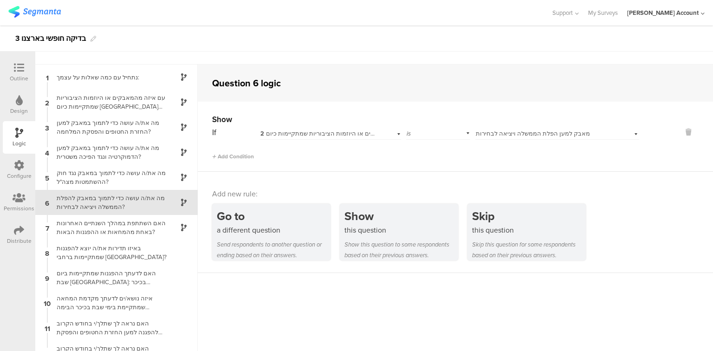
scroll to position [25, 0]
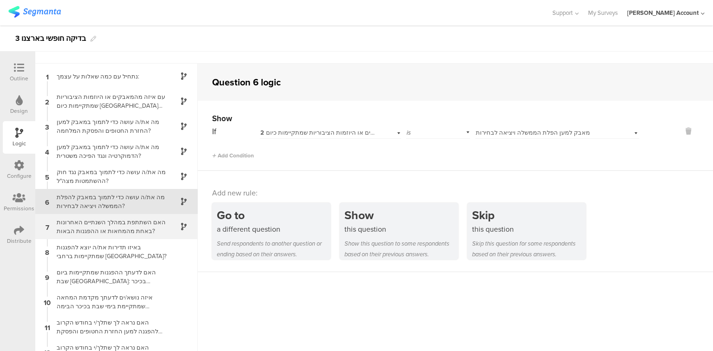
click at [101, 228] on div "האם השתתפת במהלך השנתיים האחרונות באחת מהמחאות או ההפגנות הבאות?" at bounding box center [109, 227] width 116 height 18
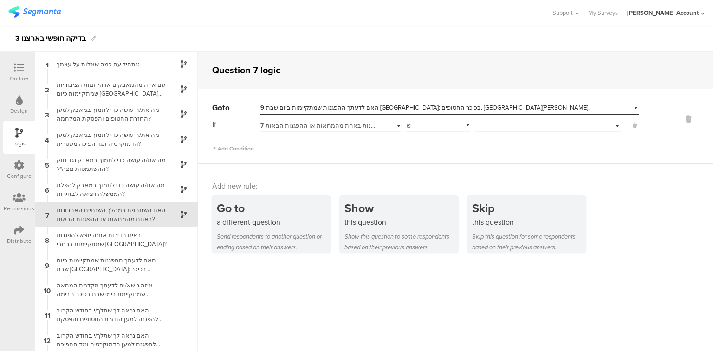
scroll to position [13, 0]
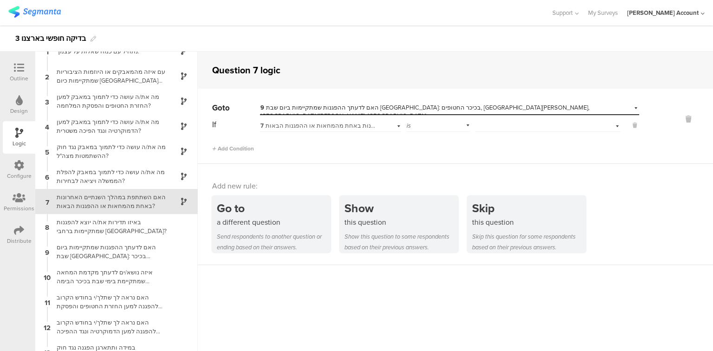
click at [551, 126] on div "Select answer..." at bounding box center [548, 124] width 145 height 14
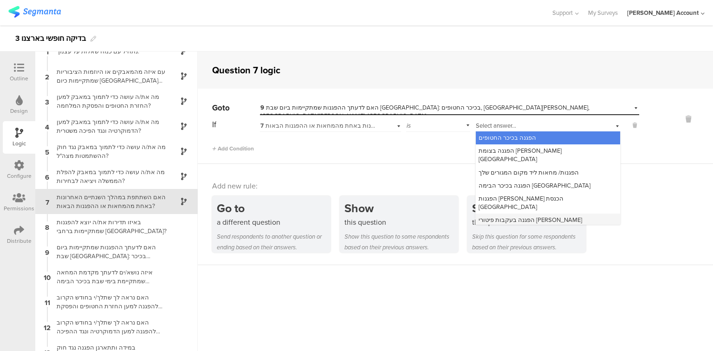
scroll to position [12, 0]
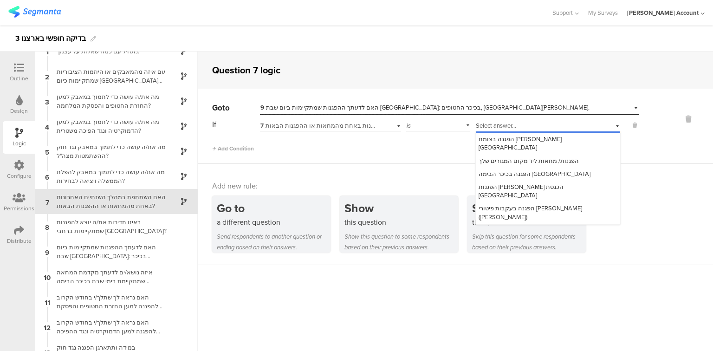
click at [542, 237] on div "לא השתתפתי בהפגנות" at bounding box center [548, 243] width 144 height 13
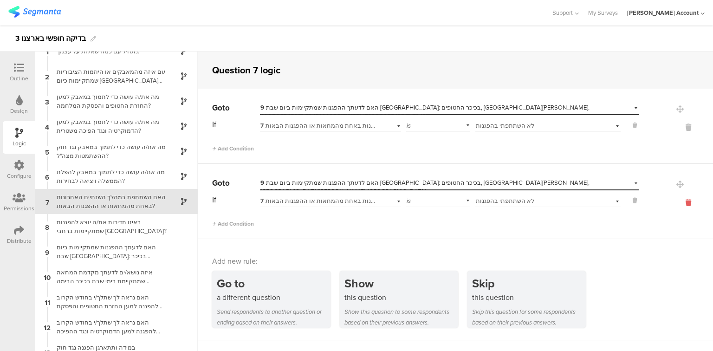
click at [685, 201] on icon at bounding box center [689, 202] width 22 height 11
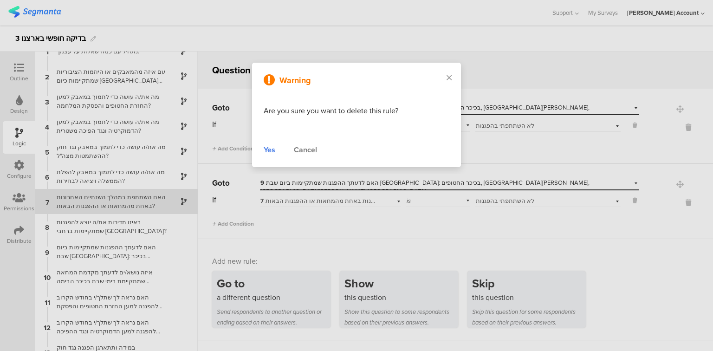
click at [277, 150] on div "Yes Cancel" at bounding box center [357, 149] width 186 height 11
click at [270, 150] on div "Yes" at bounding box center [270, 149] width 12 height 11
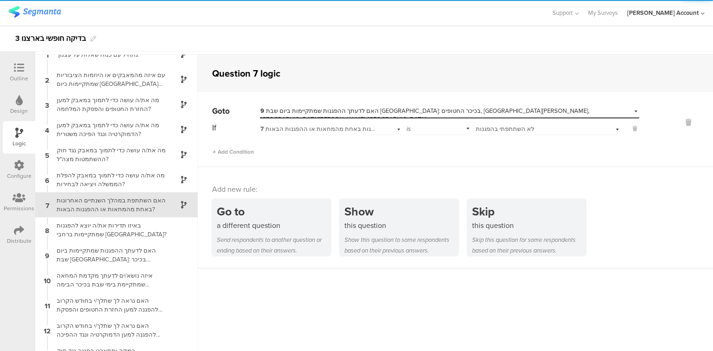
scroll to position [37, 0]
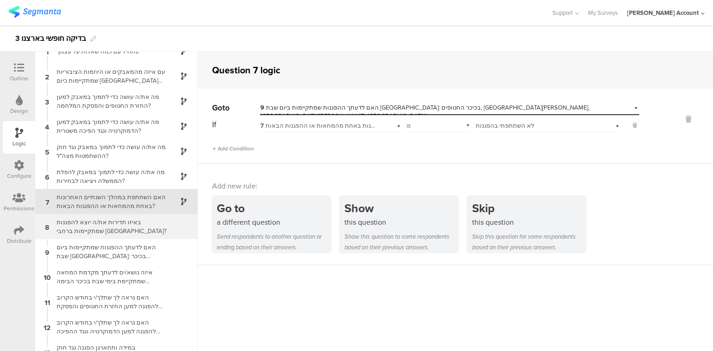
click at [88, 230] on div "באיזו תדירות את/ה יוצא להפגנות שמתקיימות ברחבי [GEOGRAPHIC_DATA]?" at bounding box center [109, 227] width 116 height 18
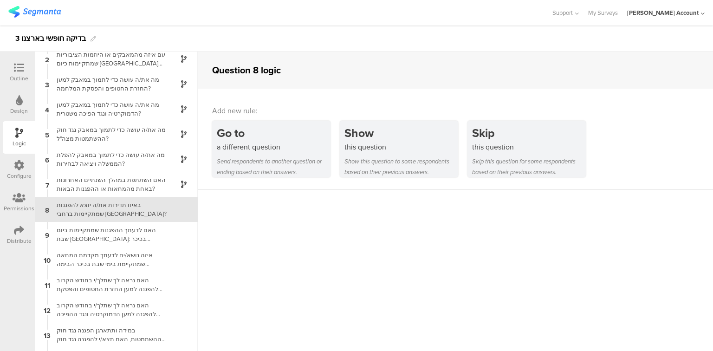
scroll to position [38, 0]
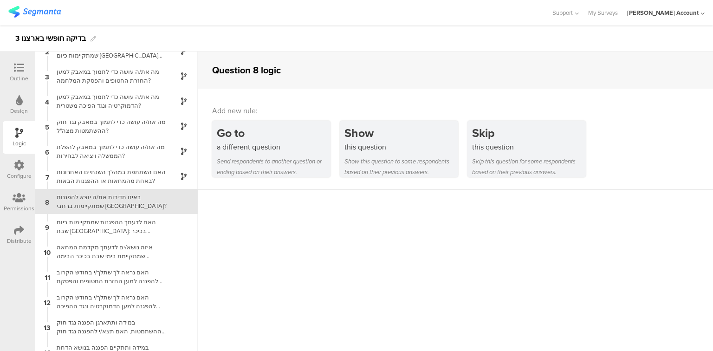
click at [22, 72] on icon at bounding box center [19, 68] width 10 height 10
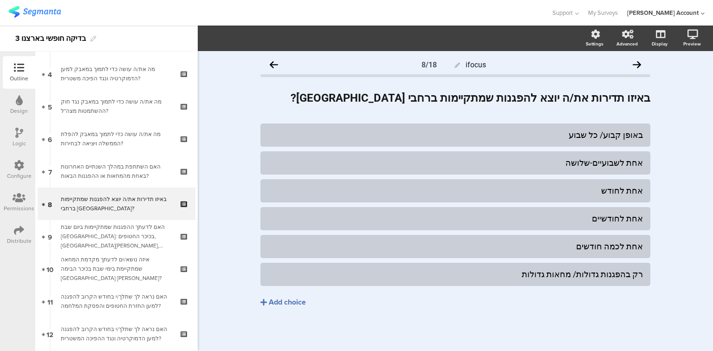
scroll to position [131, 0]
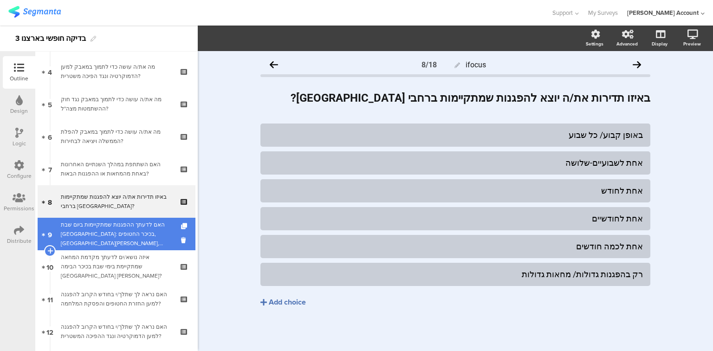
click at [96, 230] on div "האם לדעתך ההפגנות שמתקיימות ביום שבת [GEOGRAPHIC_DATA]: בכיכר החטופים, [GEOGRAP…" at bounding box center [116, 234] width 111 height 28
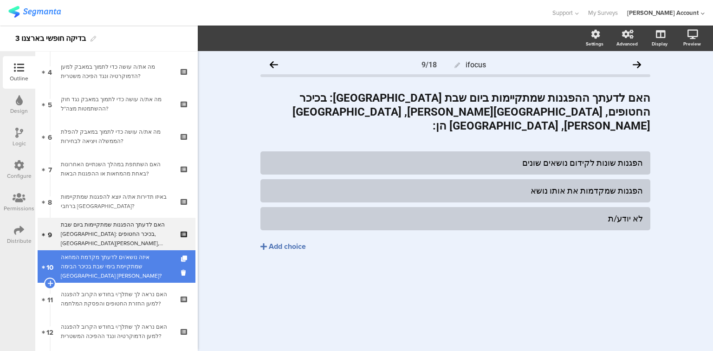
click at [97, 267] on div "איזה נושא/ים לדעתך מקדמת המחאה שמתקיימת בימי שבת בכיכר הבימה [GEOGRAPHIC_DATA] …" at bounding box center [116, 267] width 111 height 28
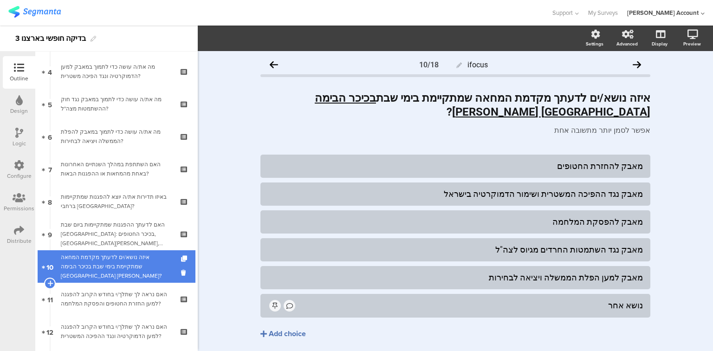
scroll to position [205, 0]
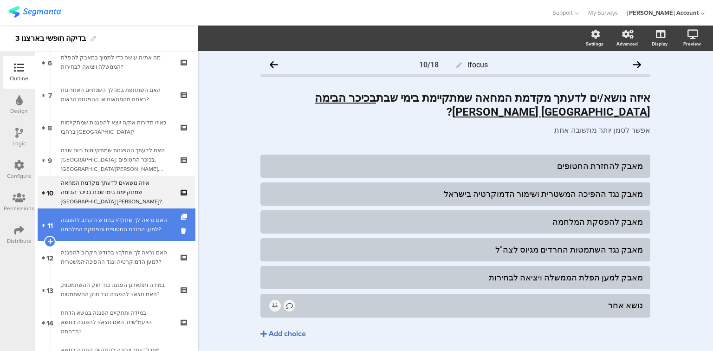
click at [89, 229] on div "האם נראה לך שתלך/י בחודש הקרוב להפגנה למען החזרת החטופים והפסקת המלחמה?" at bounding box center [116, 224] width 111 height 19
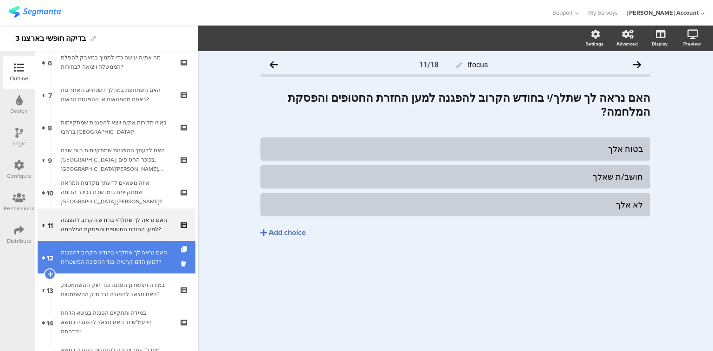
click at [78, 263] on div "האם נראה לך שתלך/י בחודש הקרוב להפגנה למען הדמוקרטיה ונגד ההפיכה המשטרית?" at bounding box center [116, 257] width 111 height 19
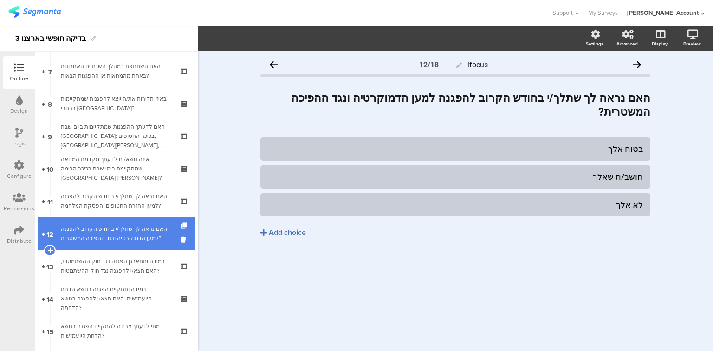
scroll to position [242, 0]
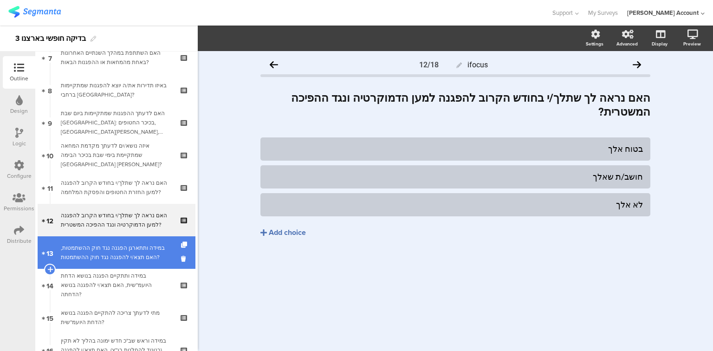
click at [79, 256] on div "במידה ותתארגן הפגנה נגד חוק ההשתמטות, האם תצא/י להפגנה נגד חוק ההשתמטות?" at bounding box center [116, 252] width 111 height 19
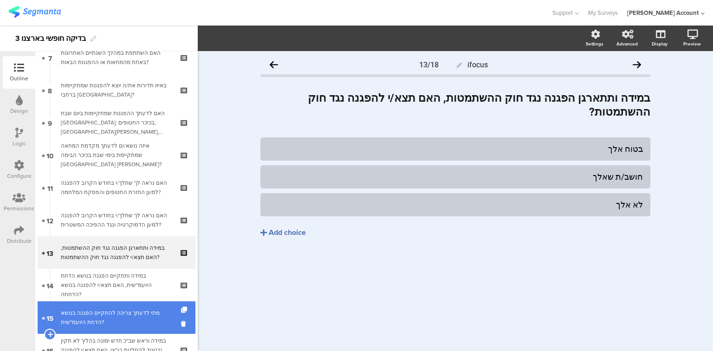
click at [82, 319] on div "מתי לדעתך צריכה להתקיים הפגנה בנושא הדחת היועמ"שית?" at bounding box center [116, 317] width 111 height 19
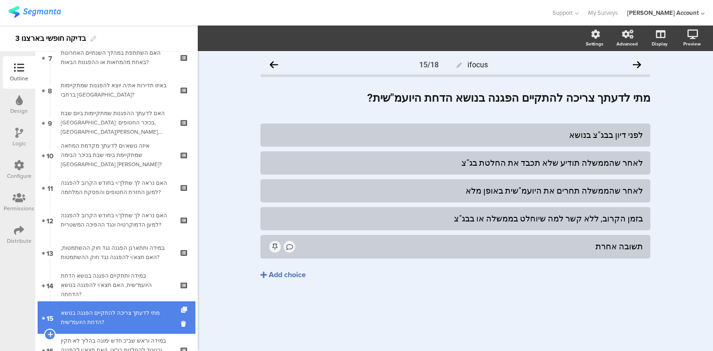
click at [181, 311] on icon at bounding box center [185, 310] width 8 height 6
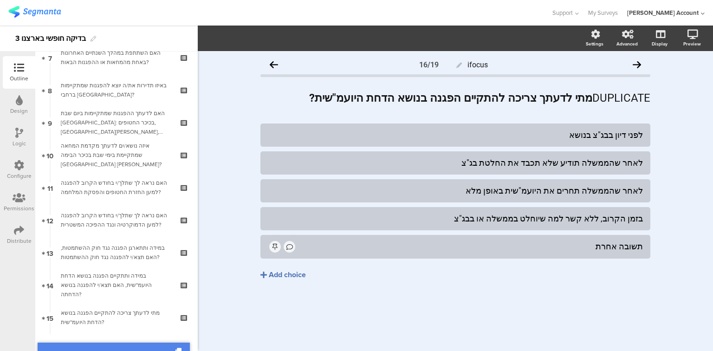
scroll to position [280, 0]
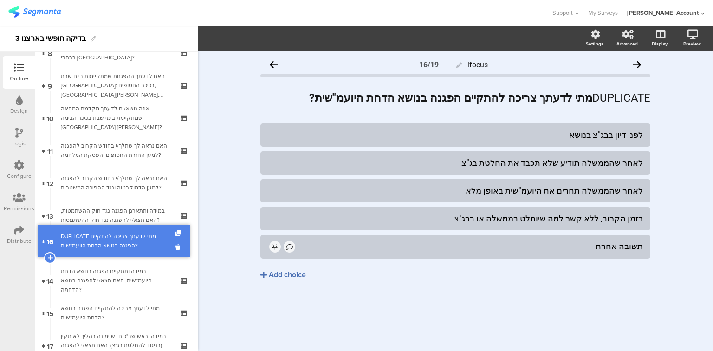
drag, startPoint x: 109, startPoint y: 348, endPoint x: 124, endPoint y: 239, distance: 110.2
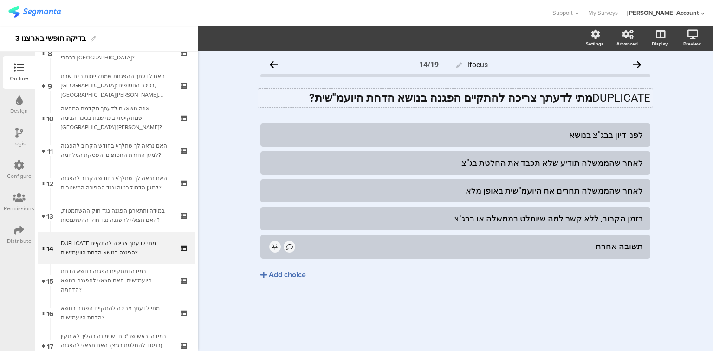
click at [619, 103] on div "DUPLICATE מתי לדעתך צריכה להתקיים הפגנה בנושא הדחת היועמ"שית? DUPLICATE מתי לדע…" at bounding box center [455, 98] width 395 height 19
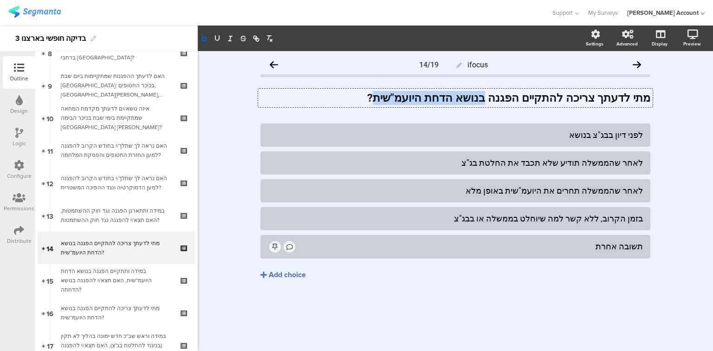
drag, startPoint x: 511, startPoint y: 99, endPoint x: 422, endPoint y: 94, distance: 89.7
click at [416, 99] on strong "מתי לדעתך צריכה להתקיים הפגנה בנושא הדחת היועמ"שית?" at bounding box center [508, 97] width 283 height 13
click at [617, 139] on div "לפני דיון בבג"צ בנושא" at bounding box center [455, 135] width 375 height 11
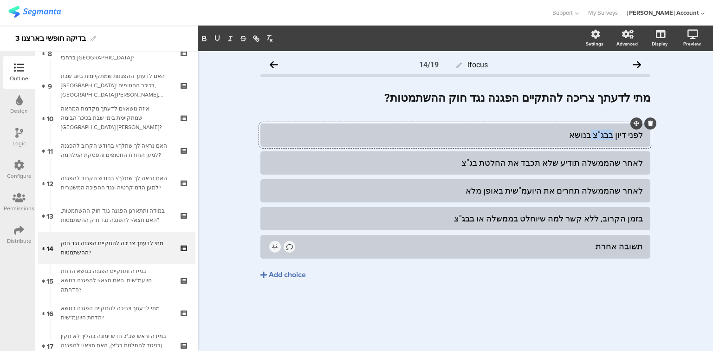
click at [617, 139] on div "לפני דיון בבג"צ בנושא" at bounding box center [455, 135] width 375 height 11
paste div
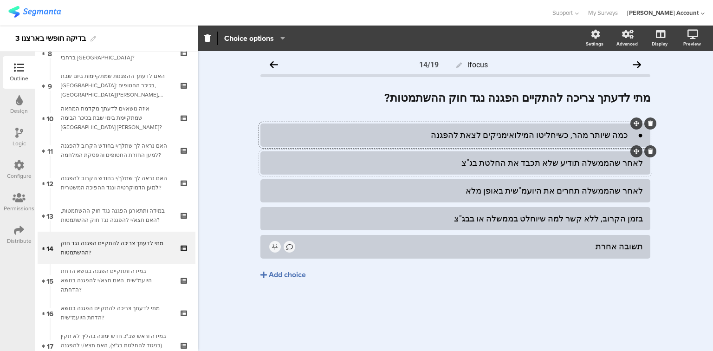
click at [599, 164] on div "לאחר שהממשלה תודיע שלא תכבד את החלטת בג"צ" at bounding box center [455, 162] width 375 height 11
paste div
click at [575, 189] on div "לאחר שהממשלה תחרים את היועמ"שית באופן מלא" at bounding box center [455, 190] width 375 height 11
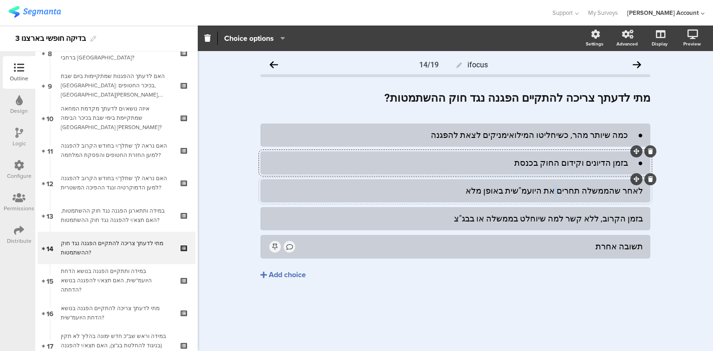
click at [575, 189] on div "לאחר שהממשלה תחרים את היועמ"שית באופן מלא" at bounding box center [455, 190] width 375 height 11
paste div
click at [650, 208] on icon at bounding box center [650, 207] width 5 height 6
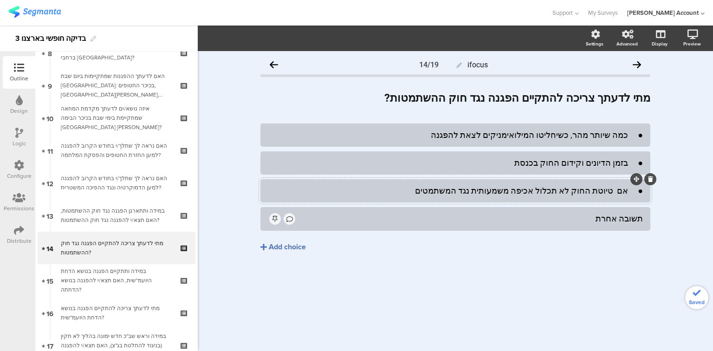
click at [627, 191] on div "● אם טיוטת החוק לא תכלול אכיפה משמעותית נגד המשתמטים" at bounding box center [455, 190] width 375 height 11
click at [629, 163] on div "● בזמן הדיונים וקידום החוק בכנסת" at bounding box center [455, 162] width 375 height 11
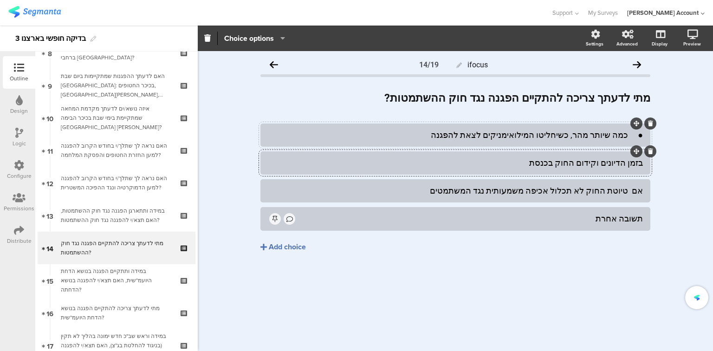
click at [626, 135] on div "● כמה שיותר מהר, כשיחליטו המילואימניקים לצאת להפגנה" at bounding box center [455, 135] width 375 height 11
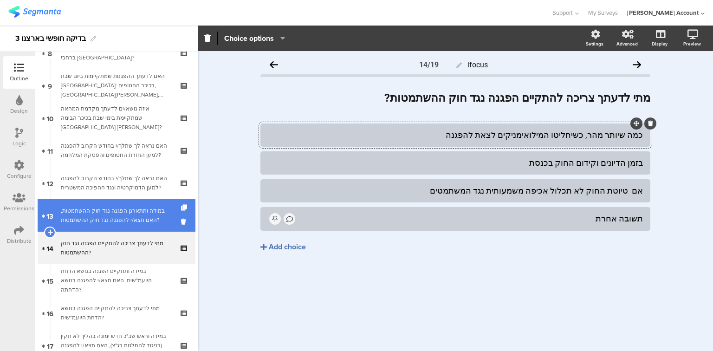
click at [111, 223] on div "במידה ותתארגן הפגנה נגד חוק ההשתמטות, האם תצא/י להפגנה נגד חוק ההשתמטות?" at bounding box center [116, 215] width 111 height 19
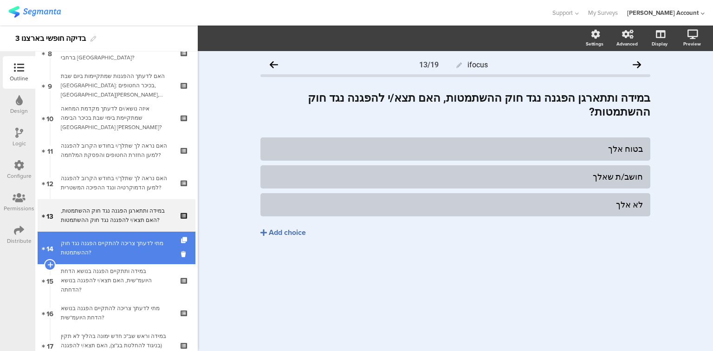
click at [114, 246] on div "מתי לדעתך צריכה להתקיים הפגנה נגד חוק ההשתמטות?" at bounding box center [116, 248] width 111 height 19
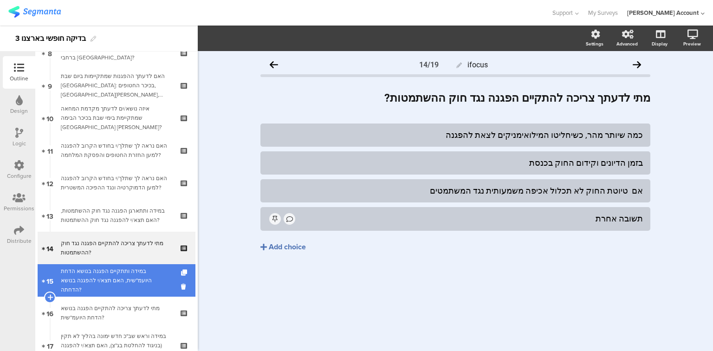
click at [117, 284] on div "במידה ותתקיים הפגנה בנושא הדחת היועמ"שית, האם תצא/י להפגנה בנושא הדחתה?" at bounding box center [116, 281] width 111 height 28
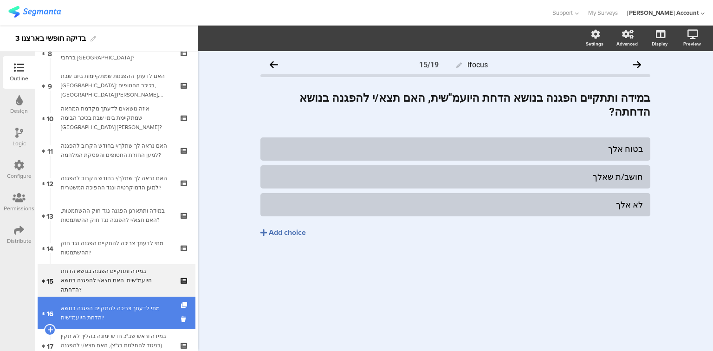
click at [122, 308] on div "מתי לדעתך צריכה להתקיים הפגנה בנושא הדחת היועמ"שית?" at bounding box center [116, 313] width 111 height 19
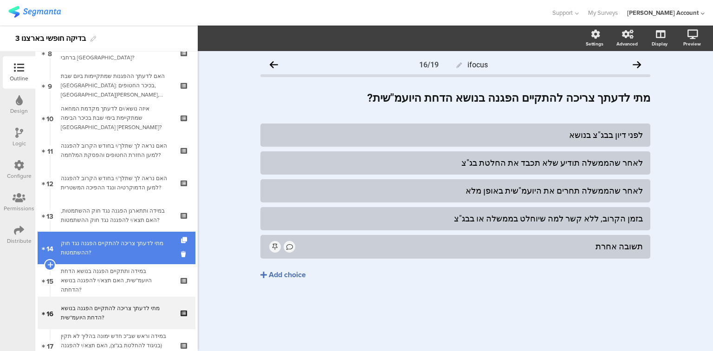
click at [108, 254] on div "מתי לדעתך צריכה להתקיים הפגנה נגד חוק ההשתמטות?" at bounding box center [116, 248] width 111 height 19
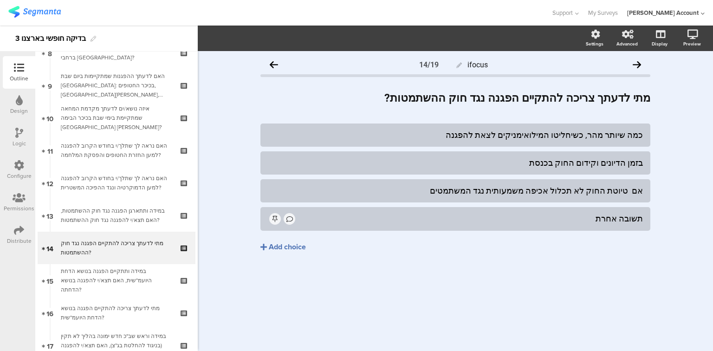
click at [19, 133] on icon at bounding box center [19, 133] width 8 height 10
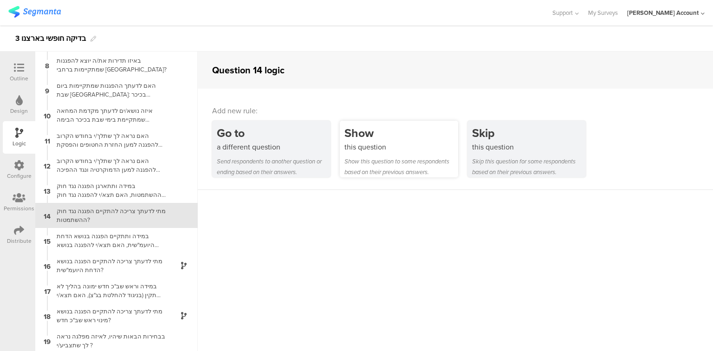
scroll to position [177, 0]
click at [392, 153] on div "Show this question Show this question to some respondents based on their previo…" at bounding box center [399, 149] width 118 height 57
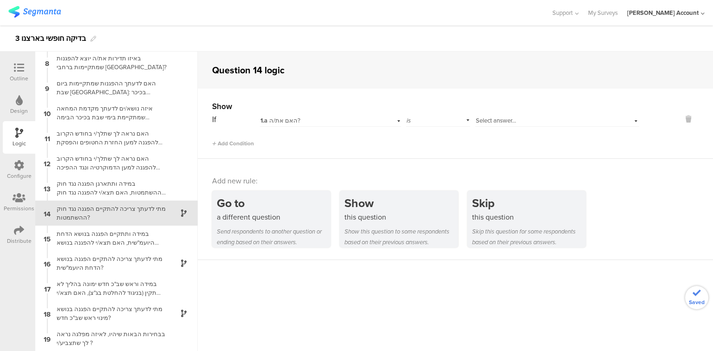
click at [327, 115] on div "1.a האם את/ה?" at bounding box center [330, 119] width 141 height 14
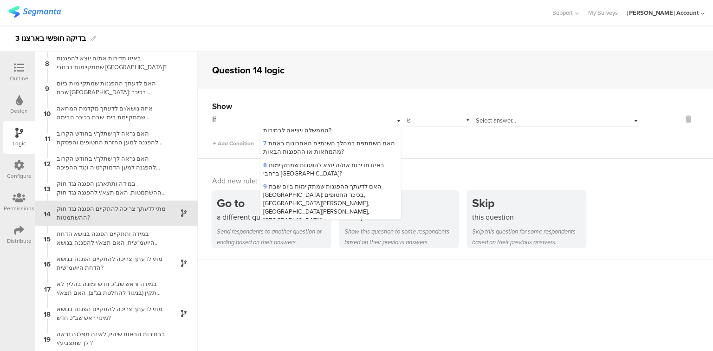
scroll to position [334, 0]
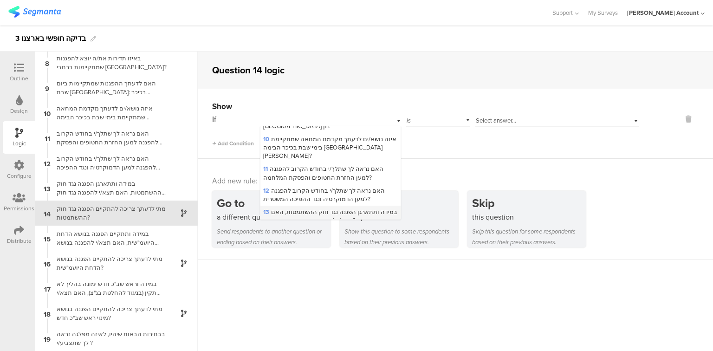
click at [340, 208] on span "13 במידה ותתארגן הפגנה נגד חוק ההשתמטות, האם תצא/י להפגנה נגד חוק ההשתמטות?" at bounding box center [330, 216] width 134 height 17
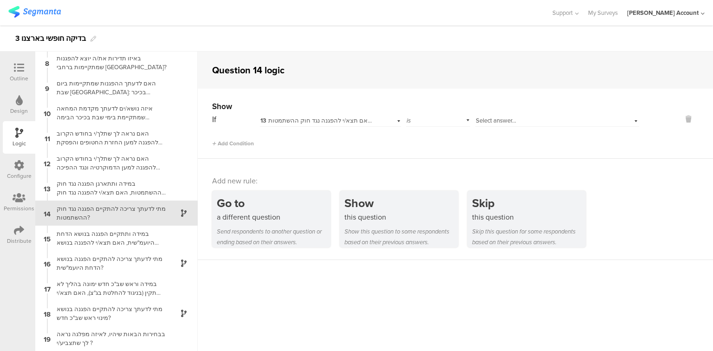
click at [493, 123] on span "Select answer..." at bounding box center [496, 120] width 40 height 9
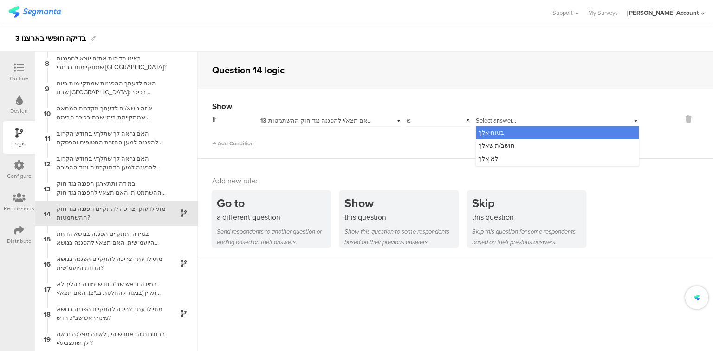
click at [493, 131] on span "בטוח אלך" at bounding box center [492, 132] width 26 height 9
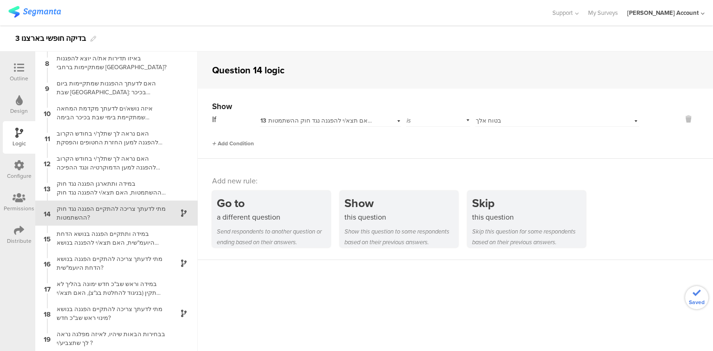
click at [247, 146] on span "Add Condition" at bounding box center [233, 143] width 42 height 8
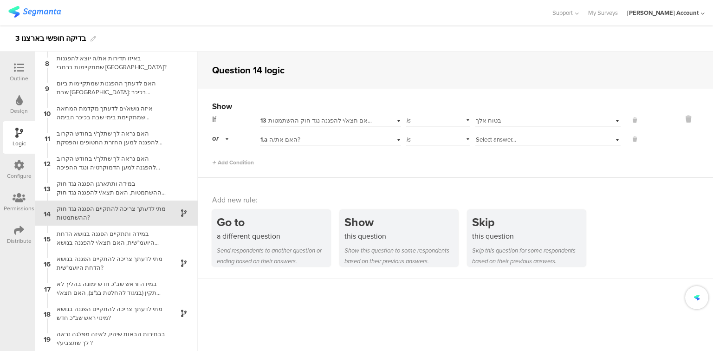
click at [297, 138] on div "1.a האם את/ה?" at bounding box center [319, 140] width 116 height 8
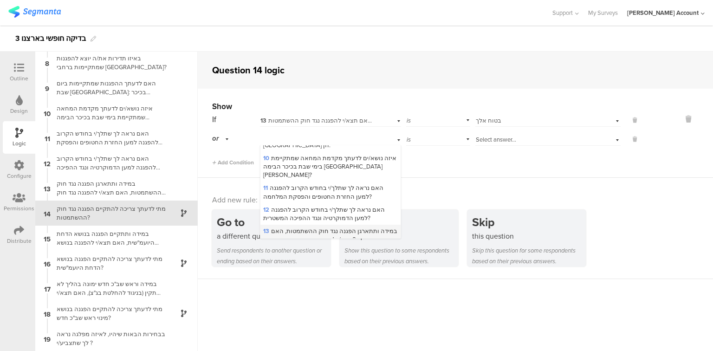
click at [310, 227] on span "13 במידה ותתארגן הפגנה נגד חוק ההשתמטות, האם תצא/י להפגנה נגד חוק ההשתמטות?" at bounding box center [330, 235] width 134 height 17
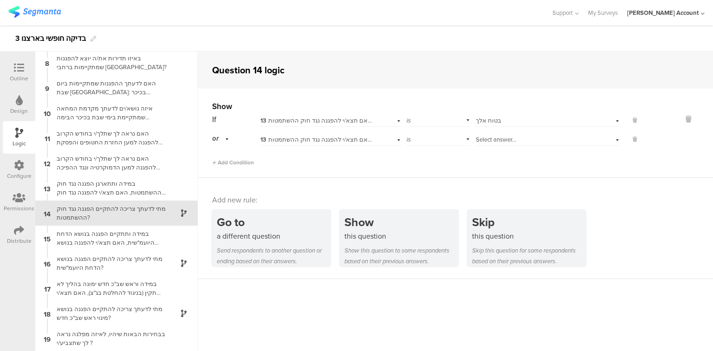
click at [505, 141] on span "Select answer..." at bounding box center [496, 139] width 40 height 9
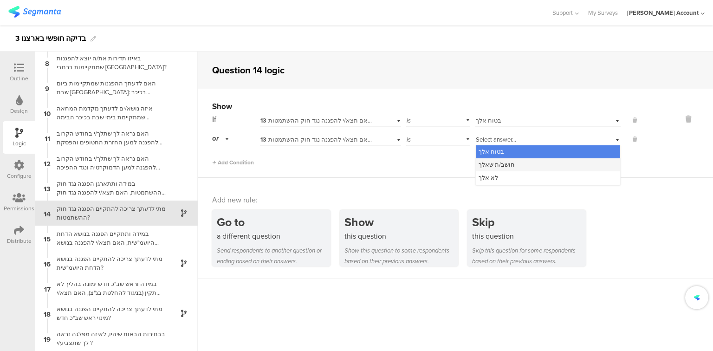
click at [507, 169] on div "חושב/ת שאלך" at bounding box center [548, 164] width 144 height 13
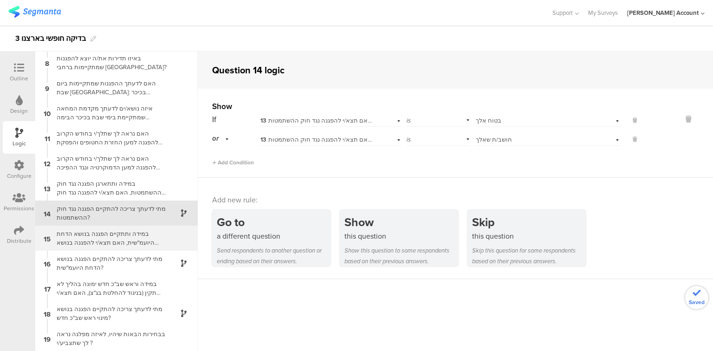
click at [111, 241] on div "במידה ותתקיים הפגנה בנושא הדחת היועמ"שית, האם תצא/י להפגנה בנושא הדחתה?" at bounding box center [109, 238] width 116 height 18
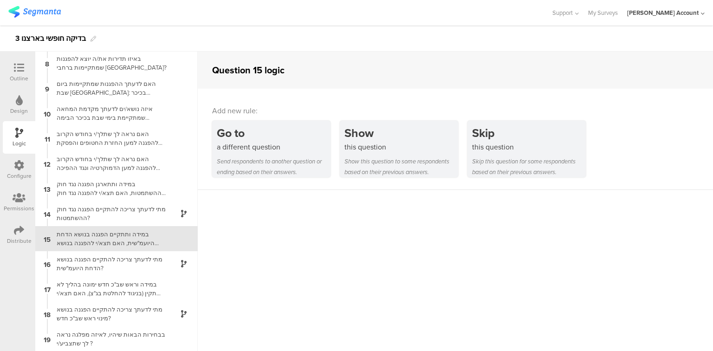
scroll to position [177, 0]
click at [11, 75] on div "Outline" at bounding box center [19, 78] width 19 height 8
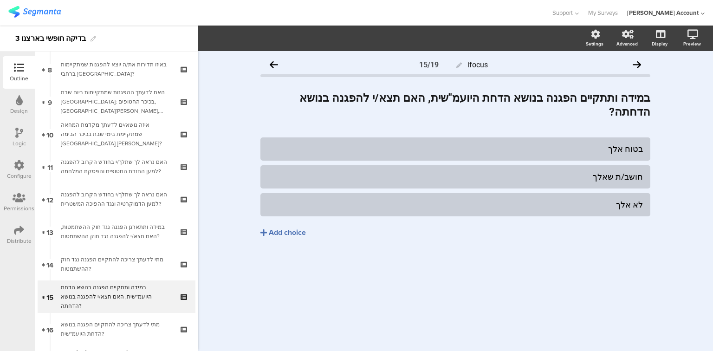
scroll to position [358, 0]
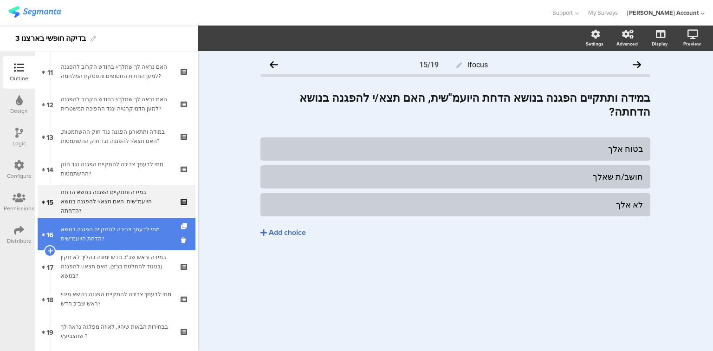
click at [85, 232] on div "מתי לדעתך צריכה להתקיים הפגנה בנושא הדחת היועמ"שית?" at bounding box center [116, 234] width 111 height 19
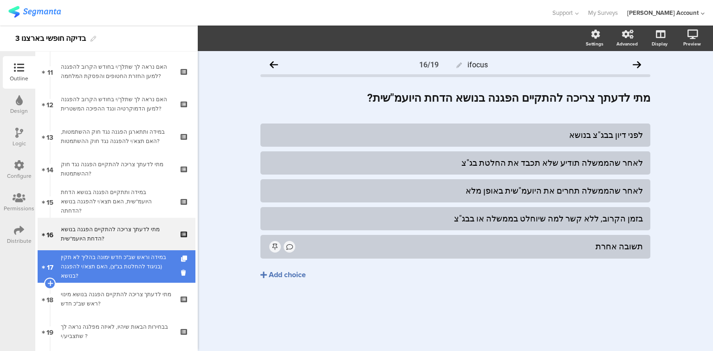
click at [94, 266] on div "במידה וראש שב"כ חדש ימונה בהליך לא תקין (בניגוד להחלטת בג"צ), האם תצא/י להפגנה …" at bounding box center [116, 267] width 111 height 28
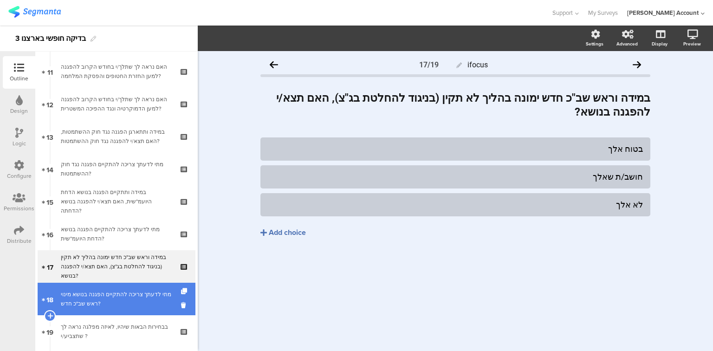
click at [100, 295] on div "מתי לדעתך צריכה להתקיים הפגנה בנושא מינוי ראש שב"כ חדש?" at bounding box center [116, 299] width 111 height 19
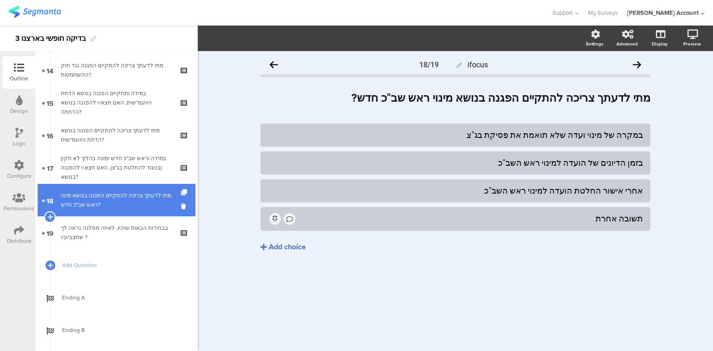
scroll to position [470, 0]
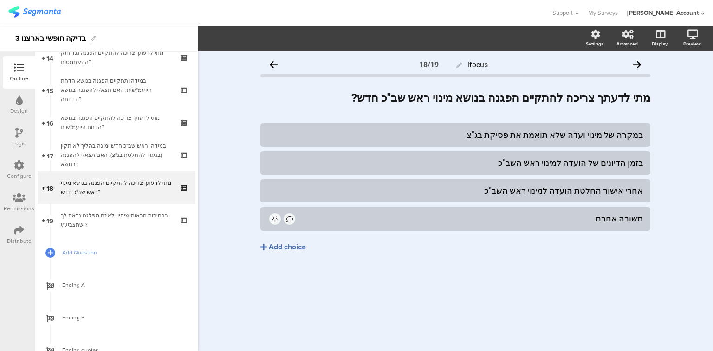
click at [18, 139] on div "Logic" at bounding box center [19, 143] width 13 height 8
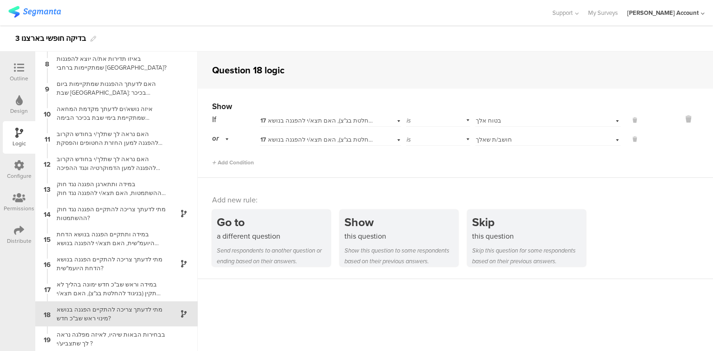
scroll to position [177, 0]
click at [69, 258] on div "מתי לדעתך צריכה להתקיים הפגנה בנושא הדחת היועמ"שית?" at bounding box center [109, 263] width 116 height 18
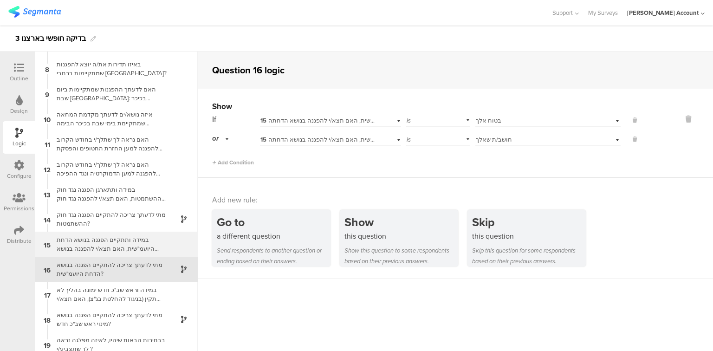
scroll to position [177, 0]
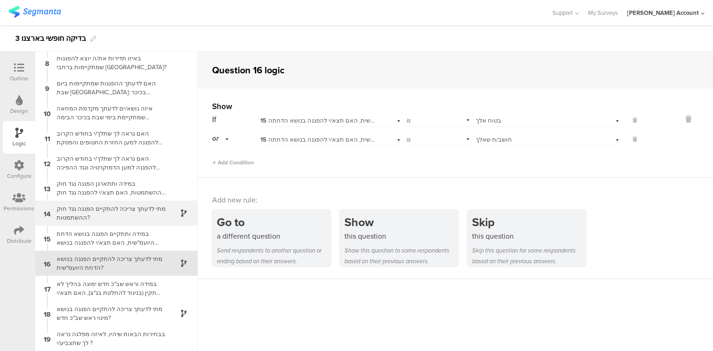
click at [72, 211] on div "מתי לדעתך צריכה להתקיים הפגנה נגד חוק ההשתמטות?" at bounding box center [109, 213] width 116 height 18
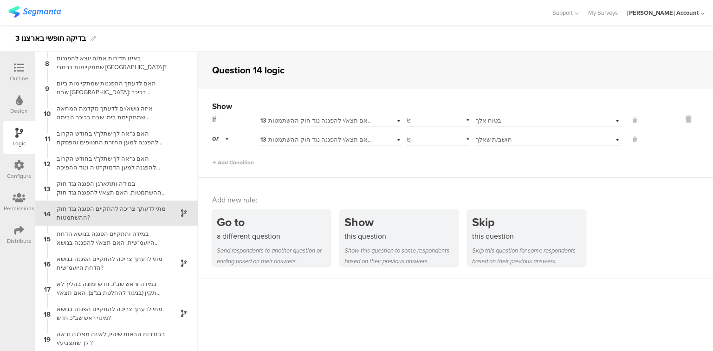
scroll to position [176, 0]
click at [11, 65] on div at bounding box center [19, 69] width 19 height 12
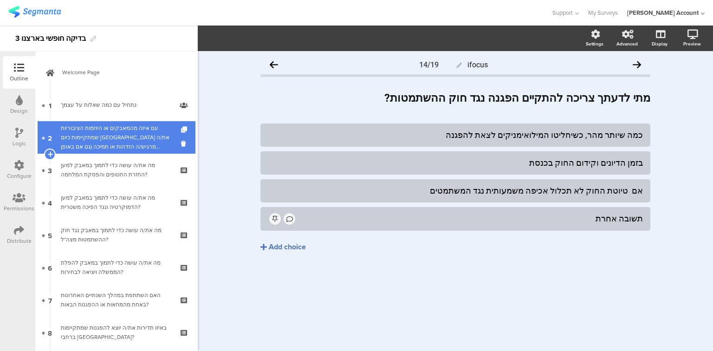
click at [112, 141] on div "עם איזה מהמאבקים או היוזמות הציבוריות שמתקיימות כיום בישראל את/ה מרגיש/ה הזדהות…" at bounding box center [116, 138] width 111 height 28
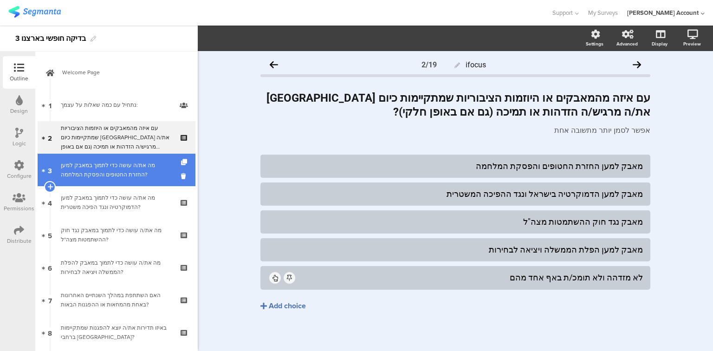
click at [112, 169] on div "מה את/ה עושה כדי לתמוך במאבק למען החזרת החטופים והפסקת המלחמה?" at bounding box center [116, 170] width 111 height 19
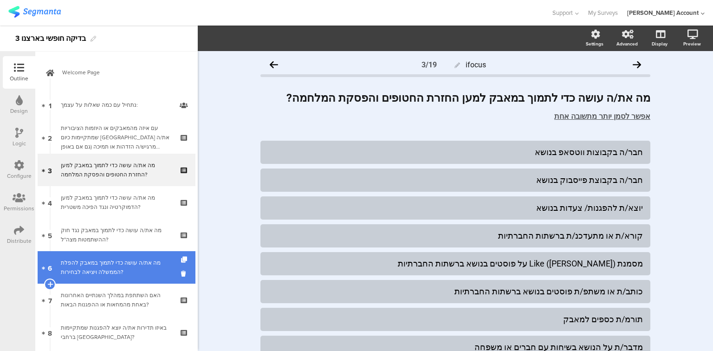
scroll to position [37, 0]
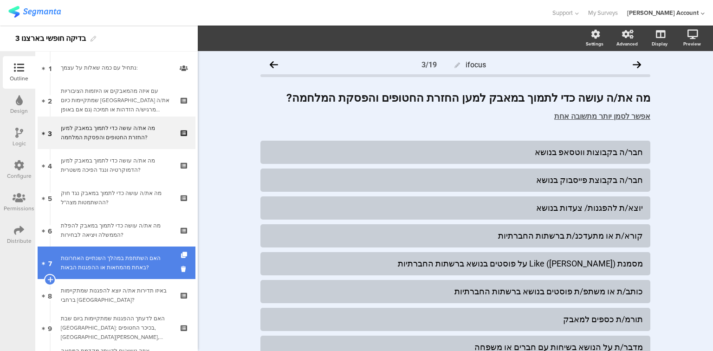
click at [93, 272] on link "7 האם השתתפת במהלך השנתיים האחרונות באחת מהמחאות או ההפגנות הבאות?" at bounding box center [117, 263] width 158 height 33
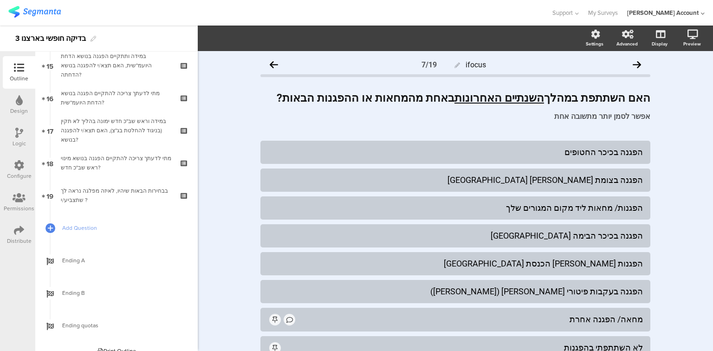
scroll to position [506, 0]
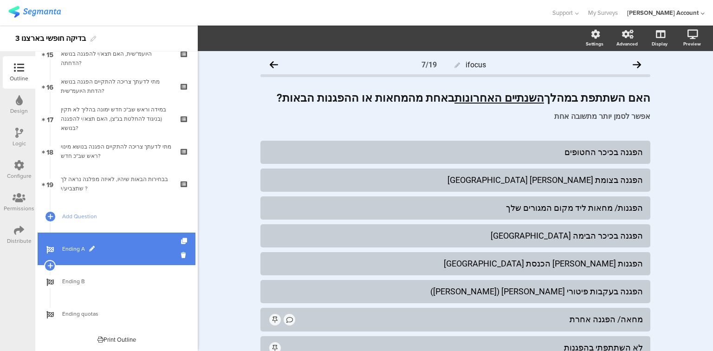
click at [72, 249] on span "Ending A" at bounding box center [121, 248] width 119 height 9
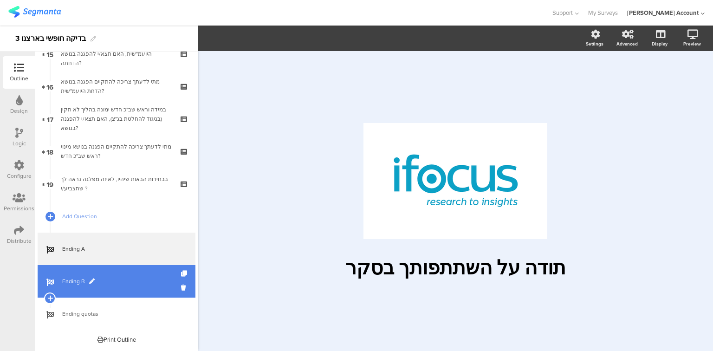
click at [71, 281] on span "Ending B" at bounding box center [121, 281] width 119 height 9
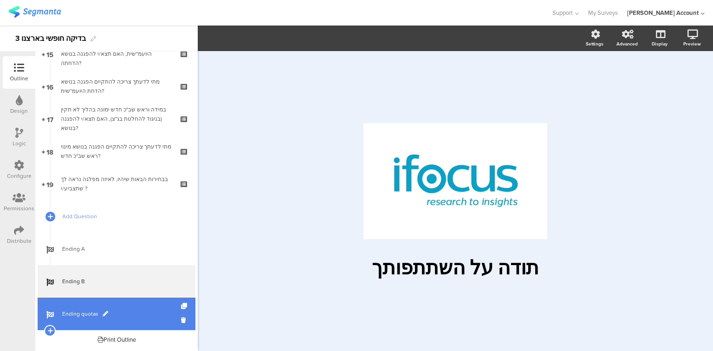
click at [76, 306] on link "Ending quotas" at bounding box center [117, 314] width 158 height 33
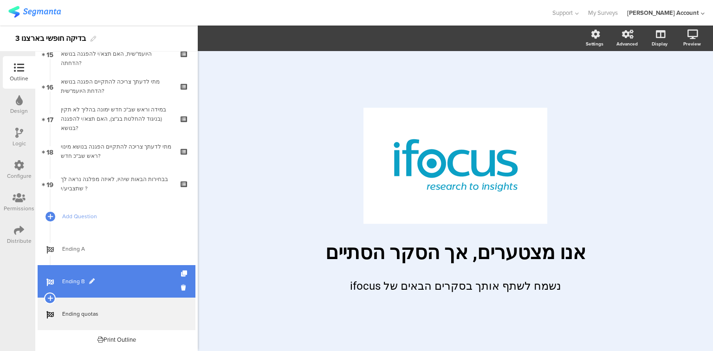
click at [75, 286] on link "Ending B" at bounding box center [117, 281] width 158 height 33
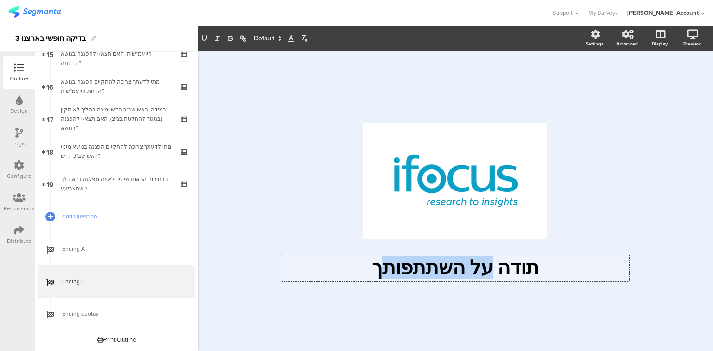
drag, startPoint x: 483, startPoint y: 269, endPoint x: 390, endPoint y: 271, distance: 93.4
click at [390, 271] on div "תודה על השתתפותך תודה על השתתפותך תודה על השתתפותך" at bounding box center [455, 267] width 348 height 27
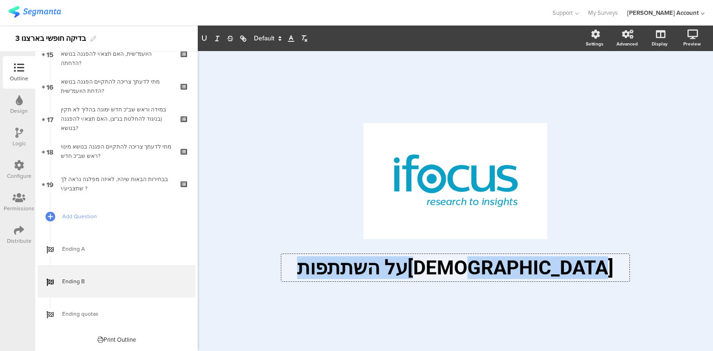
drag, startPoint x: 485, startPoint y: 267, endPoint x: 373, endPoint y: 269, distance: 111.9
click at [373, 269] on p "תודה ך על השתתפות" at bounding box center [456, 267] width 344 height 23
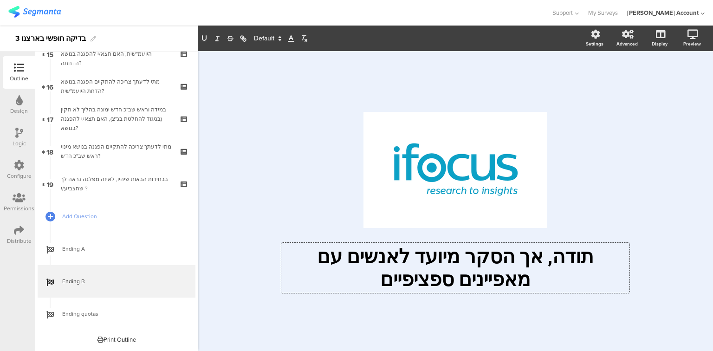
click at [387, 318] on div "/ תודה, אך הסקר מיועד לאנשים עם מאפיינים ספציפיים תודה, אך הסקר מיועד לאנשים עם…" at bounding box center [456, 196] width 390 height 291
drag, startPoint x: 493, startPoint y: 256, endPoint x: 392, endPoint y: 282, distance: 103.6
click at [367, 284] on div "תודה, אך הסקר מיועד לאנשים עם מאפיינים ספציפיים תודה, אך הסקר מיועד לאנשים עם מ…" at bounding box center [455, 268] width 348 height 50
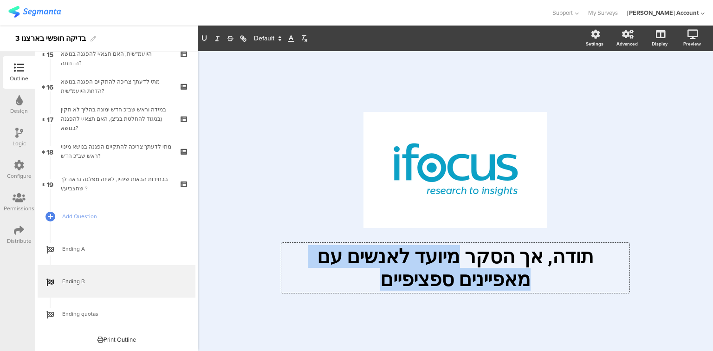
drag, startPoint x: 493, startPoint y: 254, endPoint x: 417, endPoint y: 279, distance: 79.6
click at [417, 279] on p "תודה, אך הסקר מיועד לאנשים עם מאפיינים ספציפיים" at bounding box center [456, 268] width 344 height 46
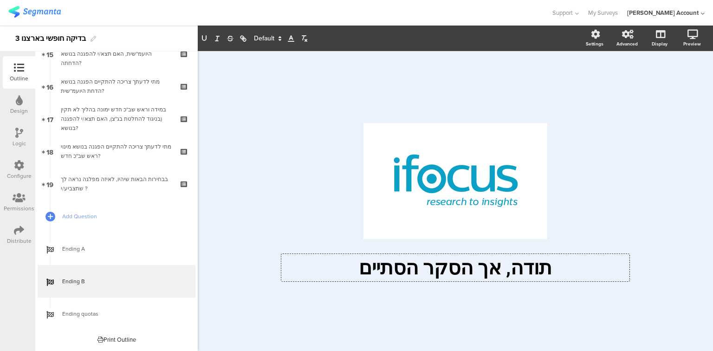
click at [258, 189] on div "/ תודה, אך הסקר הסתיים תודה, אך הסקר הסתיים תודה, אך הסקר הסתיים" at bounding box center [455, 201] width 515 height 300
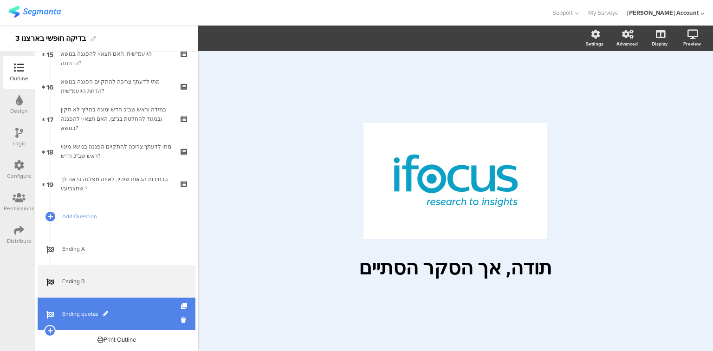
click at [73, 311] on span "Ending quotas" at bounding box center [121, 313] width 119 height 9
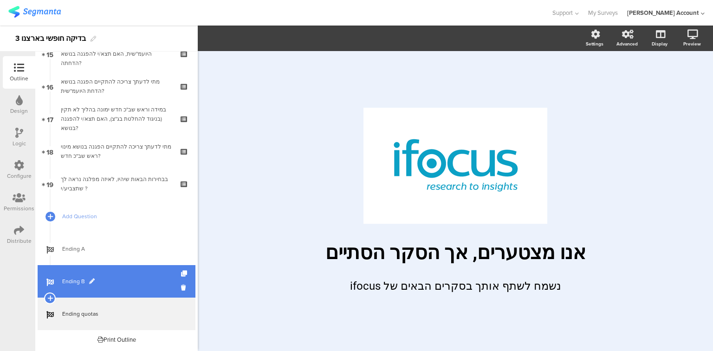
click at [66, 283] on span "Ending B" at bounding box center [121, 281] width 119 height 9
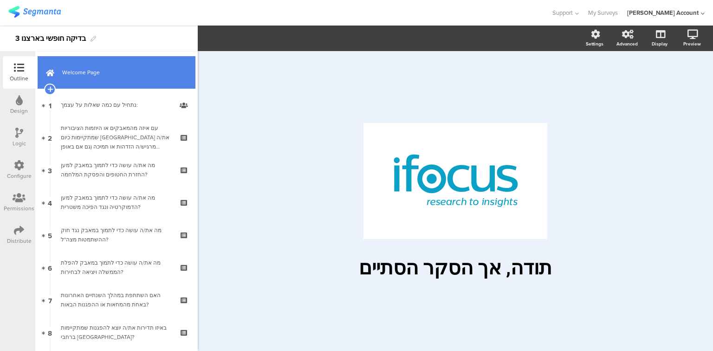
click at [91, 80] on link "Welcome Page" at bounding box center [117, 72] width 158 height 33
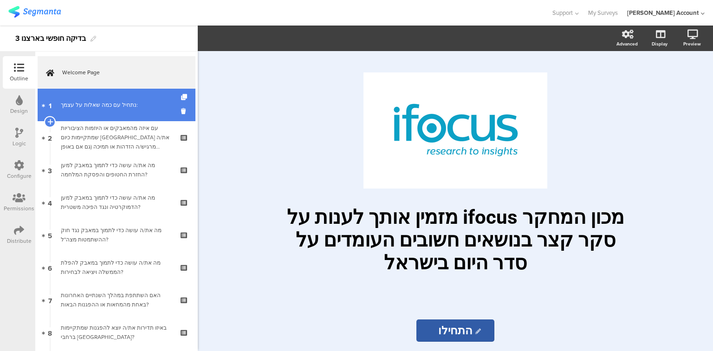
click at [90, 113] on link "1 נתחיל עם כמה ﻿שאלות על עצמך:" at bounding box center [117, 105] width 158 height 33
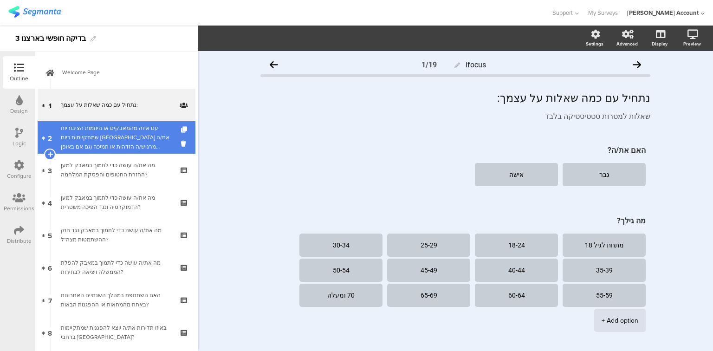
click at [88, 139] on div "עם איזה מהמאבקים או היוזמות הציבוריות שמתקיימות כיום בישראל את/ה מרגיש/ה הזדהות…" at bounding box center [116, 138] width 111 height 28
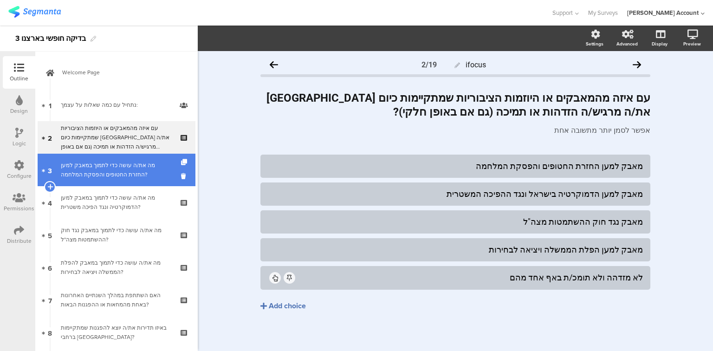
click at [80, 170] on div "מה את/ה עושה כדי לתמוך במאבק למען החזרת החטופים והפסקת המלחמה?" at bounding box center [116, 170] width 111 height 19
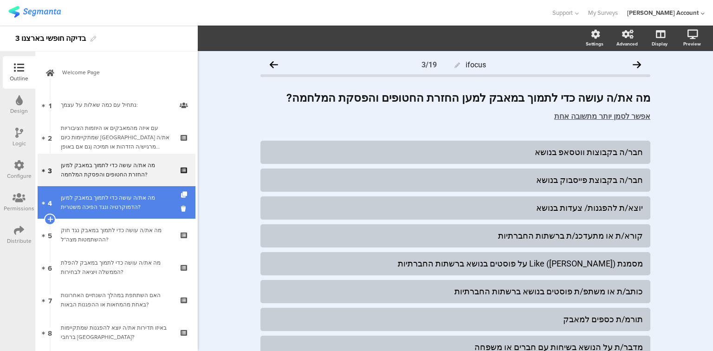
click at [86, 212] on link "4 מה את/ה עושה כדי לתמוך במאבק למען הדמוקרטיה ונגד הפיכה משטרית?" at bounding box center [117, 202] width 158 height 33
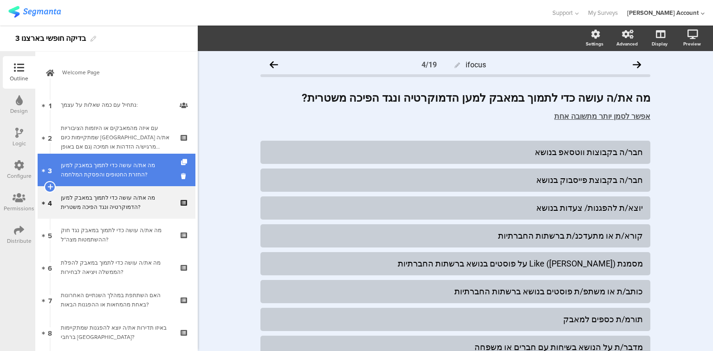
click at [85, 177] on div "מה את/ה עושה כדי לתמוך במאבק למען החזרת החטופים והפסקת המלחמה?" at bounding box center [116, 170] width 111 height 19
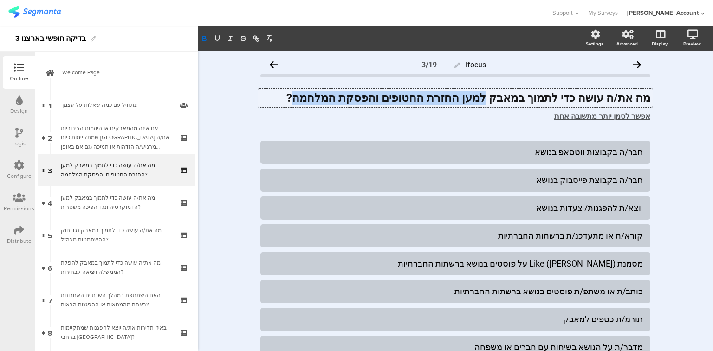
drag, startPoint x: 508, startPoint y: 97, endPoint x: 361, endPoint y: 95, distance: 147.2
click at [356, 98] on div "מה את/ה עושה כדי לתמוך במאבק למען החזרת החטופים והפסקת המלחמה? מה את/ה עושה כדי…" at bounding box center [455, 98] width 395 height 19
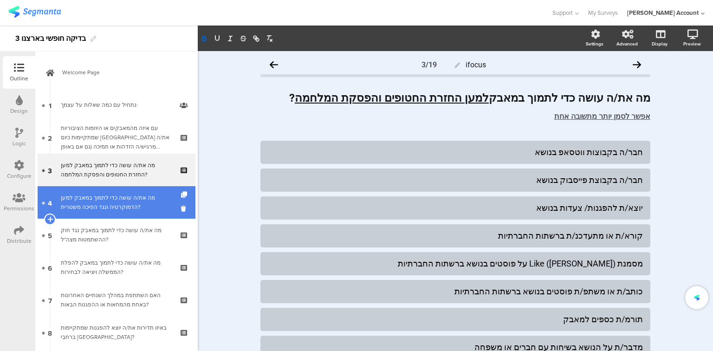
click at [105, 200] on div "מה את/ה עושה כדי לתמוך במאבק למען הדמוקרטיה ונגד הפיכה משטרית?" at bounding box center [116, 202] width 111 height 19
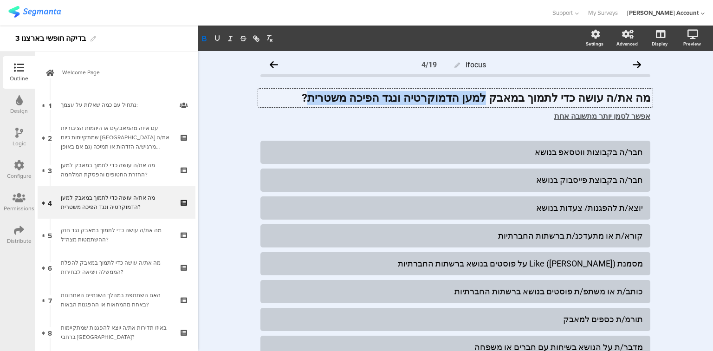
drag, startPoint x: 509, startPoint y: 98, endPoint x: 362, endPoint y: 97, distance: 146.7
click at [358, 100] on div "מה את/ה עושה כדי לתמוך במאבק למען הדמוקרטיה ונגד הפיכה משטרית? מה את/ה עושה כדי…" at bounding box center [455, 98] width 395 height 19
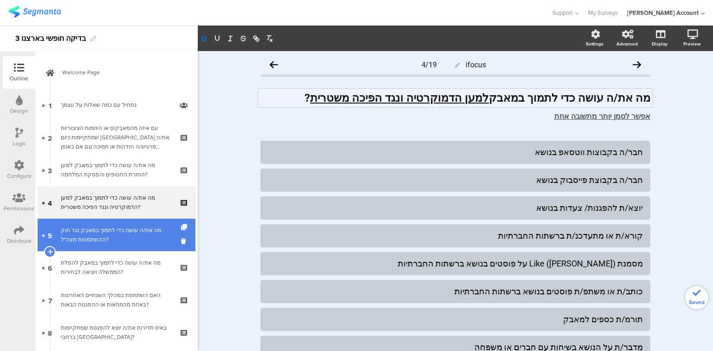
click at [69, 230] on div "מה את/ה עושה כדי לתמוך במאבק נגד חוק ההשתמטות מצה"ל?" at bounding box center [116, 235] width 111 height 19
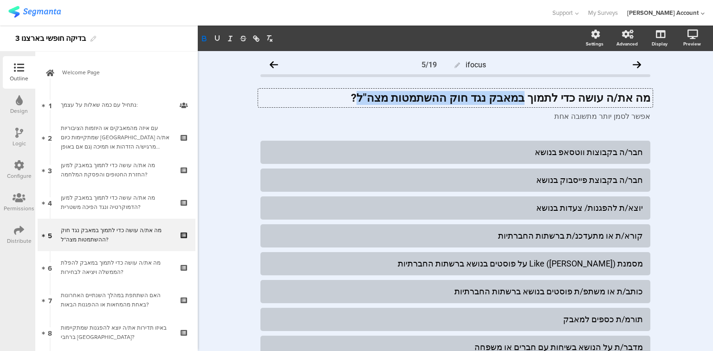
drag, startPoint x: 539, startPoint y: 100, endPoint x: 403, endPoint y: 102, distance: 136.1
click at [403, 102] on div "מה את/ה עושה כדי לתמוך במאבק נגד חוק ההשתמטות מצה"ל? מה את/ה עושה כדי לתמוך במא…" at bounding box center [455, 98] width 395 height 19
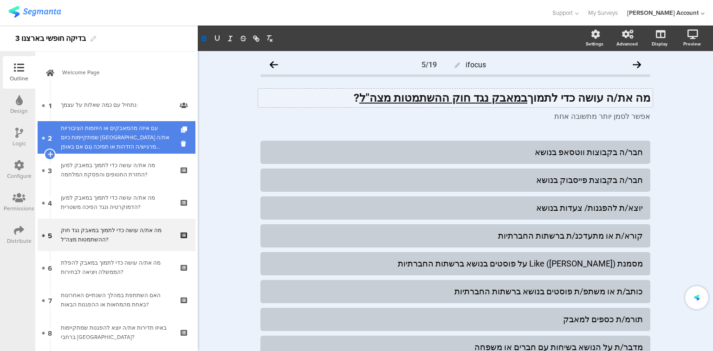
click at [78, 140] on div "עם איזה מהמאבקים או היוזמות הציבוריות שמתקיימות כיום בישראל את/ה מרגיש/ה הזדהות…" at bounding box center [116, 138] width 111 height 28
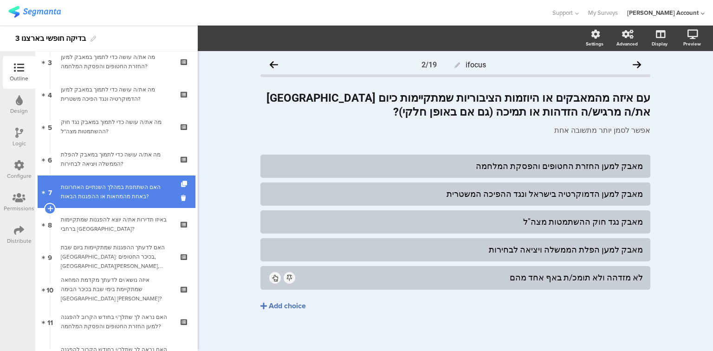
scroll to position [149, 0]
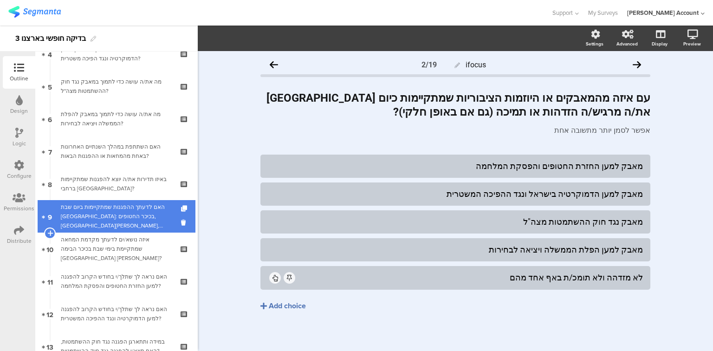
click at [99, 224] on div "האם לדעתך ההפגנות שמתקיימות ביום שבת בתל אביב: בכיכר החטופים, גשר בגין, צומת קפ…" at bounding box center [116, 216] width 111 height 28
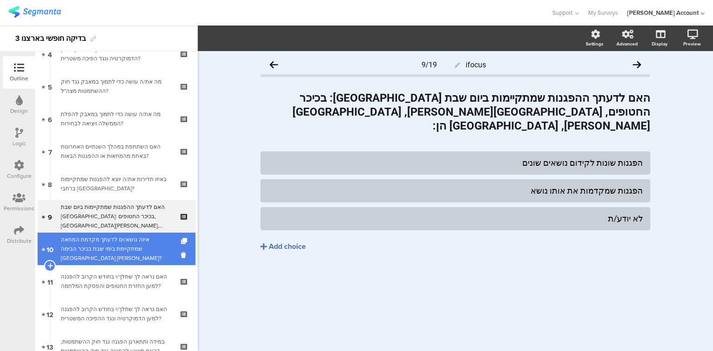
click at [106, 255] on div "איזה נושא/ים לדעתך מקדמת המחאה שמתקיימת בימי שבת בכיכר הבימה בתל אביב ובצומת קפ…" at bounding box center [116, 249] width 111 height 28
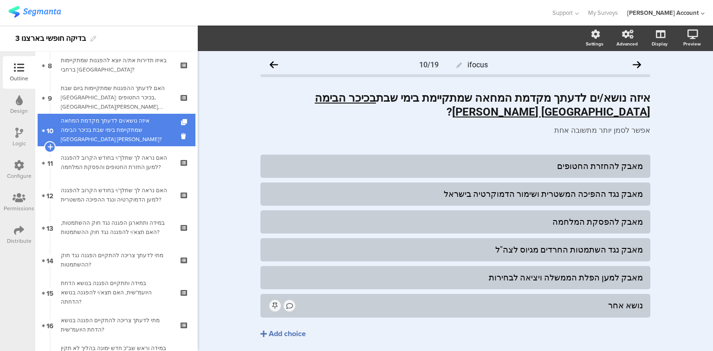
scroll to position [297, 0]
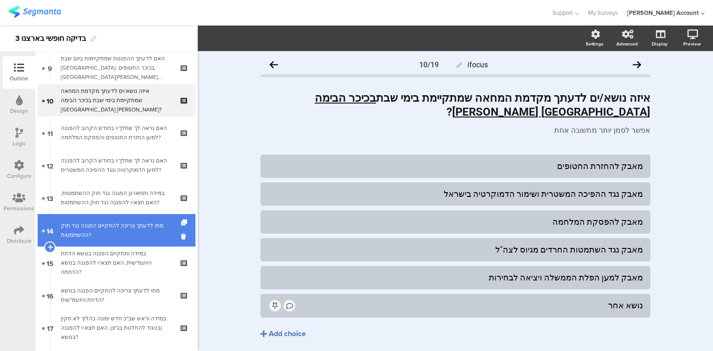
click at [131, 233] on div "מתי לדעתך צריכה להתקיים הפגנה נגד חוק ההשתמטות?" at bounding box center [116, 230] width 111 height 19
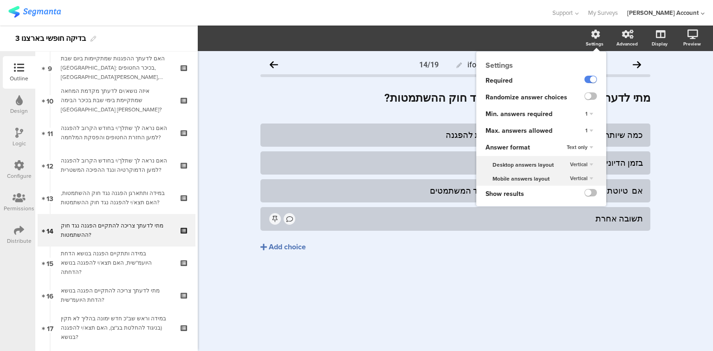
click at [590, 130] on div "1" at bounding box center [589, 130] width 15 height 11
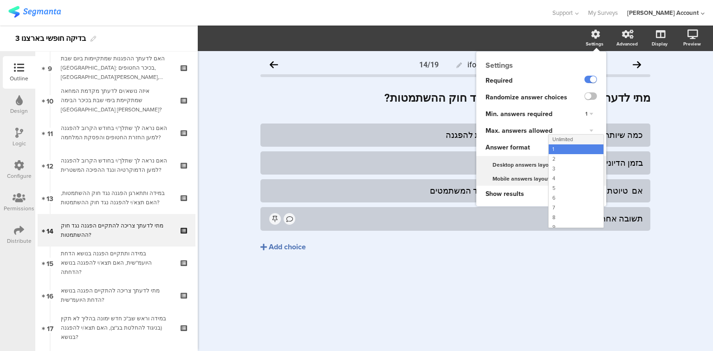
click at [586, 137] on div "Unlimited" at bounding box center [576, 140] width 55 height 10
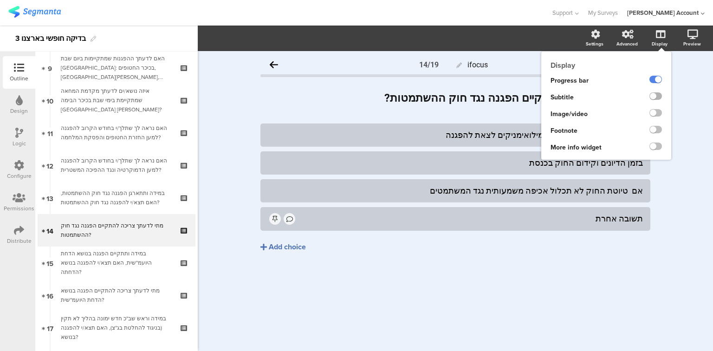
click at [659, 98] on label at bounding box center [656, 95] width 13 height 7
click at [0, 0] on input "checkbox" at bounding box center [0, 0] width 0 height 0
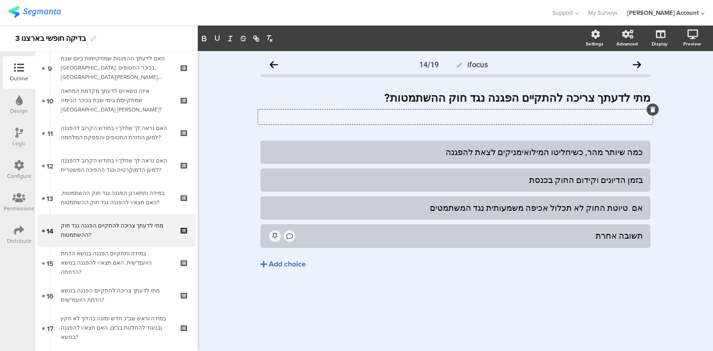
click at [495, 119] on div "Type a description here..." at bounding box center [455, 117] width 395 height 15
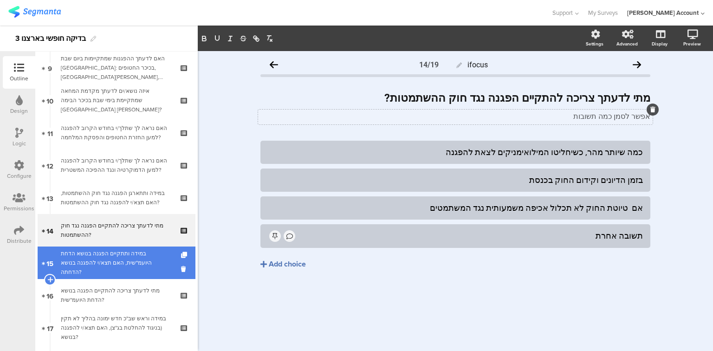
click at [94, 276] on link "15 במידה ותתקיים הפגנה בנושא הדחת היועמ"שית, האם תצא/י להפגנה בנושא הדחתה?" at bounding box center [117, 263] width 158 height 33
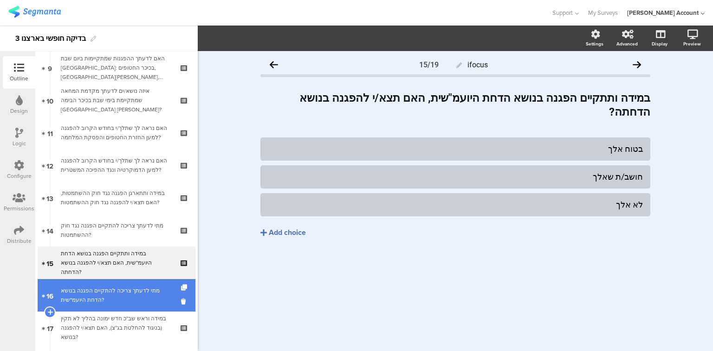
click at [100, 297] on div "מתי לדעתך צריכה להתקיים הפגנה בנושא הדחת היועמ"שית?" at bounding box center [116, 295] width 111 height 19
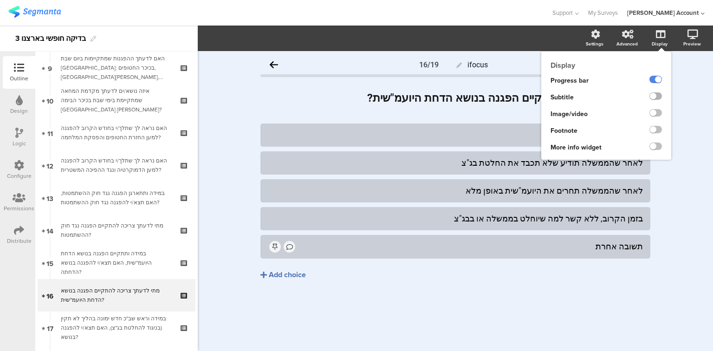
click at [658, 96] on label at bounding box center [656, 95] width 13 height 7
click at [0, 0] on input "checkbox" at bounding box center [0, 0] width 0 height 0
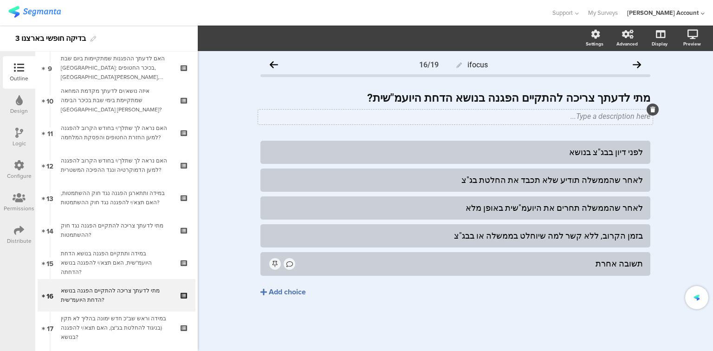
click at [517, 118] on div "Type a description here..." at bounding box center [455, 117] width 395 height 15
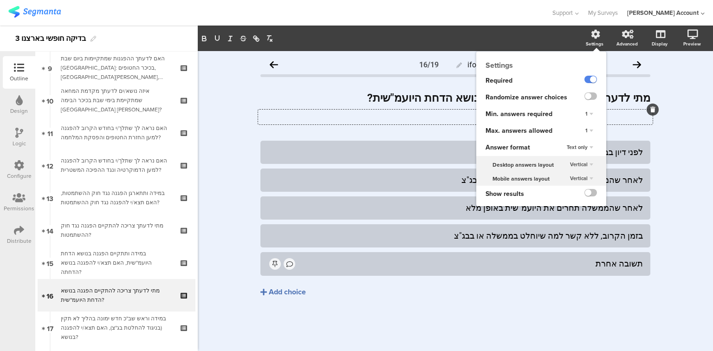
click at [590, 130] on div "1" at bounding box center [589, 130] width 15 height 11
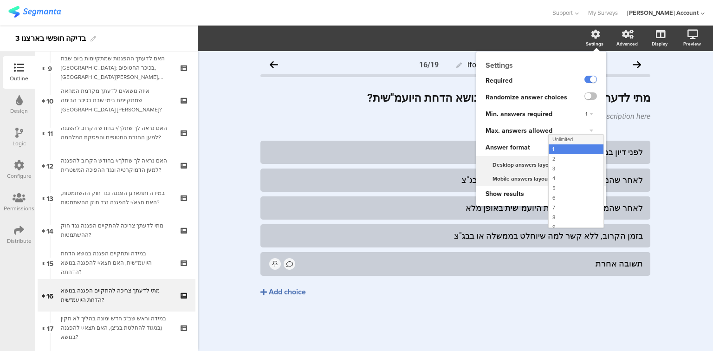
click at [583, 137] on div "Unlimited" at bounding box center [576, 140] width 55 height 10
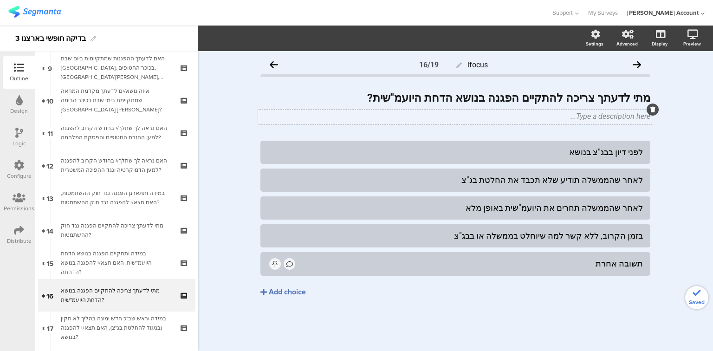
click at [601, 119] on div "Type a description here..." at bounding box center [455, 117] width 395 height 15
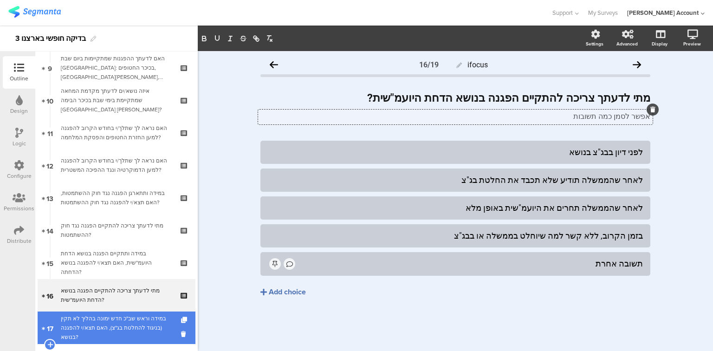
click at [134, 330] on div "במידה וראש שב"כ חדש ימונה בהליך לא תקין (בניגוד להחלטת בג"צ), האם תצא/י להפגנה …" at bounding box center [116, 328] width 111 height 28
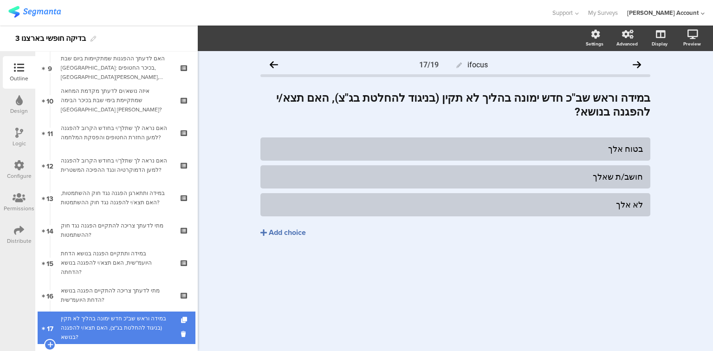
scroll to position [409, 0]
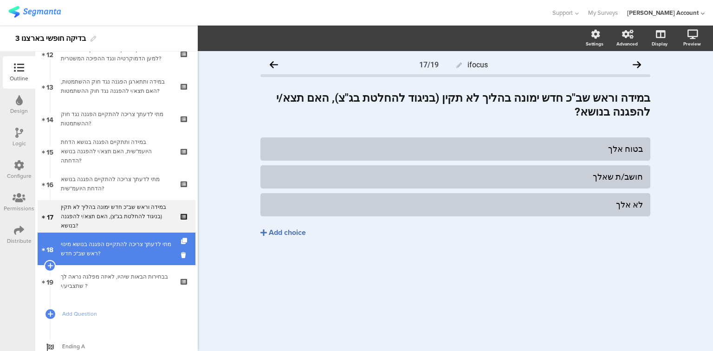
click at [109, 260] on link "18 מתי לדעתך צריכה להתקיים הפגנה בנושא מינוי ראש שב"כ חדש?" at bounding box center [117, 249] width 158 height 33
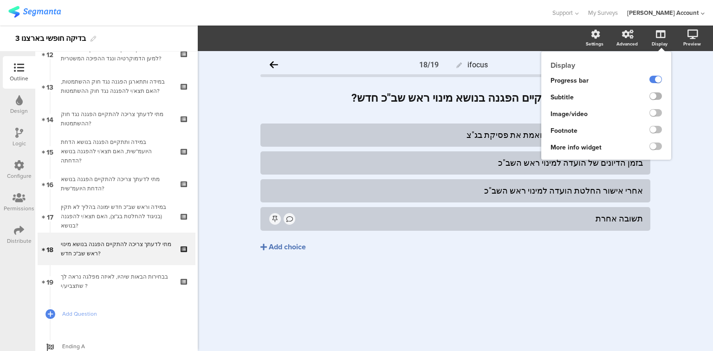
click at [657, 96] on label at bounding box center [656, 95] width 13 height 7
click at [0, 0] on input "checkbox" at bounding box center [0, 0] width 0 height 0
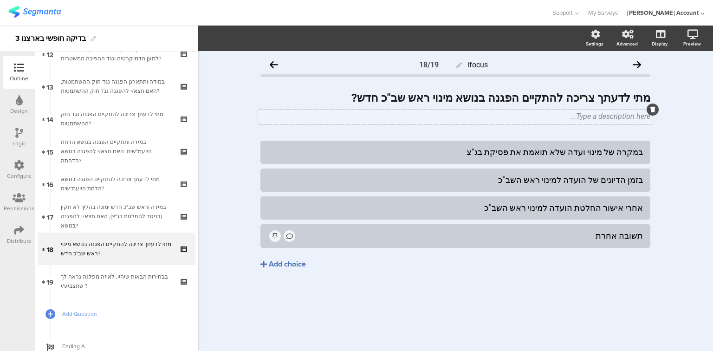
click at [515, 121] on div "Type a description here..." at bounding box center [455, 117] width 395 height 15
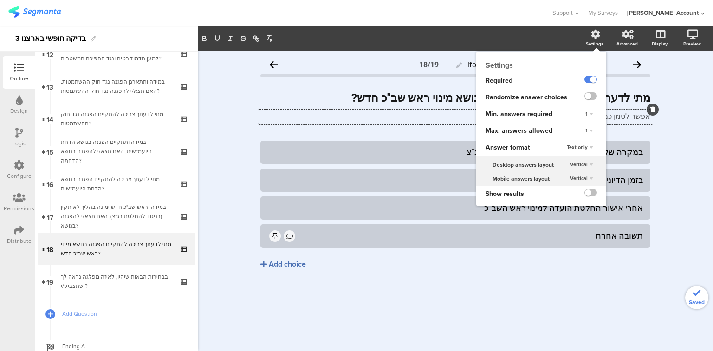
click at [591, 133] on div "1" at bounding box center [589, 130] width 15 height 11
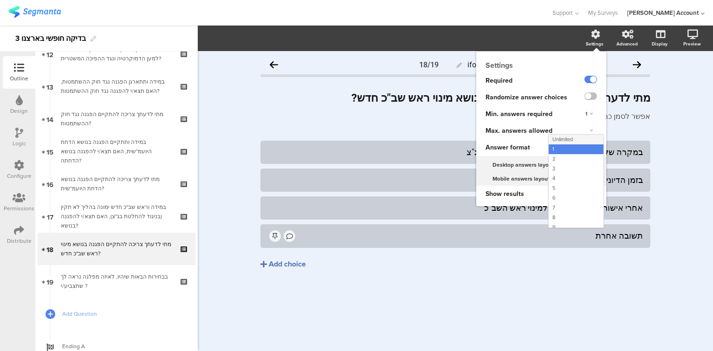
click at [587, 139] on div "Unlimited" at bounding box center [576, 140] width 55 height 10
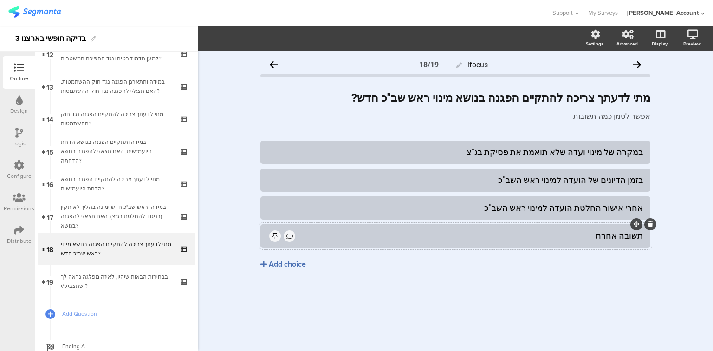
click at [461, 241] on div "תשובה אחרת" at bounding box center [455, 236] width 375 height 12
click at [228, 119] on div "ifocus 18/19 מתי לדעתך צריכה להתקיים הפגנה בנושא מינוי ראש שב"כ חדש? מתי לדעתך …" at bounding box center [455, 201] width 515 height 300
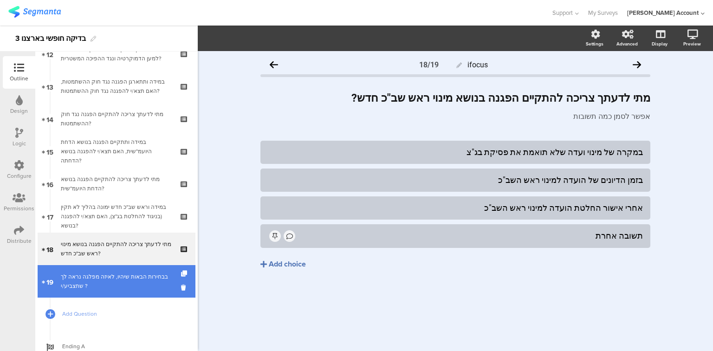
click at [113, 279] on div "בבחירות הבאות שיהיו, לאיזה מפלגה נראה לך שתצביע/י ?" at bounding box center [116, 281] width 111 height 19
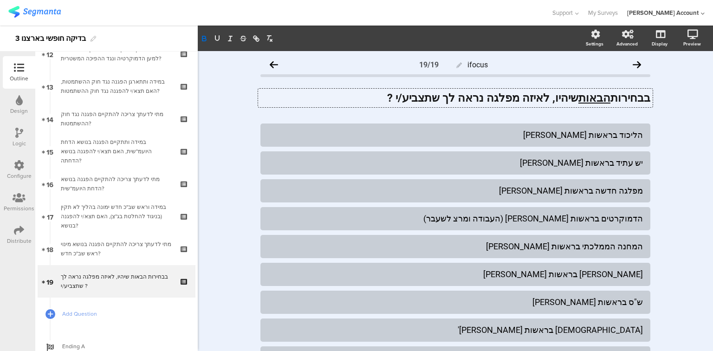
click at [391, 95] on div "בבחירות הבאות שיהיו, לאיזה מפלגה נראה לך שתצביע/י ? בבחירות הבאות שיהיו, לאיזה …" at bounding box center [455, 98] width 395 height 19
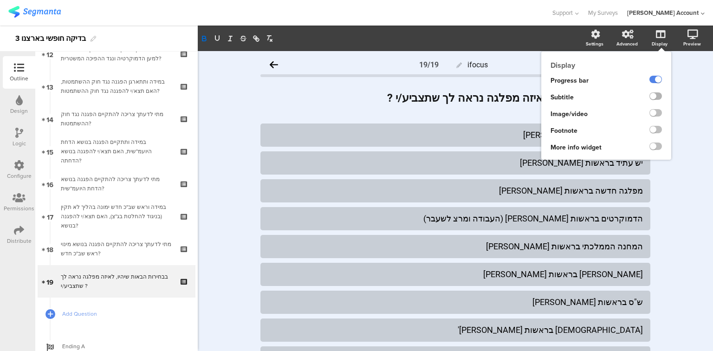
click at [654, 96] on label at bounding box center [656, 95] width 13 height 7
click at [0, 0] on input "checkbox" at bounding box center [0, 0] width 0 height 0
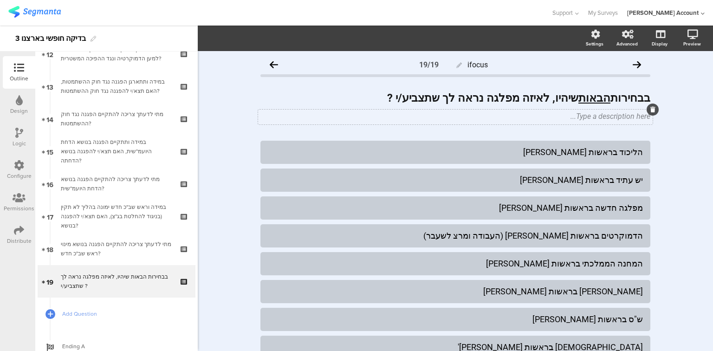
click at [513, 122] on div "Type a description here..." at bounding box center [455, 117] width 395 height 15
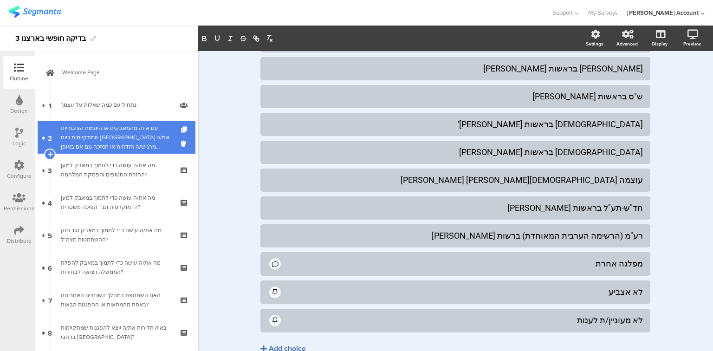
click at [126, 132] on div "עם איזה מהמאבקים או היוזמות הציבוריות שמתקיימות כיום בישראל את/ה מרגיש/ה הזדהות…" at bounding box center [116, 138] width 111 height 28
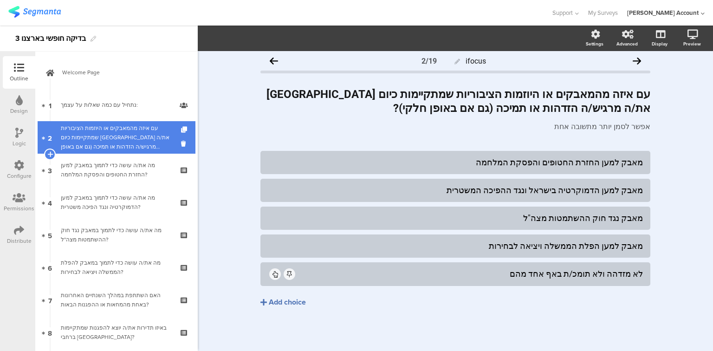
scroll to position [4, 0]
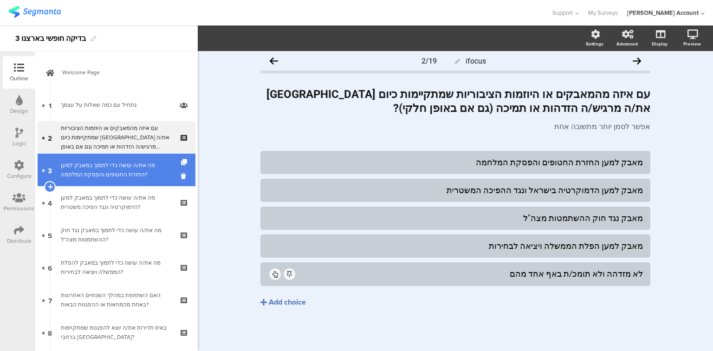
click at [71, 176] on div "מה את/ה עושה כדי לתמוך במאבק למען החזרת החטופים והפסקת המלחמה?" at bounding box center [116, 170] width 111 height 19
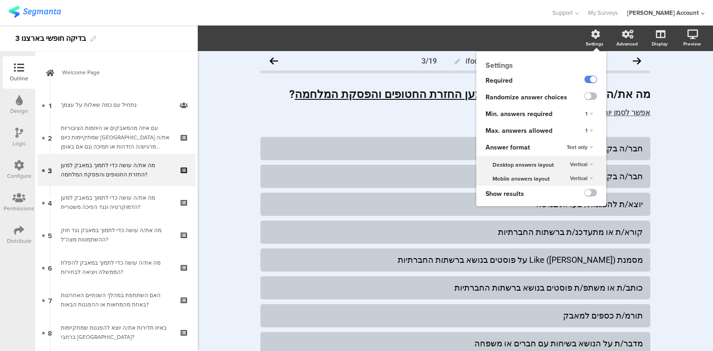
click at [586, 130] on span "1" at bounding box center [587, 130] width 2 height 7
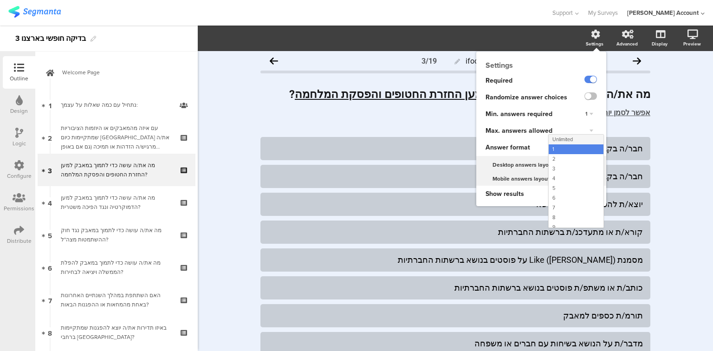
click at [578, 137] on div "Unlimited" at bounding box center [576, 140] width 55 height 10
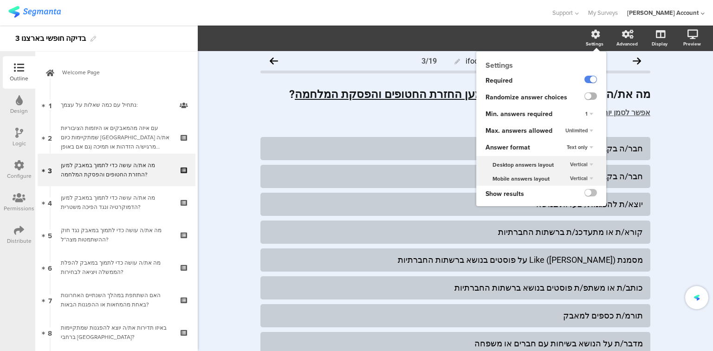
click at [587, 95] on label at bounding box center [591, 95] width 13 height 7
click at [0, 0] on input "checkbox" at bounding box center [0, 0] width 0 height 0
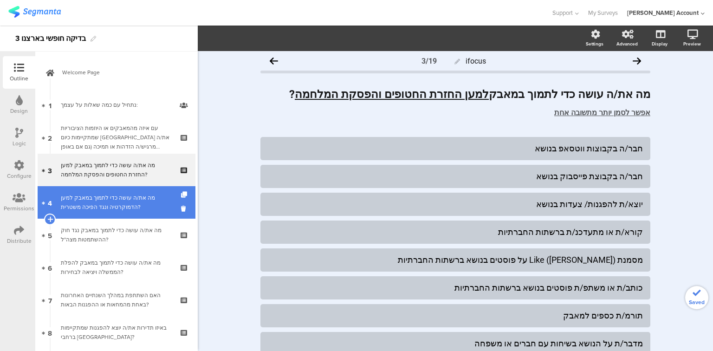
click at [117, 202] on div "מה את/ה עושה כדי לתמוך במאבק למען הדמוקרטיה ונגד הפיכה משטרית?" at bounding box center [116, 202] width 111 height 19
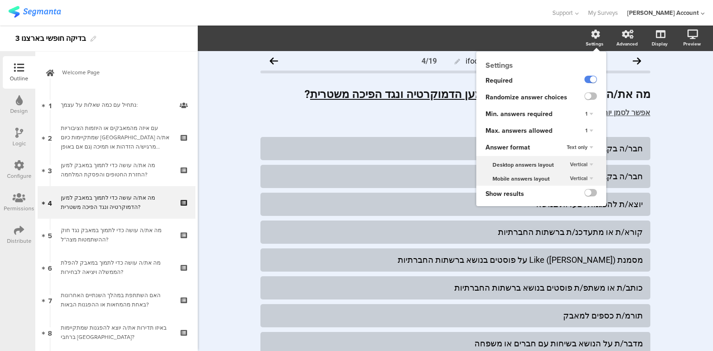
click at [583, 130] on div "1" at bounding box center [589, 130] width 15 height 11
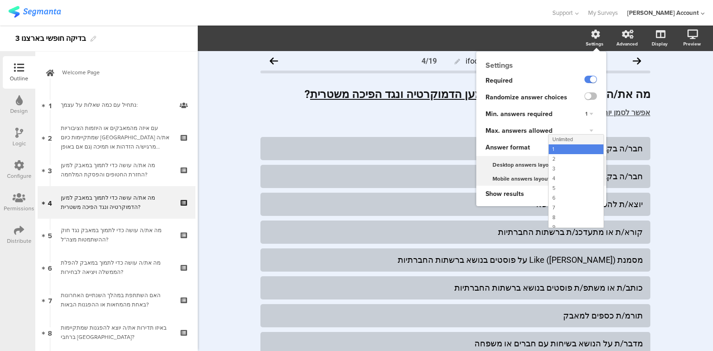
click at [580, 136] on div "Unlimited" at bounding box center [576, 140] width 55 height 10
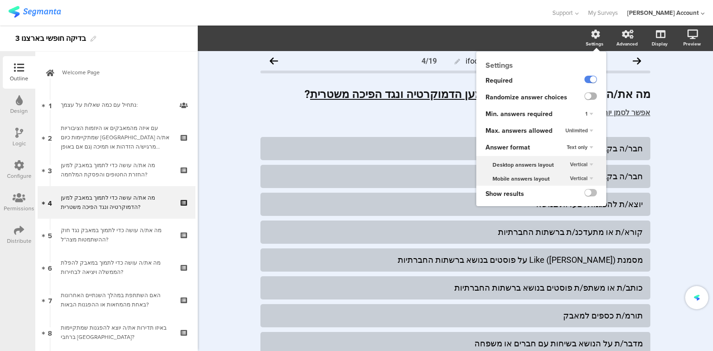
click at [590, 96] on label at bounding box center [591, 95] width 13 height 7
click at [0, 0] on input "checkbox" at bounding box center [0, 0] width 0 height 0
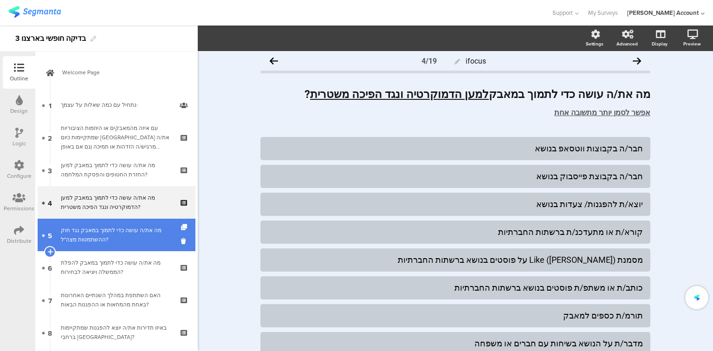
click at [124, 230] on div "מה את/ה עושה כדי לתמוך במאבק נגד חוק ההשתמטות מצה"ל?" at bounding box center [116, 235] width 111 height 19
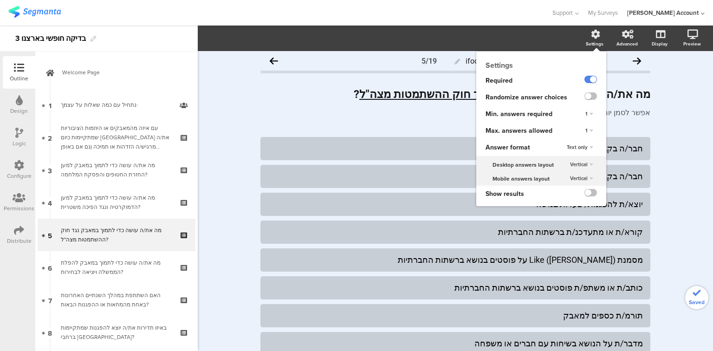
click at [593, 40] on div "Settings" at bounding box center [595, 43] width 18 height 7
click at [583, 128] on div "1" at bounding box center [589, 130] width 15 height 11
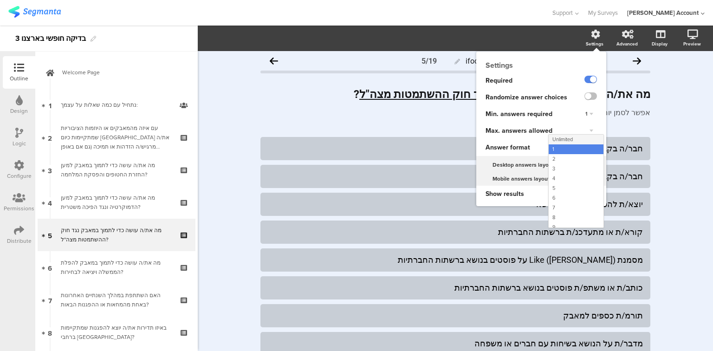
click at [580, 141] on div "Unlimited" at bounding box center [576, 140] width 55 height 10
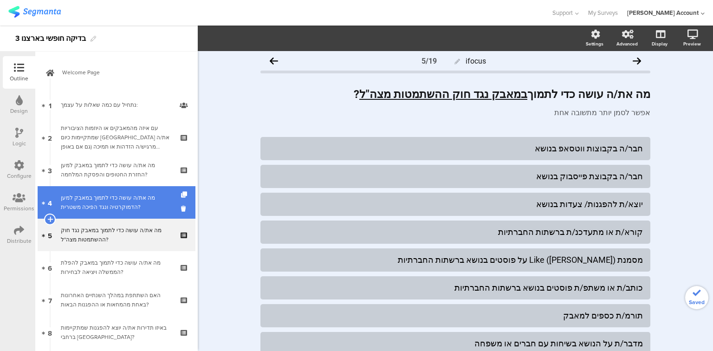
click at [113, 208] on div "מה את/ה עושה כדי לתמוך במאבק למען הדמוקרטיה ונגד הפיכה משטרית?" at bounding box center [116, 202] width 111 height 19
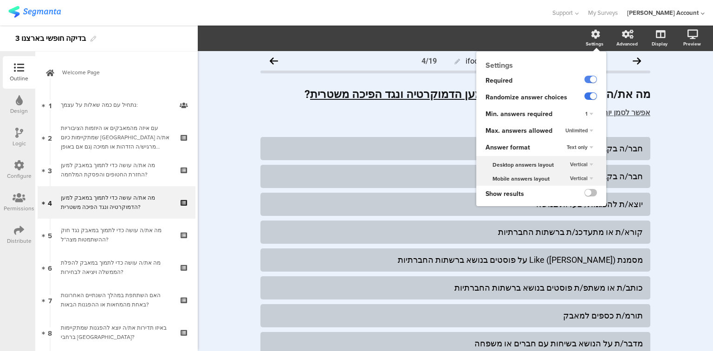
click at [585, 98] on label at bounding box center [591, 95] width 13 height 7
click at [0, 0] on input "checkbox" at bounding box center [0, 0] width 0 height 0
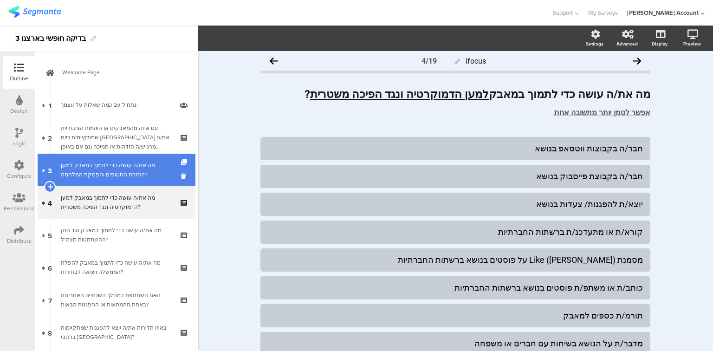
click at [99, 174] on div "מה את/ה עושה כדי לתמוך במאבק למען החזרת החטופים והפסקת המלחמה?" at bounding box center [116, 170] width 111 height 19
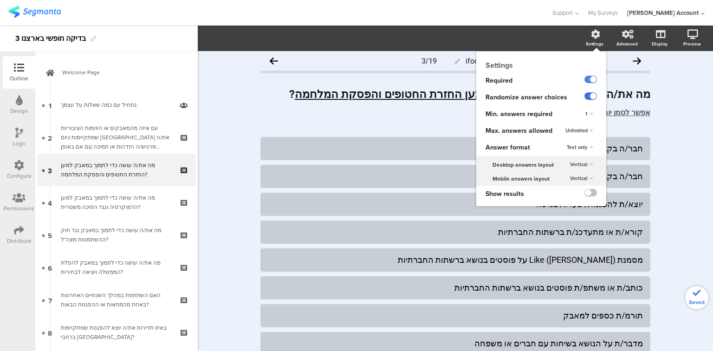
click at [585, 99] on label at bounding box center [591, 95] width 13 height 7
click at [0, 0] on input "checkbox" at bounding box center [0, 0] width 0 height 0
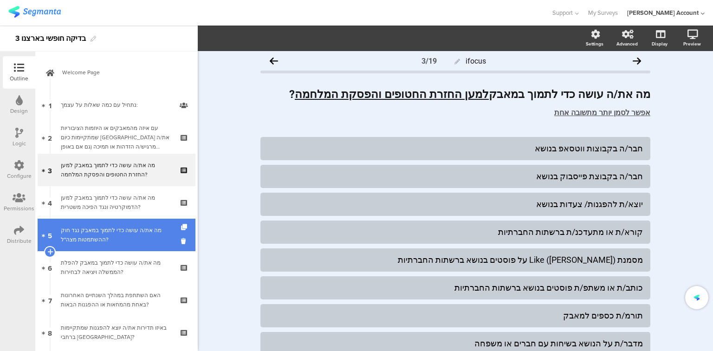
click at [85, 240] on div "מה את/ה עושה כדי לתמוך במאבק נגד חוק ההשתמטות מצה"ל?" at bounding box center [116, 235] width 111 height 19
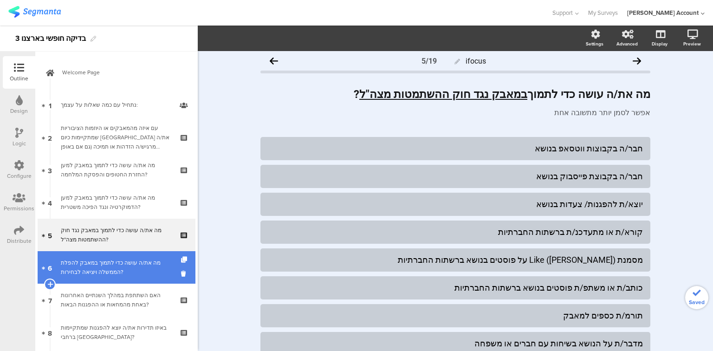
click at [96, 267] on div "מה את/ה עושה כדי לתמוך במאבק להפלת הממשלה ויציאה לבחירות?" at bounding box center [116, 267] width 111 height 19
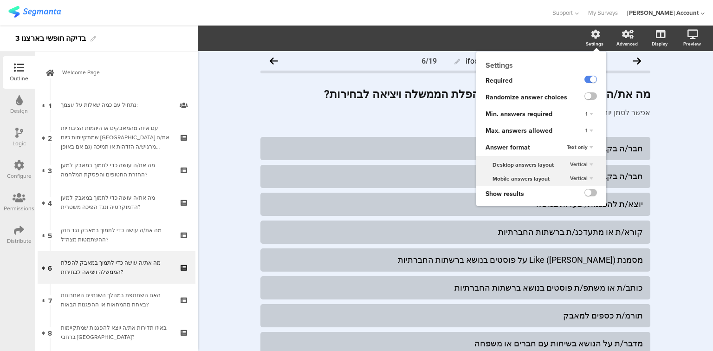
click at [583, 132] on div "1" at bounding box center [589, 130] width 15 height 11
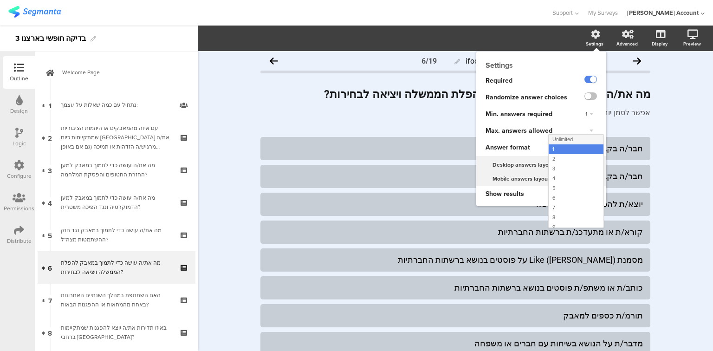
click at [579, 137] on div "Unlimited" at bounding box center [576, 140] width 55 height 10
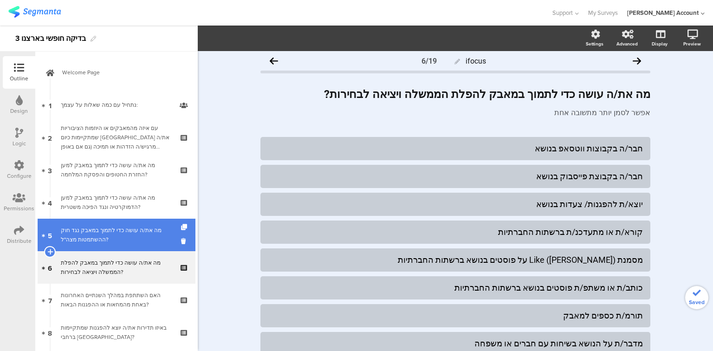
click at [104, 241] on div "מה את/ה עושה כדי לתמוך במאבק נגד חוק ההשתמטות מצה"ל?" at bounding box center [116, 235] width 111 height 19
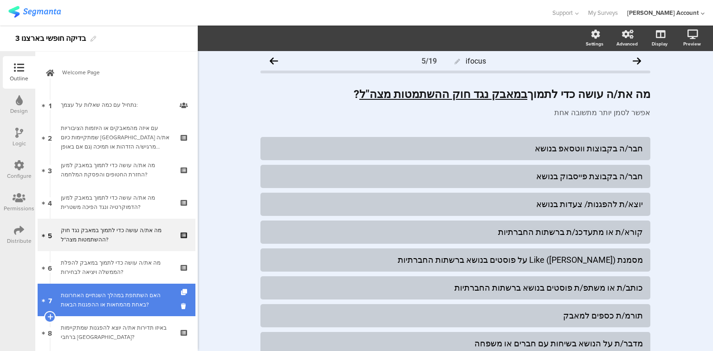
click at [107, 306] on div "האם השתתפת במהלך השנתיים האחרונות באחת מהמחאות או ההפגנות הבאות?" at bounding box center [116, 300] width 111 height 19
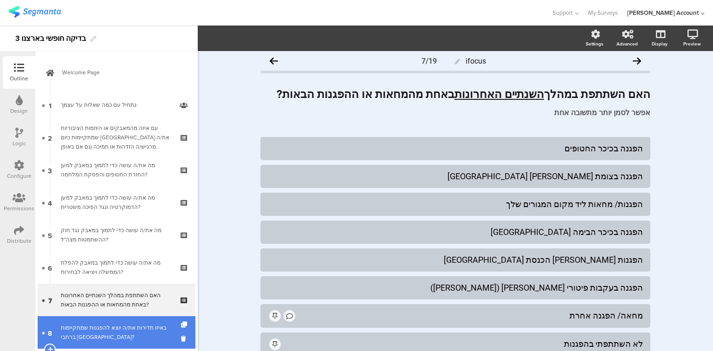
click at [142, 333] on div "באיזו תדירות את/ה יוצא להפגנות שמתקיימות ברחבי הארץ?" at bounding box center [116, 332] width 111 height 19
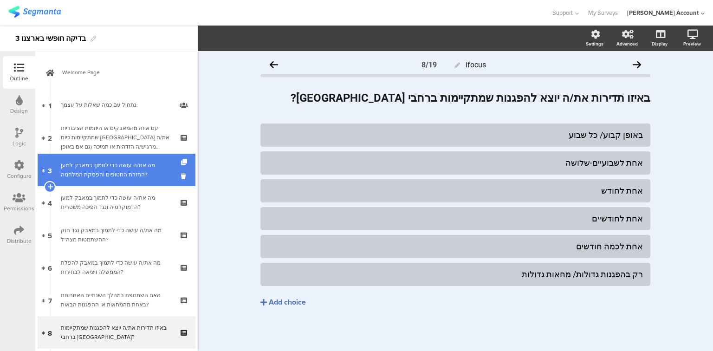
click at [99, 171] on div "מה את/ה עושה כדי לתמוך במאבק למען החזרת החטופים והפסקת המלחמה?" at bounding box center [116, 170] width 111 height 19
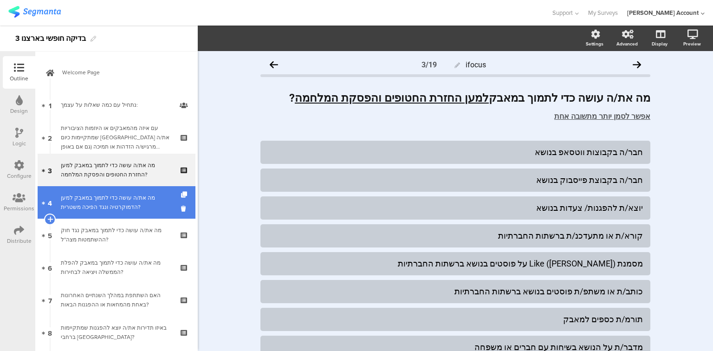
click at [111, 201] on div "מה את/ה עושה כדי לתמוך במאבק למען הדמוקרטיה ונגד הפיכה משטרית?" at bounding box center [116, 202] width 111 height 19
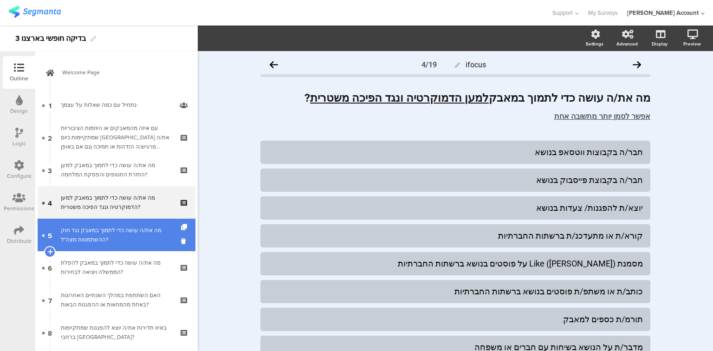
click at [132, 233] on div "מה את/ה עושה כדי לתמוך במאבק נגד חוק ההשתמטות מצה"ל?" at bounding box center [116, 235] width 111 height 19
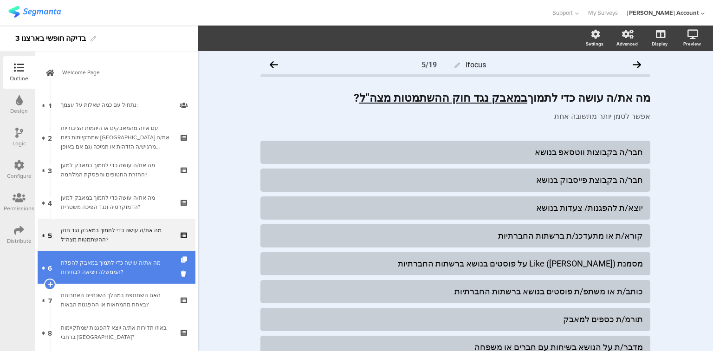
click at [97, 266] on div "מה את/ה עושה כדי לתמוך במאבק להפלת הממשלה ויציאה לבחירות?" at bounding box center [116, 267] width 111 height 19
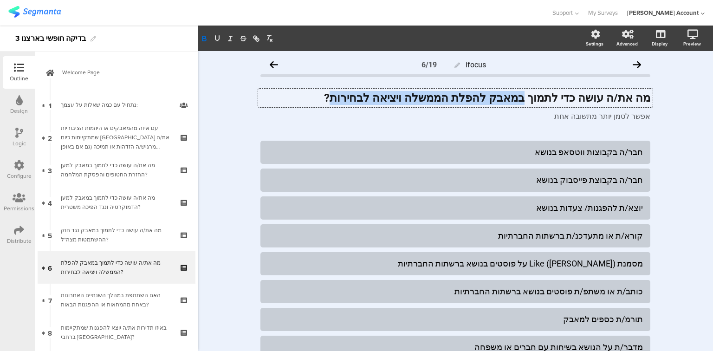
drag, startPoint x: 540, startPoint y: 98, endPoint x: 378, endPoint y: 102, distance: 161.7
click at [378, 102] on div "מה את/ה עושה כדי לתמוך במאבק להפלת הממשלה ויציאה לבחירות? מה את/ה עושה כדי לתמו…" at bounding box center [455, 98] width 395 height 19
click at [19, 134] on icon at bounding box center [19, 133] width 8 height 10
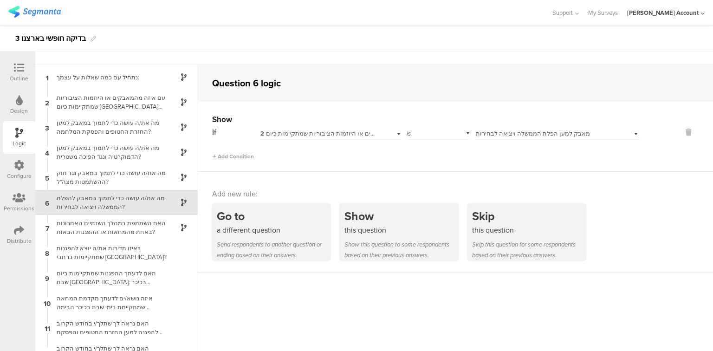
scroll to position [25, 0]
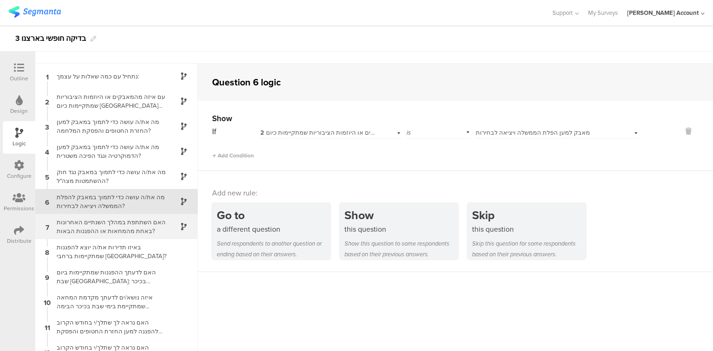
click at [110, 228] on div "האם השתתפת במהלך השנתיים האחרונות באחת מהמחאות או ההפגנות הבאות?" at bounding box center [109, 227] width 116 height 18
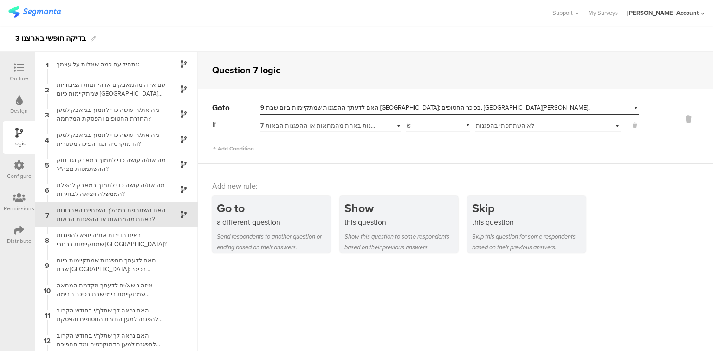
click at [17, 68] on icon at bounding box center [19, 68] width 10 height 10
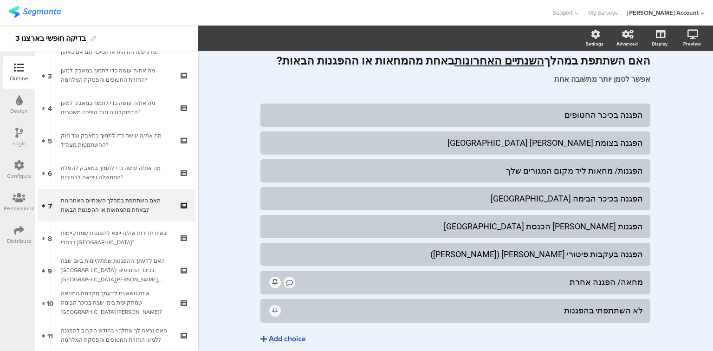
scroll to position [98, 0]
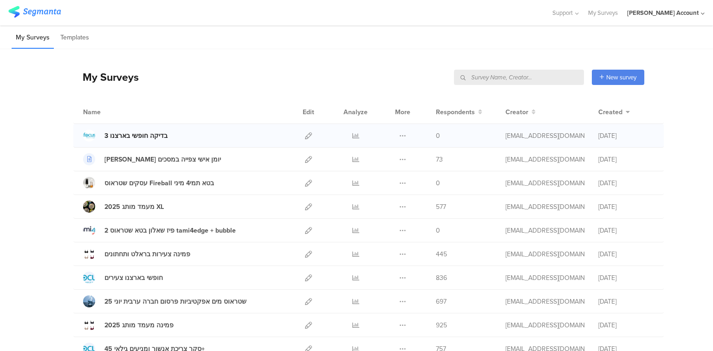
click at [136, 137] on div "3 בדיקה חופשי בארצנו" at bounding box center [135, 136] width 63 height 10
click at [143, 138] on div "3 בדיקה חופשי בארצנו" at bounding box center [135, 136] width 63 height 10
click at [305, 134] on icon at bounding box center [308, 135] width 7 height 7
click at [305, 136] on icon at bounding box center [308, 135] width 7 height 7
click at [305, 255] on icon at bounding box center [308, 254] width 7 height 7
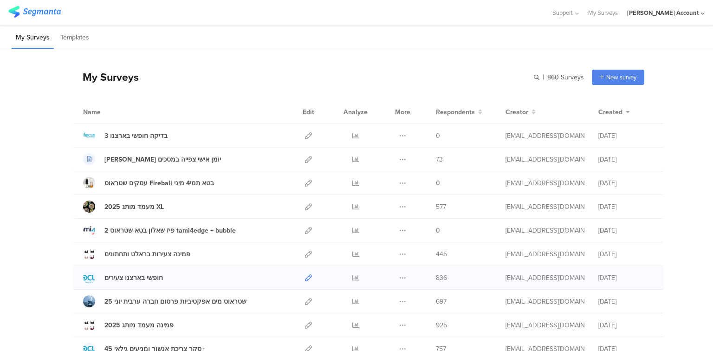
click at [306, 277] on icon at bounding box center [308, 277] width 7 height 7
click at [353, 160] on icon at bounding box center [355, 159] width 7 height 7
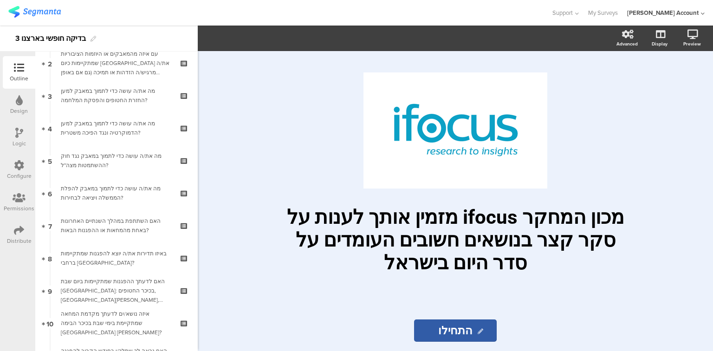
scroll to position [186, 0]
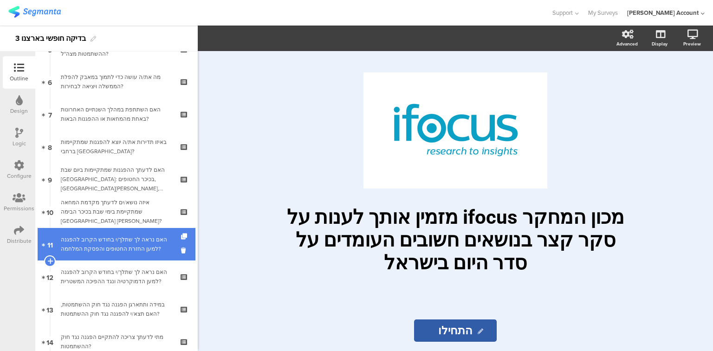
click at [137, 229] on link "11 האם נראה לך שתלך/י בחודש הקרוב להפגנה למען החזרת החטופים והפסקת המלחמה?" at bounding box center [117, 244] width 158 height 33
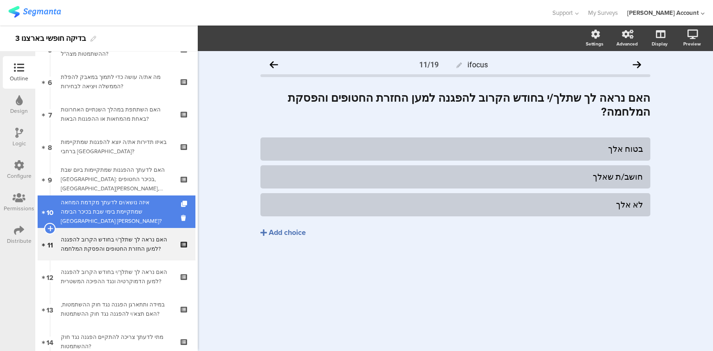
click at [132, 207] on div "איזה נושא/ים לדעתך מקדמת המחאה שמתקיימת בימי שבת בכיכר הבימה [GEOGRAPHIC_DATA] …" at bounding box center [116, 212] width 111 height 28
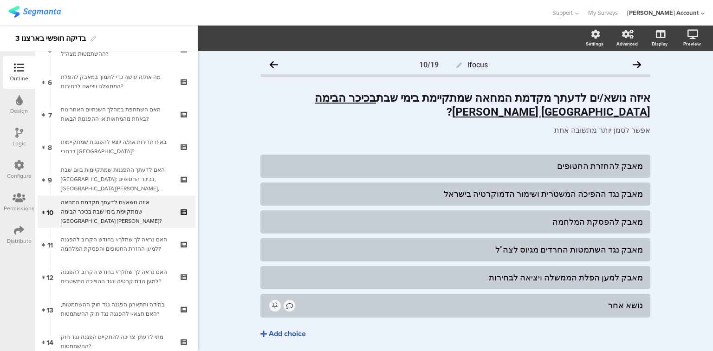
click at [297, 332] on div "Add choice" at bounding box center [287, 334] width 37 height 10
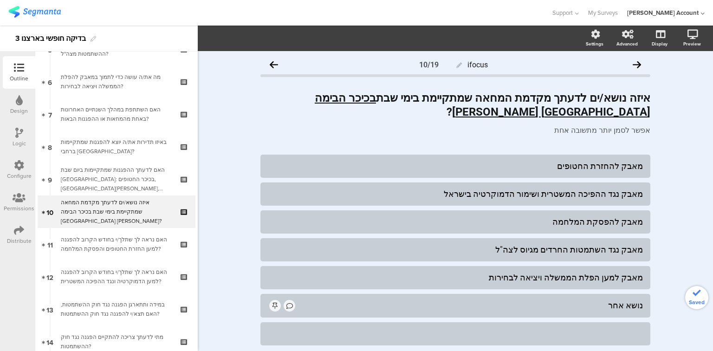
click at [313, 331] on div at bounding box center [455, 333] width 375 height 11
click at [245, 34] on span "Choice options" at bounding box center [249, 38] width 50 height 11
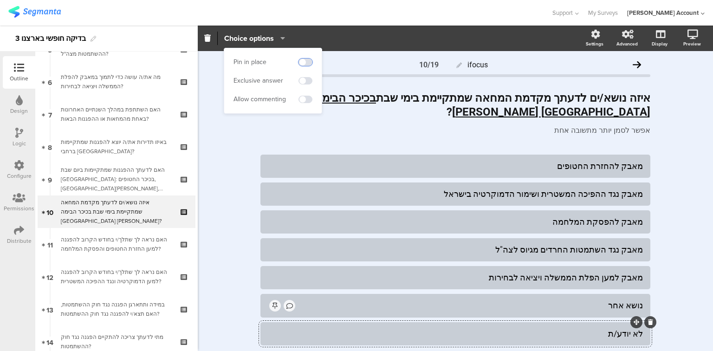
click at [306, 62] on span at bounding box center [306, 62] width 14 height 7
click at [306, 81] on span at bounding box center [306, 80] width 14 height 7
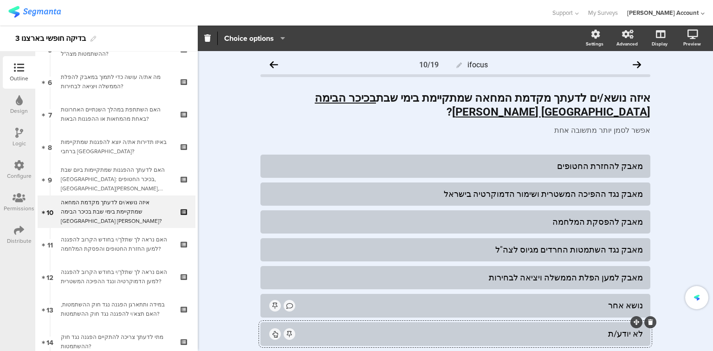
click at [591, 331] on div "לא יודע/ת" at bounding box center [470, 333] width 346 height 11
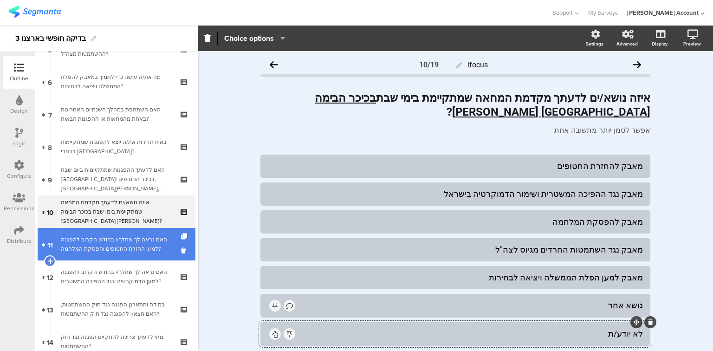
click at [134, 244] on div "האם נראה לך שתלך/י בחודש הקרוב להפגנה למען החזרת החטופים והפסקת המלחמה?" at bounding box center [116, 244] width 111 height 19
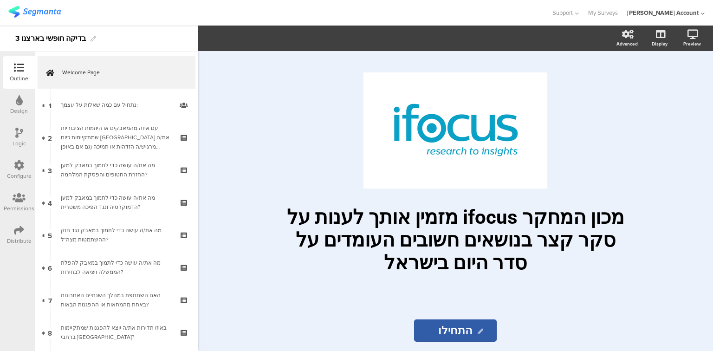
click at [21, 241] on div "Distribute" at bounding box center [19, 241] width 25 height 8
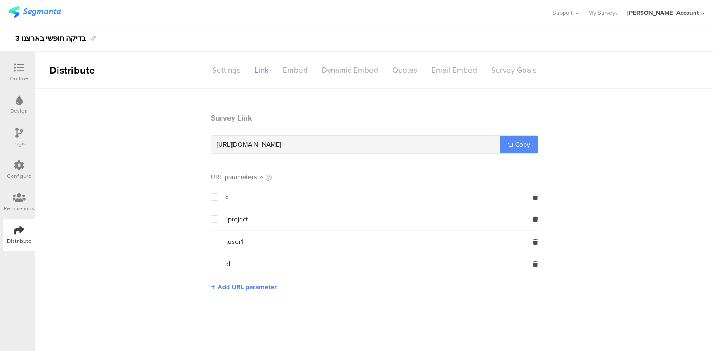
click at [518, 144] on span "Copy" at bounding box center [522, 145] width 15 height 10
click at [13, 69] on div at bounding box center [19, 69] width 19 height 12
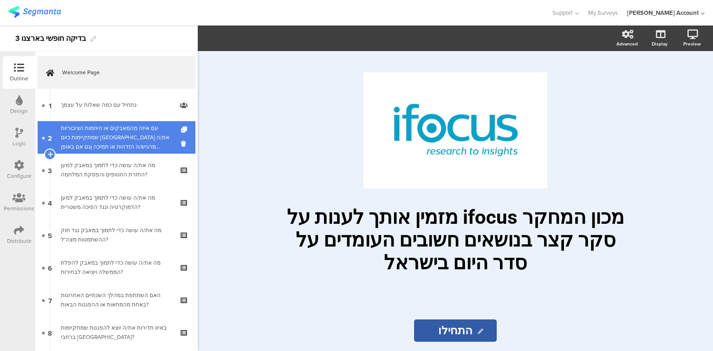
drag, startPoint x: 74, startPoint y: 114, endPoint x: 79, endPoint y: 125, distance: 12.5
click at [74, 114] on link "1 נתחיל עם כמה ﻿שאלות על עצמך:" at bounding box center [117, 105] width 158 height 33
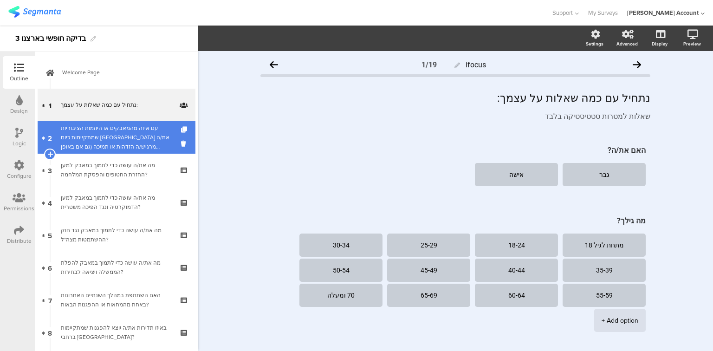
click at [83, 137] on div "עם איזה מהמאבקים או היוזמות הציבוריות שמתקיימות כיום בישראל את/ה מרגיש/ה הזדהות…" at bounding box center [116, 138] width 111 height 28
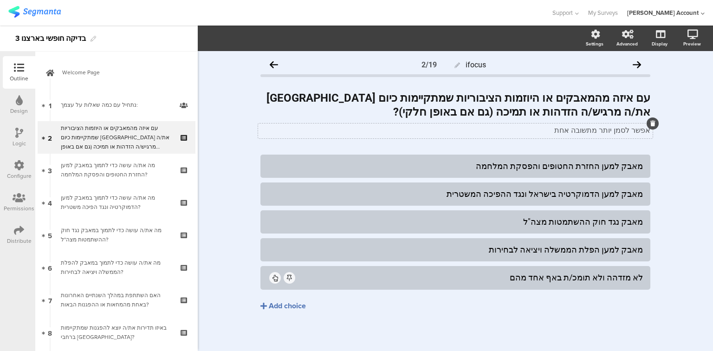
click at [589, 131] on div "אפשר לסמן יותר מתשובה אחת אפשר לסמן יותר מתשובה אחת" at bounding box center [455, 131] width 395 height 15
click at [589, 131] on p "אפשר לסמן יותר מתשובה אחת" at bounding box center [456, 130] width 390 height 9
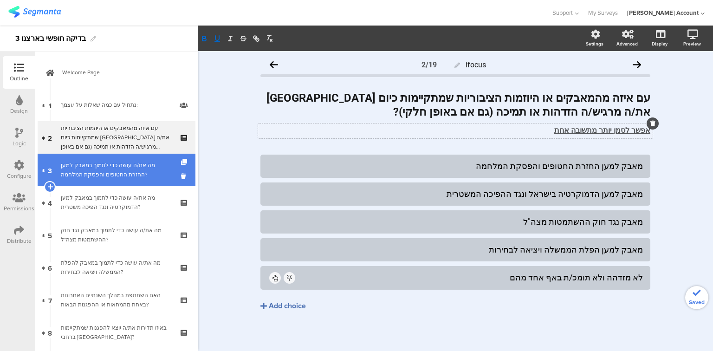
click at [102, 178] on div "מה את/ה עושה כדי לתמוך במאבק למען החזרת החטופים והפסקת המלחמה?" at bounding box center [116, 170] width 111 height 19
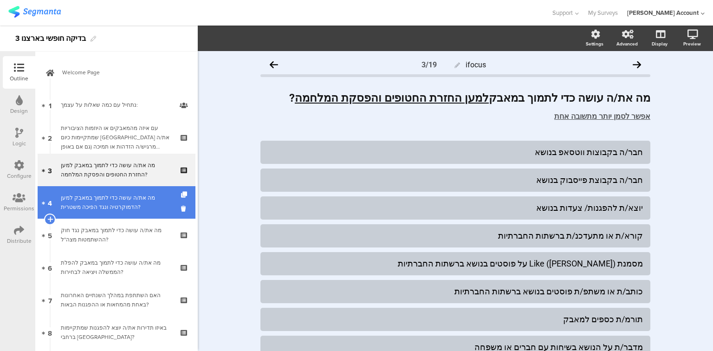
click at [104, 204] on div "מה את/ה עושה כדי לתמוך במאבק למען הדמוקרטיה ונגד הפיכה משטרית?" at bounding box center [116, 202] width 111 height 19
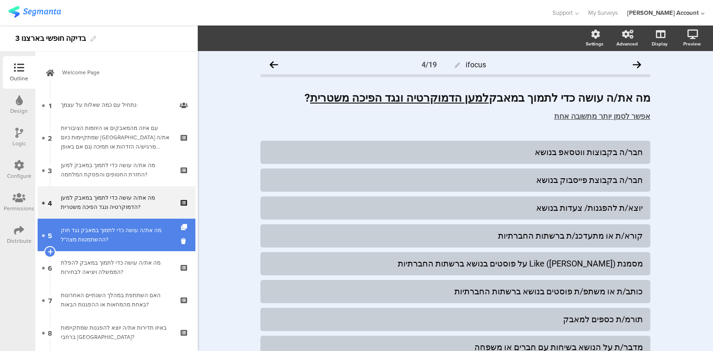
click at [108, 230] on div "מה את/ה עושה כדי לתמוך במאבק נגד חוק ההשתמטות מצה"ל?" at bounding box center [116, 235] width 111 height 19
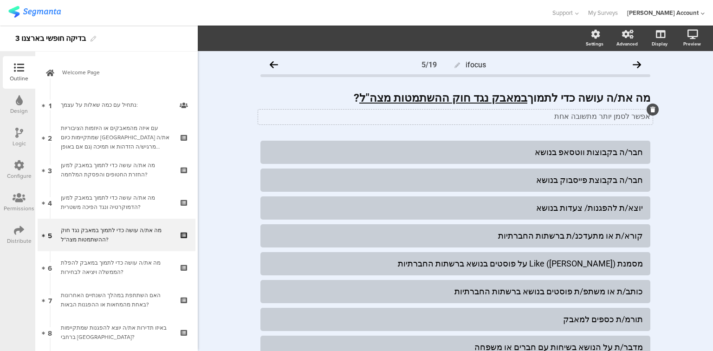
click at [580, 121] on div "אפשר לסמן יותר מתשובה אחת אפשר לסמן יותר מתשובה אחת" at bounding box center [455, 117] width 395 height 15
click at [580, 121] on p "אפשר לסמן יותר מתשובה אחת" at bounding box center [456, 116] width 390 height 9
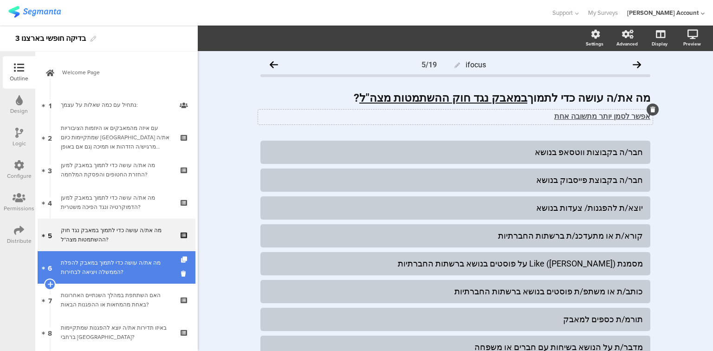
click at [117, 266] on div "מה את/ה עושה כדי לתמוך במאבק להפלת הממשלה ויציאה לבחירות?" at bounding box center [116, 267] width 111 height 19
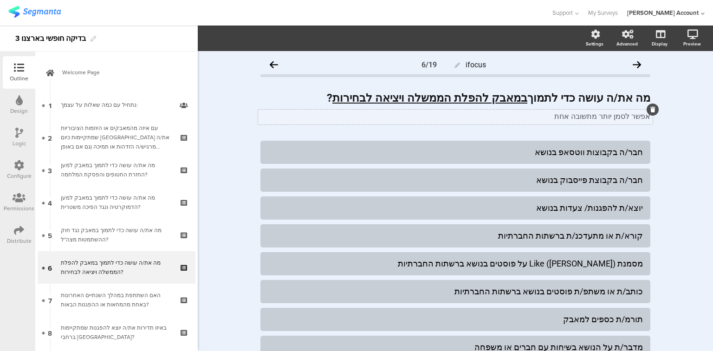
click at [607, 115] on div "אפשר לסמן יותר מתשובה אחת אפשר לסמן יותר מתשובה אחת" at bounding box center [455, 117] width 395 height 15
click at [607, 115] on p "אפשר לסמן יותר מתשובה אחת" at bounding box center [456, 116] width 390 height 9
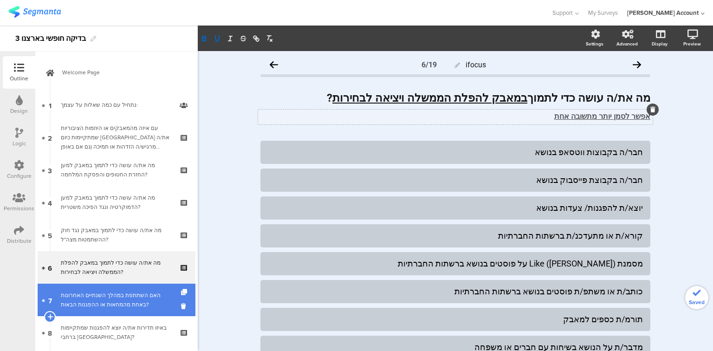
click at [78, 304] on div "האם השתתפת במהלך השנתיים האחרונות באחת מהמחאות או ההפגנות הבאות?" at bounding box center [116, 300] width 111 height 19
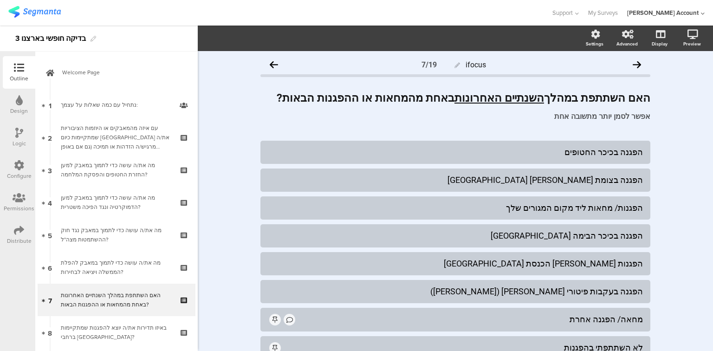
click at [11, 237] on div "Distribute" at bounding box center [19, 241] width 25 height 8
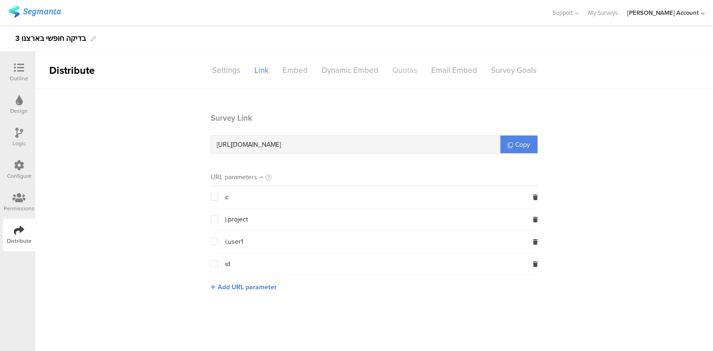
click at [406, 65] on div "Quotas" at bounding box center [404, 70] width 39 height 16
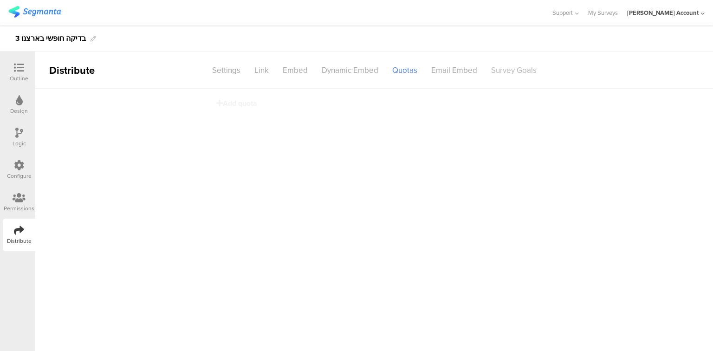
click at [522, 73] on div "Survey Goals" at bounding box center [513, 70] width 59 height 16
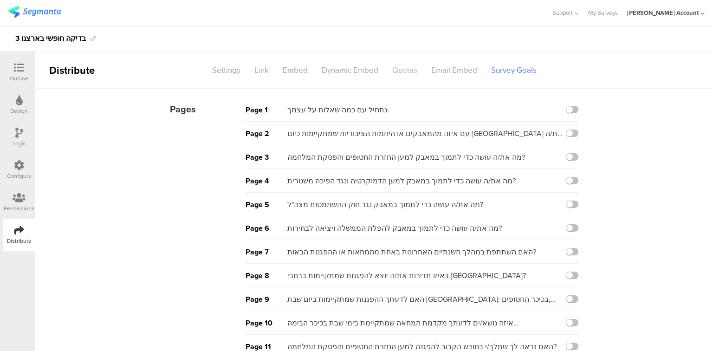
click at [403, 72] on div "Quotas" at bounding box center [404, 70] width 39 height 16
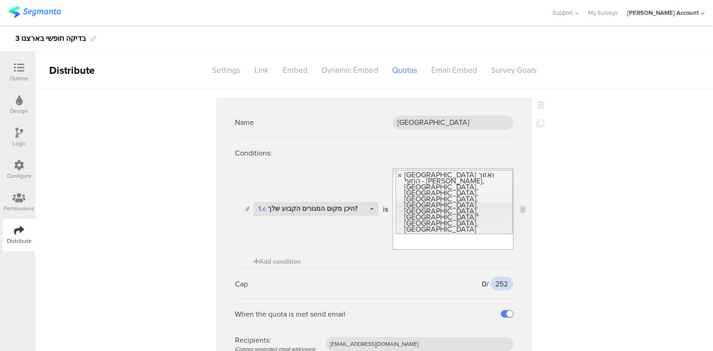
click at [497, 277] on input "252" at bounding box center [502, 284] width 23 height 14
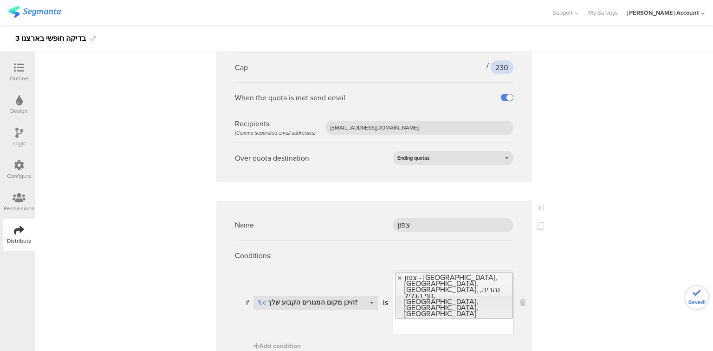
scroll to position [223, 0]
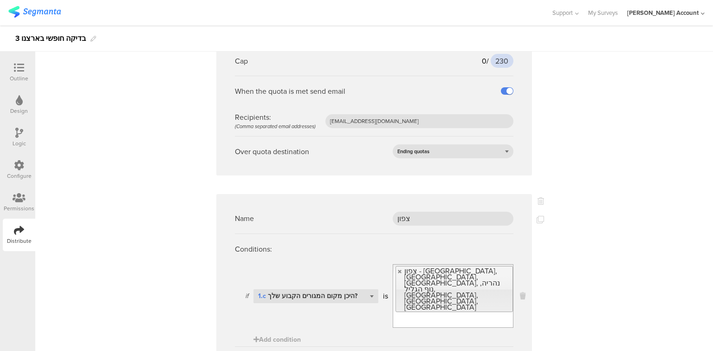
type input "230"
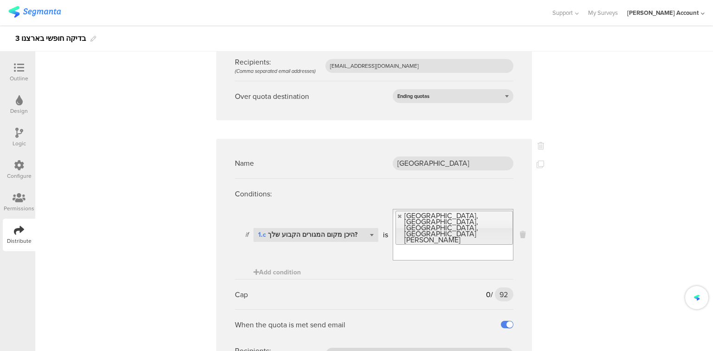
scroll to position [594, 0]
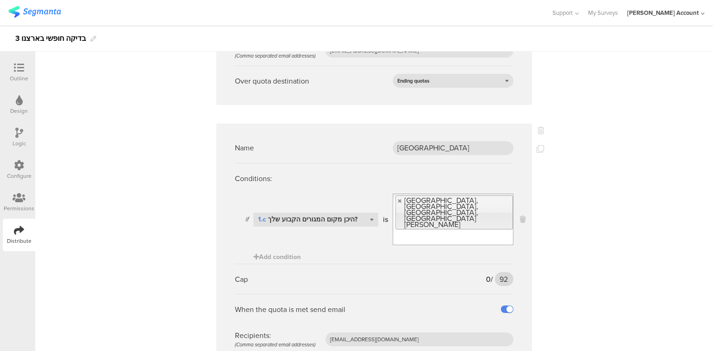
type input "99"
click at [502, 272] on input "92" at bounding box center [504, 279] width 19 height 14
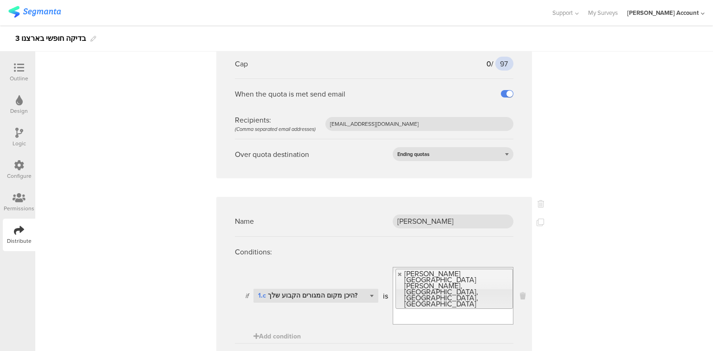
scroll to position [817, 0]
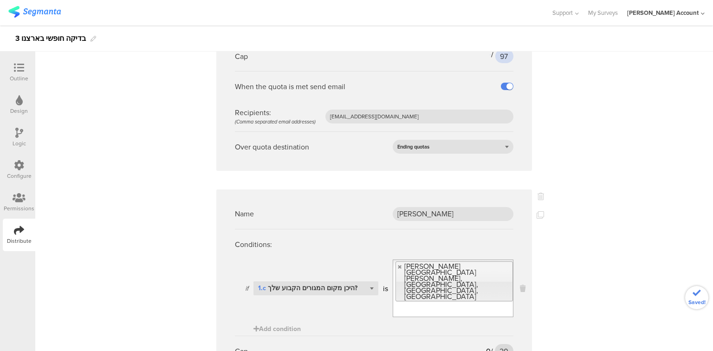
type input "97"
click at [499, 344] on input "20" at bounding box center [504, 351] width 19 height 14
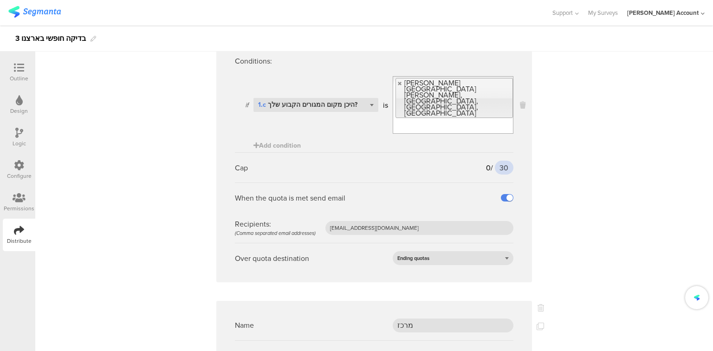
scroll to position [1077, 0]
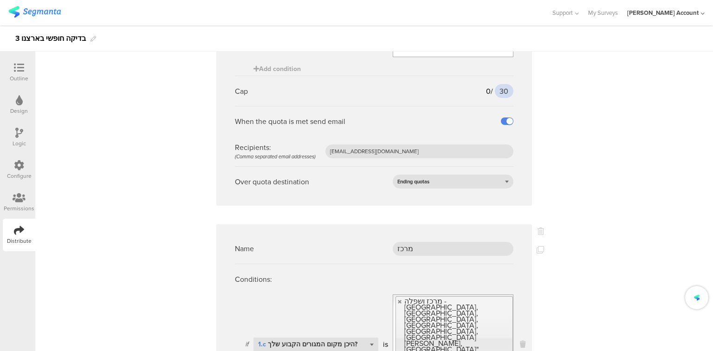
type input "30"
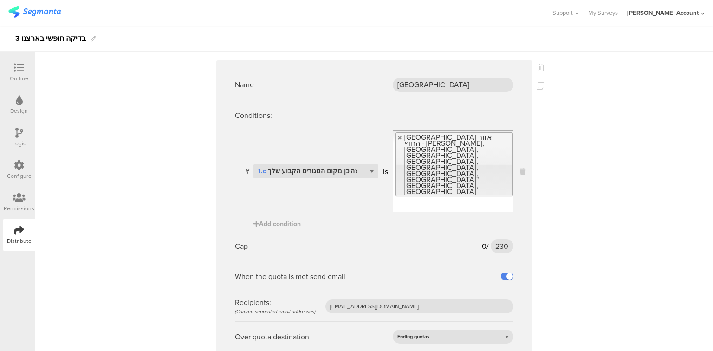
scroll to position [37, 0]
type input "240"
click at [497, 240] on input "230" at bounding box center [502, 247] width 23 height 14
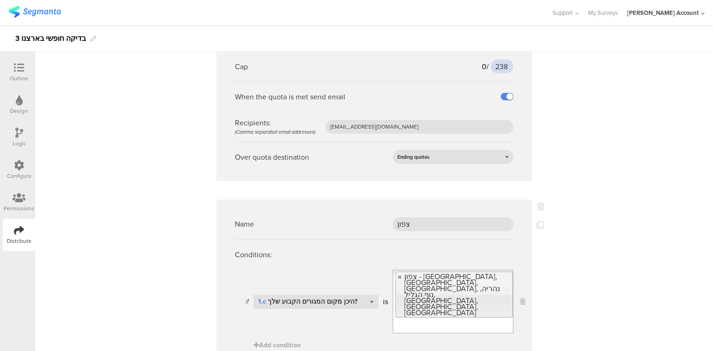
scroll to position [297, 0]
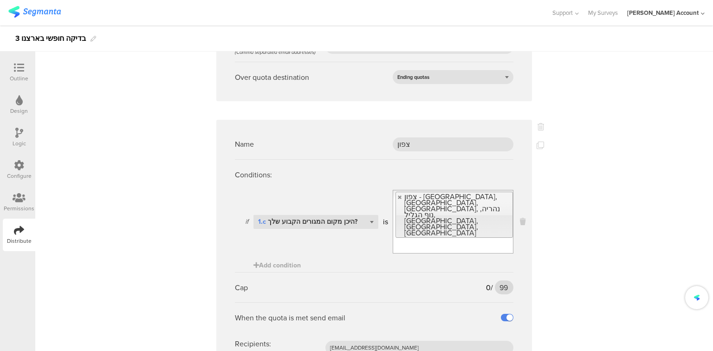
type input "238"
click at [502, 280] on input "99" at bounding box center [504, 287] width 19 height 14
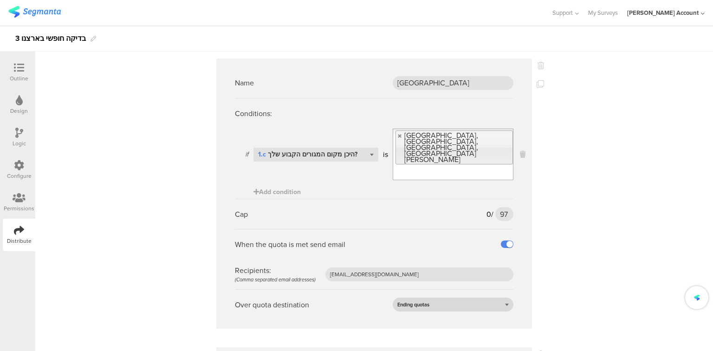
scroll to position [669, 0]
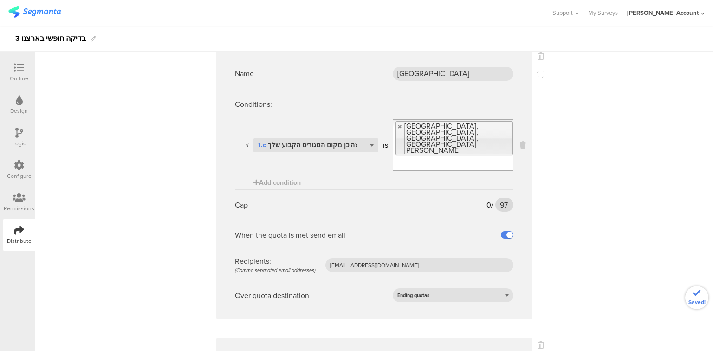
type input "110"
click at [501, 198] on input "97" at bounding box center [504, 205] width 18 height 14
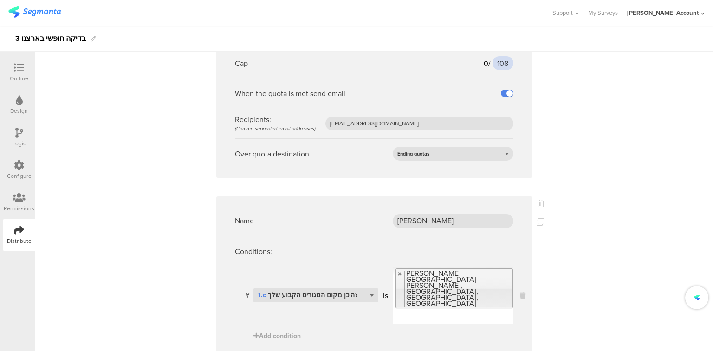
scroll to position [892, 0]
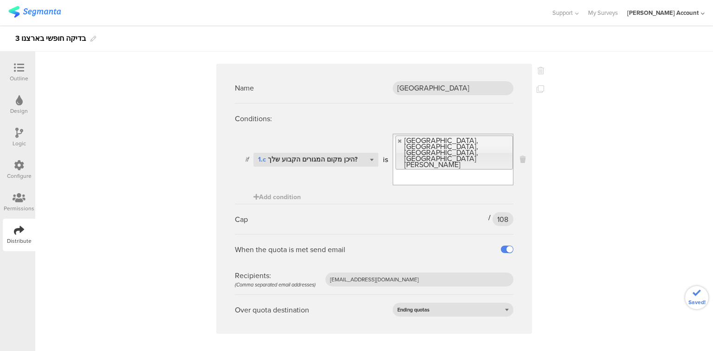
scroll to position [557, 0]
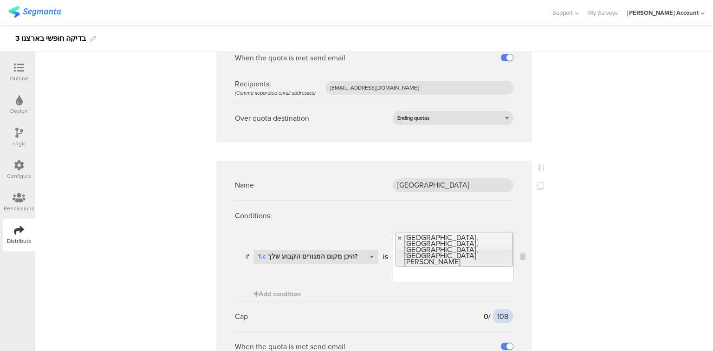
click at [499, 309] on input "108" at bounding box center [503, 316] width 21 height 14
type input "110"
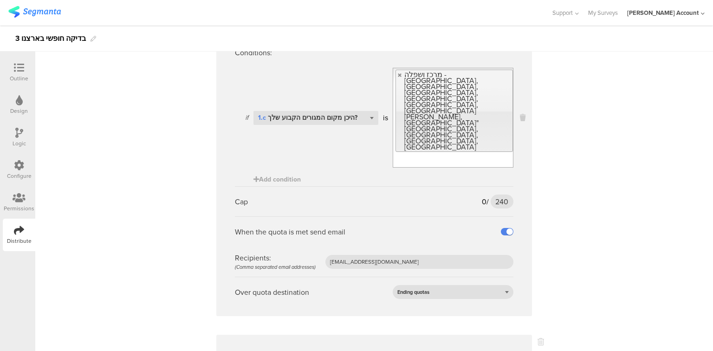
scroll to position [1337, 0]
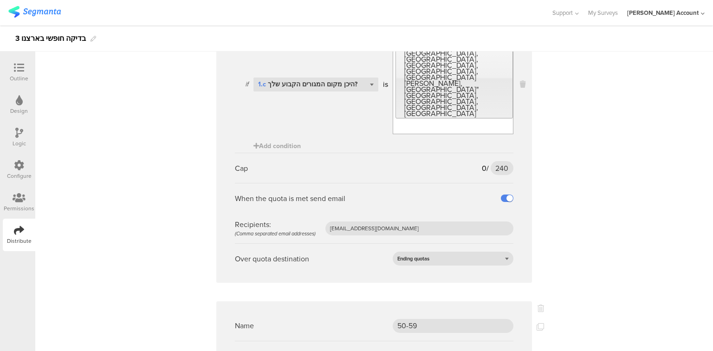
type input "185"
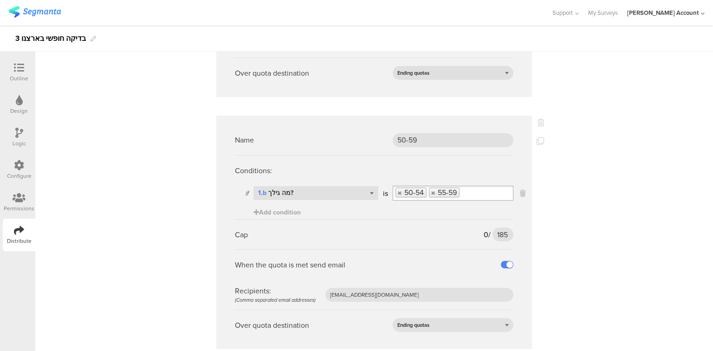
type input "160"
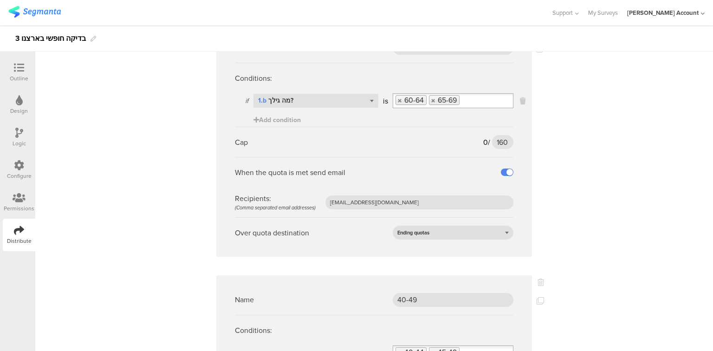
scroll to position [1895, 0]
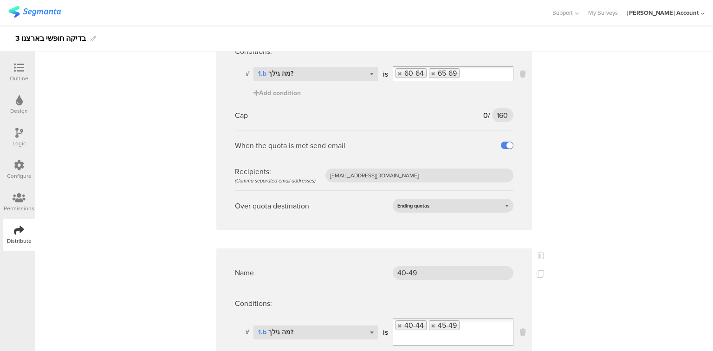
type input "195"
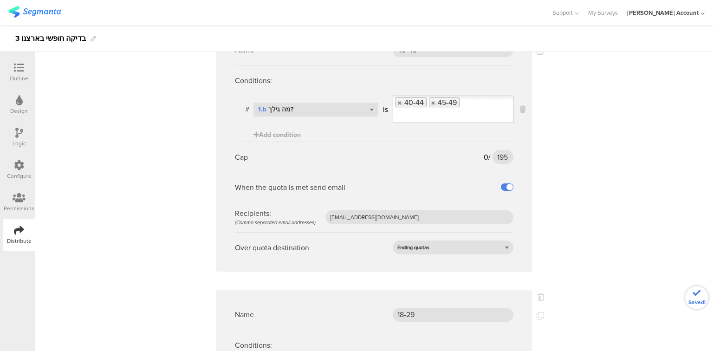
type input "210"
click at [554, 242] on div "Name תל אביב Conditions: if Select question... 1.c היכן מקום המגורים הקבוע שלך?…" at bounding box center [374, 351] width 678 height 4760
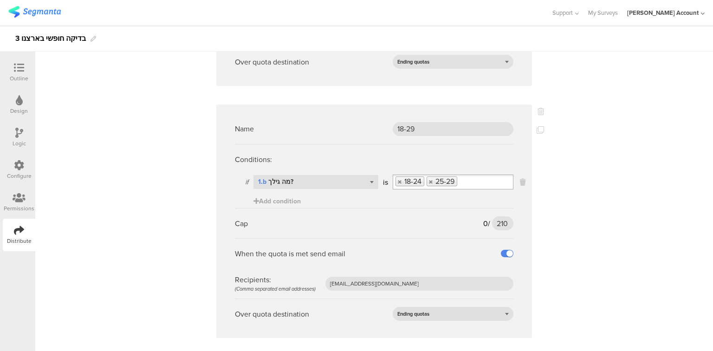
click at [574, 284] on div "Name תל אביב Conditions: if Select question... 1.c היכן מקום המגורים הקבוע שלך?…" at bounding box center [374, 165] width 678 height 4760
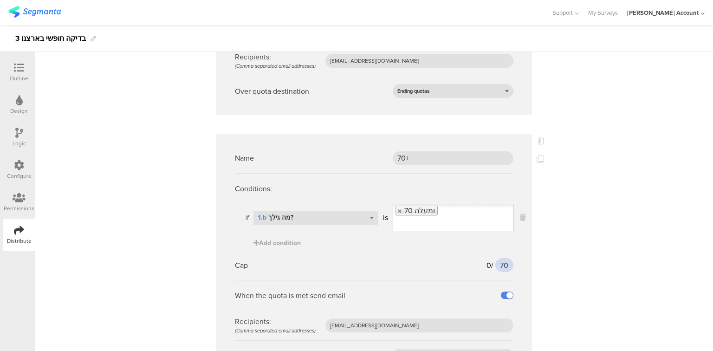
click at [503, 258] on input "70" at bounding box center [504, 265] width 18 height 14
type input "75"
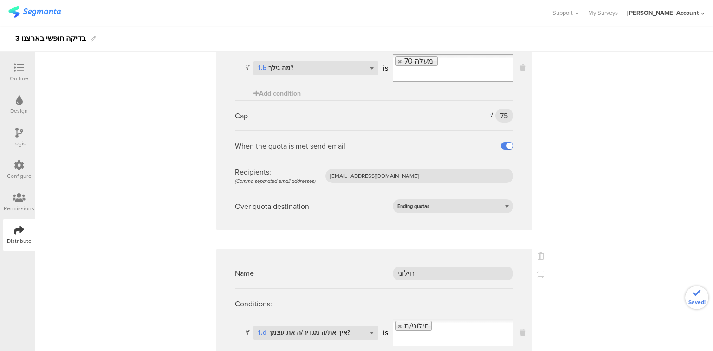
scroll to position [2712, 0]
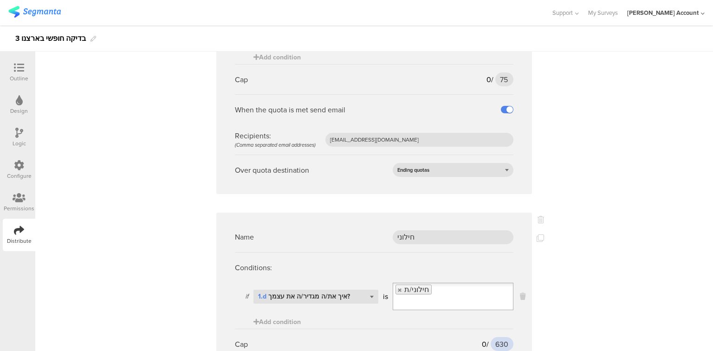
click at [499, 337] on input "630" at bounding box center [502, 344] width 23 height 14
type input "550"
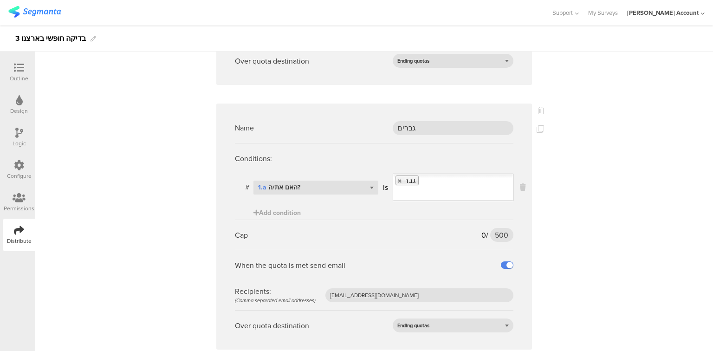
scroll to position [3121, 0]
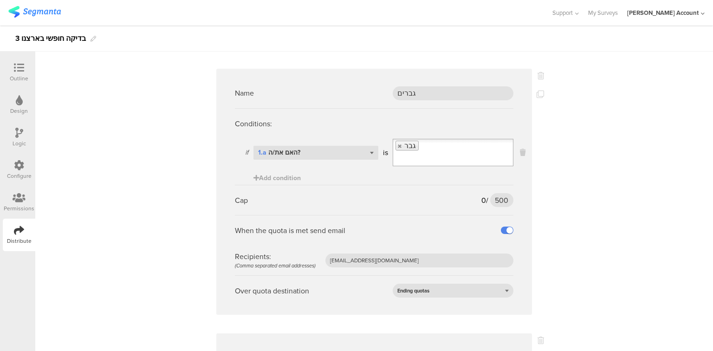
type input "510"
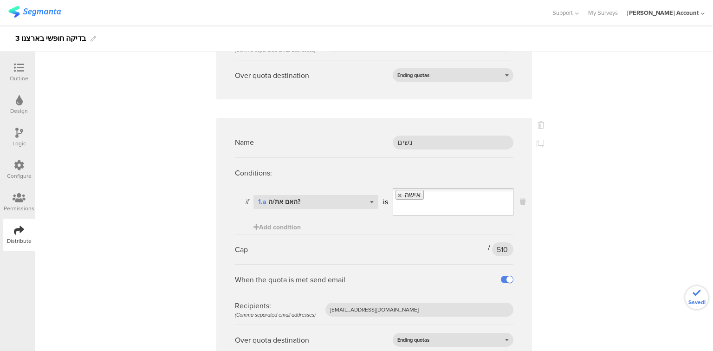
scroll to position [3343, 0]
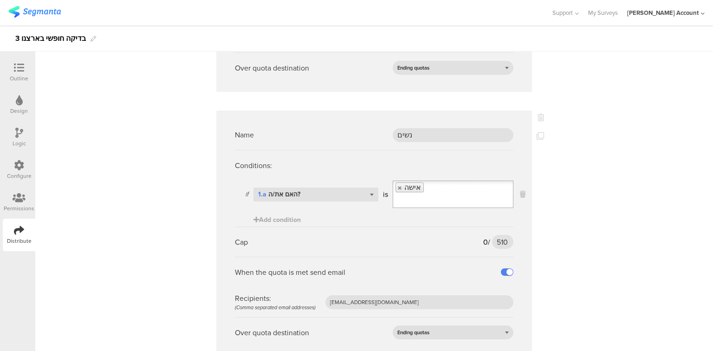
type input "200"
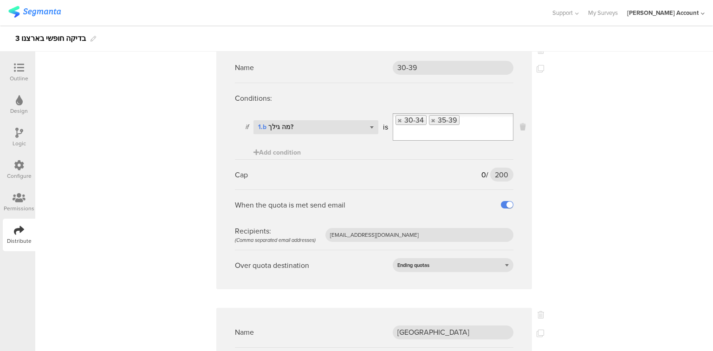
scroll to position [3715, 0]
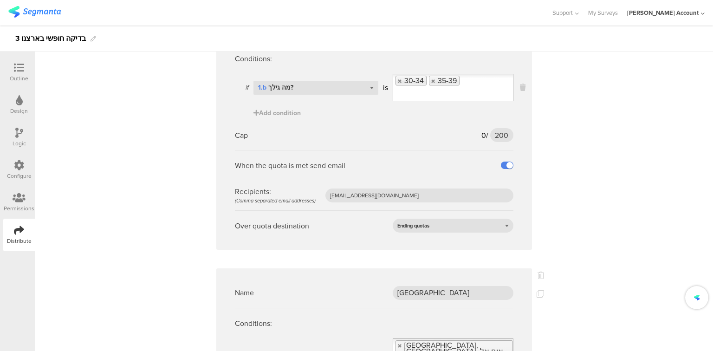
type input "115"
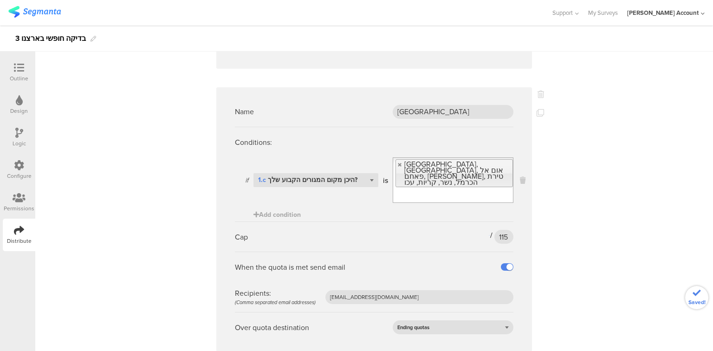
scroll to position [3901, 0]
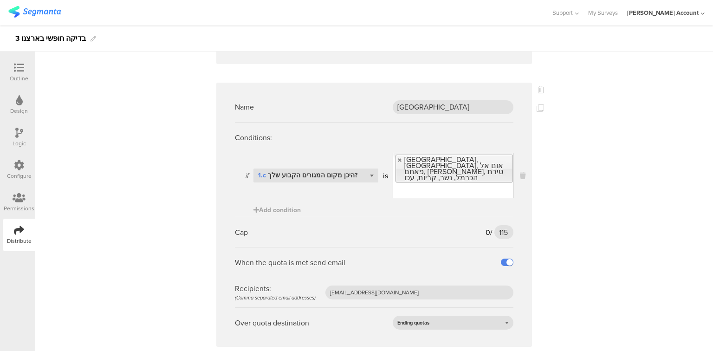
type input "330"
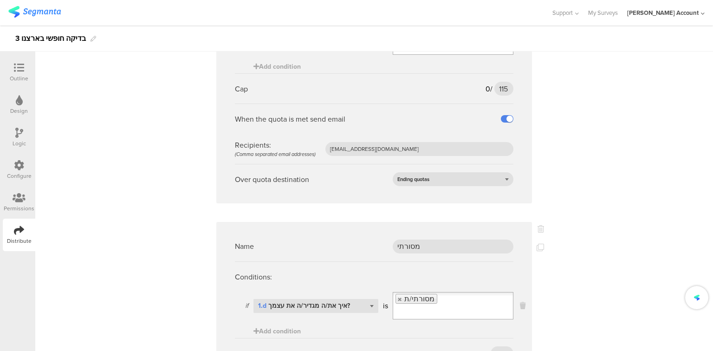
scroll to position [4124, 0]
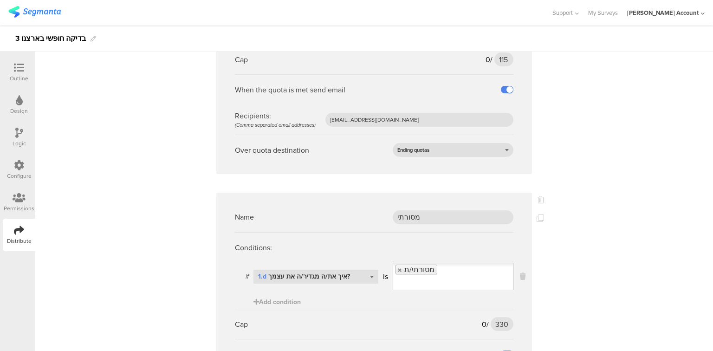
scroll to position [3938, 0]
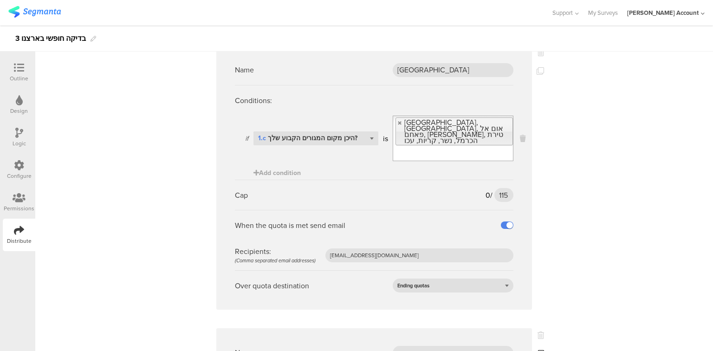
click at [538, 350] on icon at bounding box center [540, 353] width 7 height 7
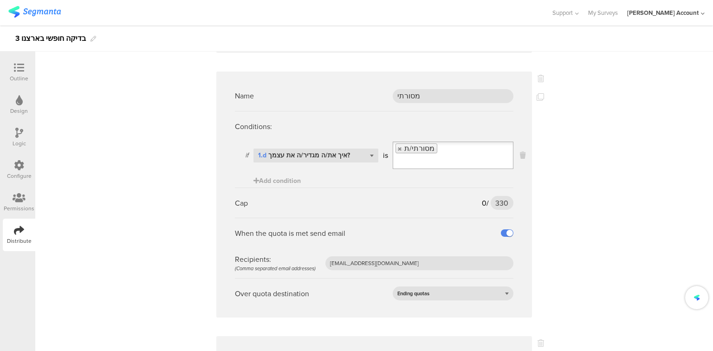
scroll to position [4198, 0]
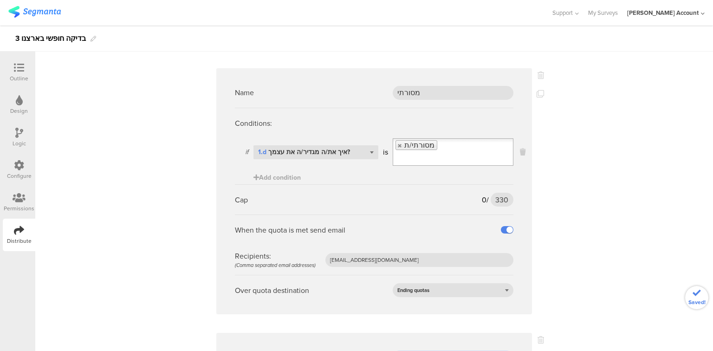
drag, startPoint x: 446, startPoint y: 87, endPoint x: 326, endPoint y: 78, distance: 121.1
click at [326, 342] on div "Name Copy of מסורתי" at bounding box center [374, 357] width 279 height 30
type input "דתי"
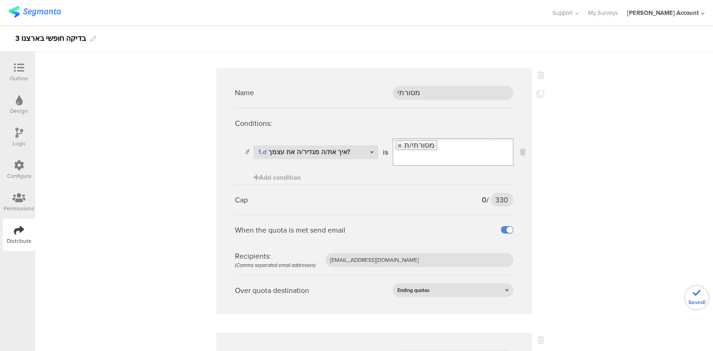
type input "120"
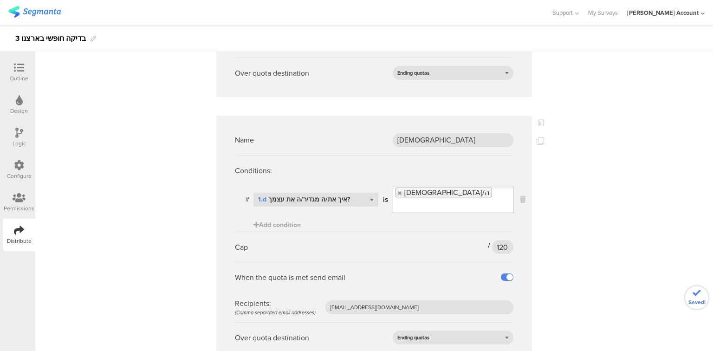
scroll to position [4421, 0]
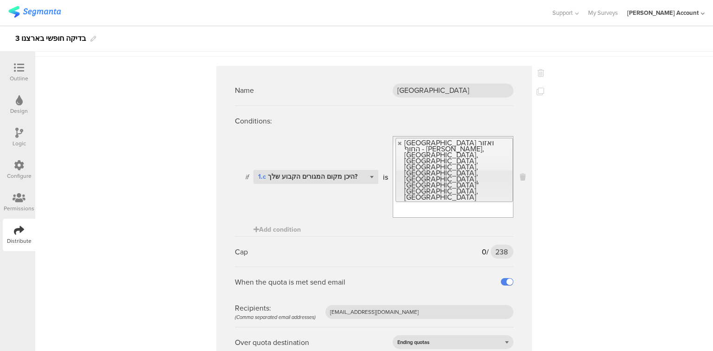
scroll to position [0, 0]
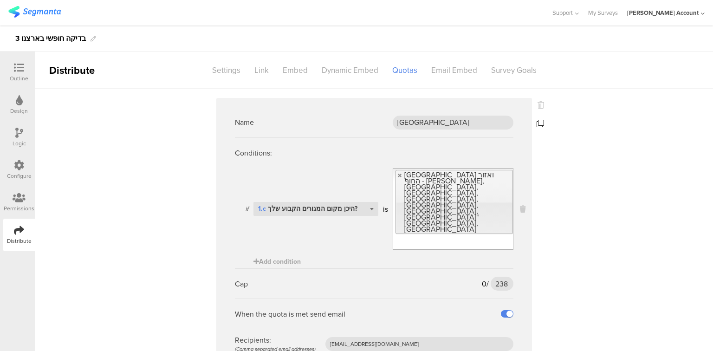
click at [538, 124] on icon at bounding box center [540, 123] width 7 height 7
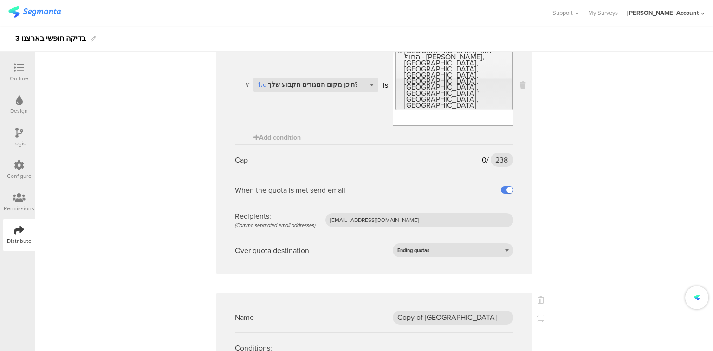
scroll to position [186, 0]
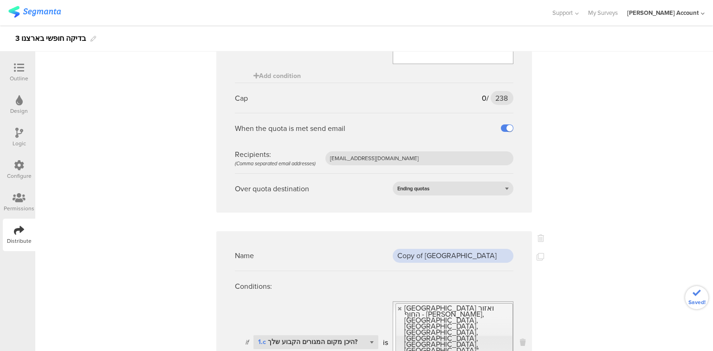
drag, startPoint x: 457, startPoint y: 216, endPoint x: 371, endPoint y: 215, distance: 85.5
click at [371, 241] on div "Name Copy of תל אביב" at bounding box center [374, 256] width 279 height 30
type input "השרון"
click at [397, 306] on link at bounding box center [400, 309] width 6 height 6
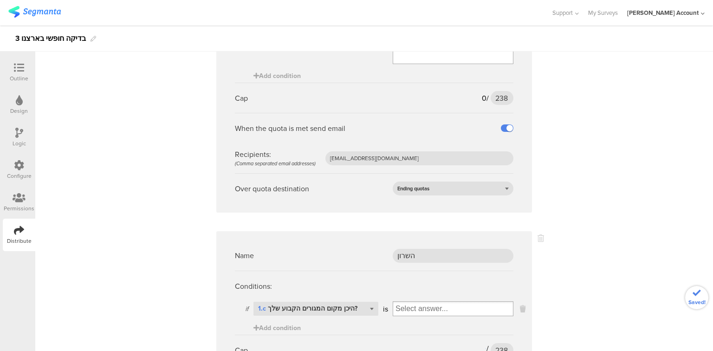
click at [399, 302] on input "Select box" at bounding box center [453, 308] width 120 height 13
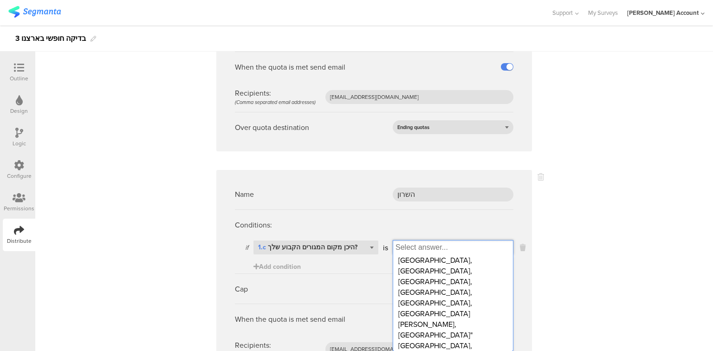
scroll to position [260, 0]
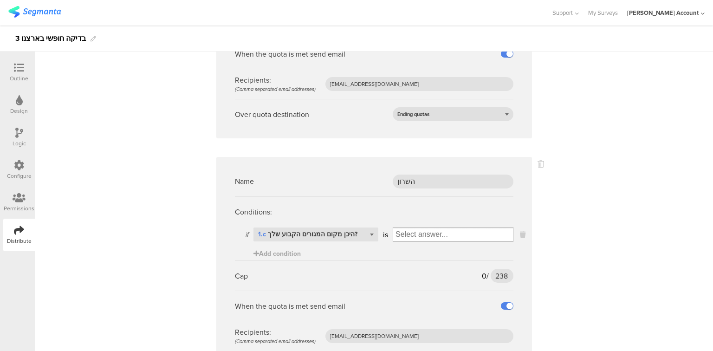
click at [25, 110] on div "Design" at bounding box center [19, 111] width 18 height 8
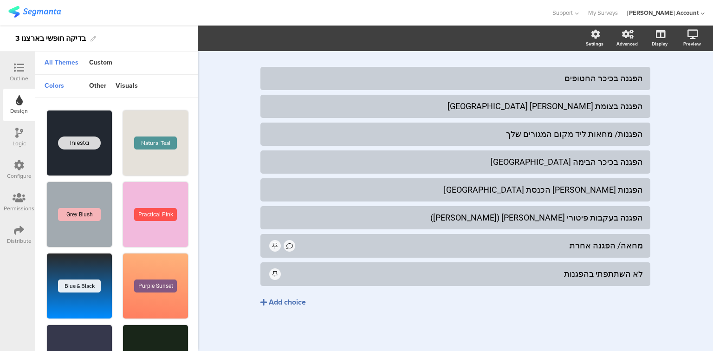
click at [23, 141] on div "Logic" at bounding box center [19, 143] width 13 height 8
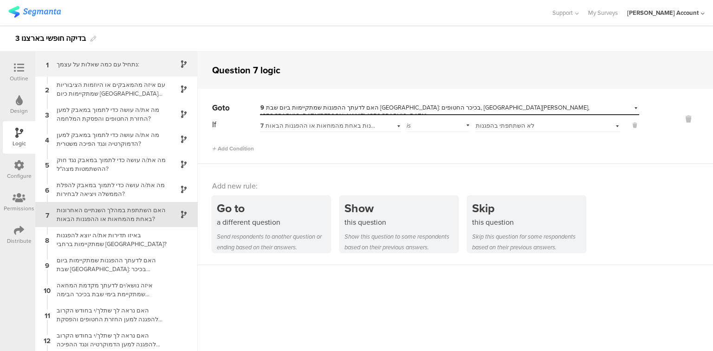
click at [80, 65] on div "נתחיל עם כמה ﻿שאלות על עצמך:" at bounding box center [109, 64] width 116 height 9
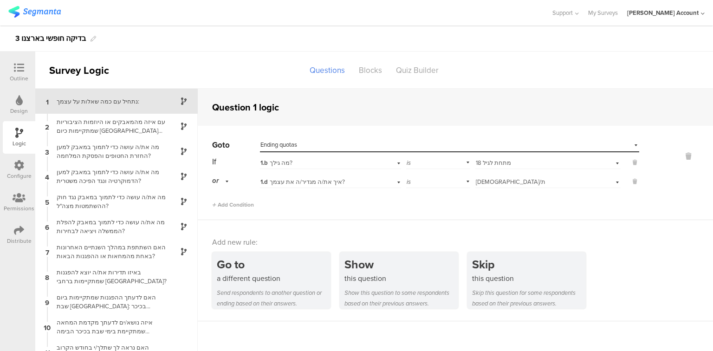
click at [26, 71] on div at bounding box center [19, 69] width 19 height 12
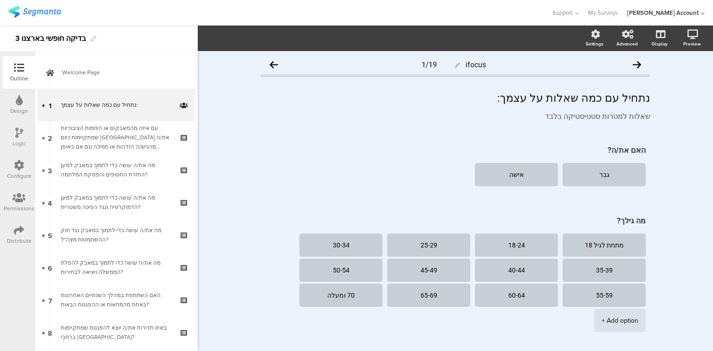
scroll to position [223, 0]
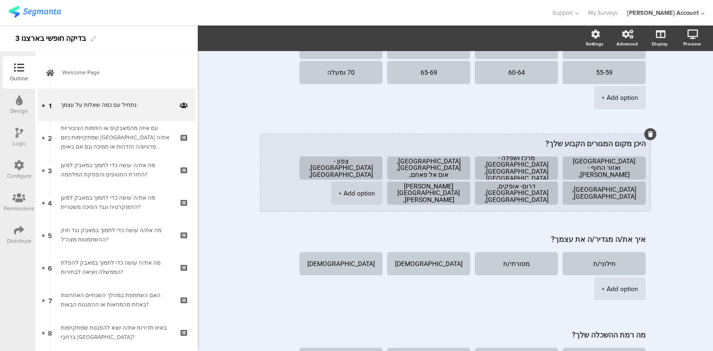
click at [362, 199] on div "+ Add option" at bounding box center [357, 193] width 37 height 23
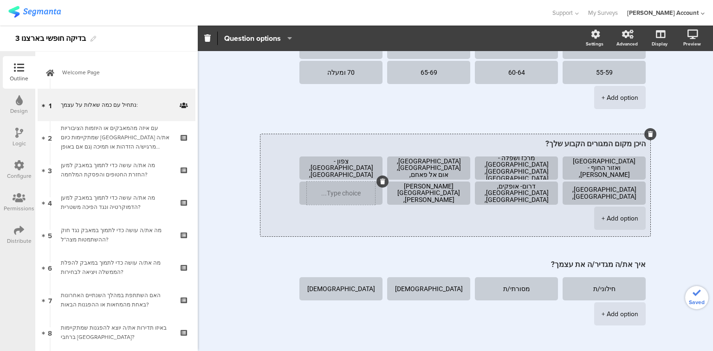
click at [357, 192] on textarea at bounding box center [341, 193] width 68 height 7
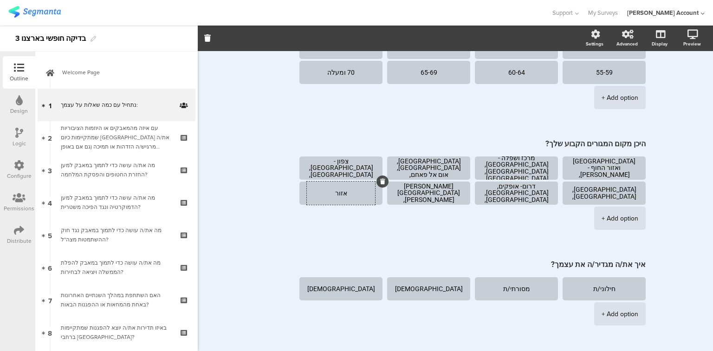
type textarea "אזור השרון"
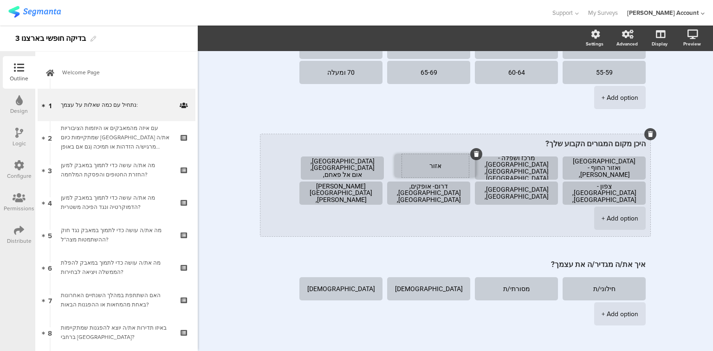
drag, startPoint x: 341, startPoint y: 184, endPoint x: 430, endPoint y: 157, distance: 93.3
click at [17, 234] on icon at bounding box center [19, 230] width 10 height 10
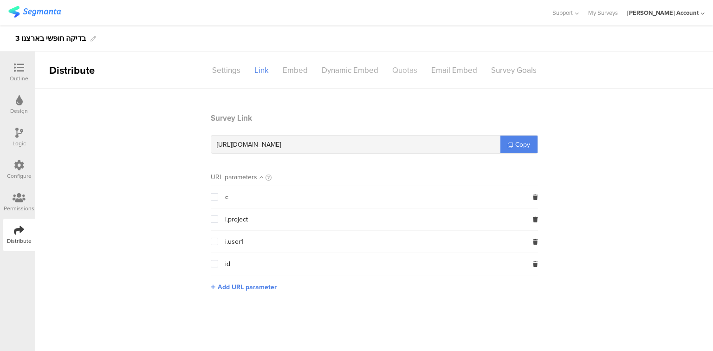
click at [404, 69] on div "Quotas" at bounding box center [404, 70] width 39 height 16
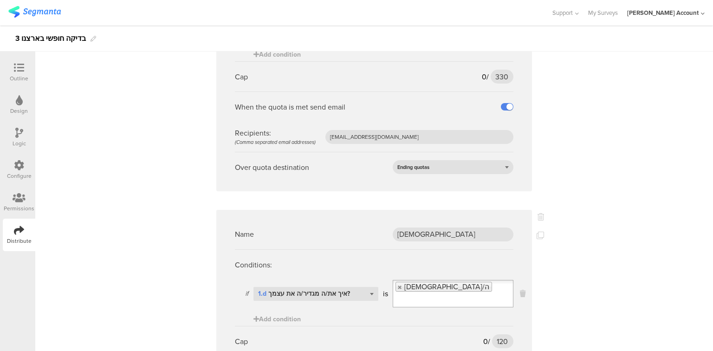
scroll to position [4737, 0]
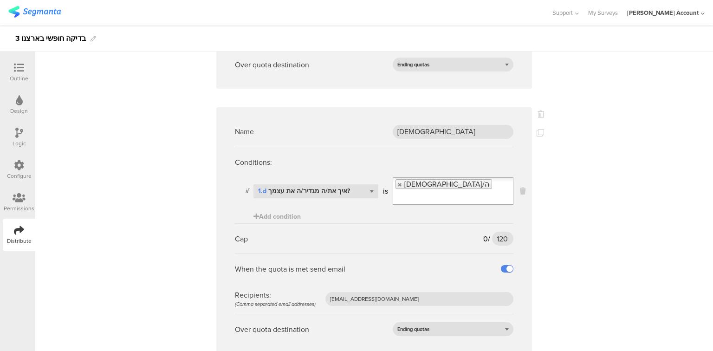
type input "80"
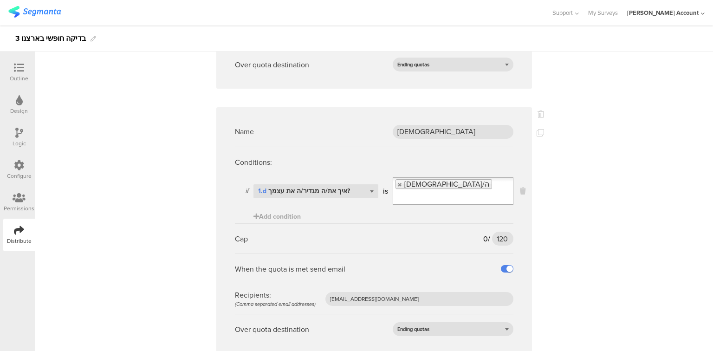
click at [17, 70] on icon at bounding box center [19, 68] width 10 height 10
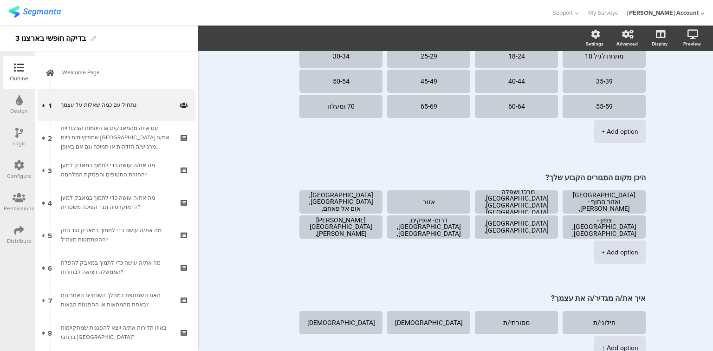
scroll to position [187, 0]
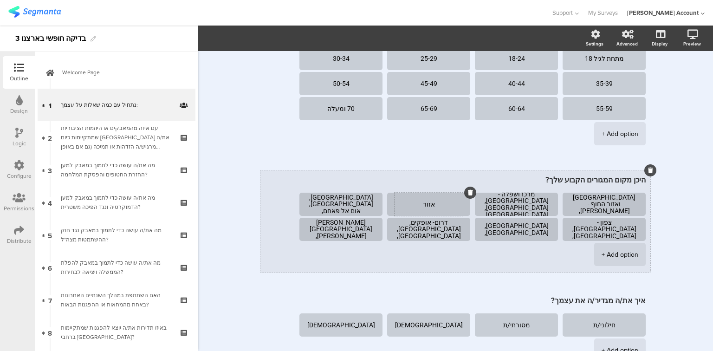
click at [431, 204] on textarea "אזור השרון" at bounding box center [429, 204] width 68 height 7
paste textarea "שרון - רמת השרון, הרצליה, נתניה, הוד השרון, קדימה-צורן, אבן יהודה, תל מונד"
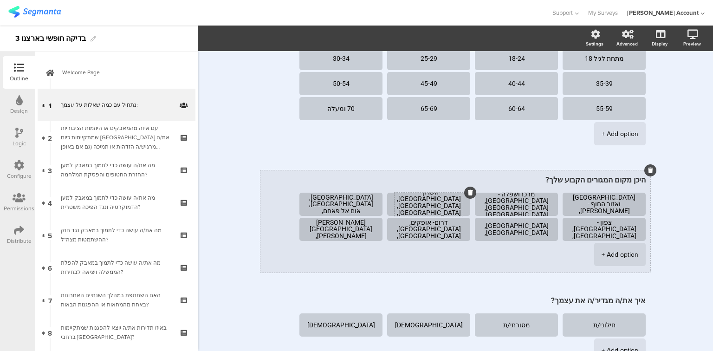
click at [442, 208] on textarea "השרון - רמת השרון, הרצליה, נתניה, הוד השרון, קדימה-צורן, אבן יהודה, תל מונד" at bounding box center [429, 202] width 68 height 27
click at [407, 201] on textarea "השרון - רמת השרון, הרצליה, נתניה, הוד השרון, קדימה-צורן, אבן יהודה, תל מונד" at bounding box center [429, 202] width 68 height 27
click at [443, 205] on textarea "השרון - רמת השרון, הרצליה, נתניה, הוד השרון, קדימה-צורן, אבן יהודה, תל מונד" at bounding box center [429, 204] width 68 height 27
type textarea "השרון - רמת השרון, הרצליה, נתניה, הוד השרון, קדימה צורן, אבן יהודה, תל מונד"
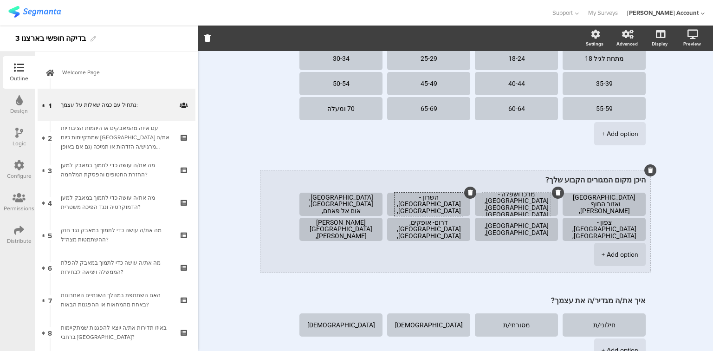
click at [516, 193] on textarea "מרכז ושפלה - יבנה, יהוד, לוד, מודיעין, נתניה, פתח תקווה, ראשל"צ, רחובות, רמלה, …" at bounding box center [516, 204] width 68 height 27
click at [520, 195] on textarea "מרכז ושפלה יבנה, יהוד, לוד, מודיעין, נתניה, פתח תקווה, ראשל"צ, רחובות, רמלה, אל…" at bounding box center [516, 204] width 68 height 27
paste textarea "- יבנה, יהוד, לוד, מודיעין, נתניה, פתח תקווה, ראשל"צ, רחובות, רמלה, רעננה,"
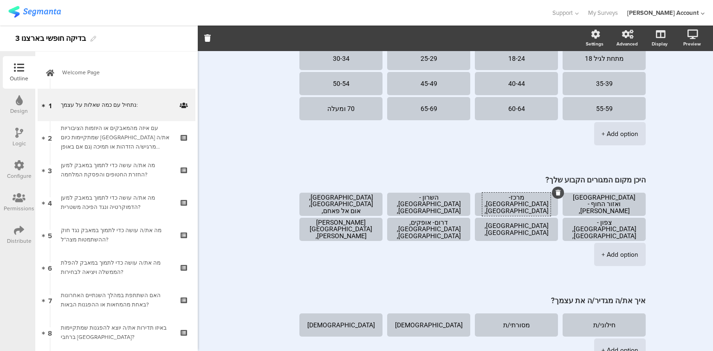
type textarea "מרכז- יבנה, יהוד, לוד, מודיעין, נתניה, פתח תקווה, ראשל"צ, רחובות, רמלה, רעננה, …"
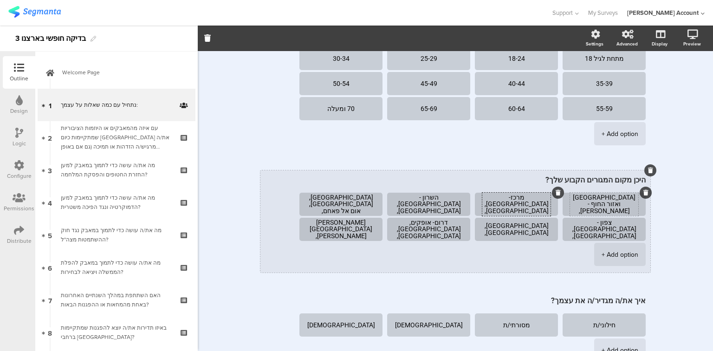
click at [599, 196] on textarea "תל אביב ואזור החוף - בני ברק, בת ים, גבעתיים, הרצליה, חולון, רמת גן, רמה"ש, נתנ…" at bounding box center [604, 204] width 68 height 21
paste textarea ", בני ברק, בת ים, גבעתיים, הרצליה, חולון, רמת גן, רמה"ש"
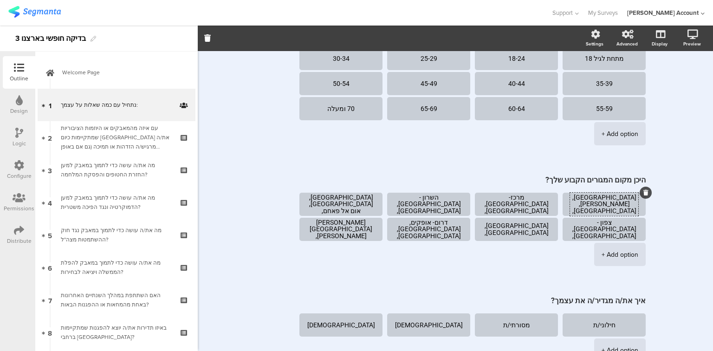
type textarea "תל אביב, בני ברק, בת ים, גבעתיים, הרצליה, חולון, רמת גן, רמה"ש"
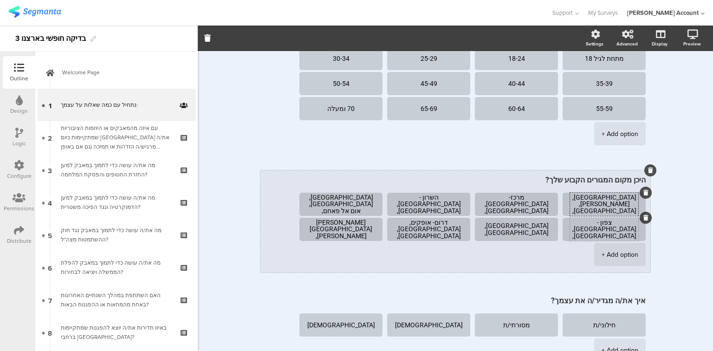
click at [616, 222] on textarea "צפון - בית שאן, טבריה, כרמיאל, נהריה, נוף הגליל, עפולה, צפת, קריית שמונה" at bounding box center [604, 229] width 68 height 21
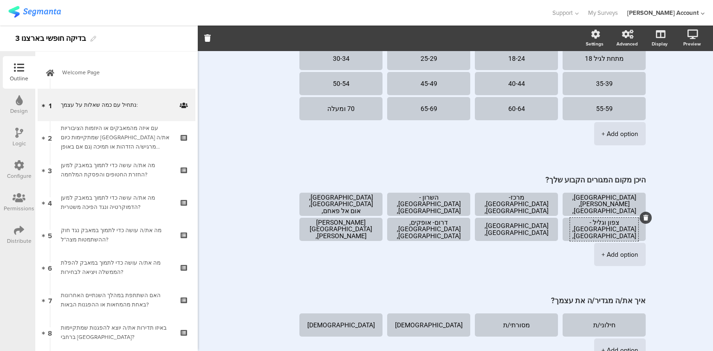
type textarea "צפון וגליל - בית שאן, טבריה, כרמיאל, נהריה, נוף הגליל, עפולה, צפת, קריית שמונה"
click at [17, 232] on icon at bounding box center [19, 230] width 10 height 10
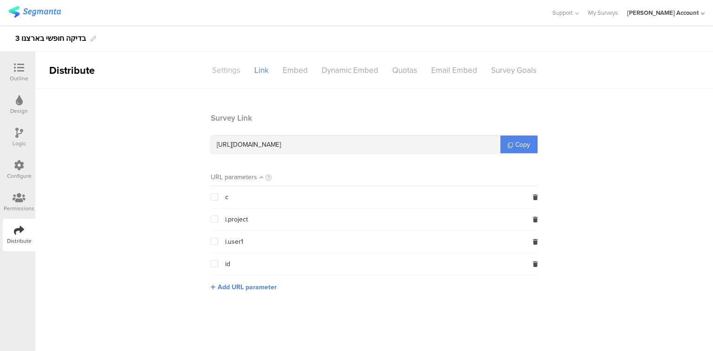
click at [224, 69] on div "Settings" at bounding box center [226, 70] width 42 height 16
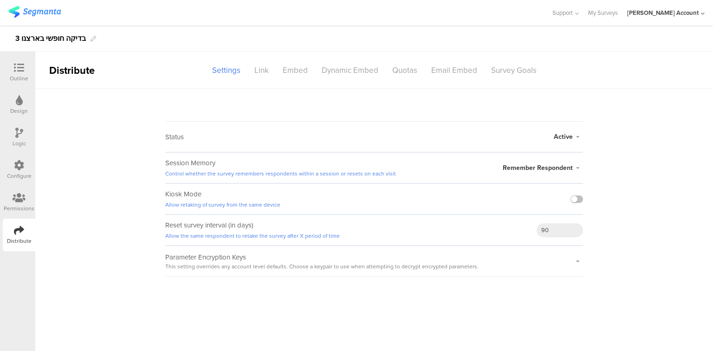
click at [19, 64] on icon at bounding box center [19, 68] width 10 height 10
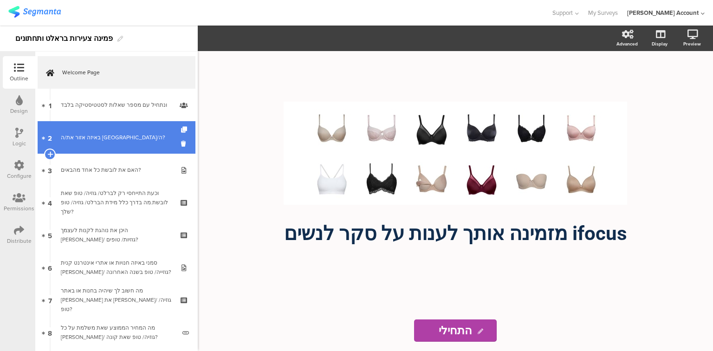
click at [84, 141] on div "באיזה אזור את/ה [GEOGRAPHIC_DATA]/ה?" at bounding box center [116, 137] width 111 height 9
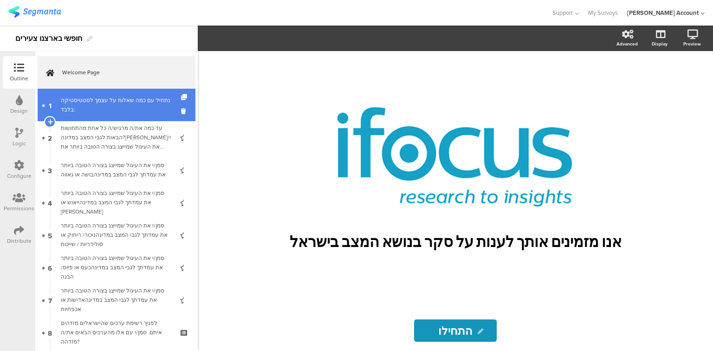
click at [97, 111] on div "נתחיל עם כמה שאלות על עצמך לסטטיסטיקה בלבד:" at bounding box center [116, 105] width 111 height 19
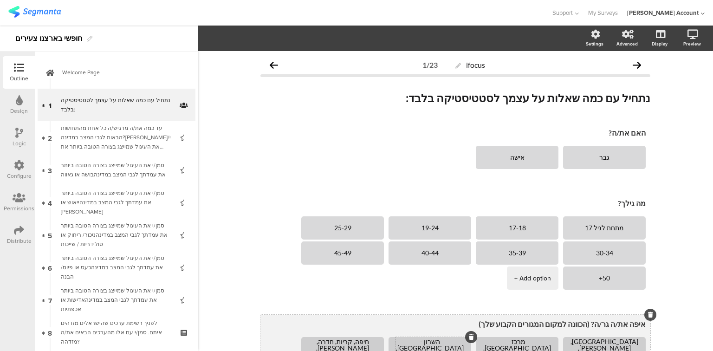
scroll to position [186, 0]
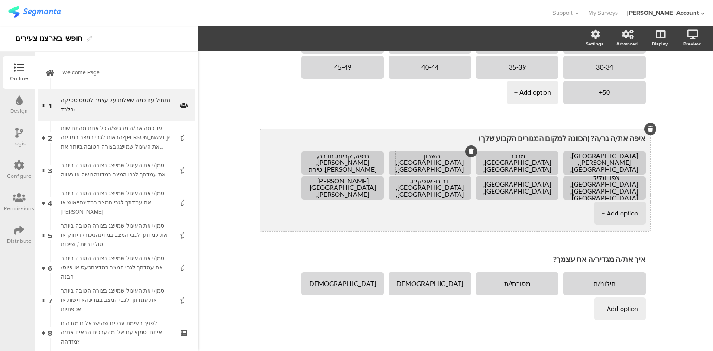
drag, startPoint x: 461, startPoint y: 155, endPoint x: 404, endPoint y: 172, distance: 59.8
click at [404, 172] on textarea "השרון - [GEOGRAPHIC_DATA], [GEOGRAPHIC_DATA], [GEOGRAPHIC_DATA], [GEOGRAPHIC_DA…" at bounding box center [430, 163] width 68 height 21
drag, startPoint x: 548, startPoint y: 156, endPoint x: 476, endPoint y: 176, distance: 74.9
click at [476, 176] on ul "[GEOGRAPHIC_DATA], [PERSON_NAME], [GEOGRAPHIC_DATA], [GEOGRAPHIC_DATA], [GEOGRA…" at bounding box center [453, 188] width 385 height 75
click at [599, 162] on textarea "[GEOGRAPHIC_DATA], [PERSON_NAME], [GEOGRAPHIC_DATA], [GEOGRAPHIC_DATA], [GEOGRA…" at bounding box center [605, 163] width 68 height 21
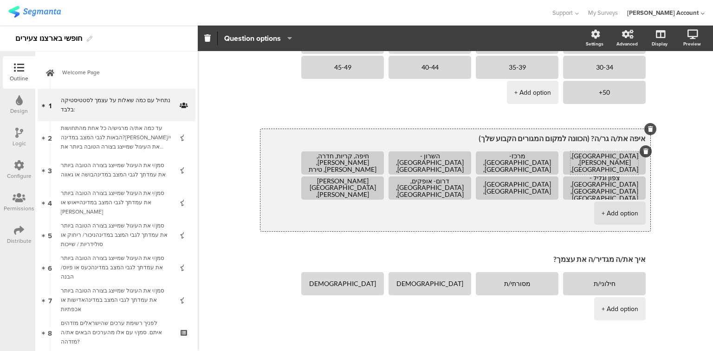
click at [599, 162] on textarea "[GEOGRAPHIC_DATA], [PERSON_NAME], [GEOGRAPHIC_DATA], [GEOGRAPHIC_DATA], [GEOGRA…" at bounding box center [605, 163] width 68 height 21
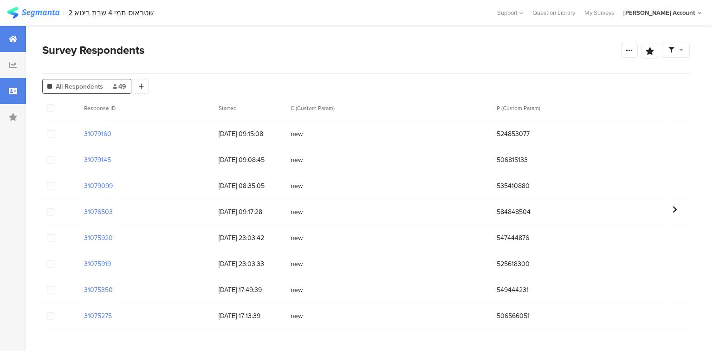
click at [12, 40] on icon at bounding box center [13, 38] width 8 height 7
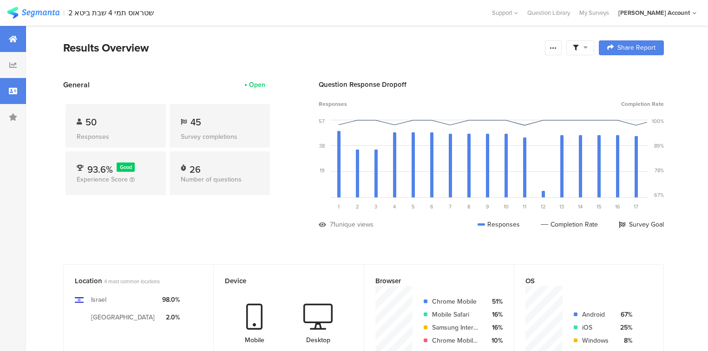
click at [7, 86] on div at bounding box center [13, 91] width 26 height 26
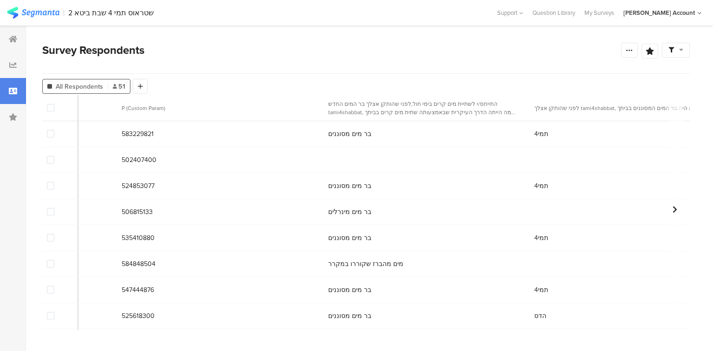
scroll to position [0, 344]
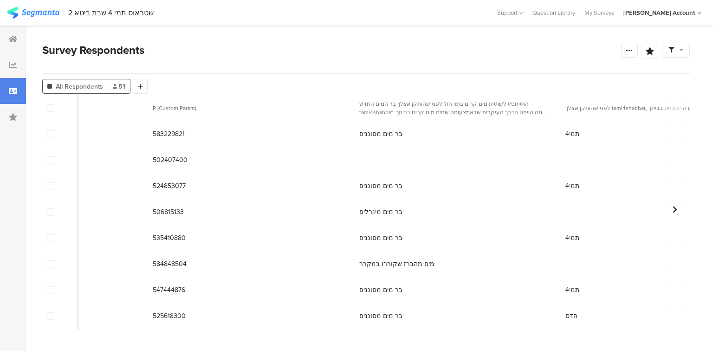
click at [51, 160] on span at bounding box center [50, 159] width 7 height 7
click at [54, 156] on input "checkbox" at bounding box center [54, 156] width 0 height 0
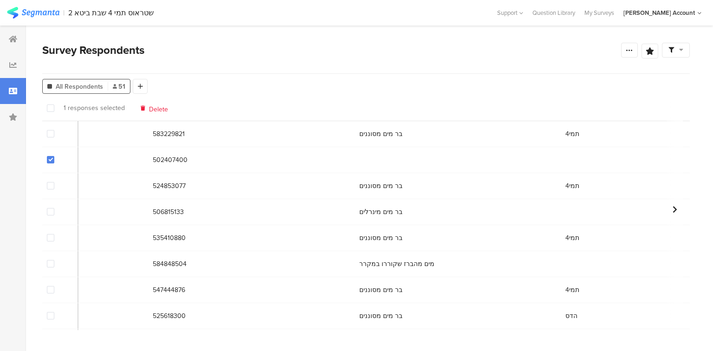
click at [158, 111] on span "Delete" at bounding box center [158, 107] width 19 height 7
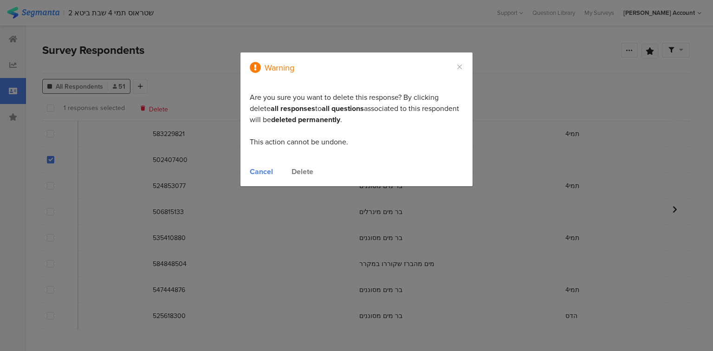
click at [297, 170] on div "Delete" at bounding box center [303, 171] width 22 height 11
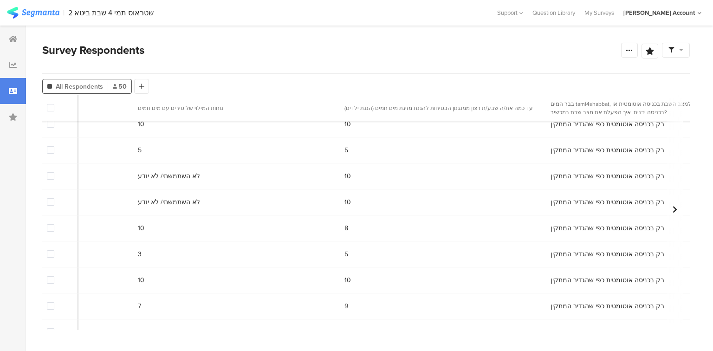
scroll to position [0, 4280]
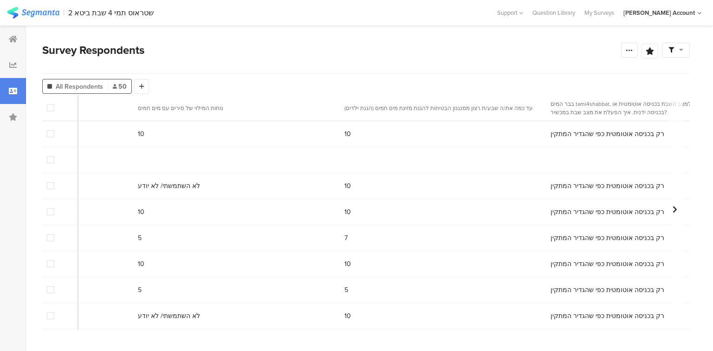
click at [52, 163] on span at bounding box center [50, 159] width 7 height 7
click at [54, 156] on input "checkbox" at bounding box center [54, 156] width 0 height 0
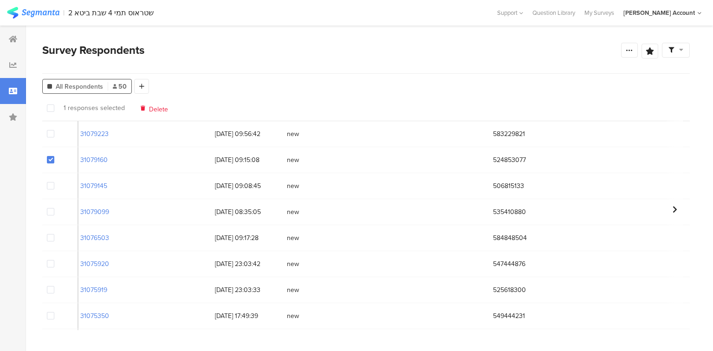
scroll to position [0, 0]
click at [150, 110] on span "Delete" at bounding box center [158, 107] width 19 height 7
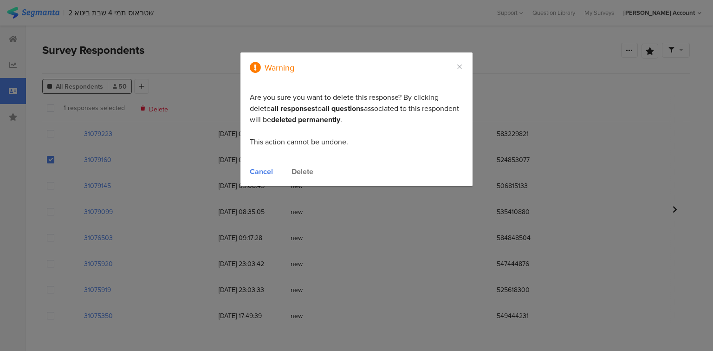
click at [301, 173] on div "Delete" at bounding box center [303, 171] width 22 height 11
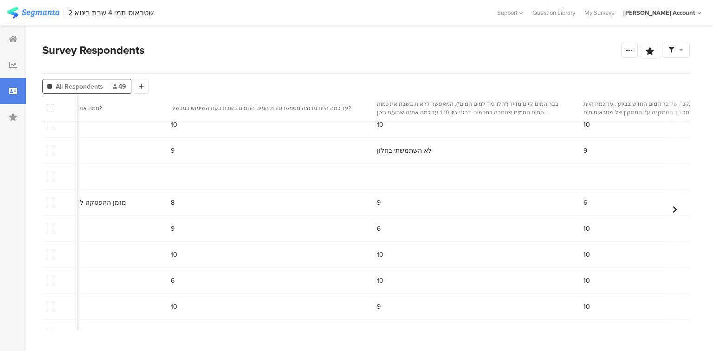
scroll to position [186, 5278]
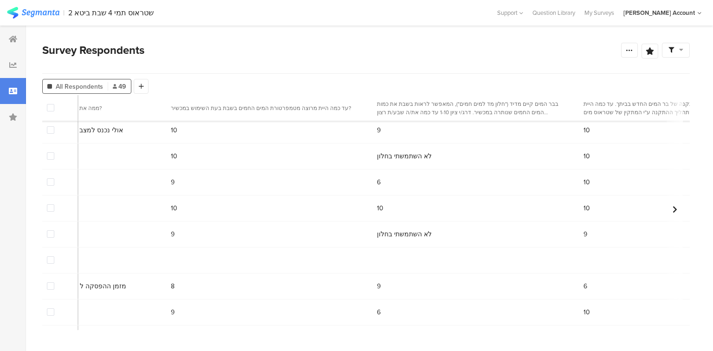
click at [51, 262] on span at bounding box center [50, 259] width 7 height 7
click at [54, 256] on input "checkbox" at bounding box center [54, 256] width 0 height 0
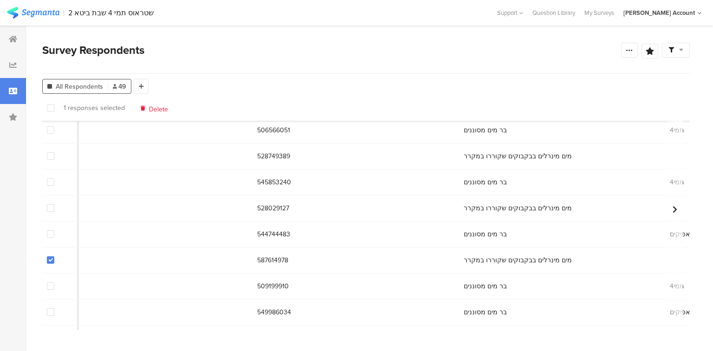
scroll to position [186, 0]
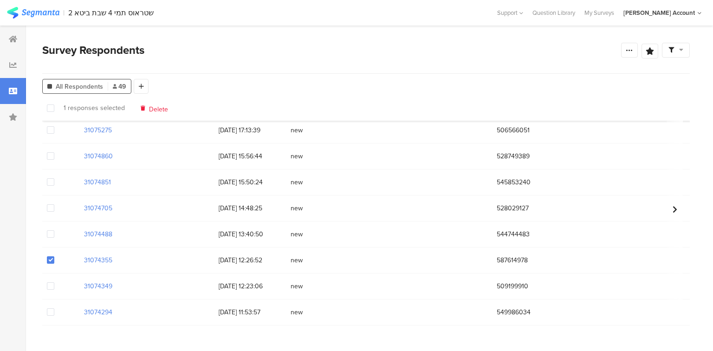
drag, startPoint x: 160, startPoint y: 111, endPoint x: 163, endPoint y: 117, distance: 6.9
click at [159, 111] on span "Delete" at bounding box center [158, 107] width 19 height 7
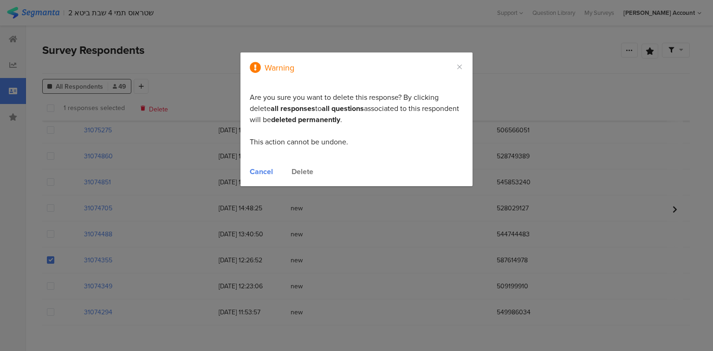
click at [309, 171] on div "Delete" at bounding box center [303, 171] width 22 height 11
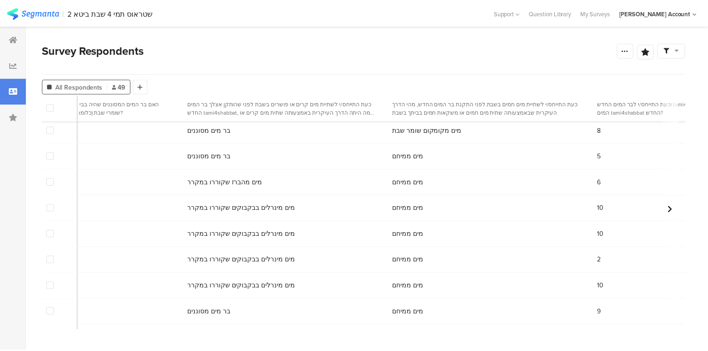
scroll to position [0, 1134]
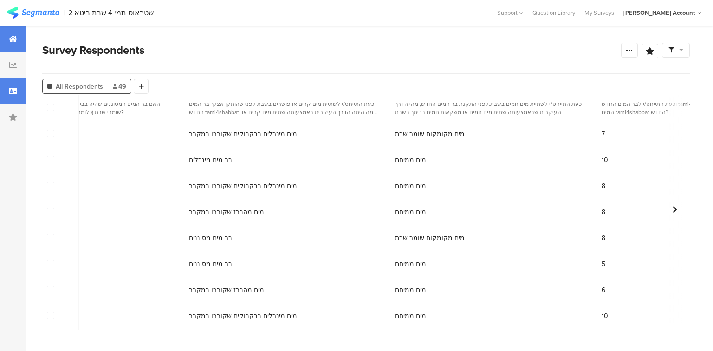
click at [10, 36] on icon at bounding box center [13, 38] width 8 height 7
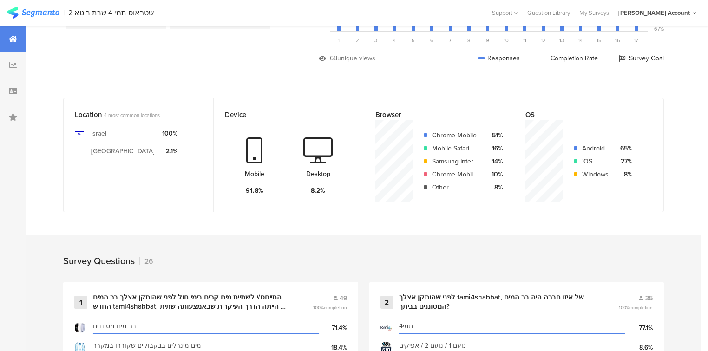
scroll to position [223, 0]
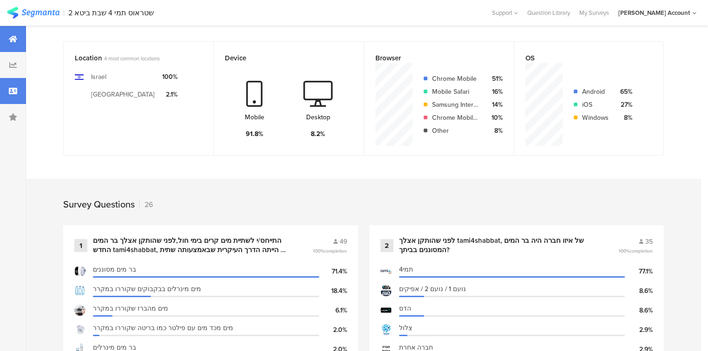
click at [15, 93] on icon at bounding box center [13, 90] width 8 height 7
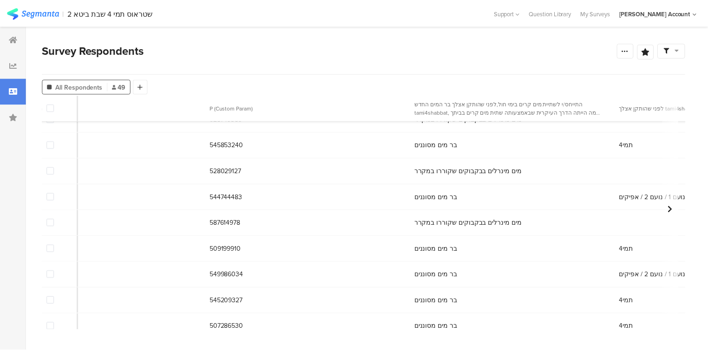
scroll to position [223, 282]
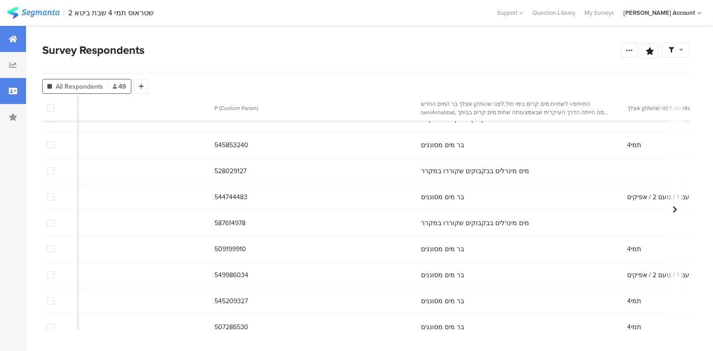
click at [11, 41] on icon at bounding box center [13, 38] width 8 height 7
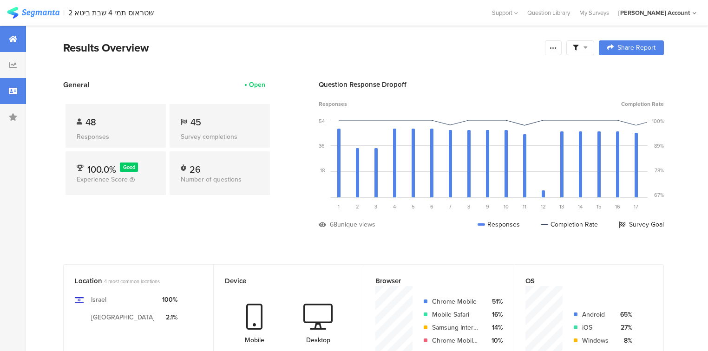
click at [9, 85] on div at bounding box center [13, 91] width 26 height 26
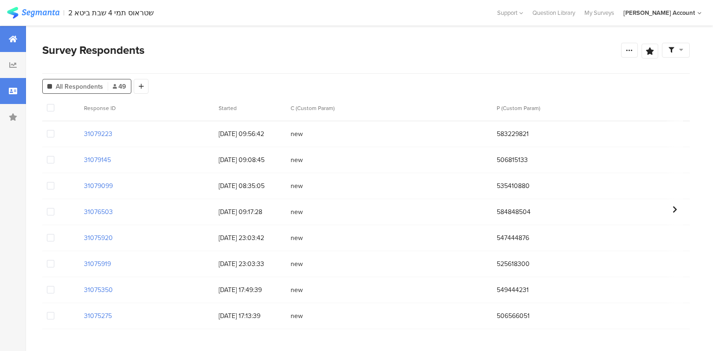
click at [7, 43] on div at bounding box center [13, 39] width 26 height 26
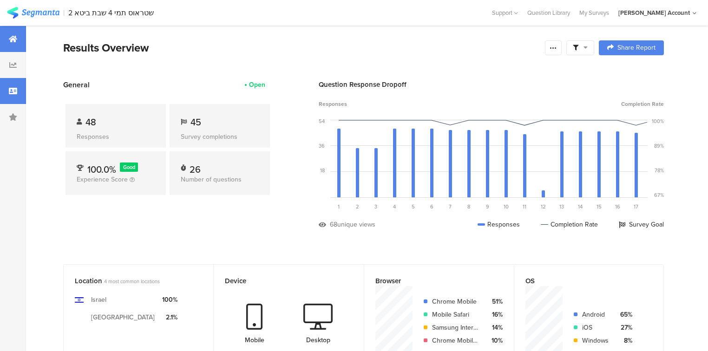
click at [4, 98] on div at bounding box center [13, 91] width 26 height 26
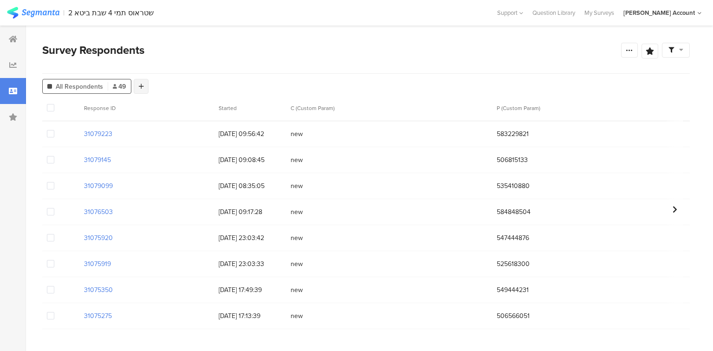
click at [143, 86] on div at bounding box center [141, 86] width 15 height 15
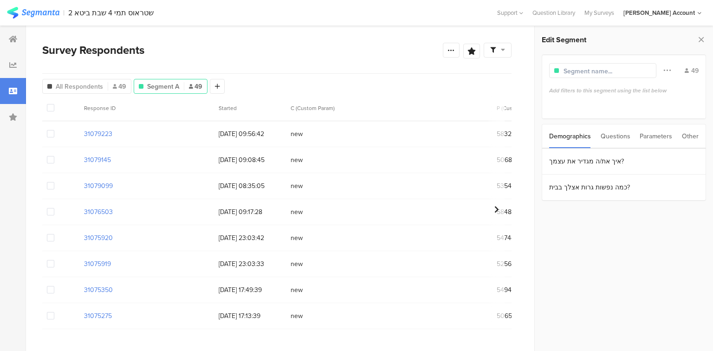
click at [689, 136] on div "Other" at bounding box center [690, 136] width 17 height 24
click at [669, 166] on section "Time Range" at bounding box center [623, 162] width 163 height 26
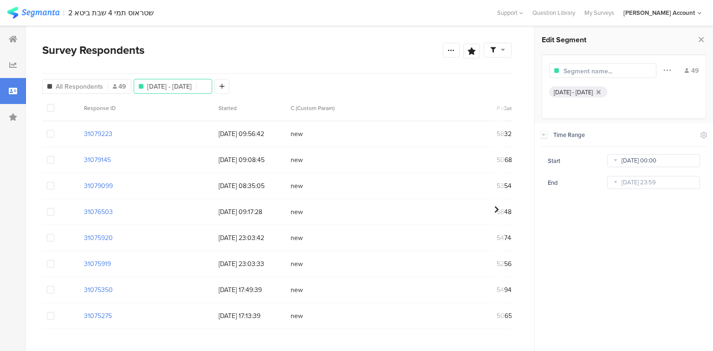
click at [659, 163] on body "You are using an unsupported version of Internet Explorer. Unsupported browsers…" at bounding box center [356, 175] width 713 height 351
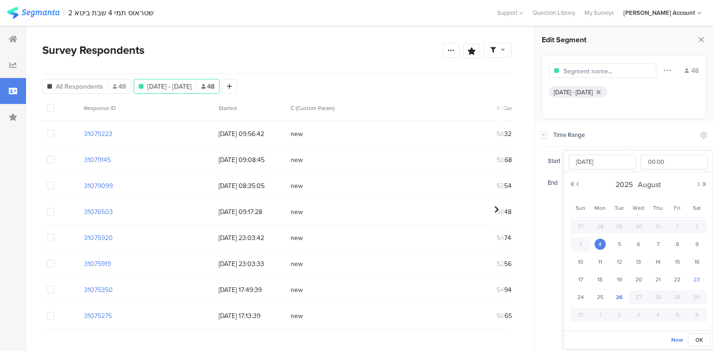
click at [696, 281] on span "23" at bounding box center [696, 279] width 11 height 11
type input "[DATE] 00:00"
type input "[DATE]"
click at [695, 343] on button "OK" at bounding box center [699, 339] width 23 height 13
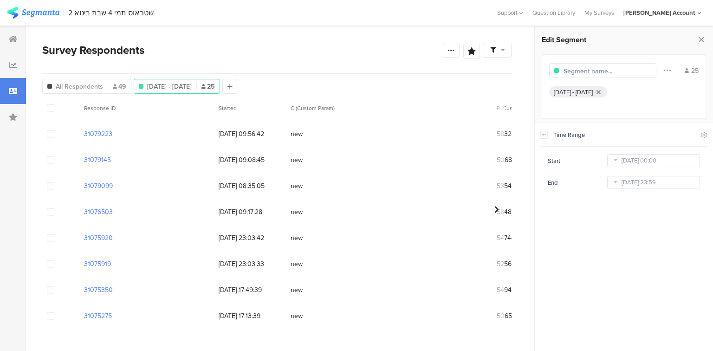
click at [503, 53] on span at bounding box center [497, 50] width 15 height 8
click at [541, 80] on div "Complete Responses Only" at bounding box center [497, 76] width 115 height 25
click at [540, 75] on span at bounding box center [541, 76] width 14 height 7
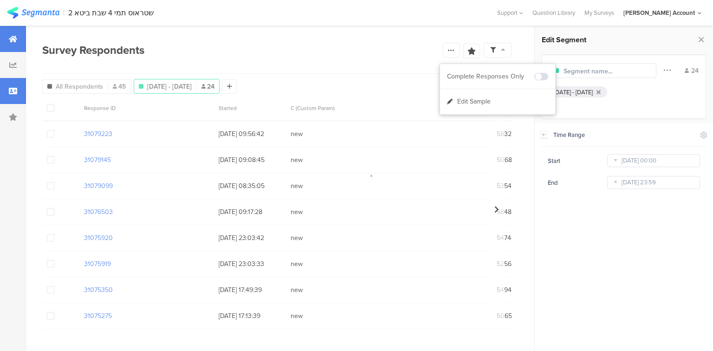
click at [9, 38] on icon at bounding box center [13, 38] width 8 height 7
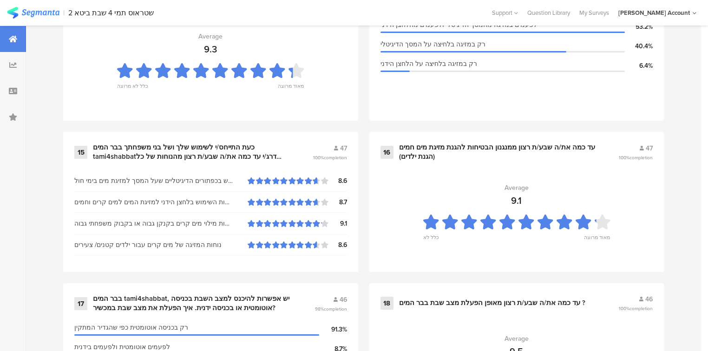
scroll to position [1337, 0]
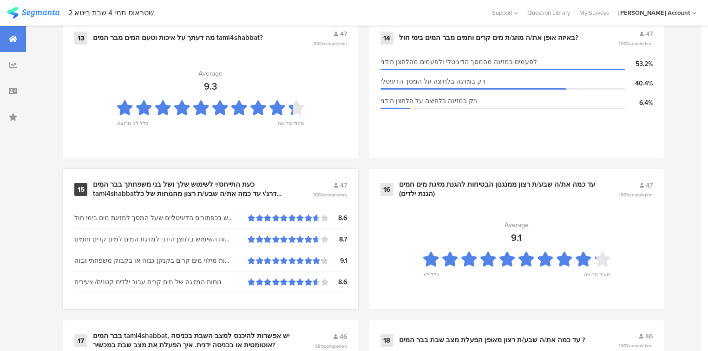
drag, startPoint x: 331, startPoint y: 264, endPoint x: 330, endPoint y: 277, distance: 13.1
click at [330, 273] on section "נוחות השימוש בכפתורים הדיגיטליים שעל המסך למזיגת מים בימי חול 8.6 נוחות השימוש …" at bounding box center [210, 258] width 273 height 93
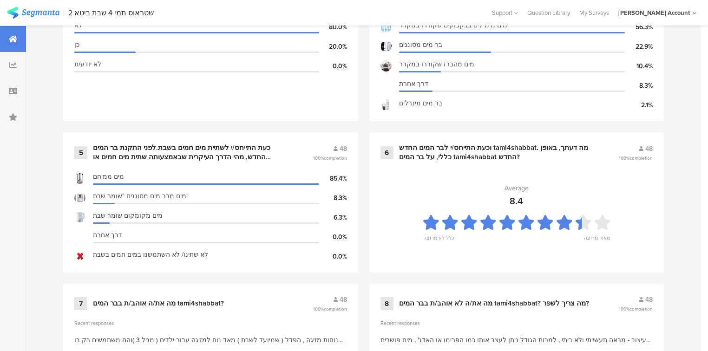
scroll to position [693, 0]
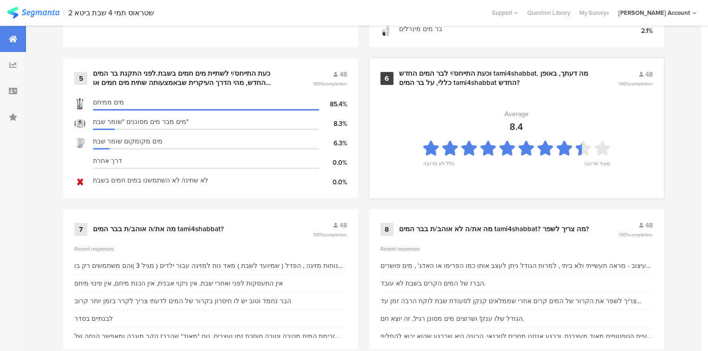
click at [450, 72] on div "וכעת התייחס/י לבר המים החדש tami4shabbat. מה דעתך, באופן כללי, על בר המים tami4…" at bounding box center [497, 78] width 197 height 18
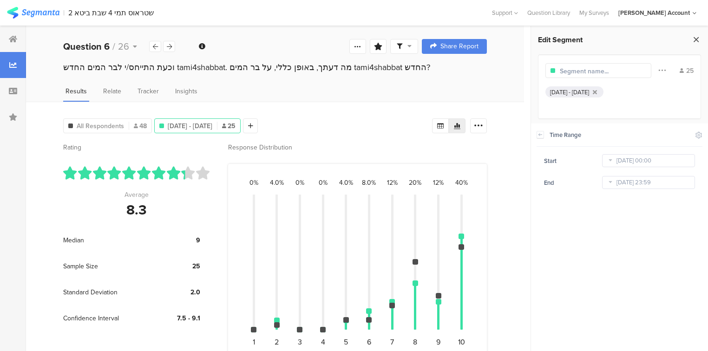
click at [695, 39] on icon at bounding box center [696, 39] width 10 height 13
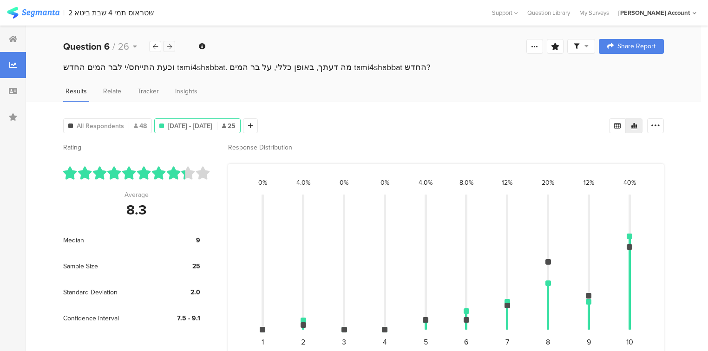
click at [169, 48] on icon at bounding box center [169, 47] width 5 height 6
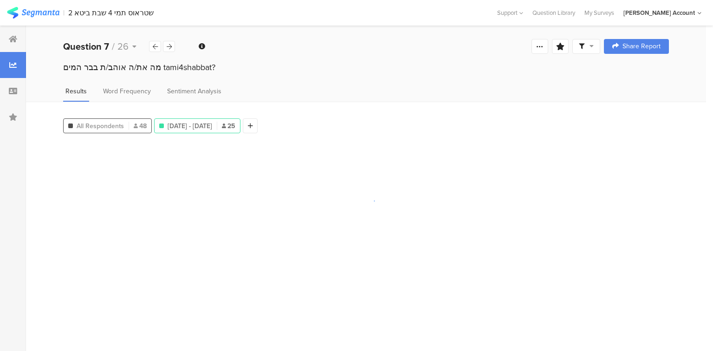
click at [123, 130] on div "All Respondents 48" at bounding box center [107, 125] width 89 height 15
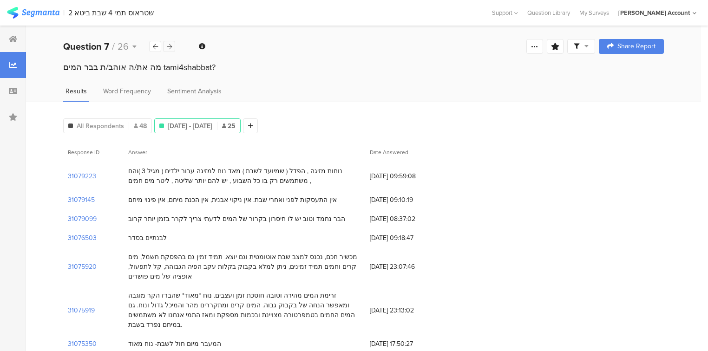
click at [171, 49] on icon at bounding box center [169, 47] width 5 height 6
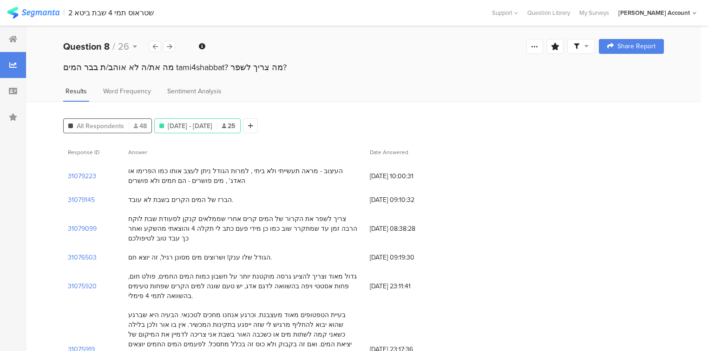
click at [83, 123] on span "All Respondents" at bounding box center [100, 126] width 47 height 10
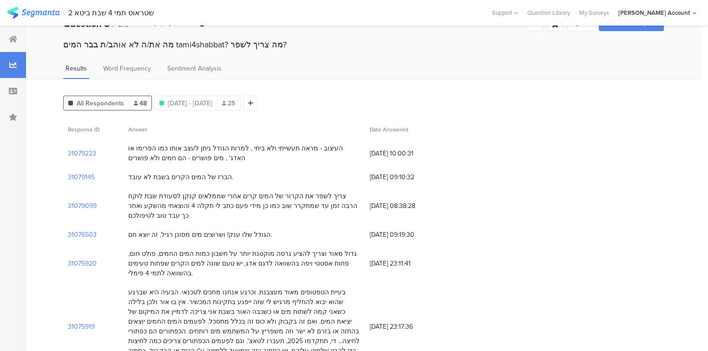
scroll to position [74, 0]
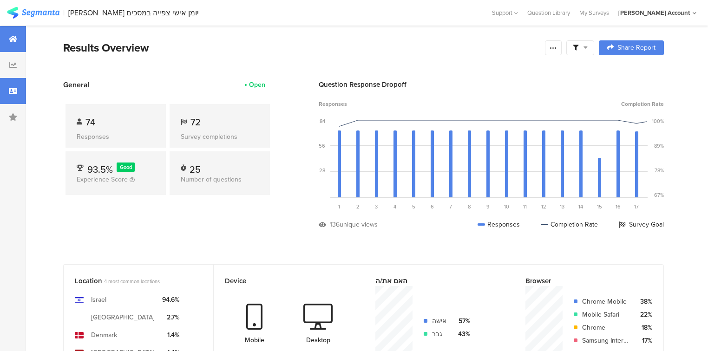
click at [14, 89] on icon at bounding box center [13, 90] width 8 height 7
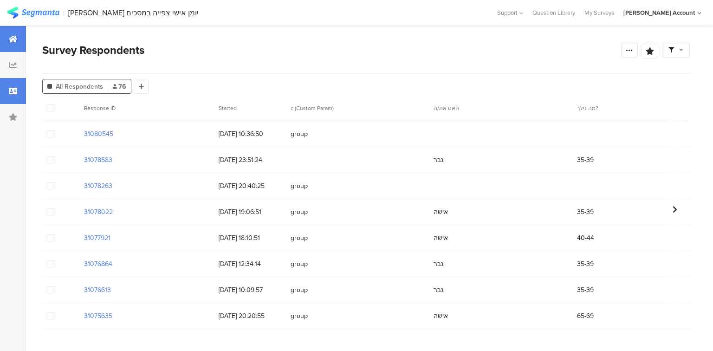
click at [11, 43] on div at bounding box center [13, 39] width 26 height 26
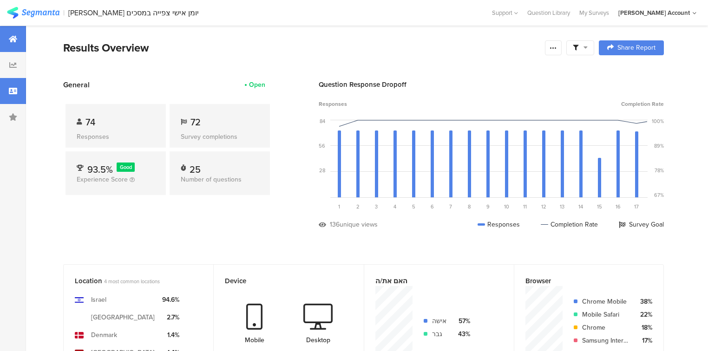
click at [2, 95] on div at bounding box center [13, 91] width 26 height 26
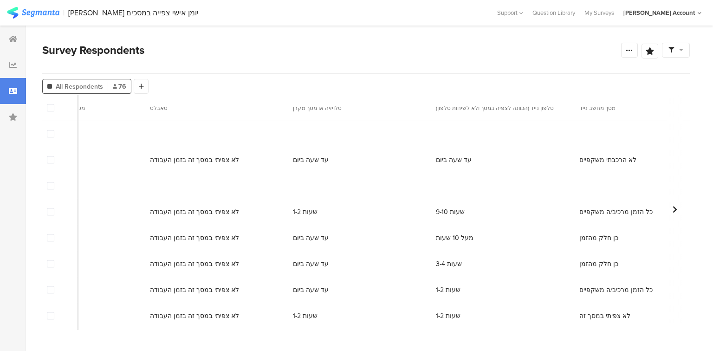
scroll to position [0, 5152]
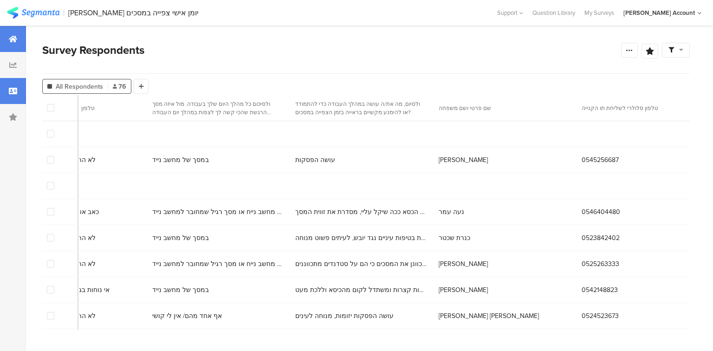
click at [3, 31] on div at bounding box center [13, 39] width 26 height 26
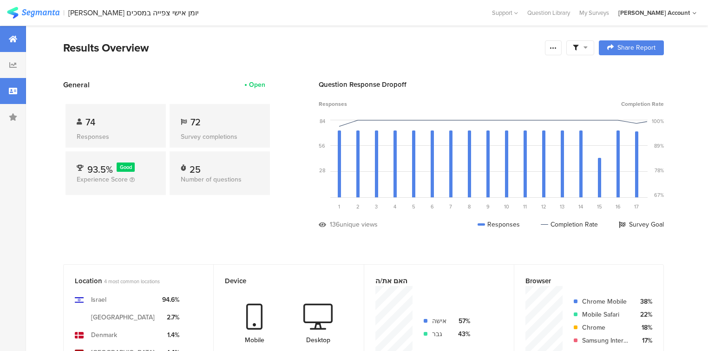
click at [9, 89] on icon at bounding box center [13, 90] width 8 height 7
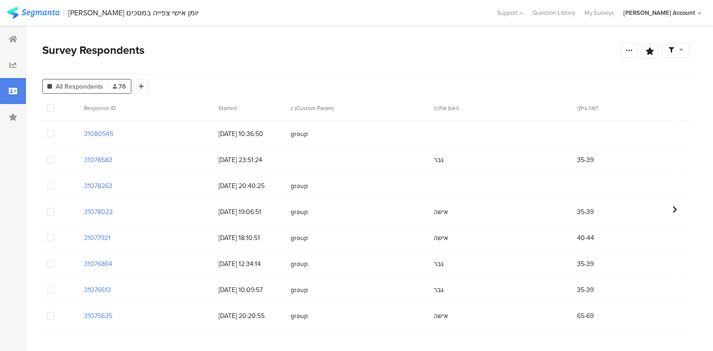
click at [51, 133] on span at bounding box center [50, 133] width 7 height 7
click at [54, 130] on input "checkbox" at bounding box center [54, 130] width 0 height 0
click at [152, 108] on span "Delete" at bounding box center [158, 107] width 19 height 7
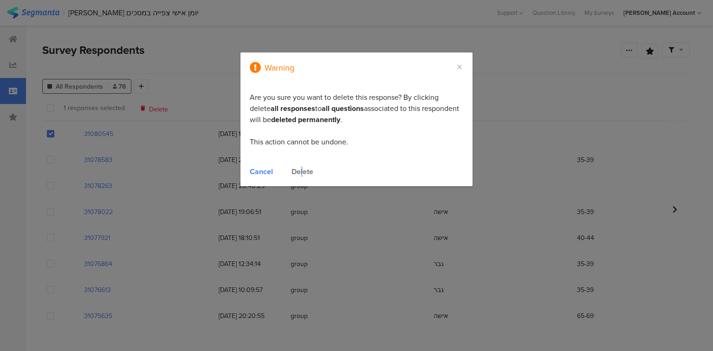
drag, startPoint x: 301, startPoint y: 169, endPoint x: 303, endPoint y: 215, distance: 46.5
click at [301, 169] on div "Delete" at bounding box center [303, 171] width 22 height 11
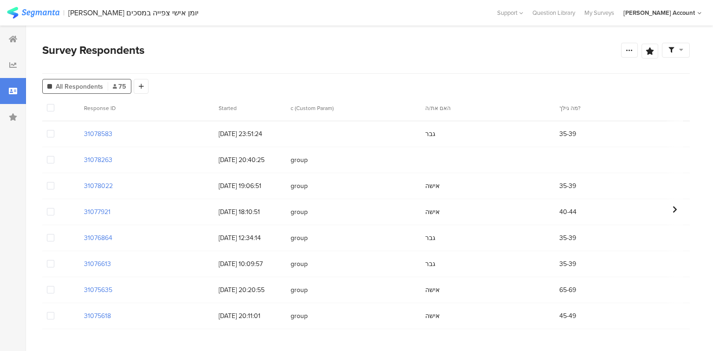
click at [48, 160] on span at bounding box center [50, 159] width 7 height 7
click at [54, 156] on input "checkbox" at bounding box center [54, 156] width 0 height 0
click at [153, 109] on span "Delete" at bounding box center [158, 107] width 19 height 7
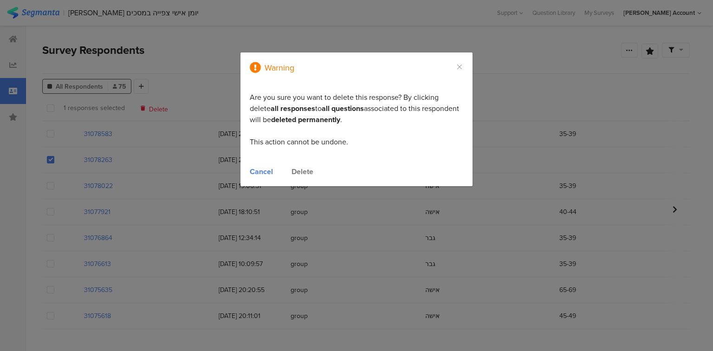
click at [299, 169] on div "Delete" at bounding box center [303, 171] width 22 height 11
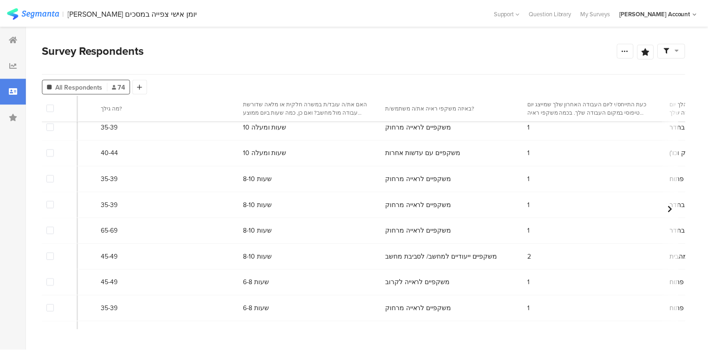
scroll to position [0, 476]
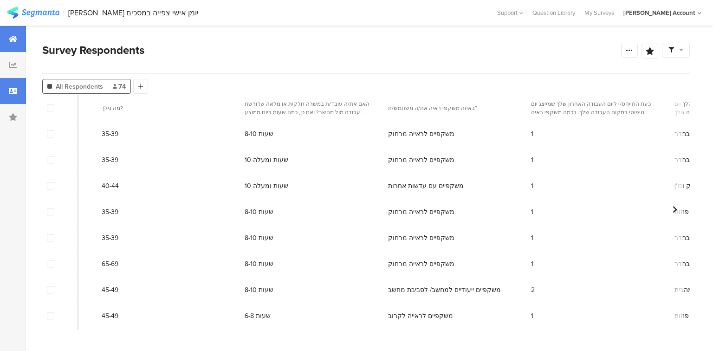
click at [8, 43] on div at bounding box center [13, 39] width 26 height 26
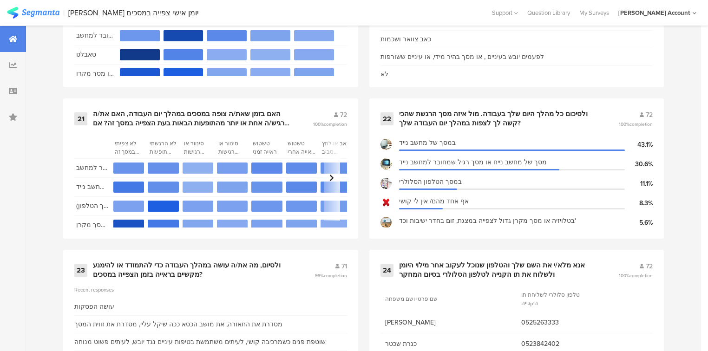
scroll to position [2006, 0]
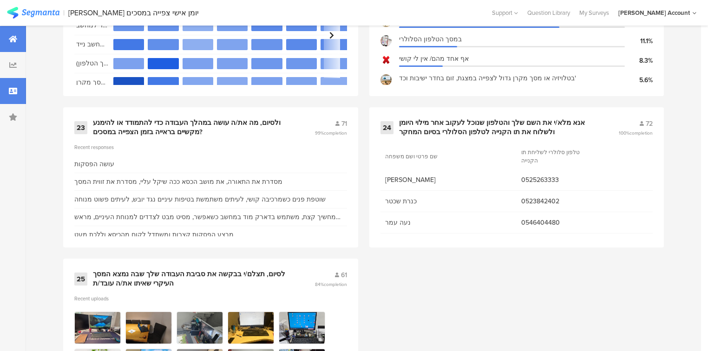
click at [4, 92] on div at bounding box center [13, 91] width 26 height 26
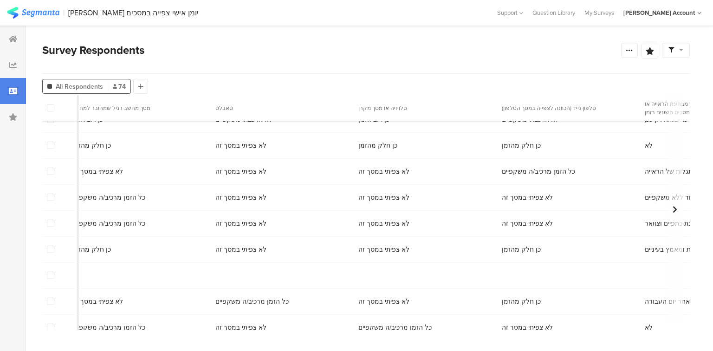
scroll to position [854, 3799]
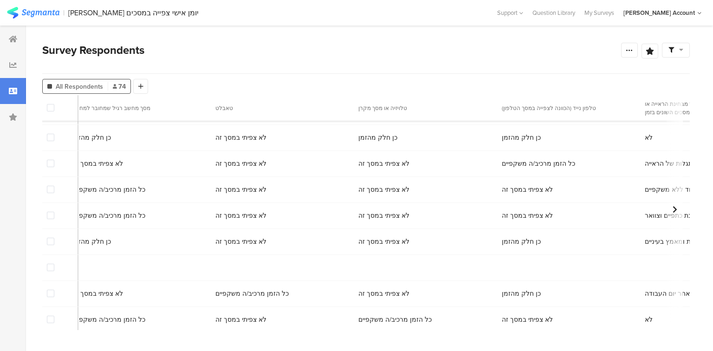
click at [49, 268] on span at bounding box center [50, 267] width 7 height 7
click at [54, 264] on input "checkbox" at bounding box center [54, 264] width 0 height 0
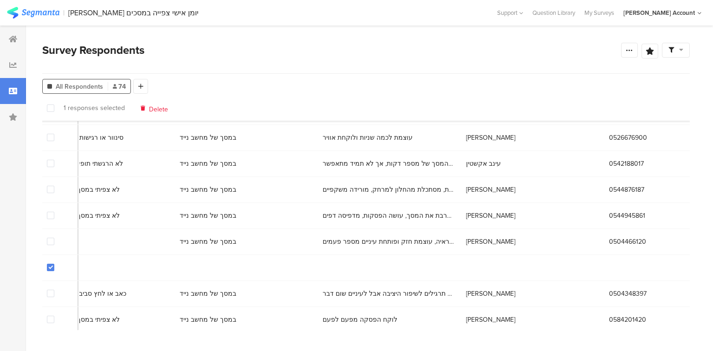
scroll to position [854, 5152]
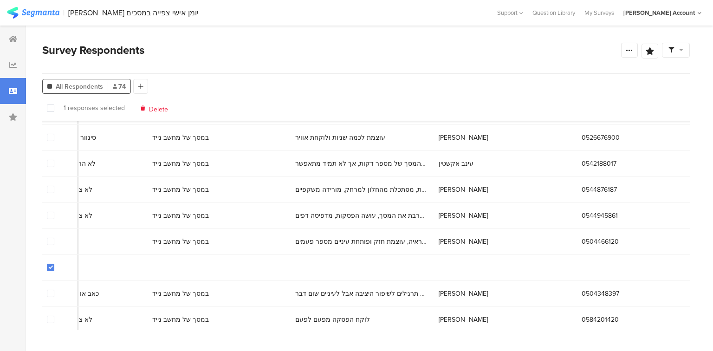
click at [154, 108] on span "Delete" at bounding box center [158, 107] width 19 height 7
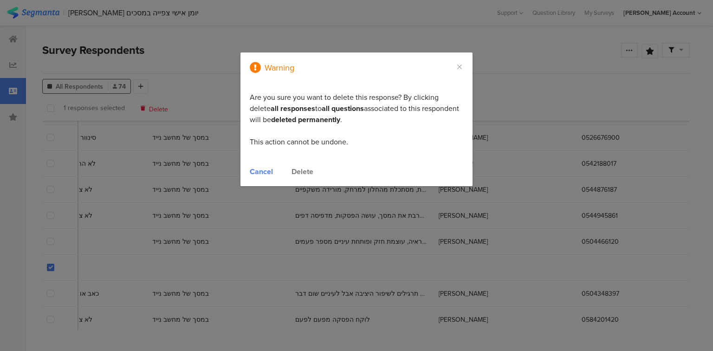
click at [302, 170] on div "Delete" at bounding box center [303, 171] width 22 height 11
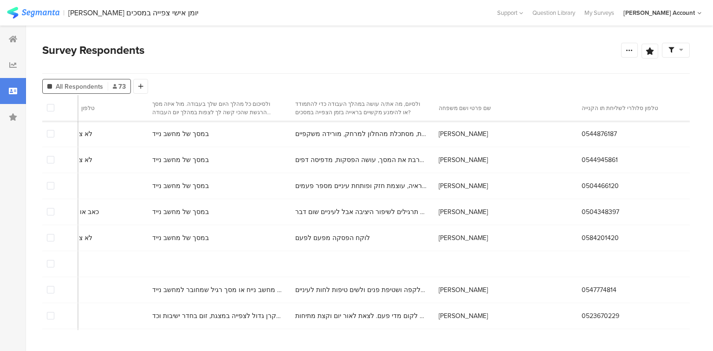
scroll to position [924, 5152]
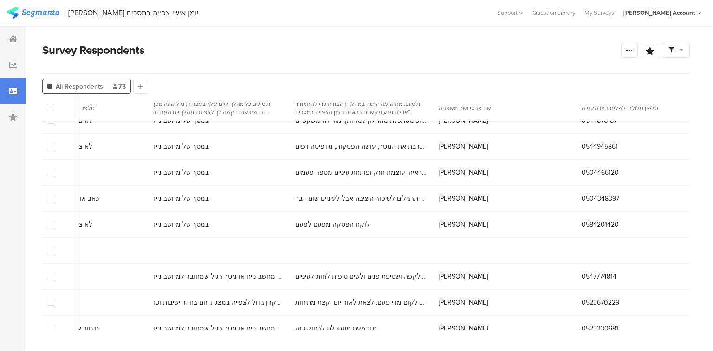
click at [52, 251] on span at bounding box center [50, 250] width 7 height 7
click at [54, 247] on input "checkbox" at bounding box center [54, 247] width 0 height 0
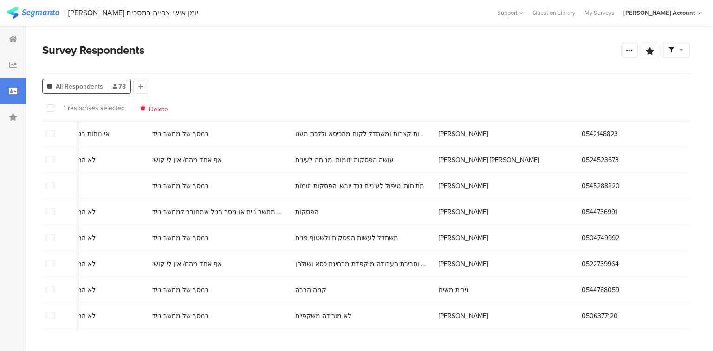
scroll to position [0, 5152]
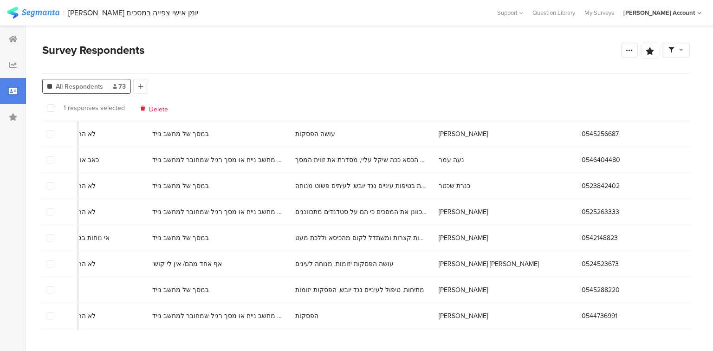
click at [149, 109] on span "Delete" at bounding box center [158, 107] width 19 height 7
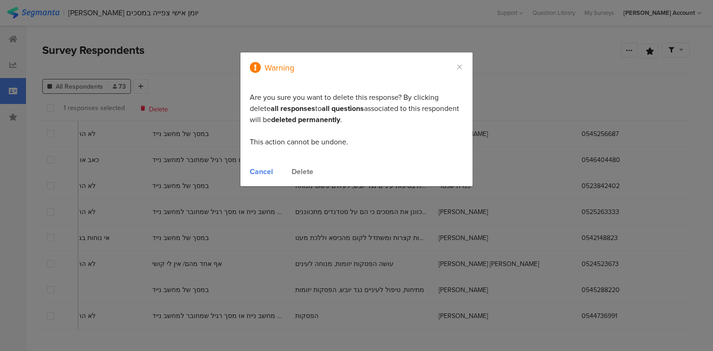
click at [297, 171] on div "Delete" at bounding box center [303, 171] width 22 height 11
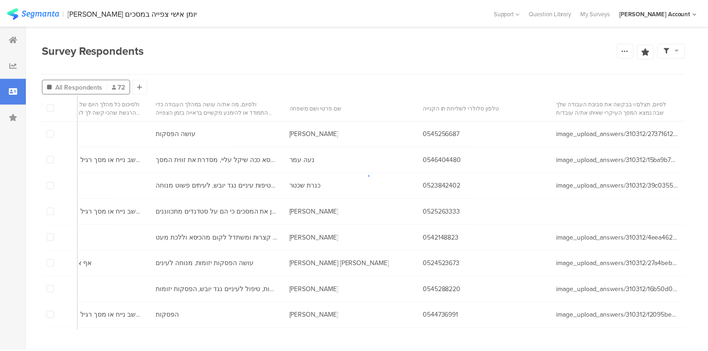
scroll to position [0, 4839]
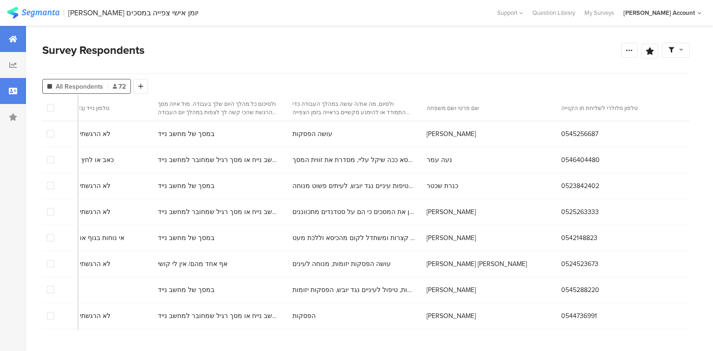
click at [14, 32] on div at bounding box center [13, 39] width 26 height 26
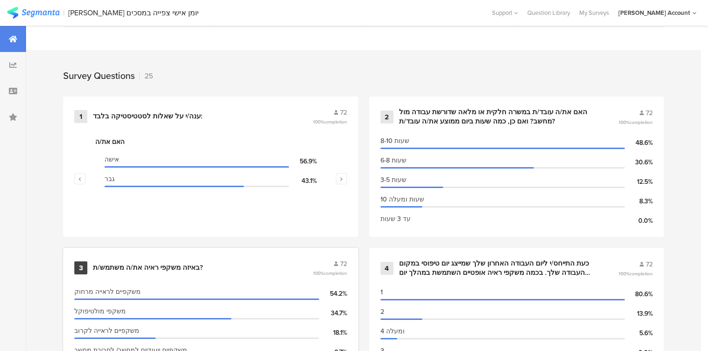
scroll to position [409, 0]
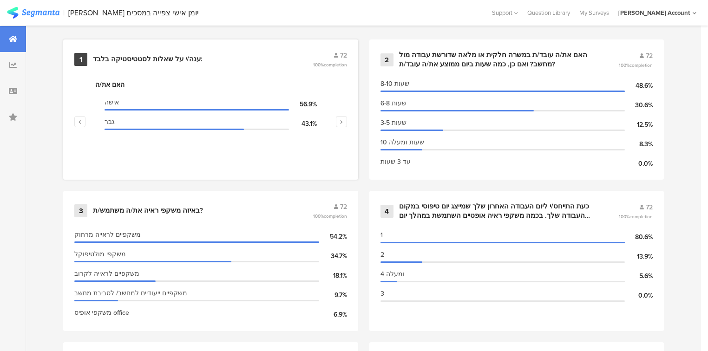
click at [150, 58] on div "ענה/י על שאלות לסטטיסטיקה בלבד:" at bounding box center [148, 59] width 110 height 9
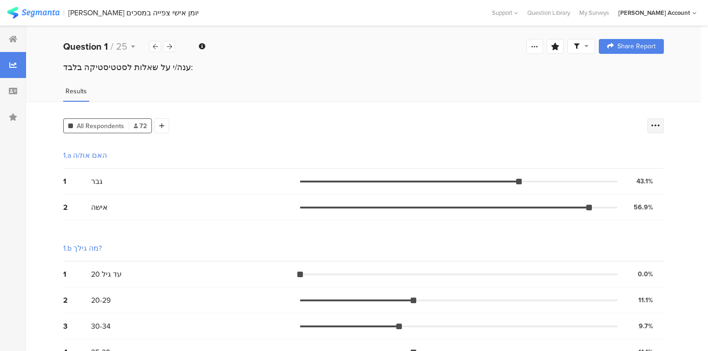
click at [657, 128] on icon at bounding box center [655, 125] width 9 height 9
click at [655, 173] on span at bounding box center [654, 171] width 14 height 7
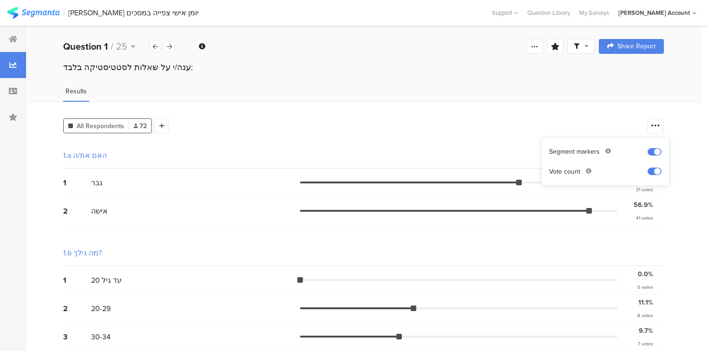
click at [611, 240] on div "1.b מה גילך?" at bounding box center [363, 253] width 600 height 26
click at [169, 50] on div at bounding box center [169, 46] width 12 height 11
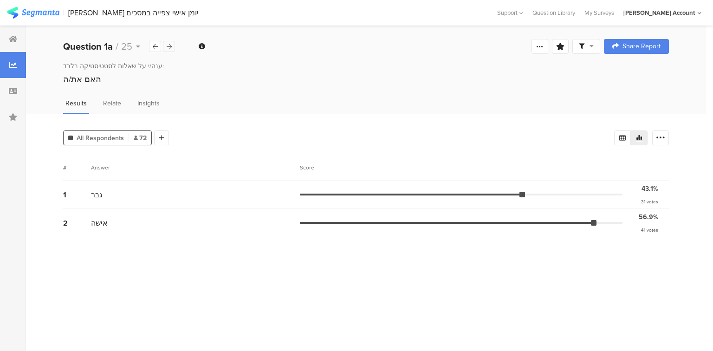
click at [169, 50] on div at bounding box center [169, 46] width 12 height 11
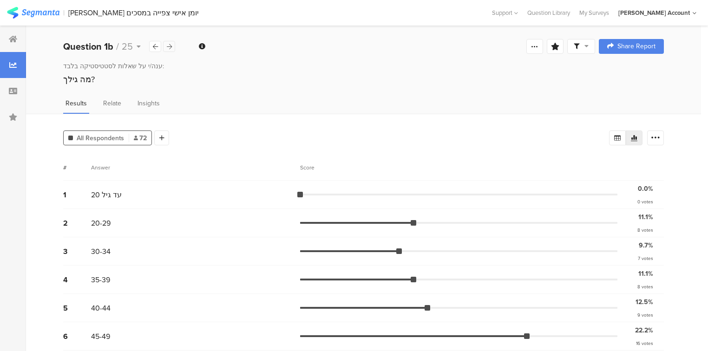
click at [169, 50] on div at bounding box center [169, 46] width 12 height 11
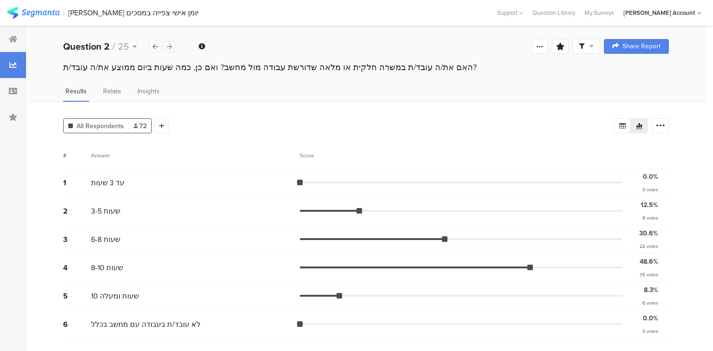
click at [169, 50] on div at bounding box center [169, 46] width 12 height 11
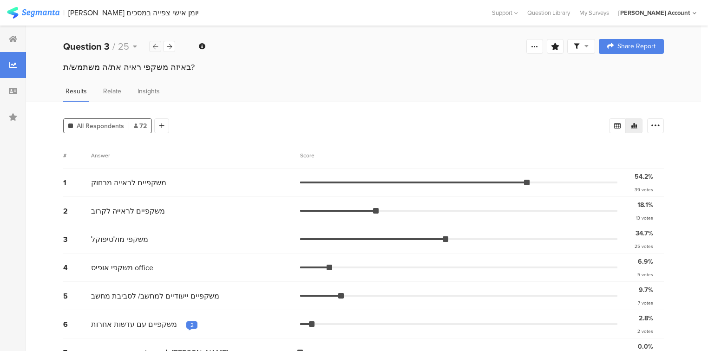
click at [155, 48] on icon at bounding box center [155, 47] width 5 height 6
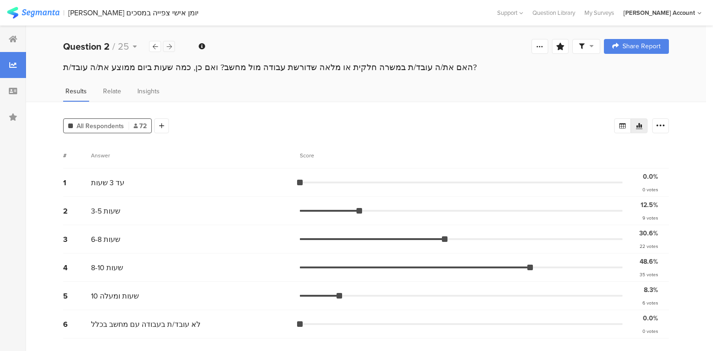
click at [170, 46] on icon at bounding box center [169, 47] width 5 height 6
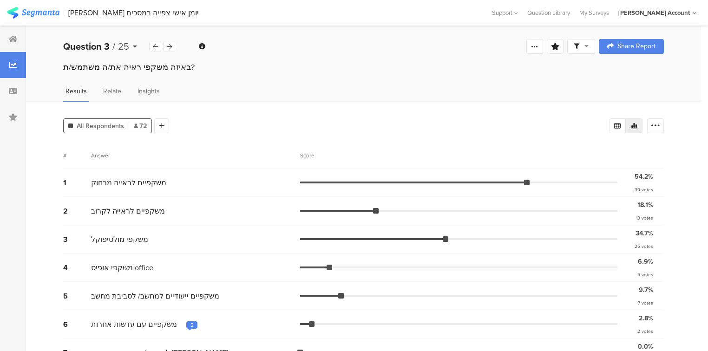
click at [119, 50] on span "25" at bounding box center [123, 46] width 11 height 14
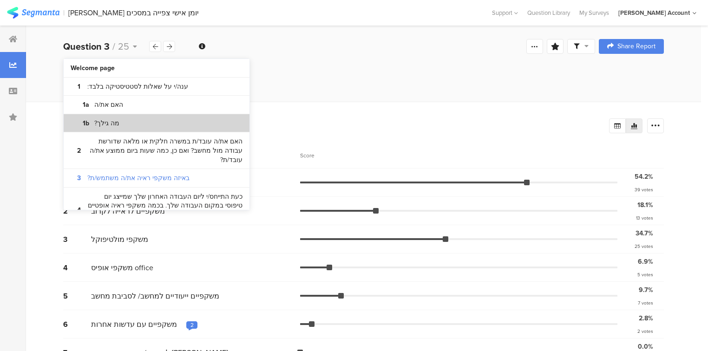
click at [165, 118] on section "1b מה גילך?" at bounding box center [157, 123] width 186 height 19
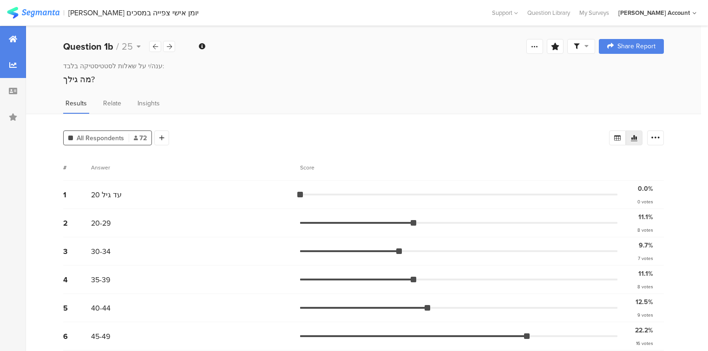
click at [9, 31] on div at bounding box center [13, 39] width 26 height 26
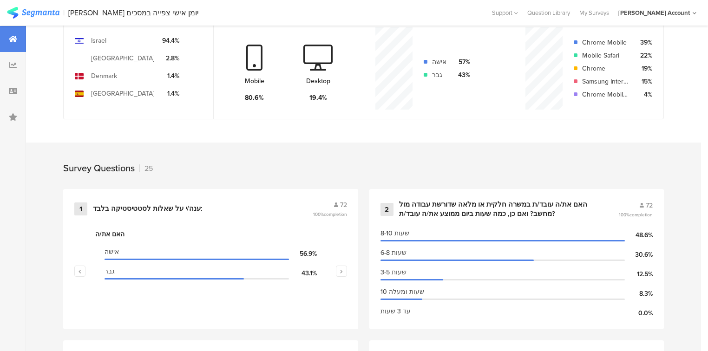
scroll to position [260, 0]
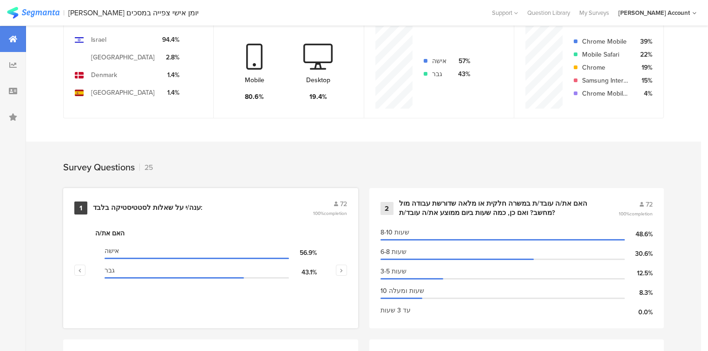
click at [150, 212] on div "1 ענה/י על שאלות לסטטיסטיקה בלבד: 72 100% completion" at bounding box center [210, 208] width 273 height 18
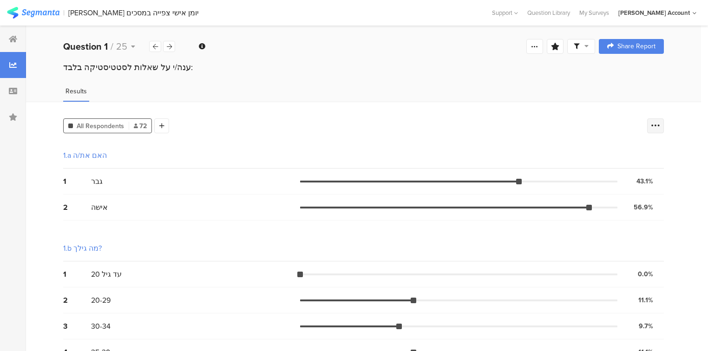
click at [659, 123] on icon at bounding box center [655, 125] width 9 height 9
click at [655, 171] on span at bounding box center [654, 171] width 14 height 7
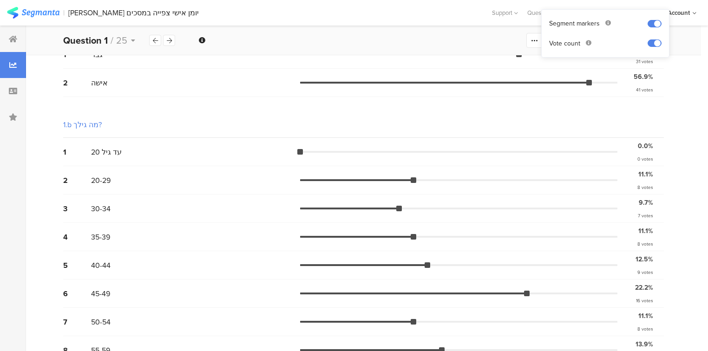
scroll to position [68, 0]
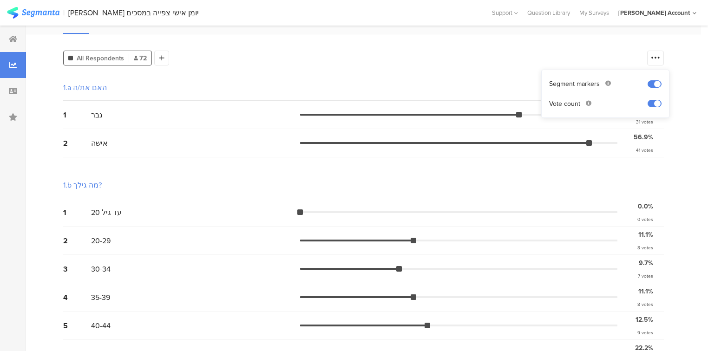
click at [101, 264] on span "30-34" at bounding box center [101, 269] width 20 height 11
click at [87, 264] on div "3" at bounding box center [77, 269] width 28 height 11
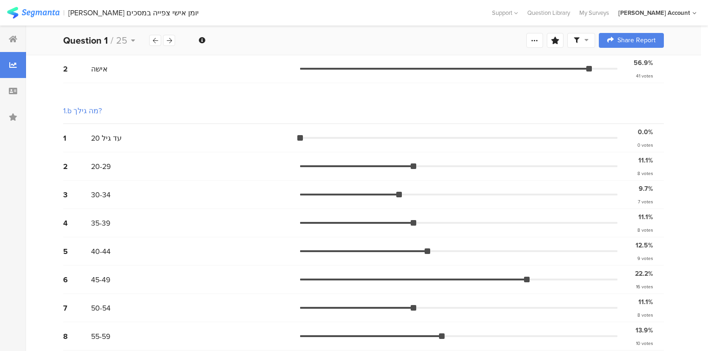
scroll to position [216, 0]
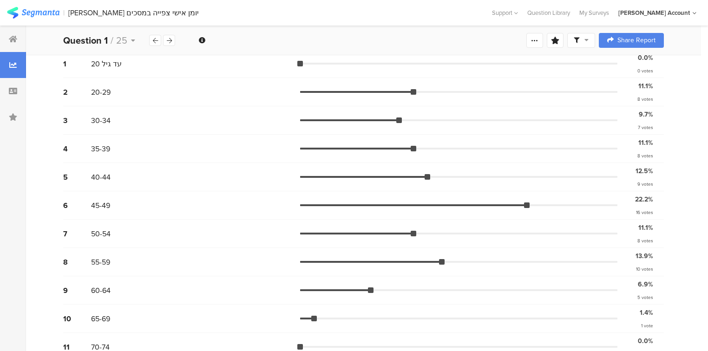
click at [105, 285] on span "60-64" at bounding box center [101, 290] width 20 height 11
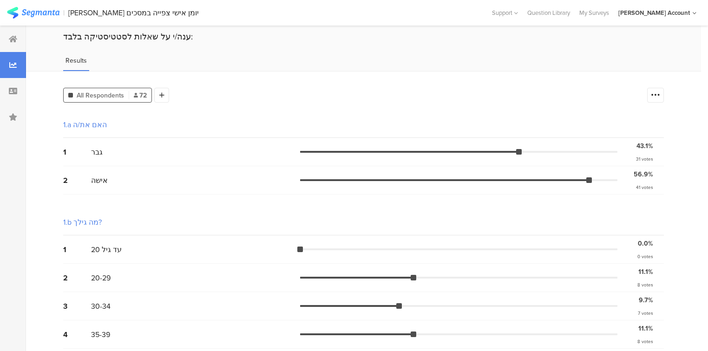
scroll to position [0, 0]
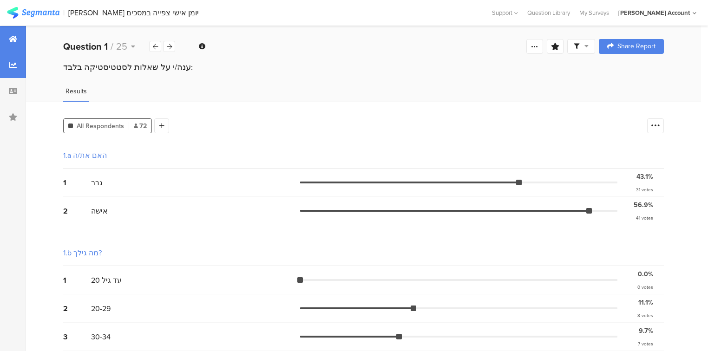
click at [8, 46] on div at bounding box center [13, 39] width 26 height 26
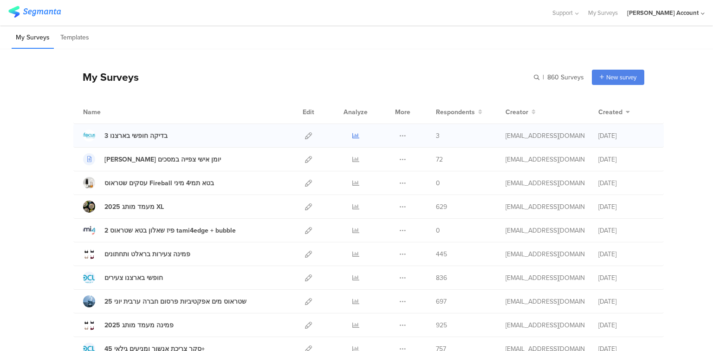
click at [356, 132] on icon at bounding box center [355, 135] width 7 height 7
click at [306, 136] on icon at bounding box center [308, 135] width 7 height 7
click at [130, 133] on div "3 בדיקה חופשי בארצנו" at bounding box center [135, 136] width 63 height 10
click at [150, 138] on div "3 בדיקה חופשי בארצנו" at bounding box center [135, 136] width 63 height 10
click at [353, 136] on icon at bounding box center [355, 135] width 7 height 7
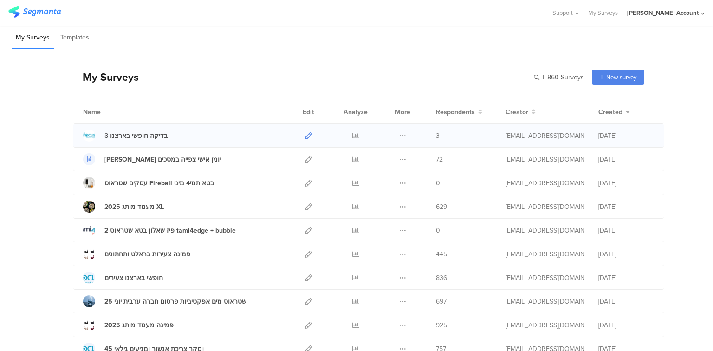
click at [306, 133] on icon at bounding box center [308, 135] width 7 height 7
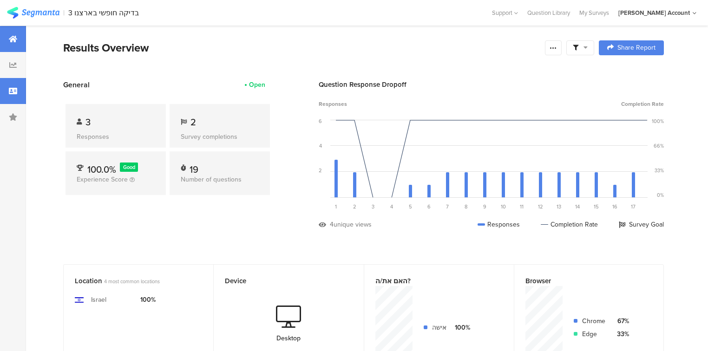
click at [5, 92] on div at bounding box center [13, 91] width 26 height 26
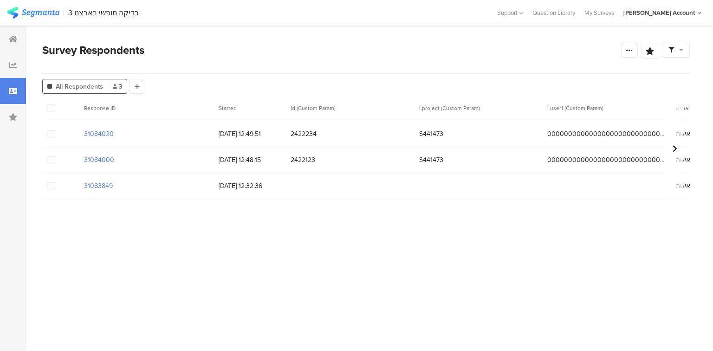
click at [52, 134] on span at bounding box center [50, 133] width 7 height 7
click at [54, 130] on input "checkbox" at bounding box center [54, 130] width 0 height 0
click at [54, 163] on div at bounding box center [60, 160] width 37 height 26
click at [48, 160] on span at bounding box center [50, 159] width 7 height 7
click at [54, 156] on input "checkbox" at bounding box center [54, 156] width 0 height 0
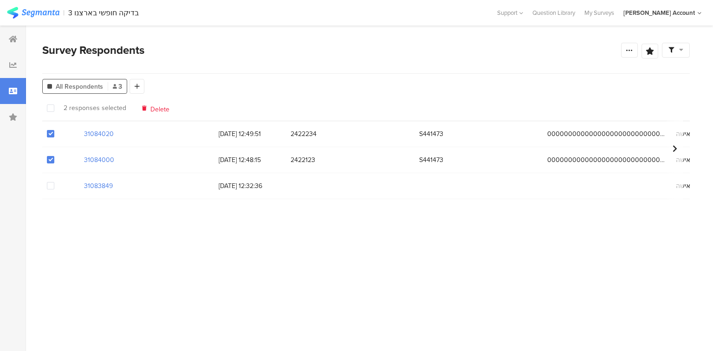
click at [52, 188] on span at bounding box center [50, 185] width 7 height 7
click at [54, 182] on input "checkbox" at bounding box center [54, 182] width 0 height 0
click at [154, 107] on span "Delete" at bounding box center [159, 107] width 19 height 7
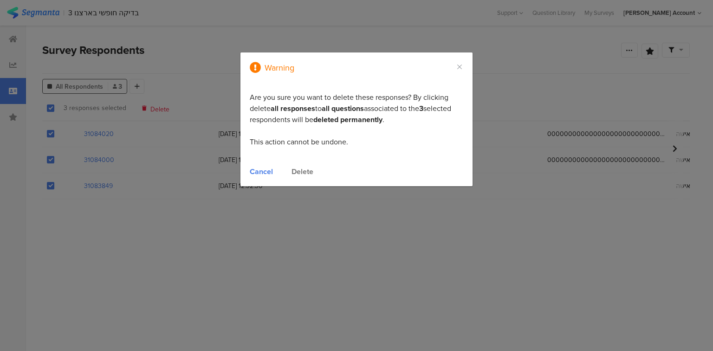
drag, startPoint x: 300, startPoint y: 171, endPoint x: 306, endPoint y: 179, distance: 9.9
click at [301, 171] on div "Delete" at bounding box center [303, 171] width 22 height 11
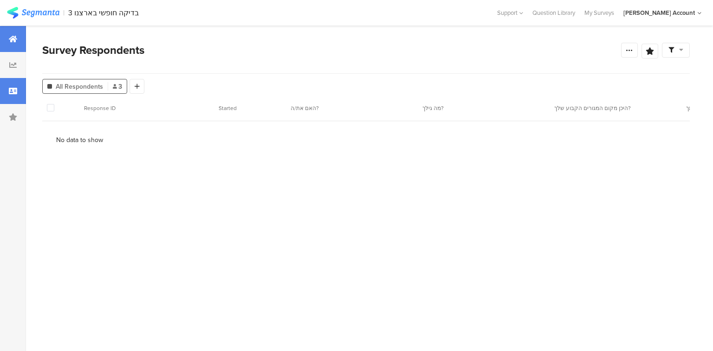
click at [19, 33] on div at bounding box center [13, 39] width 26 height 26
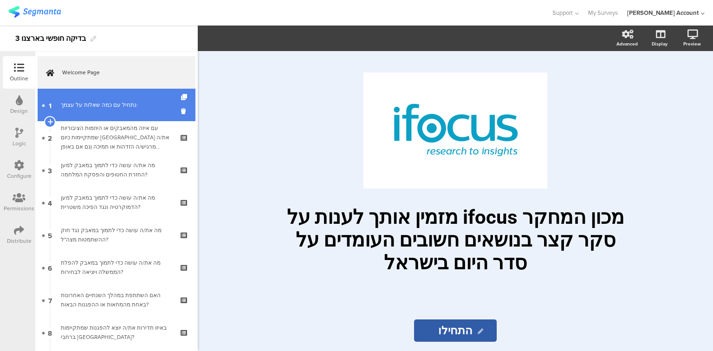
click at [76, 110] on link "1 נתחיל עם כמה ﻿שאלות על עצמך:" at bounding box center [117, 105] width 158 height 33
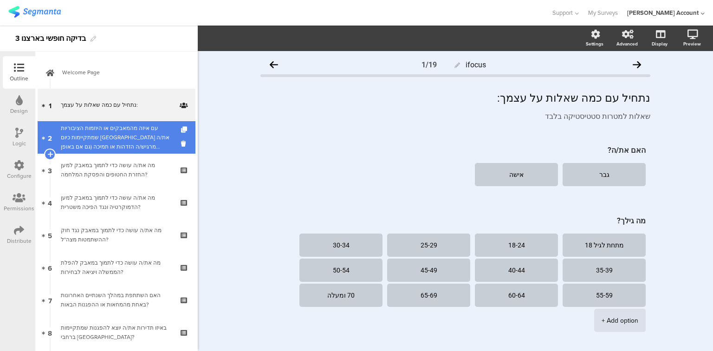
click at [82, 135] on div "עם איזה מהמאבקים או היוזמות הציבוריות שמתקיימות כיום [GEOGRAPHIC_DATA] את/ה מרג…" at bounding box center [116, 138] width 111 height 28
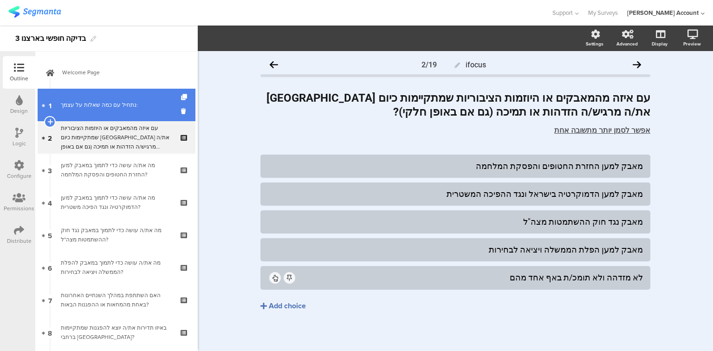
click at [72, 102] on div "נתחיל עם כמה ﻿שאלות על עצמך:" at bounding box center [116, 104] width 111 height 9
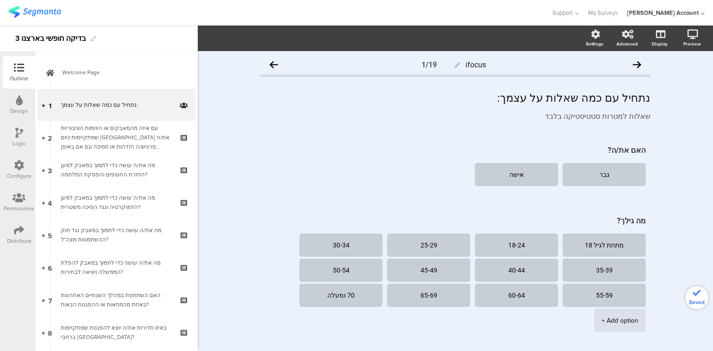
click at [78, 135] on div "עם איזה מהמאבקים או היוזמות הציבוריות שמתקיימות כיום [GEOGRAPHIC_DATA] את/ה מרג…" at bounding box center [116, 138] width 111 height 28
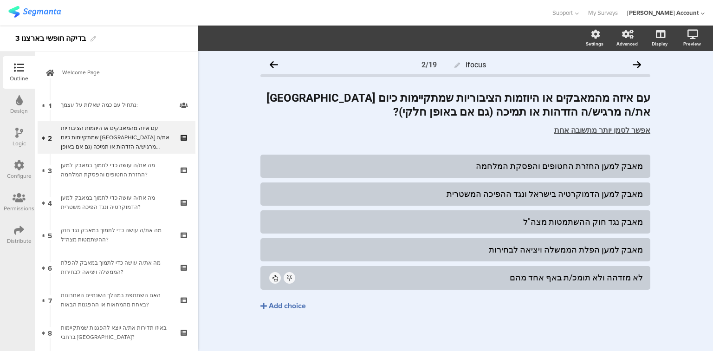
click at [15, 239] on div "Distribute" at bounding box center [19, 241] width 25 height 8
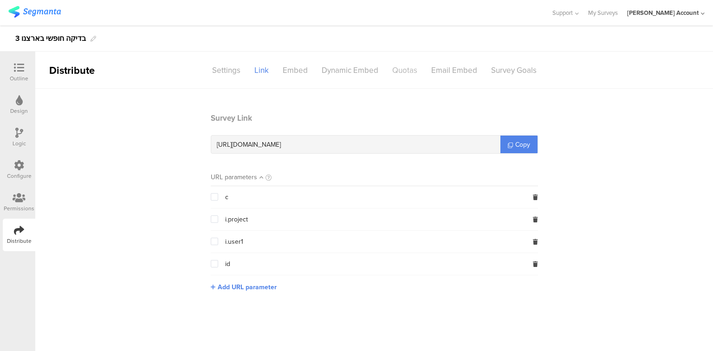
click at [410, 72] on div "Quotas" at bounding box center [404, 70] width 39 height 16
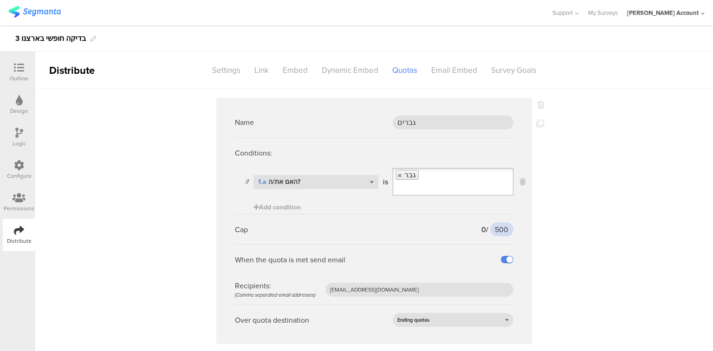
click at [493, 222] on input "500" at bounding box center [501, 229] width 23 height 14
type input "4"
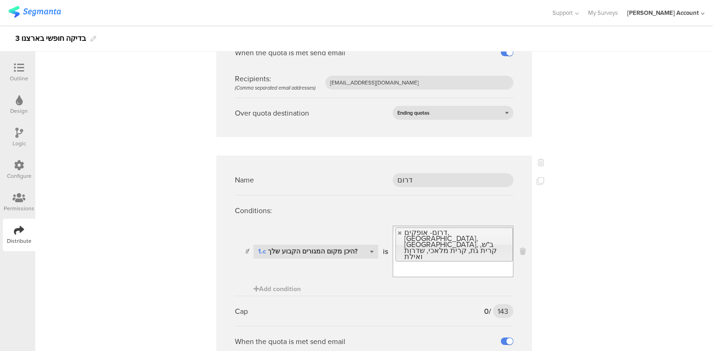
scroll to position [297, 0]
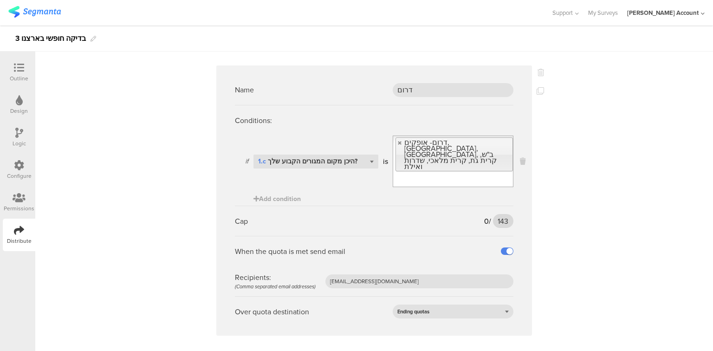
type input "373"
click at [498, 214] on input "143" at bounding box center [503, 221] width 20 height 14
click at [502, 214] on input "105" at bounding box center [502, 221] width 21 height 14
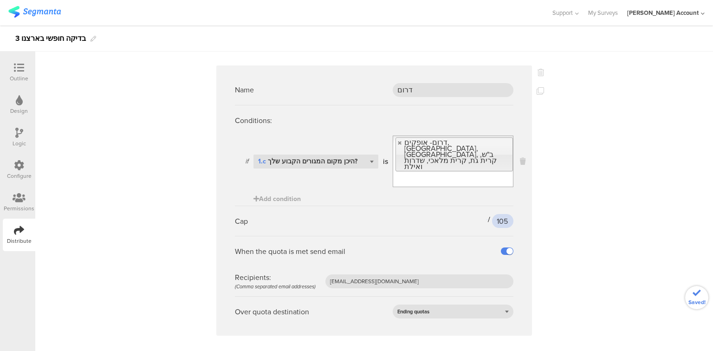
click at [502, 214] on input "105" at bounding box center [502, 221] width 21 height 14
type input "110"
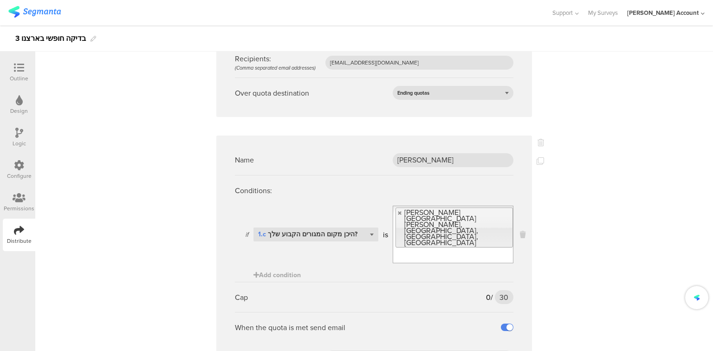
scroll to position [520, 0]
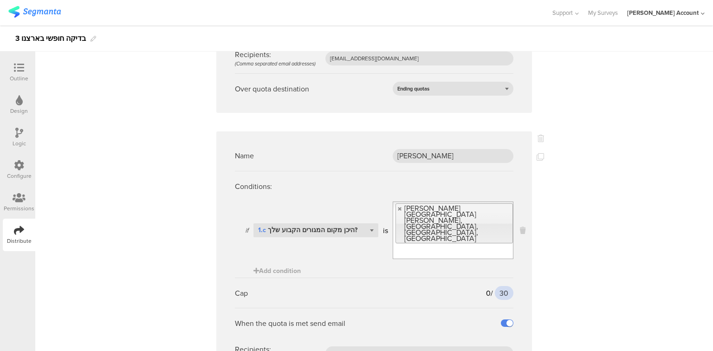
click at [500, 286] on input "30" at bounding box center [504, 293] width 19 height 14
type input "23"
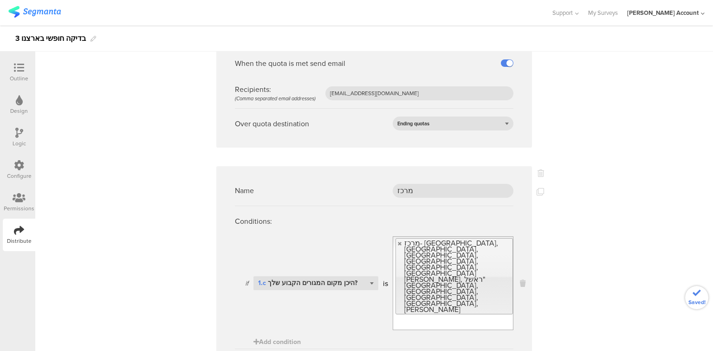
type input "180"
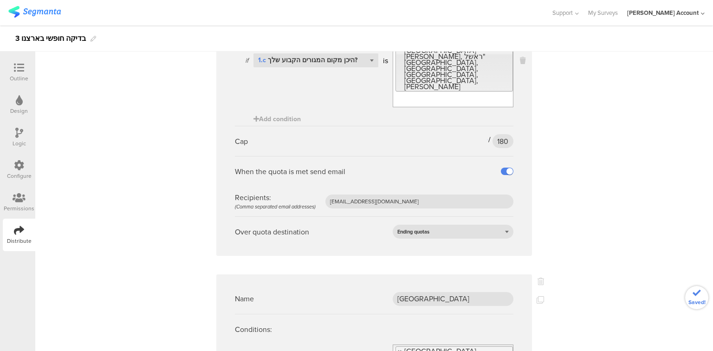
type input "180"
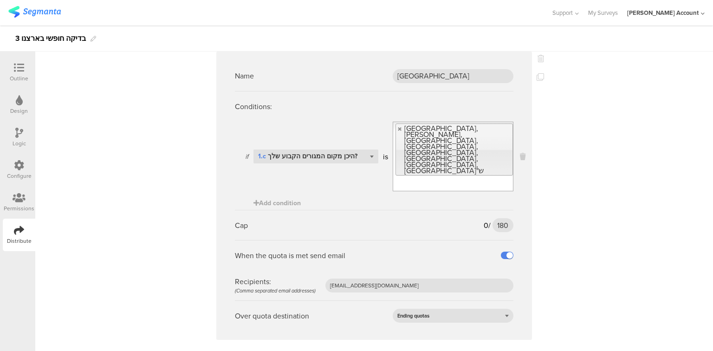
scroll to position [1337, 0]
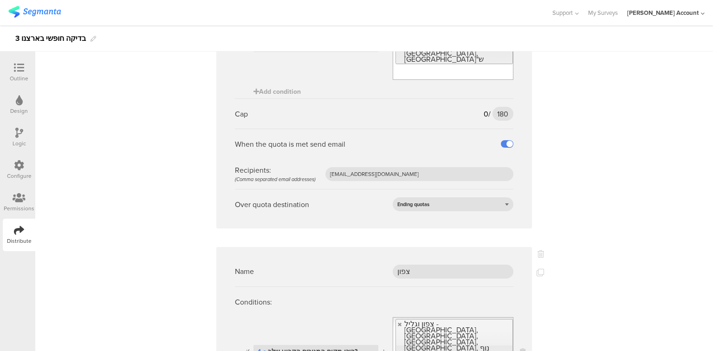
type input "80"
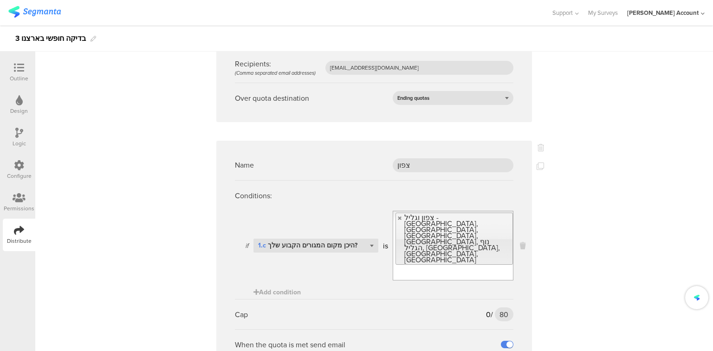
scroll to position [1560, 0]
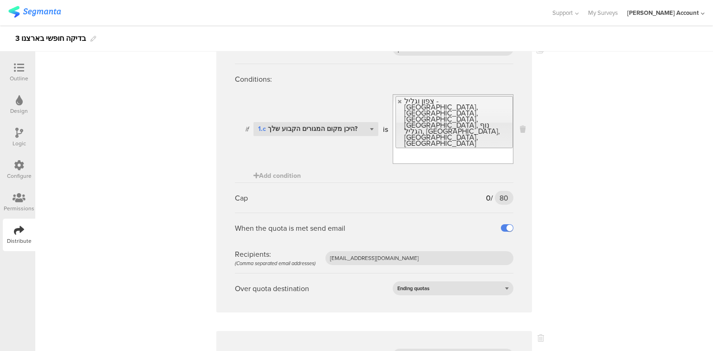
type input "75"
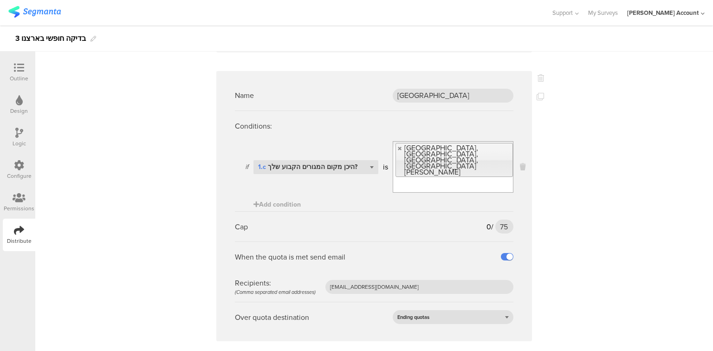
type input "140"
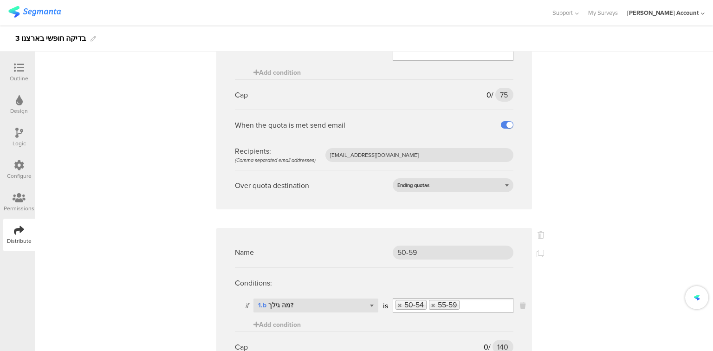
scroll to position [2043, 0]
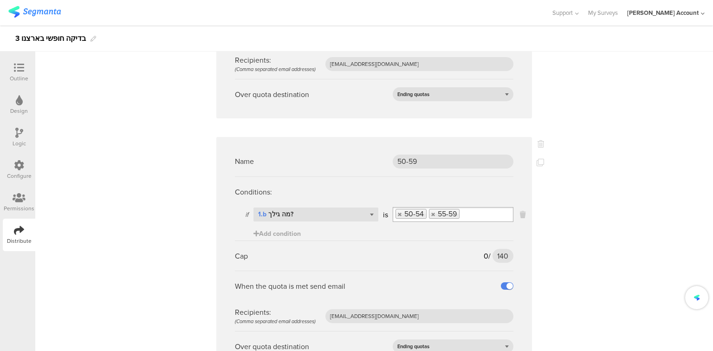
type input "117"
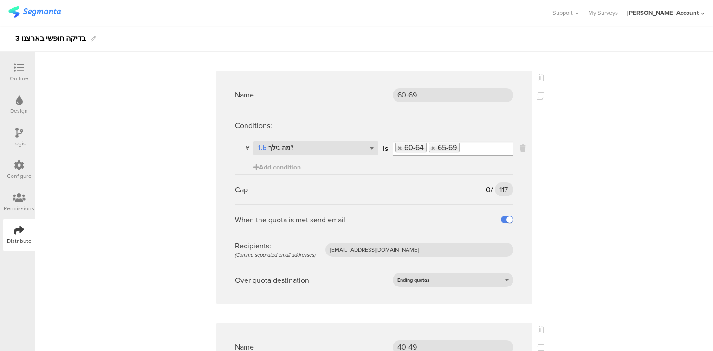
scroll to position [2378, 0]
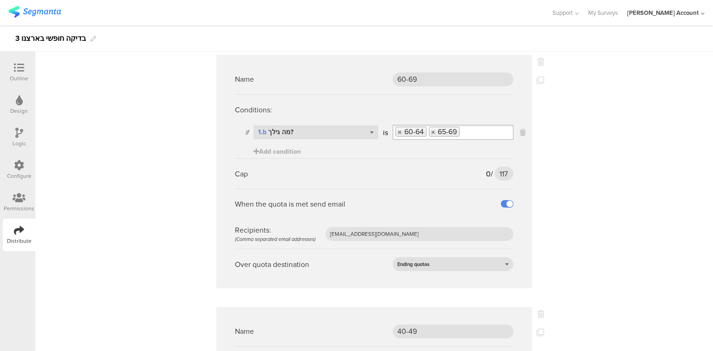
type input "145"
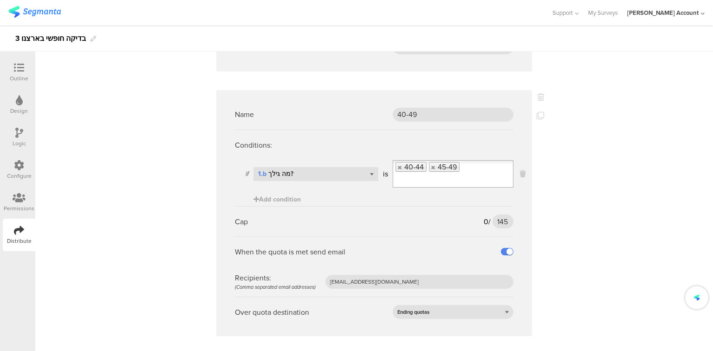
scroll to position [2600, 0]
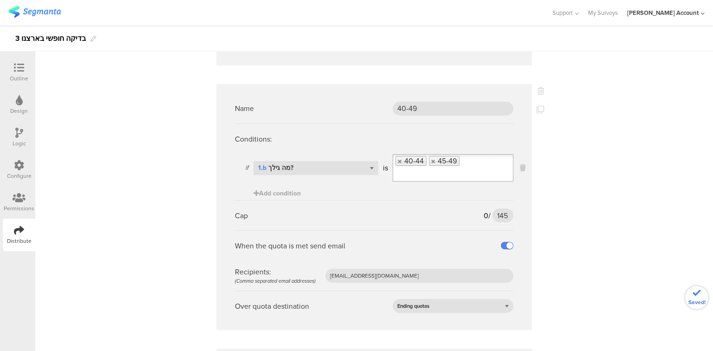
type input "160"
click at [538, 277] on div "Name גברים Conditions: if Select question... 1.a האם את/ה? is גבר Add condition…" at bounding box center [374, 145] width 678 height 5314
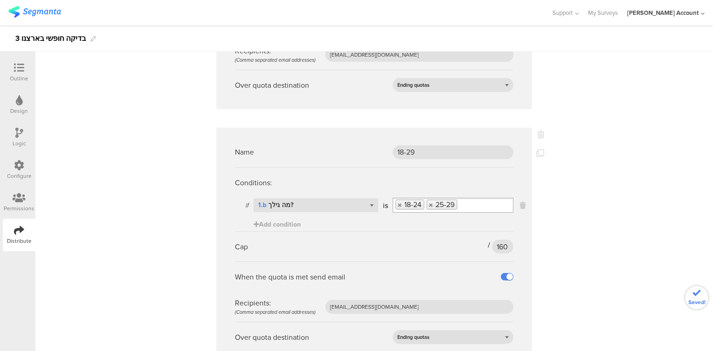
scroll to position [2823, 0]
type input "58"
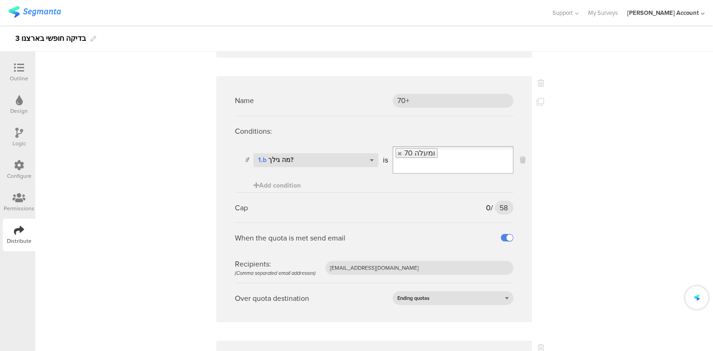
scroll to position [3232, 0]
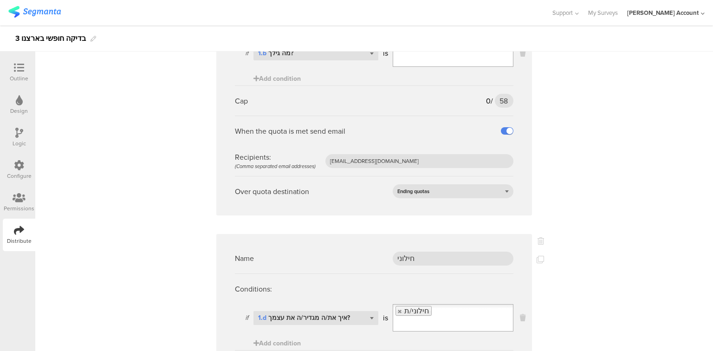
type input "415"
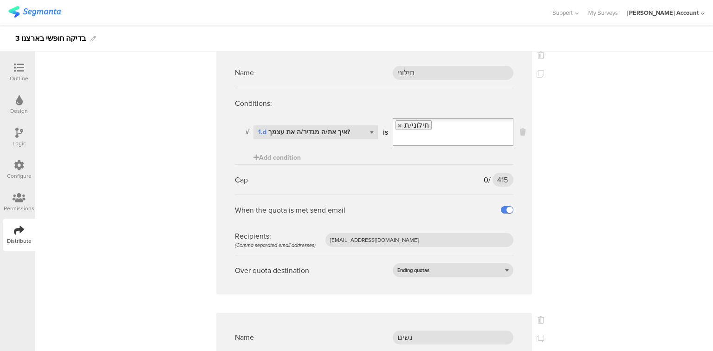
type input "380"
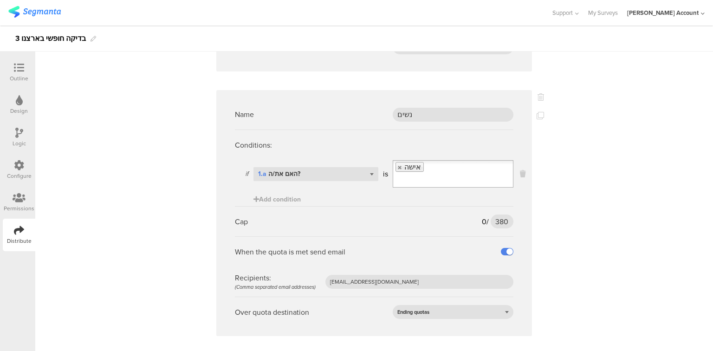
type input "155"
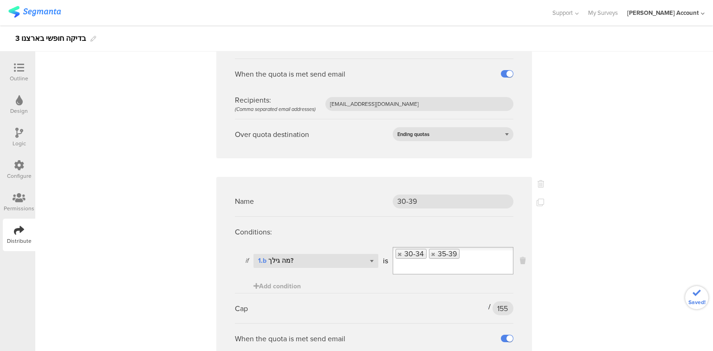
scroll to position [3826, 0]
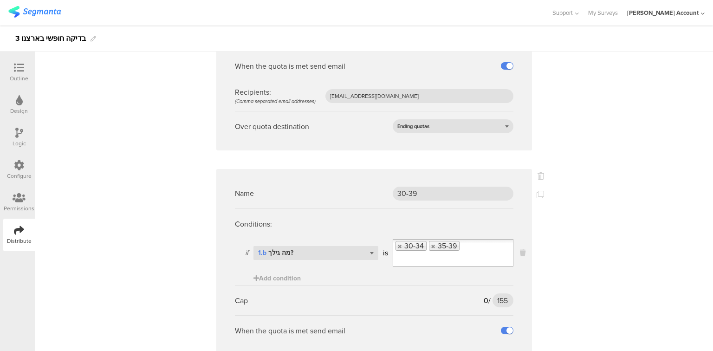
type input "88"
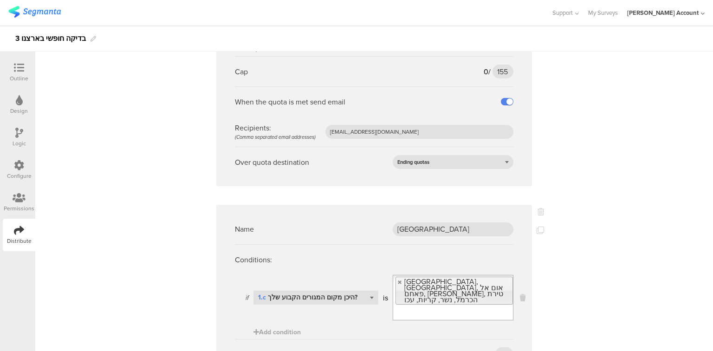
scroll to position [4124, 0]
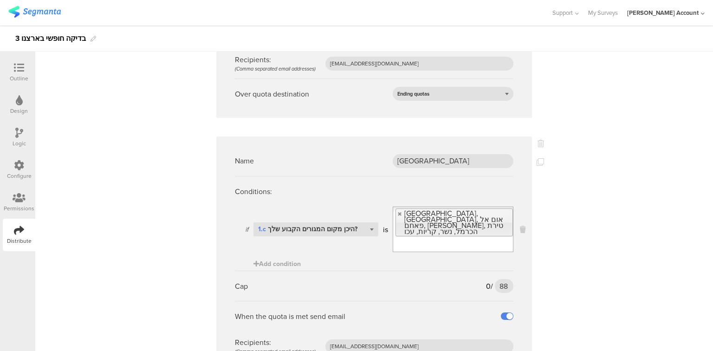
type input "250"
drag, startPoint x: 631, startPoint y: 325, endPoint x: 626, endPoint y: 321, distance: 5.7
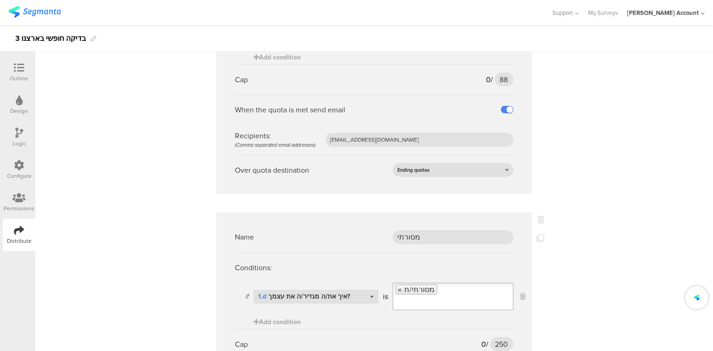
scroll to position [4421, 0]
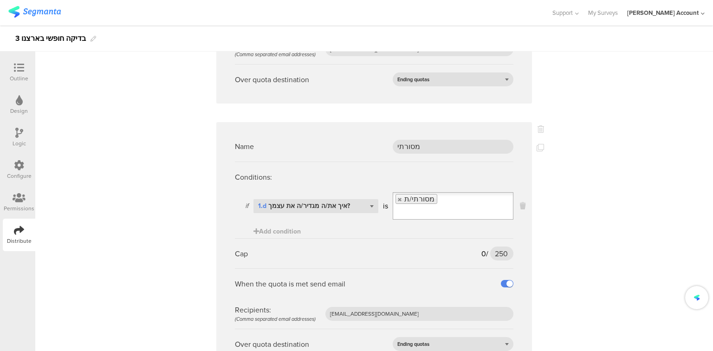
type input "90"
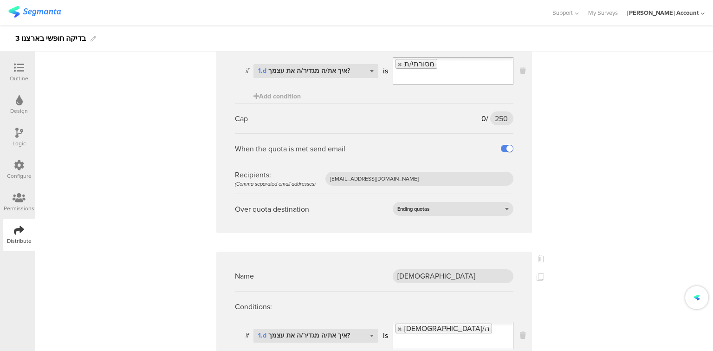
scroll to position [4644, 0]
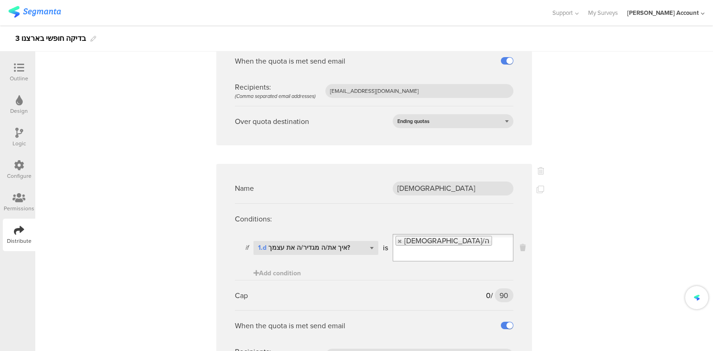
type input "62"
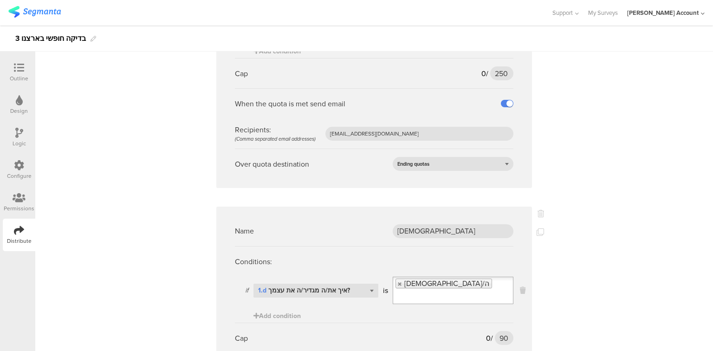
scroll to position [4508, 0]
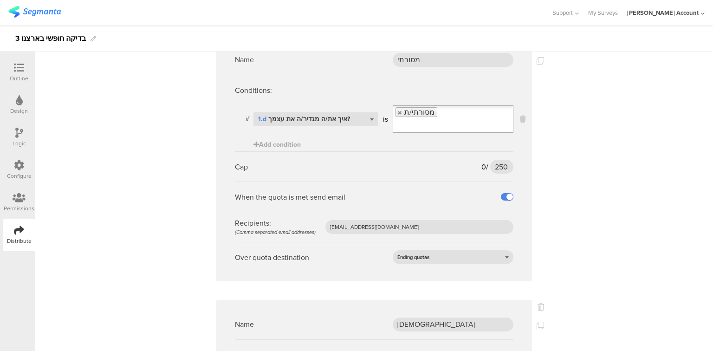
click at [19, 67] on icon at bounding box center [19, 68] width 10 height 10
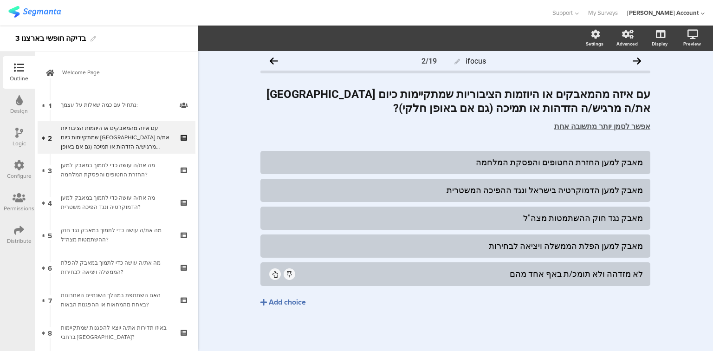
scroll to position [4, 0]
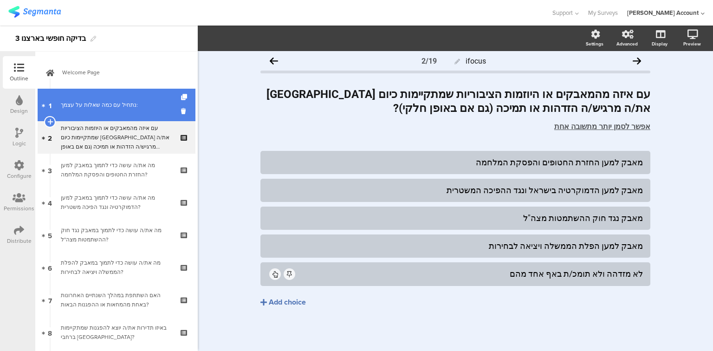
click at [69, 100] on div "נתחיל עם כמה ﻿שאלות על עצמך:" at bounding box center [116, 104] width 111 height 9
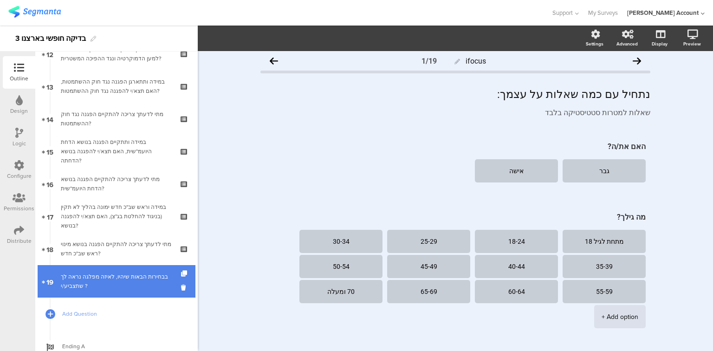
scroll to position [506, 0]
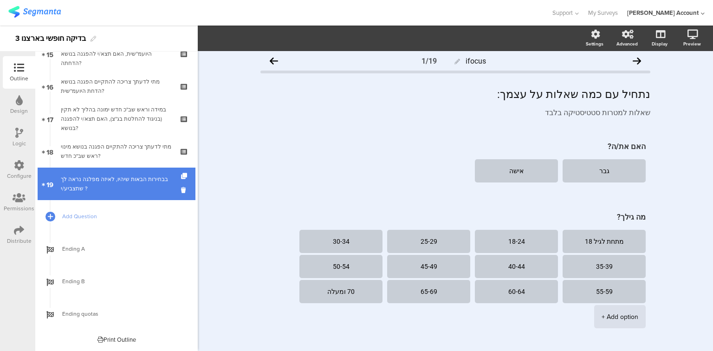
click at [93, 189] on div "בבחירות הבאות שיהיו, לאיזה מפלגה נראה לך שתצביע/י ?" at bounding box center [116, 184] width 111 height 19
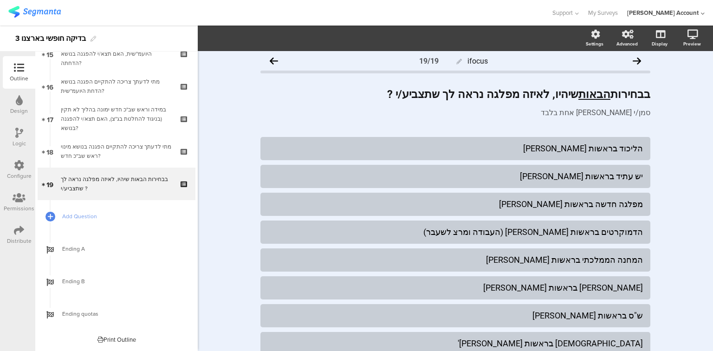
click at [15, 136] on icon at bounding box center [19, 133] width 8 height 10
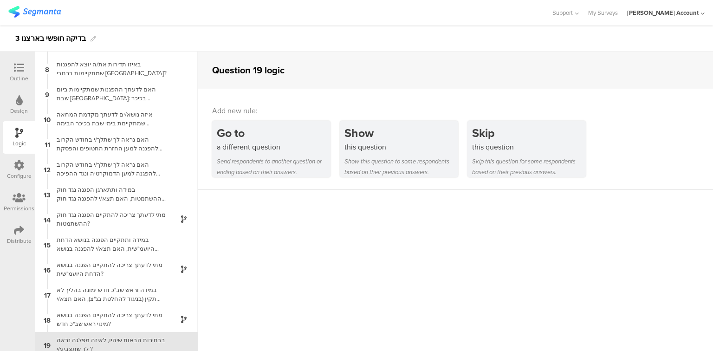
scroll to position [177, 0]
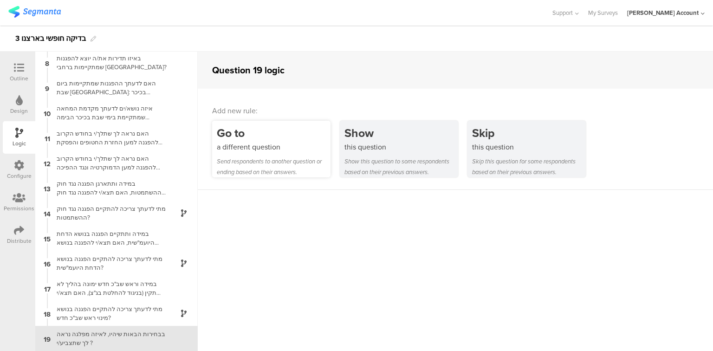
click at [258, 153] on div "Go to a different question Send respondents to another question or ending based…" at bounding box center [271, 149] width 118 height 57
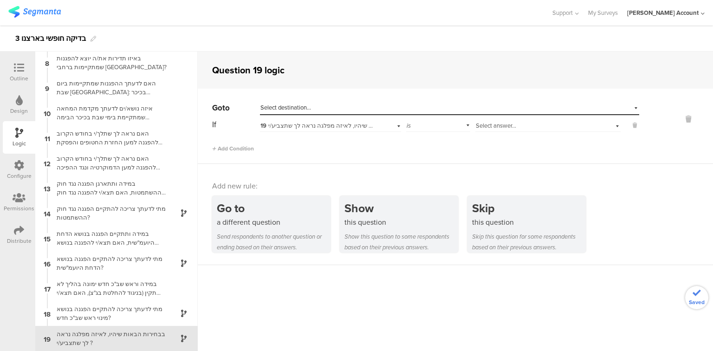
click at [513, 124] on span "Select answer..." at bounding box center [496, 125] width 40 height 9
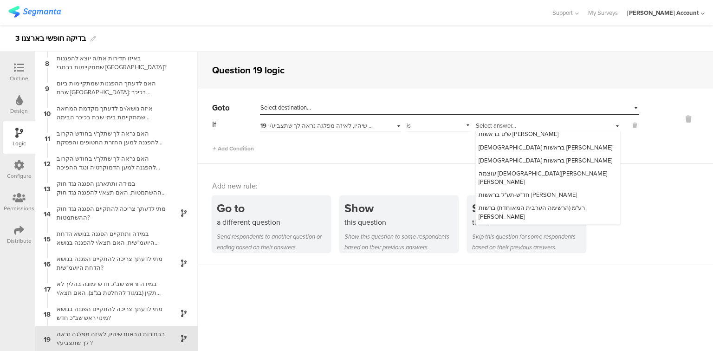
scroll to position [104, 0]
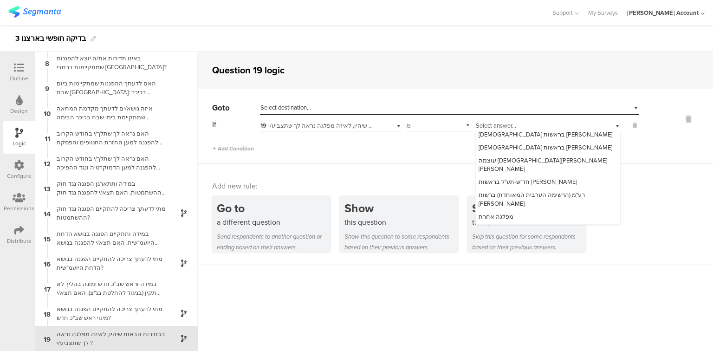
click at [267, 103] on span "Select destination..." at bounding box center [286, 107] width 51 height 9
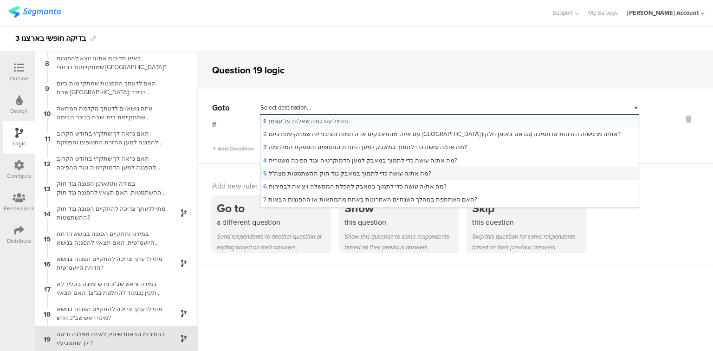
scroll to position [195, 0]
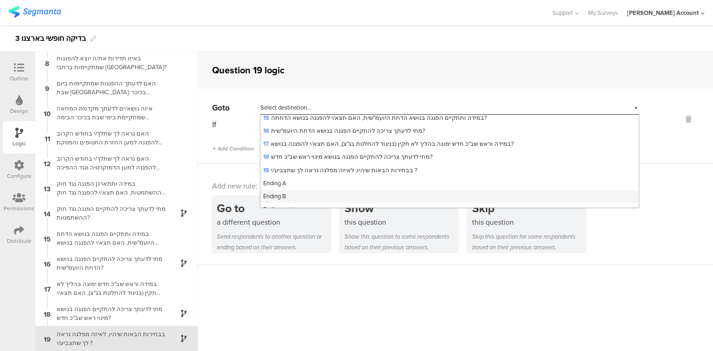
click at [271, 192] on span "Ending B" at bounding box center [274, 196] width 23 height 9
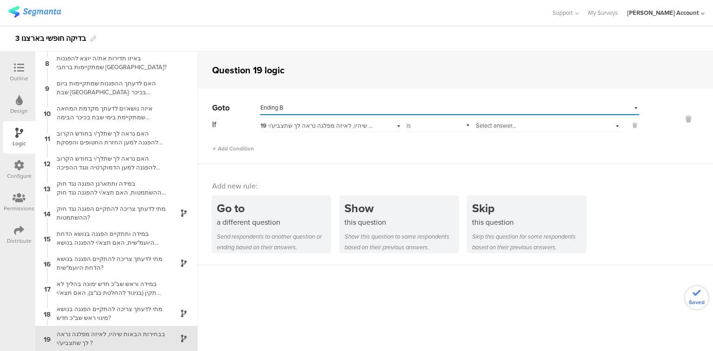
click at [324, 127] on span "19 בבחירות הבאות שיהיו, לאיזה מפלגה נראה לך שתצביע/י ?" at bounding box center [338, 125] width 154 height 9
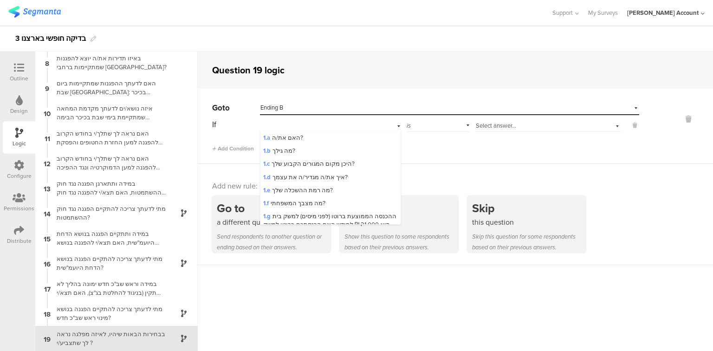
click at [324, 127] on div "19 בבחירות הבאות שיהיו, לאיזה מפלגה נראה לך שתצביע/י ?" at bounding box center [330, 124] width 141 height 14
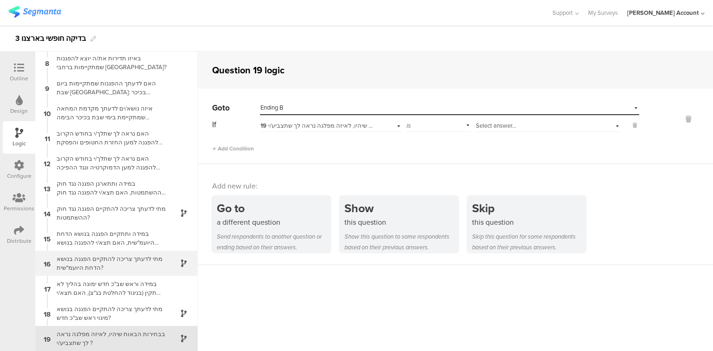
scroll to position [176, 0]
click at [357, 127] on span "19 בבחירות הבאות שיהיו, לאיזה מפלגה נראה לך שתצביע/י ?" at bounding box center [338, 125] width 154 height 9
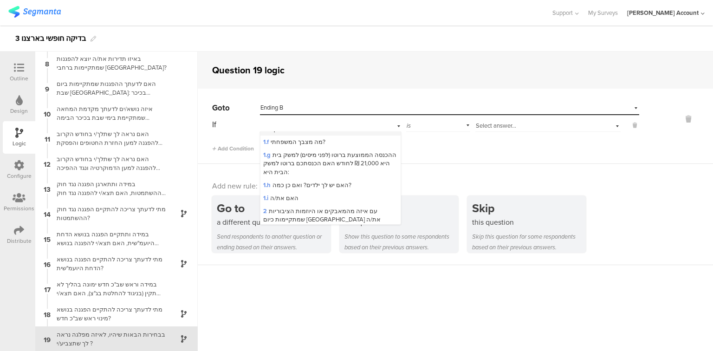
scroll to position [111, 0]
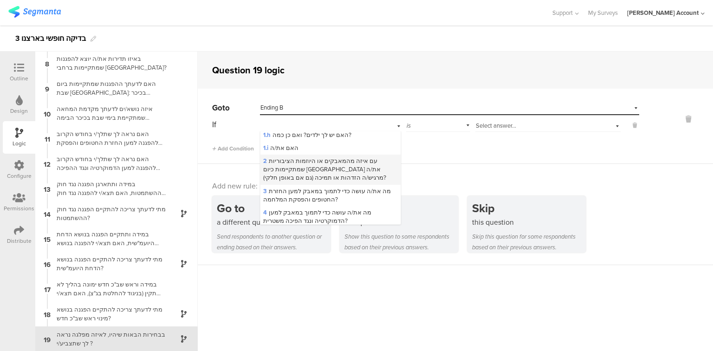
click at [329, 175] on div "2 עם איזה מהמאבקים או היוזמות הציבוריות שמתקיימות כיום [GEOGRAPHIC_DATA] את/ה מ…" at bounding box center [331, 170] width 140 height 30
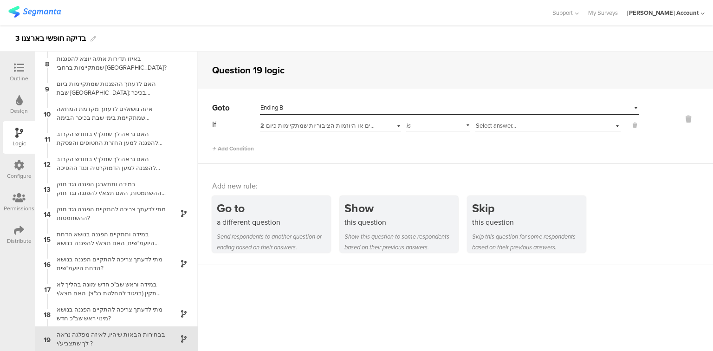
scroll to position [0, 0]
click at [517, 118] on div "Select answer..." at bounding box center [548, 124] width 145 height 14
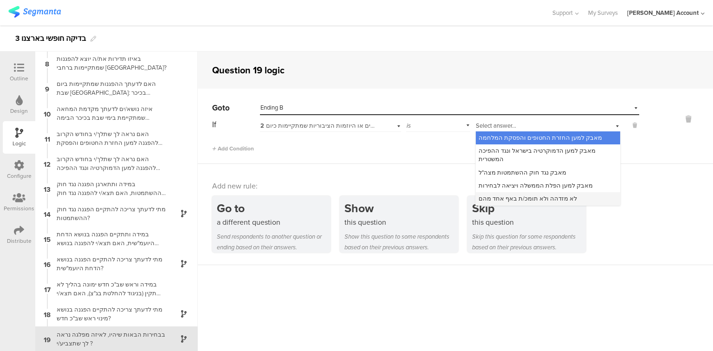
click at [509, 194] on span "לא מזדהה ולא תומכ/ת באף אחד מהם" at bounding box center [528, 198] width 98 height 9
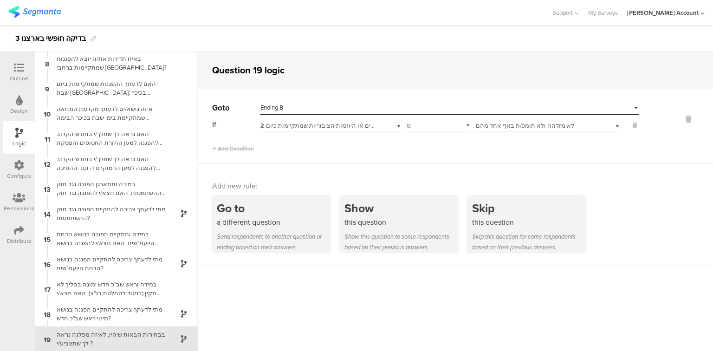
click at [10, 63] on div at bounding box center [19, 69] width 19 height 12
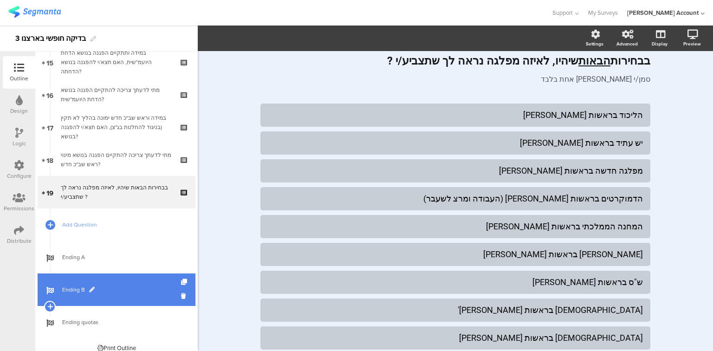
scroll to position [506, 0]
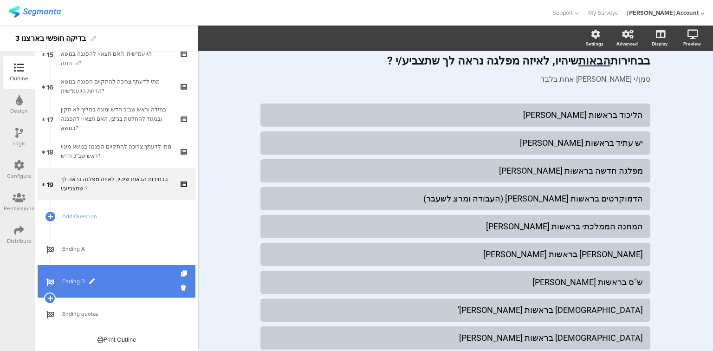
click at [80, 274] on link "Ending B" at bounding box center [117, 281] width 158 height 33
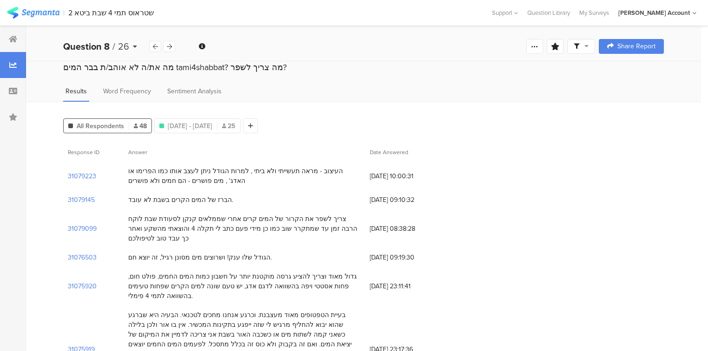
scroll to position [74, 0]
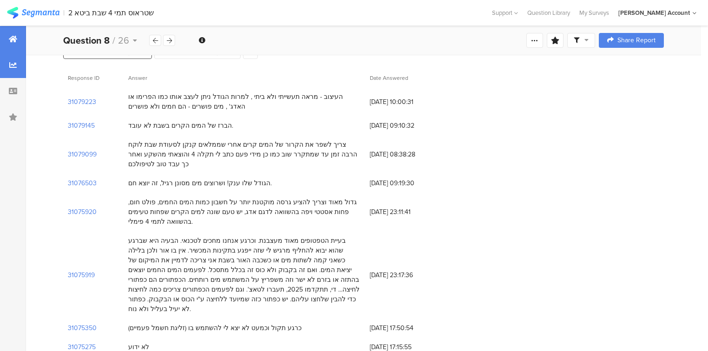
click at [10, 35] on icon at bounding box center [13, 38] width 8 height 7
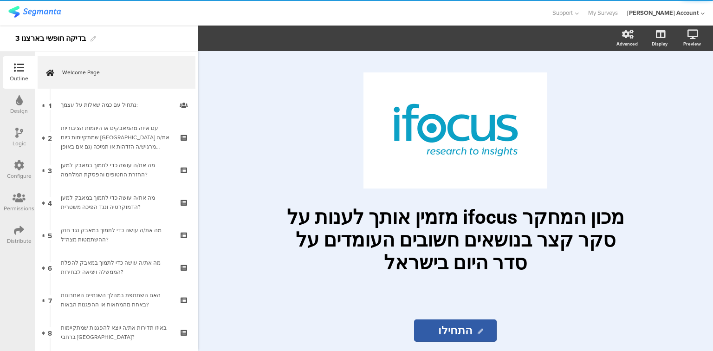
click at [19, 227] on icon at bounding box center [19, 230] width 10 height 10
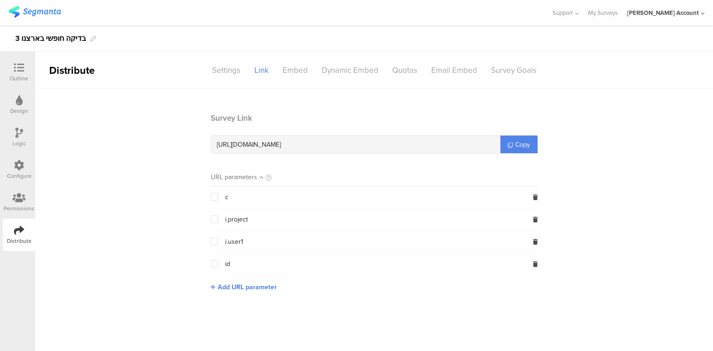
click at [24, 69] on icon at bounding box center [19, 68] width 10 height 10
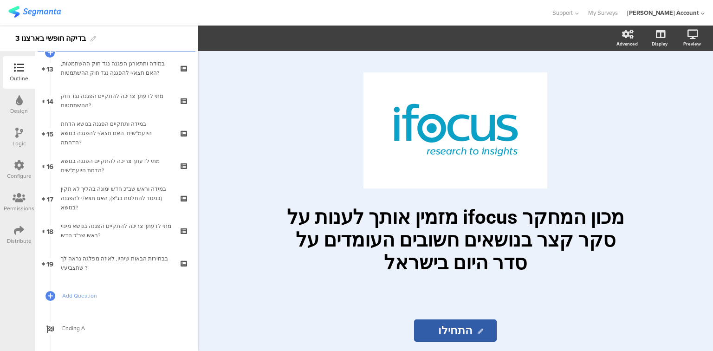
scroll to position [506, 0]
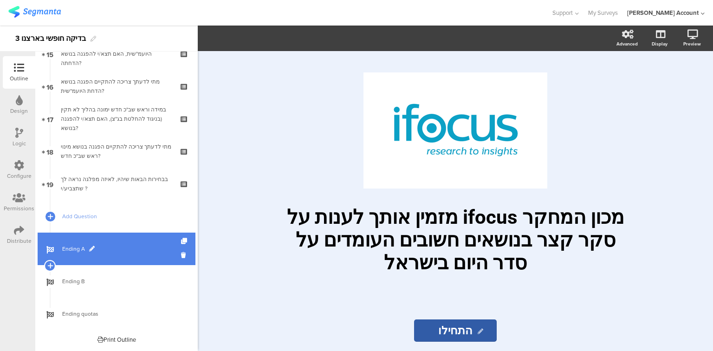
click at [67, 248] on span "Ending A" at bounding box center [121, 248] width 119 height 9
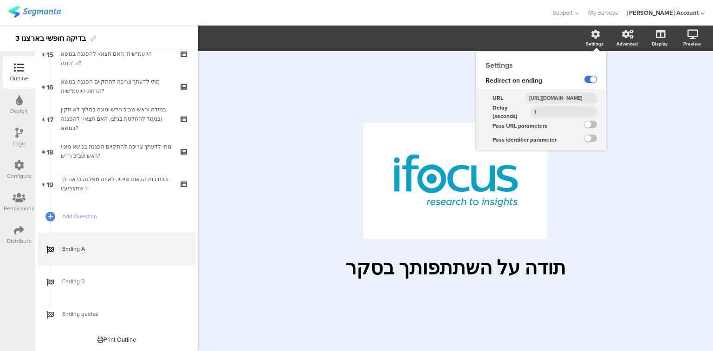
click at [587, 79] on label at bounding box center [591, 79] width 13 height 7
click at [0, 0] on input "checkbox" at bounding box center [0, 0] width 0 height 0
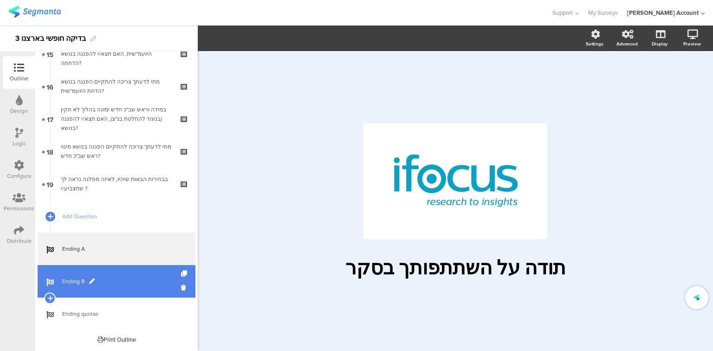
click at [75, 284] on span "Ending B" at bounding box center [121, 281] width 119 height 9
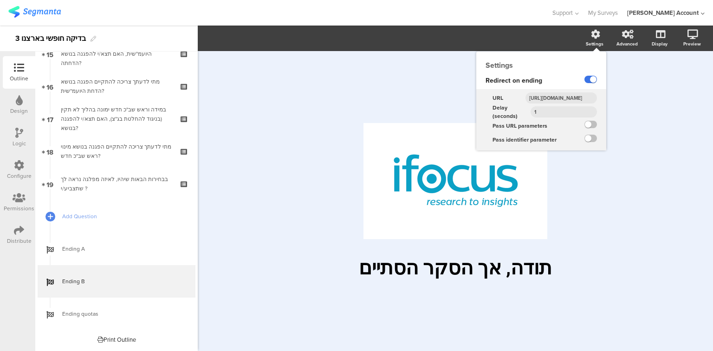
click at [589, 78] on label at bounding box center [591, 79] width 13 height 7
click at [0, 0] on input "checkbox" at bounding box center [0, 0] width 0 height 0
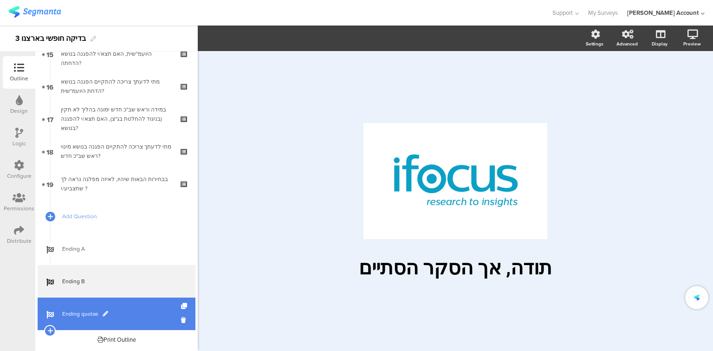
click at [83, 318] on link "Ending quotas" at bounding box center [117, 314] width 158 height 33
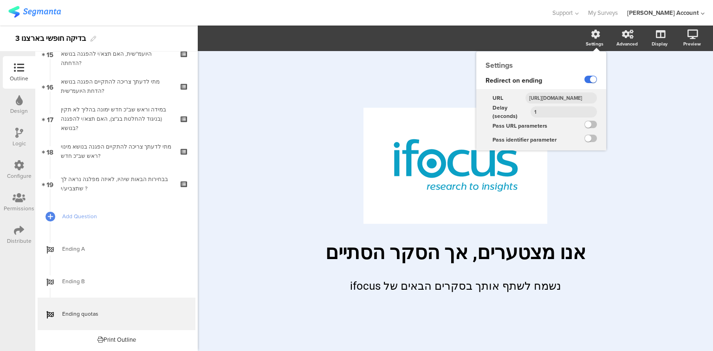
click at [588, 79] on label at bounding box center [591, 79] width 13 height 7
click at [0, 0] on input "checkbox" at bounding box center [0, 0] width 0 height 0
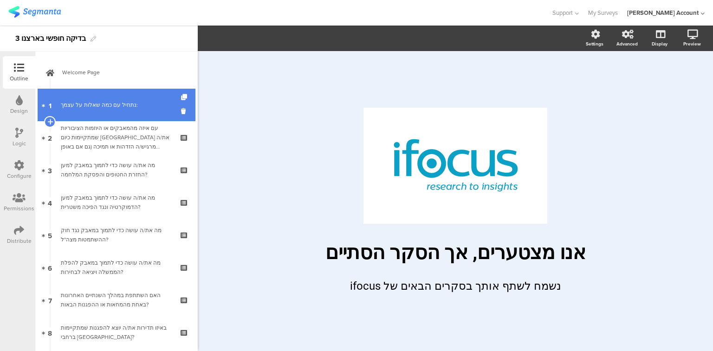
click at [95, 109] on div "נתחיל עם כמה ﻿שאלות על עצמך:" at bounding box center [116, 104] width 111 height 9
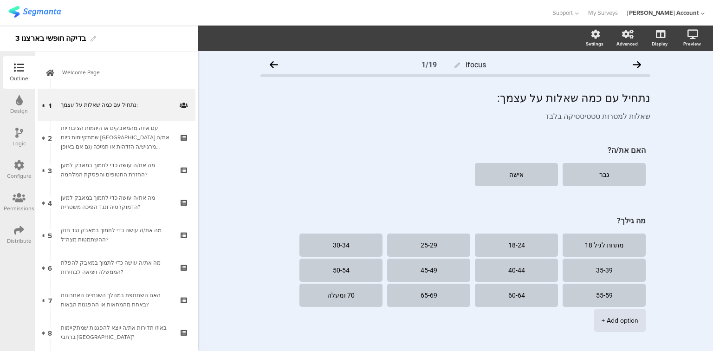
click at [15, 141] on div "Logic" at bounding box center [19, 143] width 13 height 8
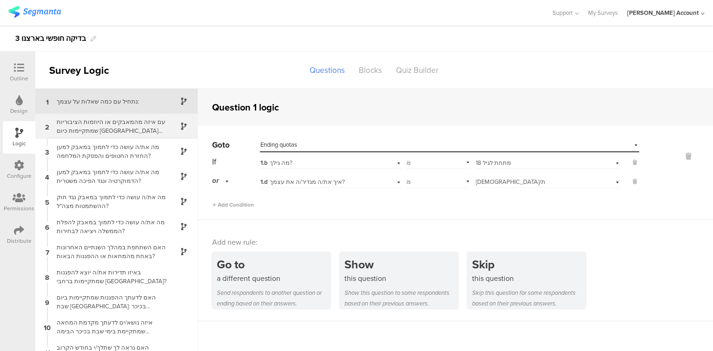
click at [100, 127] on div "עם איזה מהמאבקים או היוזמות הציבוריות שמתקיימות כיום [GEOGRAPHIC_DATA] את/ה מרג…" at bounding box center [109, 126] width 116 height 18
